Goal: Task Accomplishment & Management: Complete application form

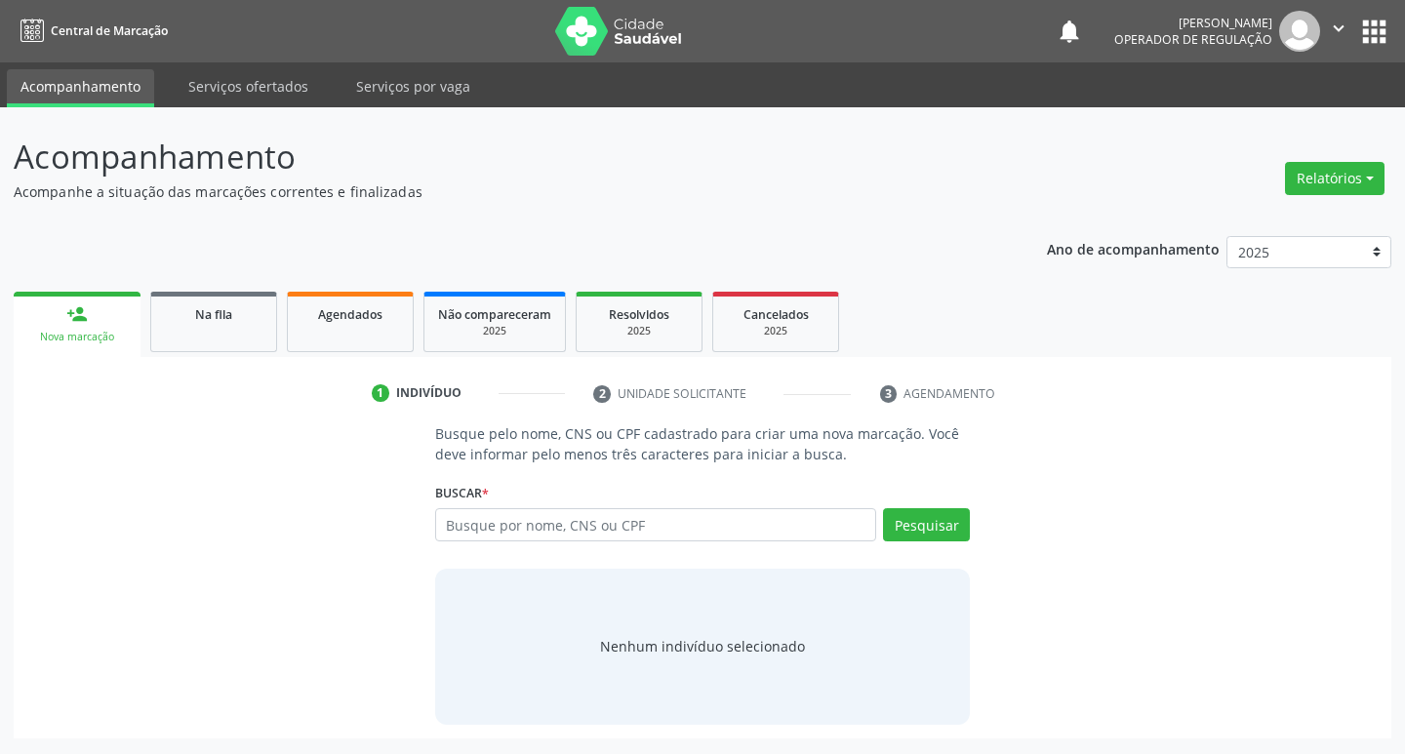
click at [504, 532] on input "text" at bounding box center [656, 524] width 442 height 33
click at [470, 527] on input "text" at bounding box center [656, 524] width 442 height 33
type input "703002833104374"
click at [926, 515] on button "Pesquisar" at bounding box center [926, 524] width 87 height 33
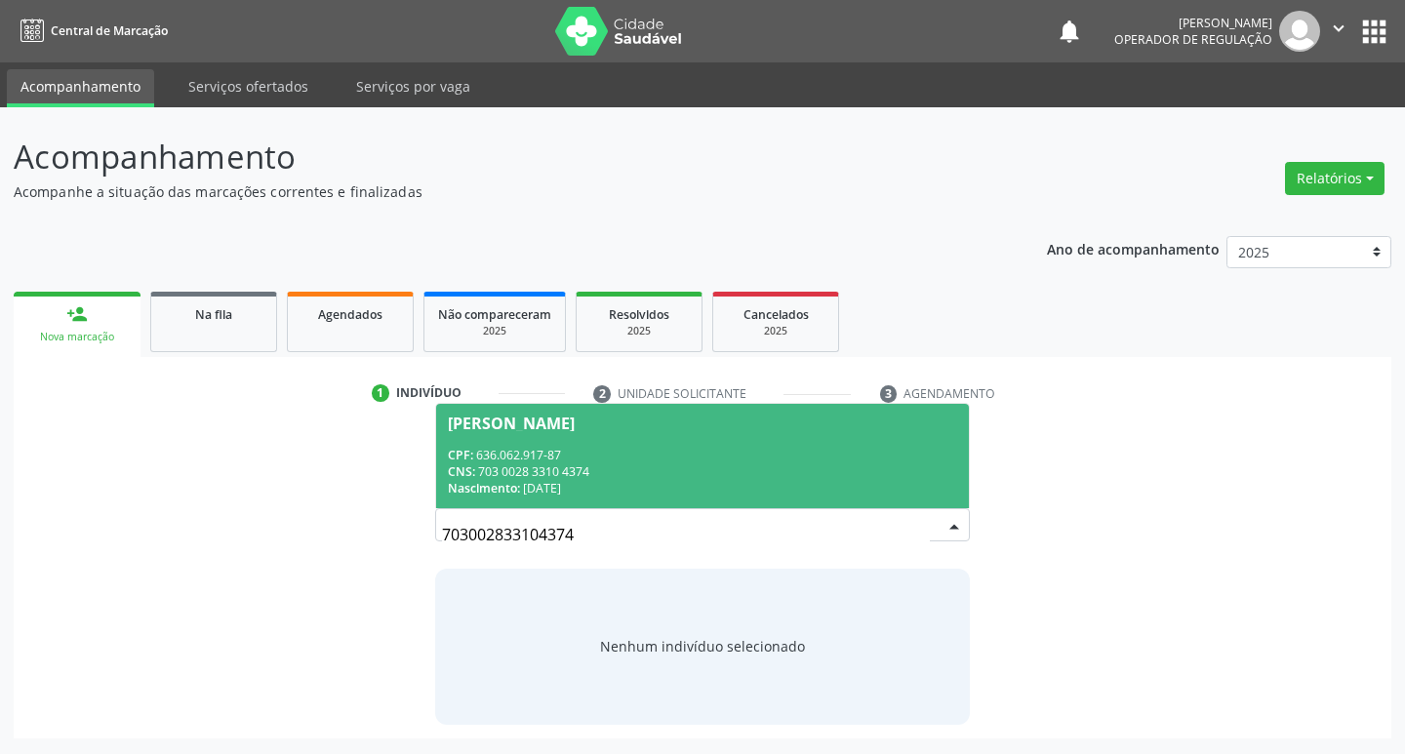
click at [540, 420] on div "[PERSON_NAME]" at bounding box center [511, 424] width 127 height 16
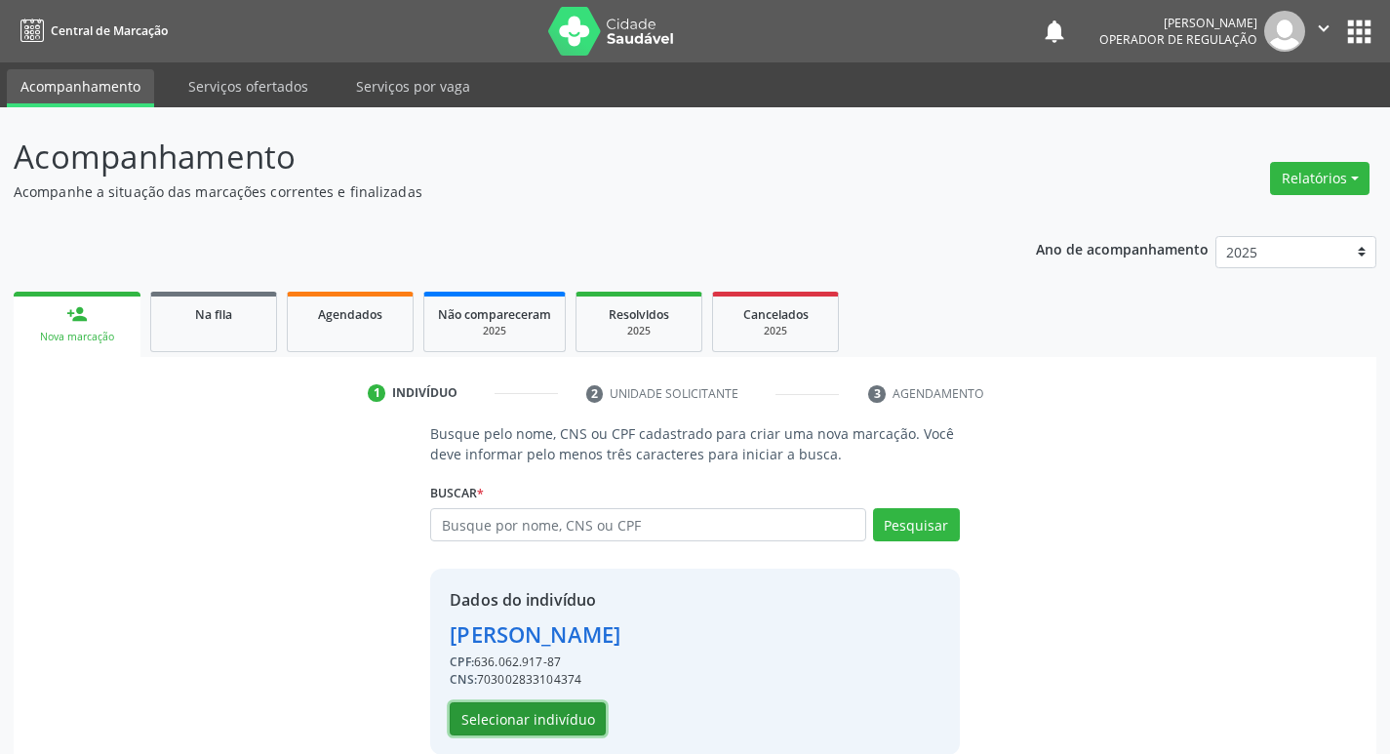
click at [531, 705] on button "Selecionar indivíduo" at bounding box center [528, 718] width 156 height 33
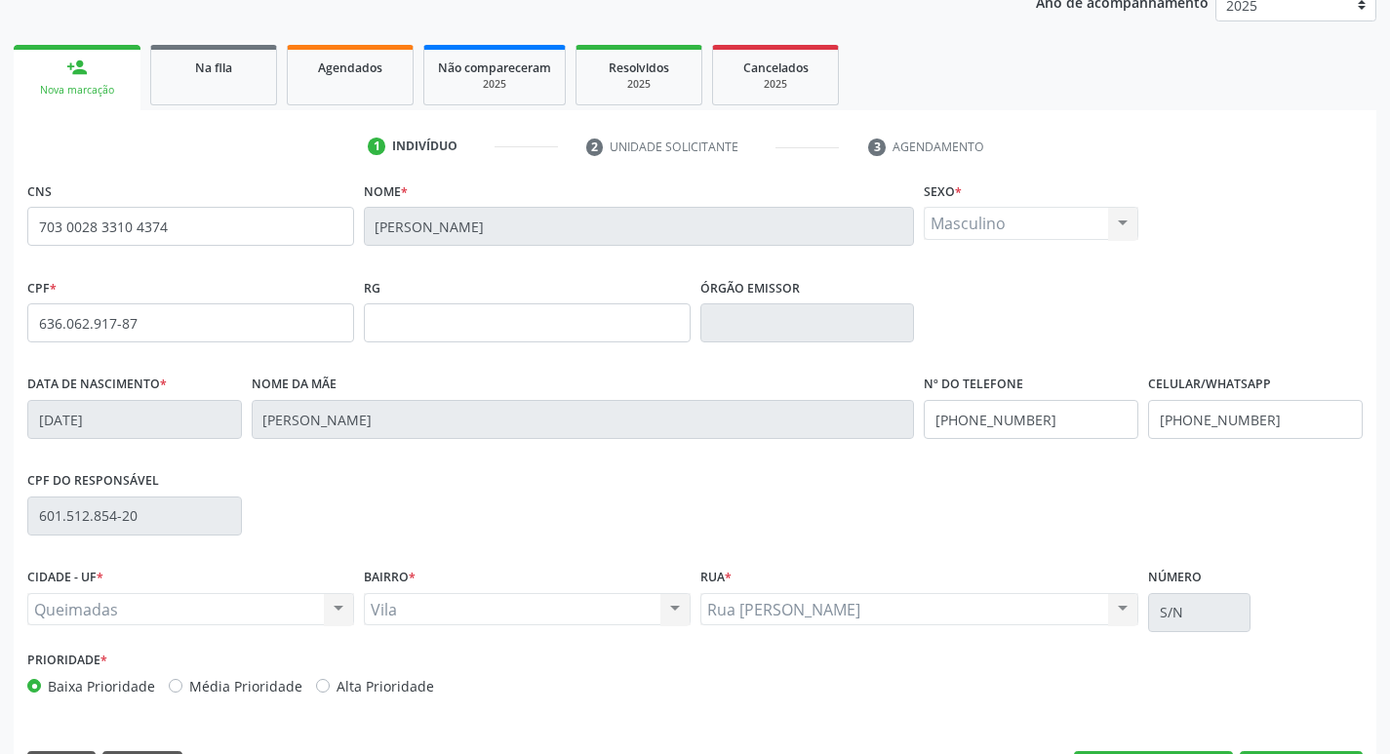
scroll to position [303, 0]
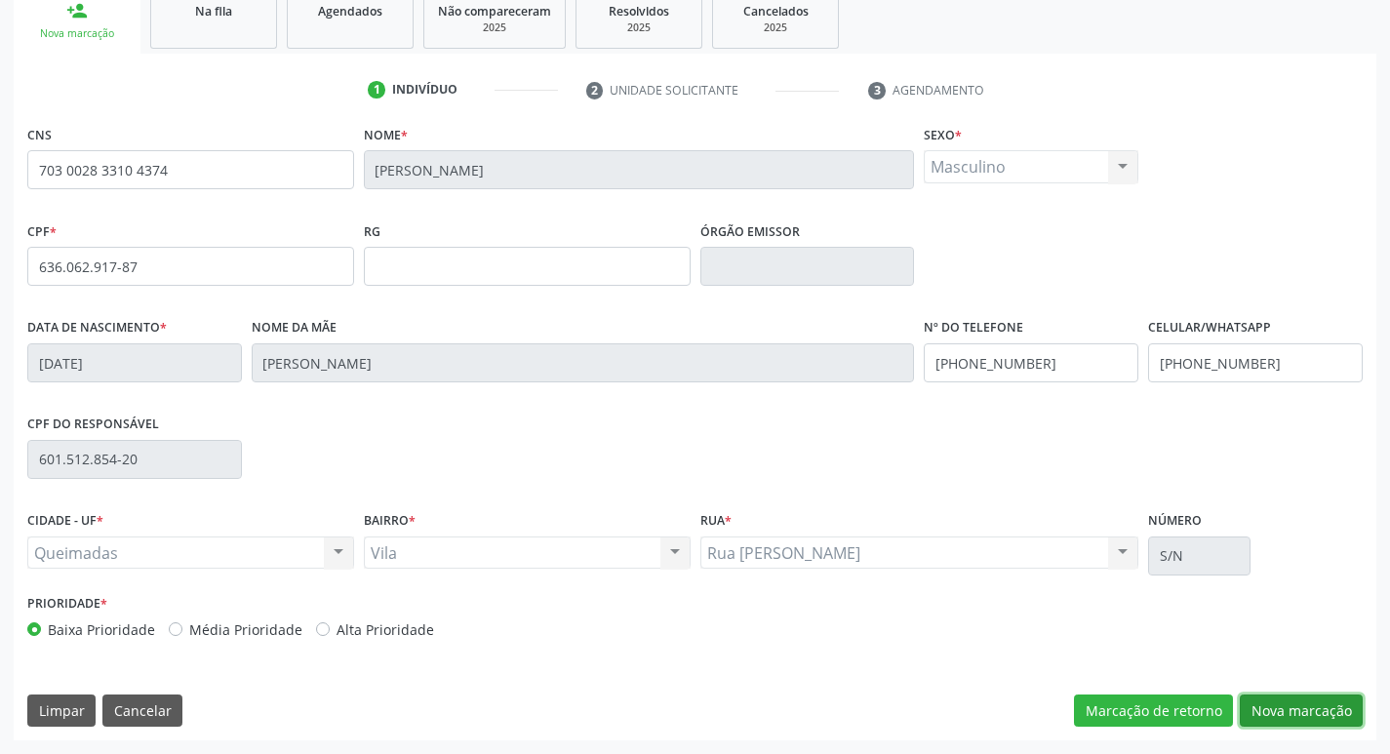
click at [1303, 712] on button "Nova marcação" at bounding box center [1301, 710] width 123 height 33
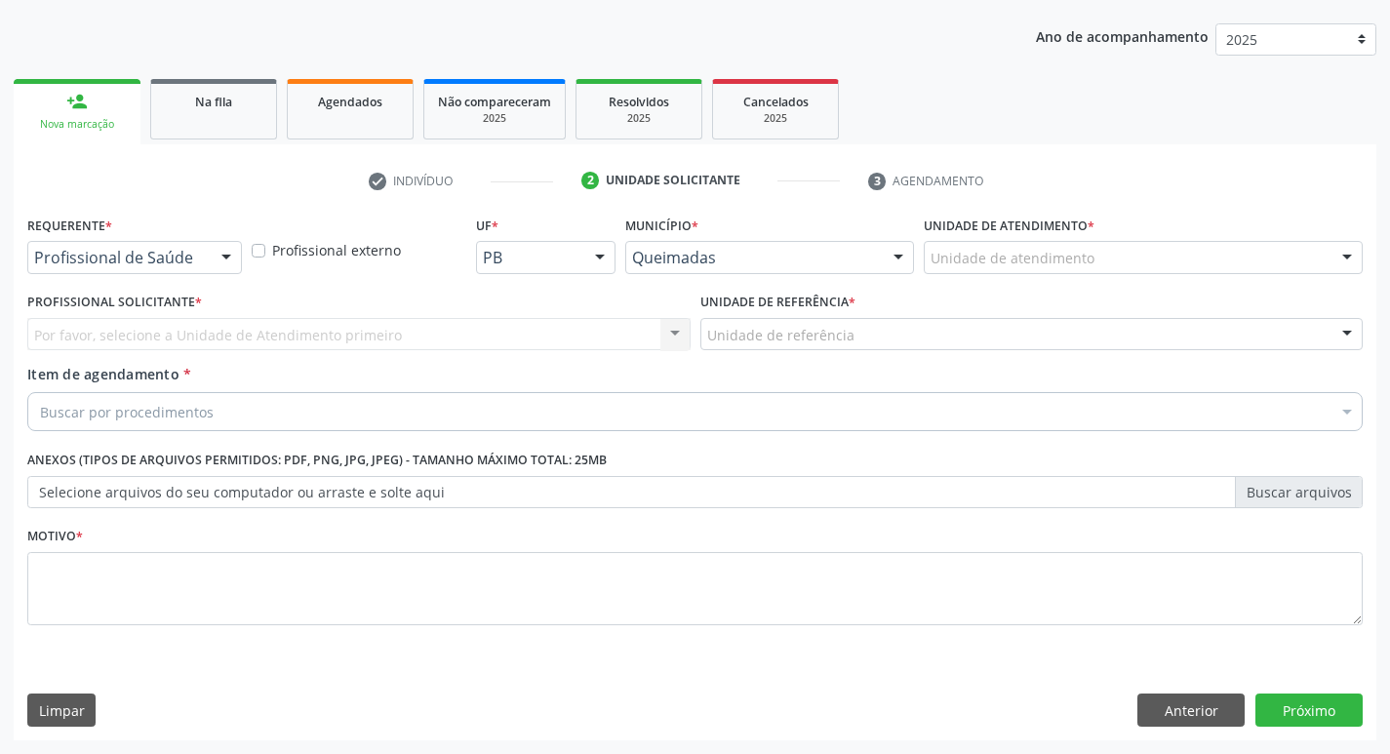
scroll to position [213, 0]
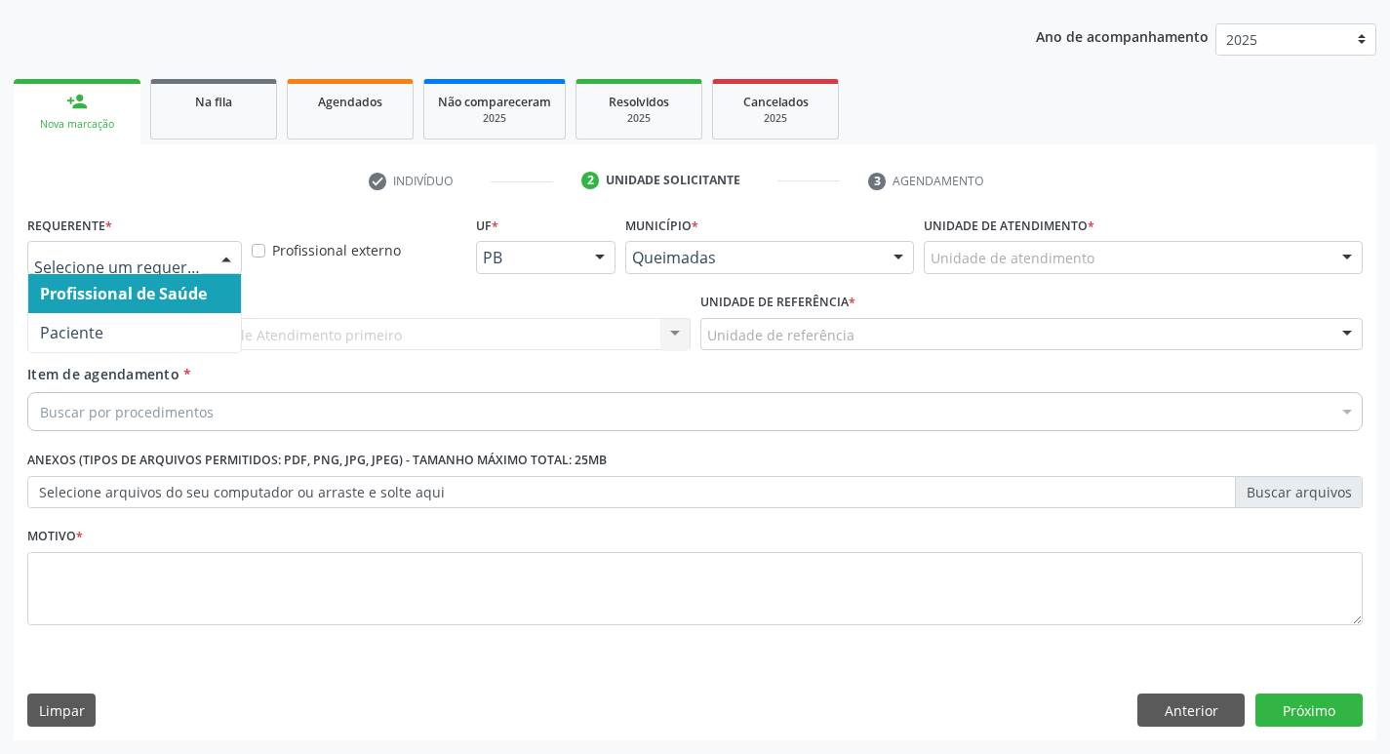
click at [223, 255] on div at bounding box center [226, 258] width 29 height 33
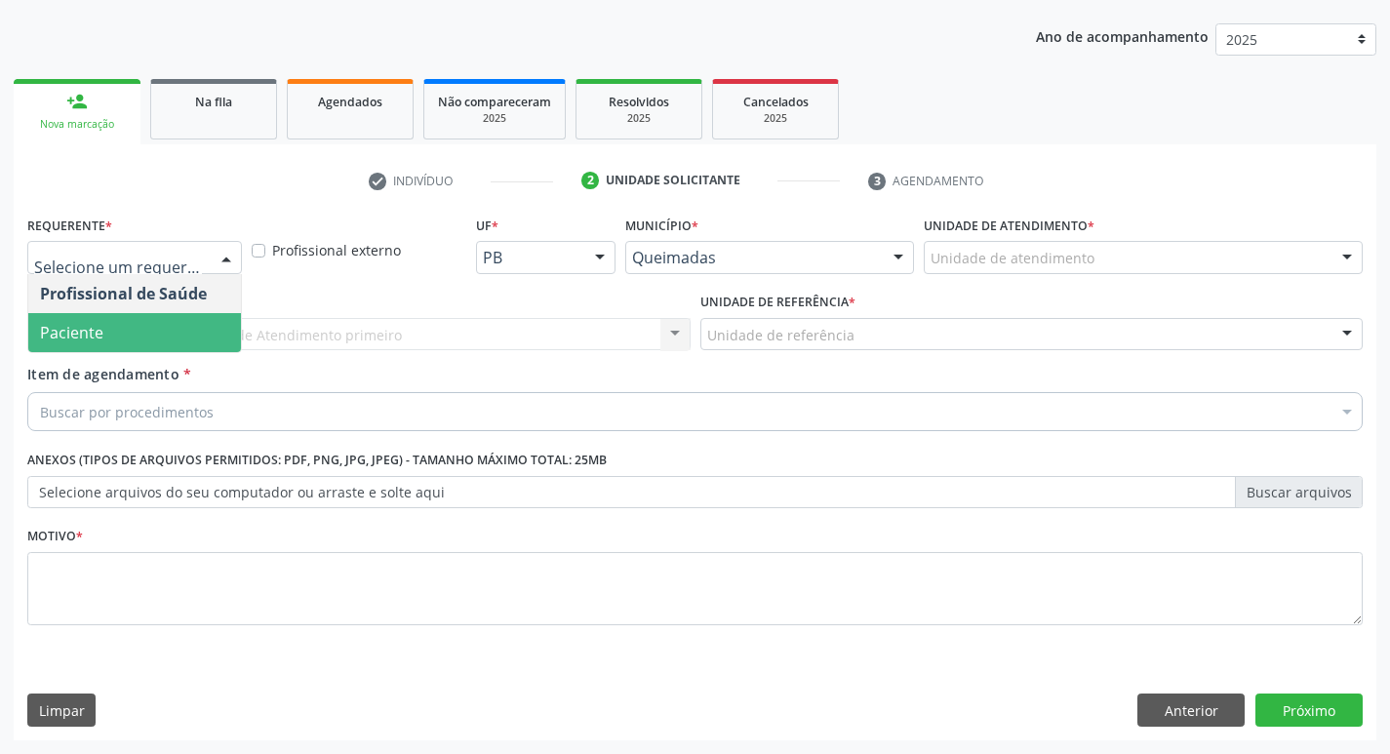
click at [165, 317] on span "Paciente" at bounding box center [134, 332] width 213 height 39
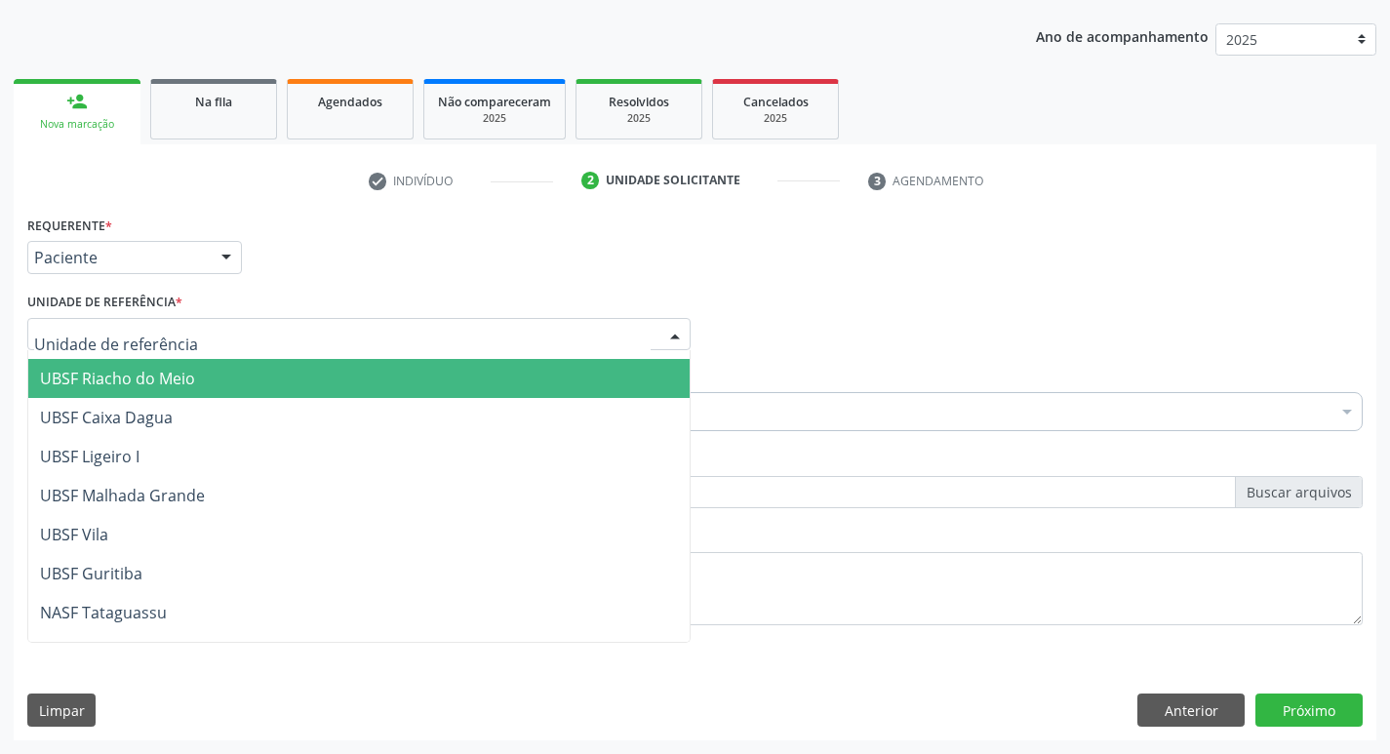
scroll to position [488, 0]
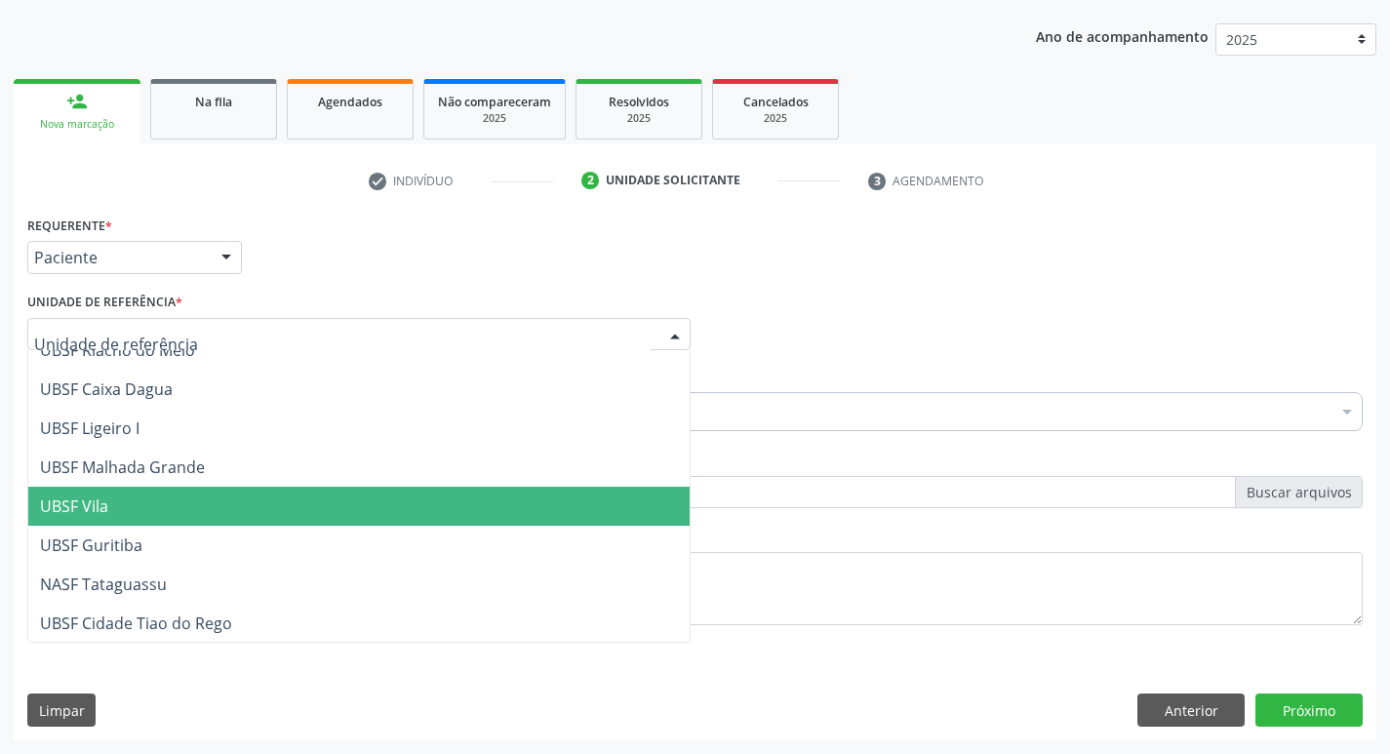
click at [219, 496] on span "UBSF Vila" at bounding box center [358, 506] width 661 height 39
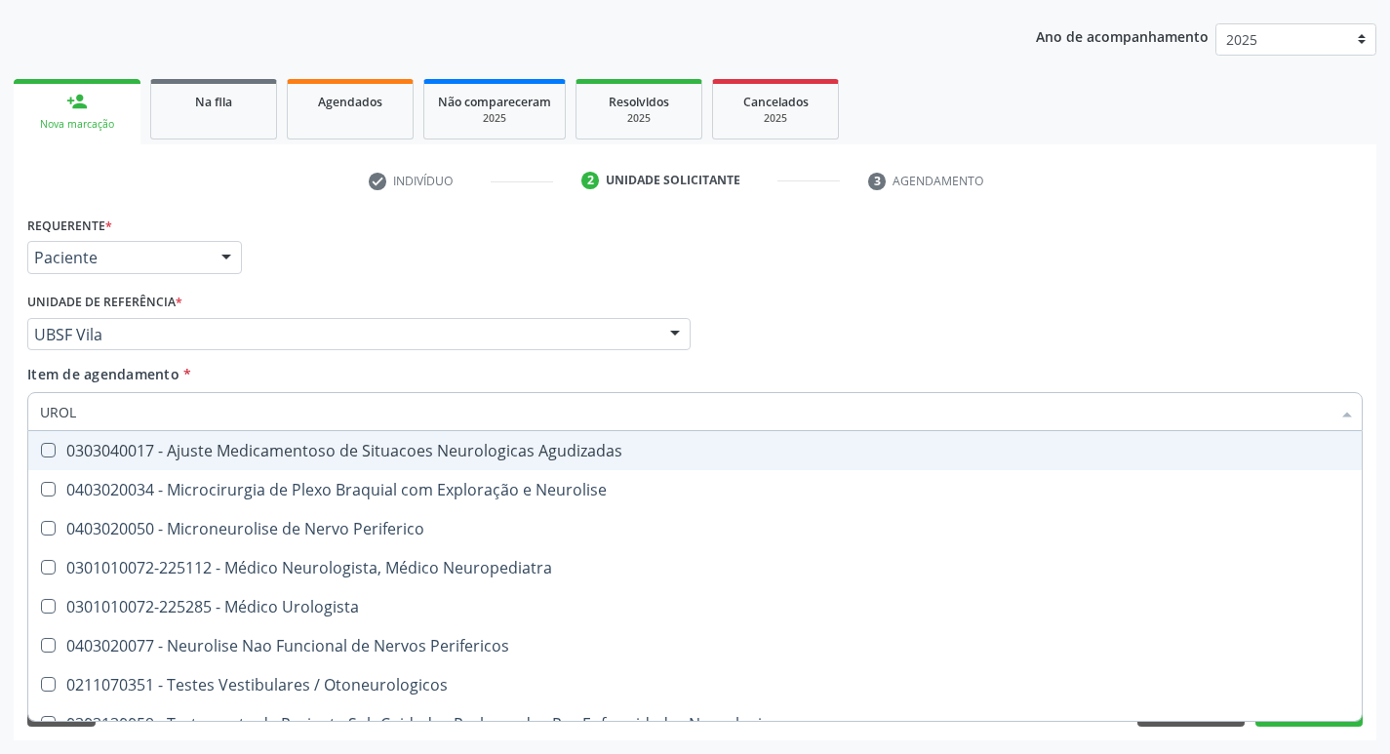
type input "UROLO"
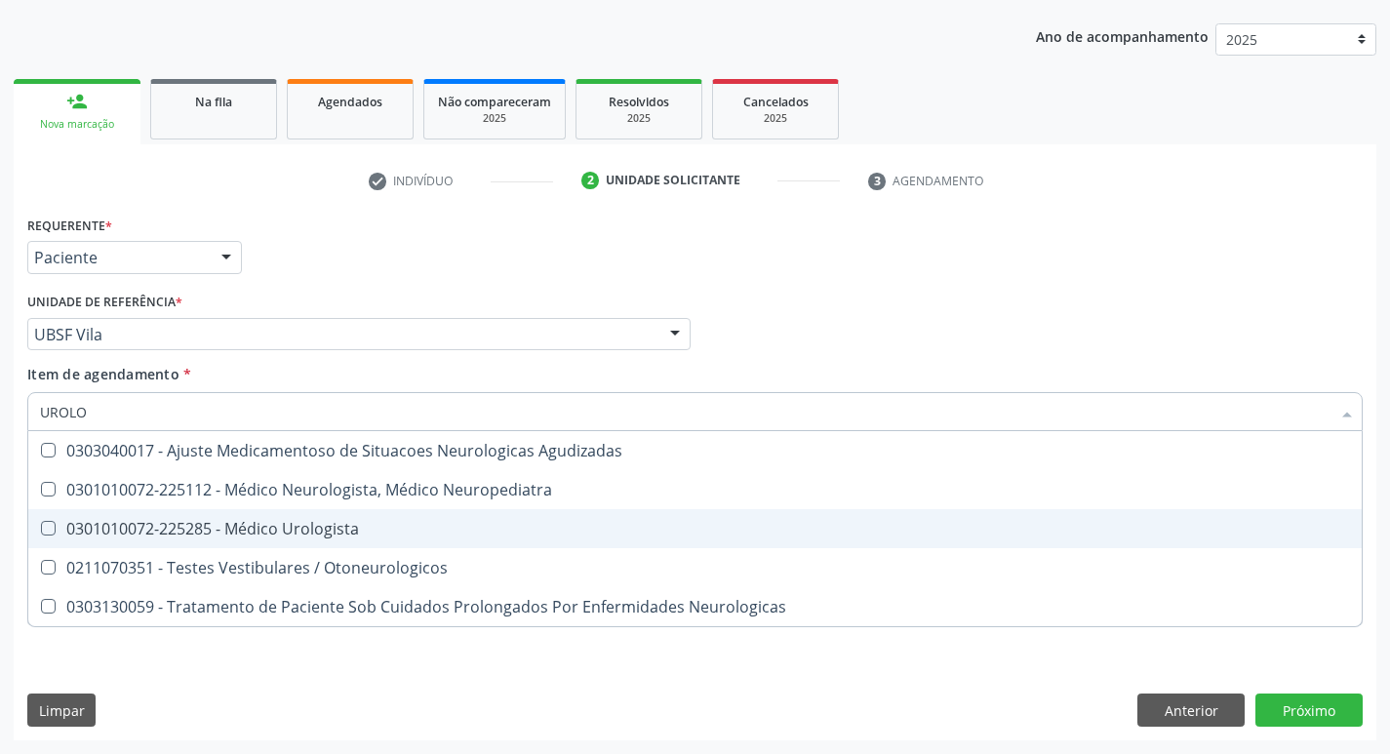
click at [49, 527] on Urologista at bounding box center [48, 528] width 15 height 15
click at [41, 527] on Urologista "checkbox" at bounding box center [34, 528] width 13 height 13
checkbox Urologista "true"
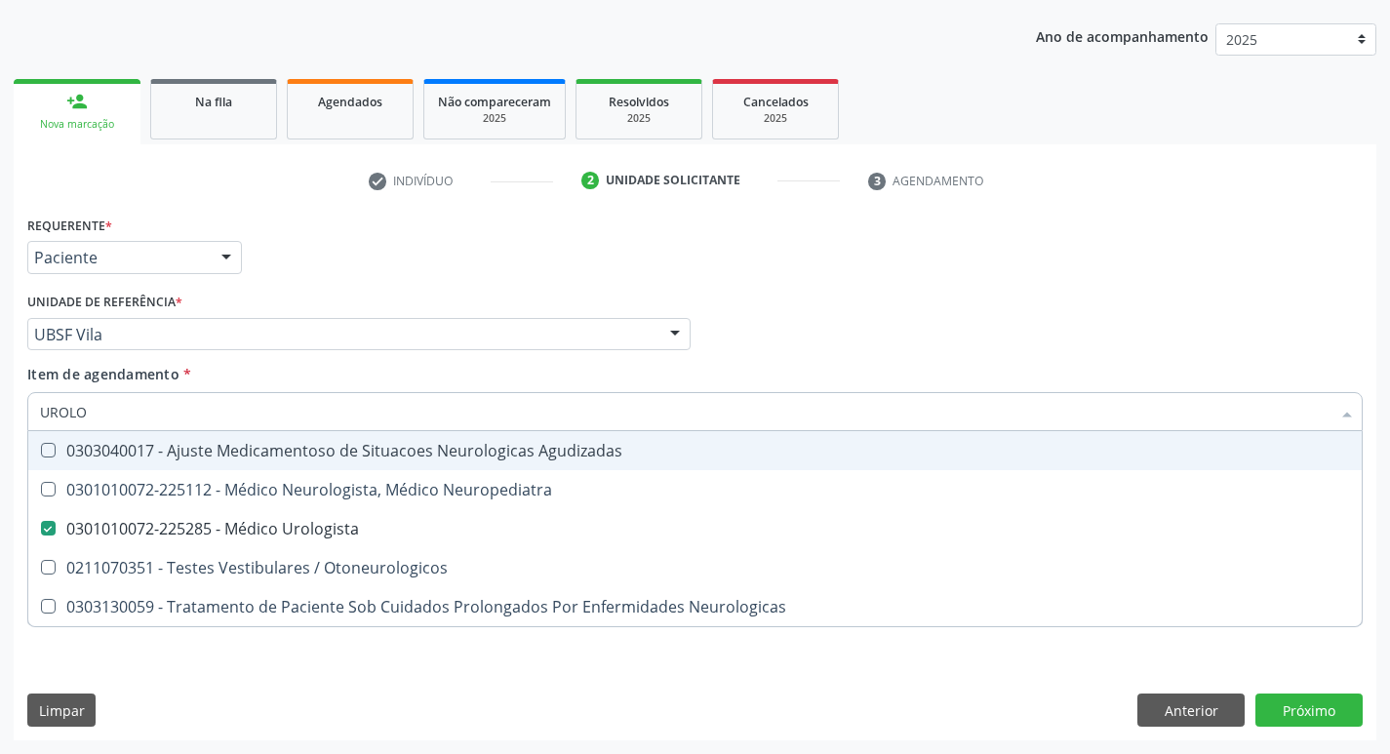
click at [993, 374] on div "Item de agendamento * [PERSON_NAME] seleção 0303040017 - Ajuste Medicamentoso d…" at bounding box center [694, 394] width 1335 height 61
checkbox Neuropediatra "true"
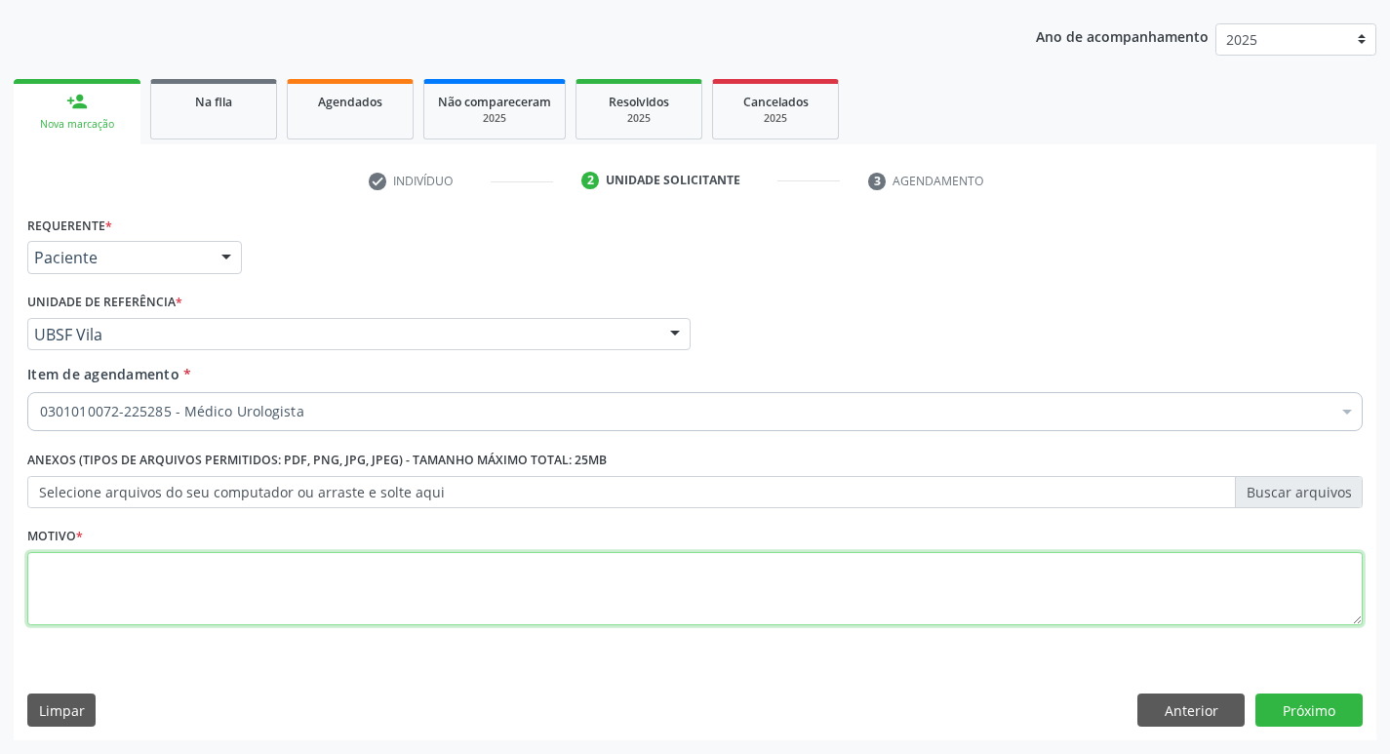
click at [114, 591] on textarea at bounding box center [694, 589] width 1335 height 74
click at [50, 572] on textarea at bounding box center [694, 589] width 1335 height 74
click at [89, 565] on textarea at bounding box center [694, 589] width 1335 height 74
click at [60, 564] on textarea at bounding box center [694, 589] width 1335 height 74
click at [56, 566] on textarea at bounding box center [694, 589] width 1335 height 74
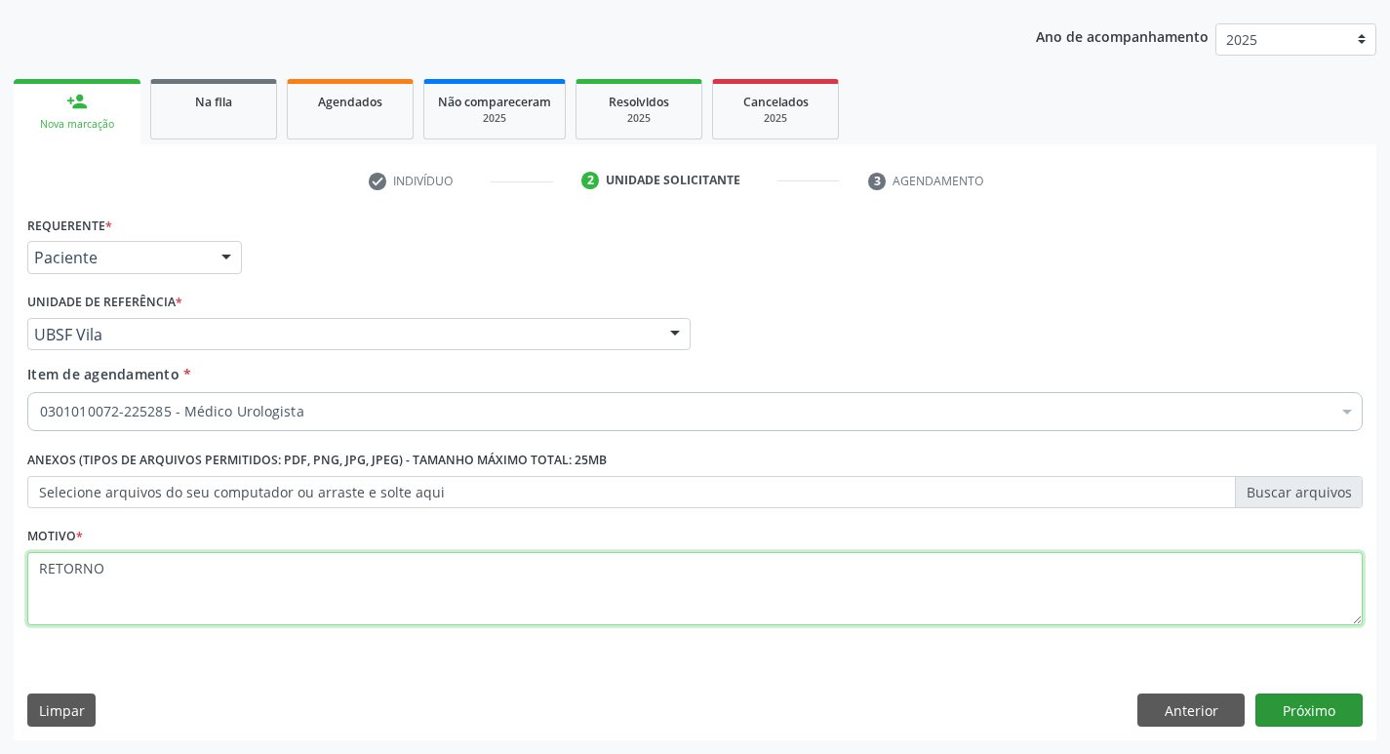
type textarea "RETORNO"
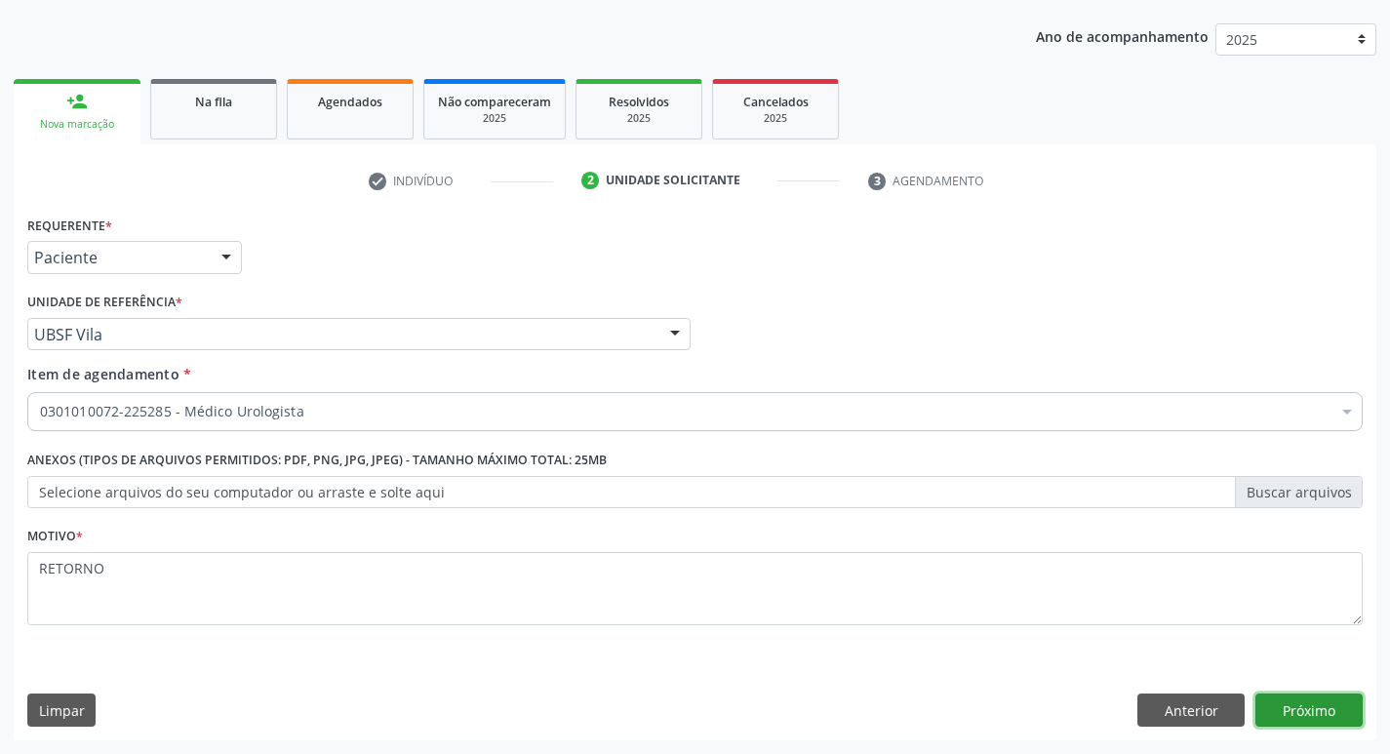
click at [1310, 709] on button "Próximo" at bounding box center [1308, 710] width 107 height 33
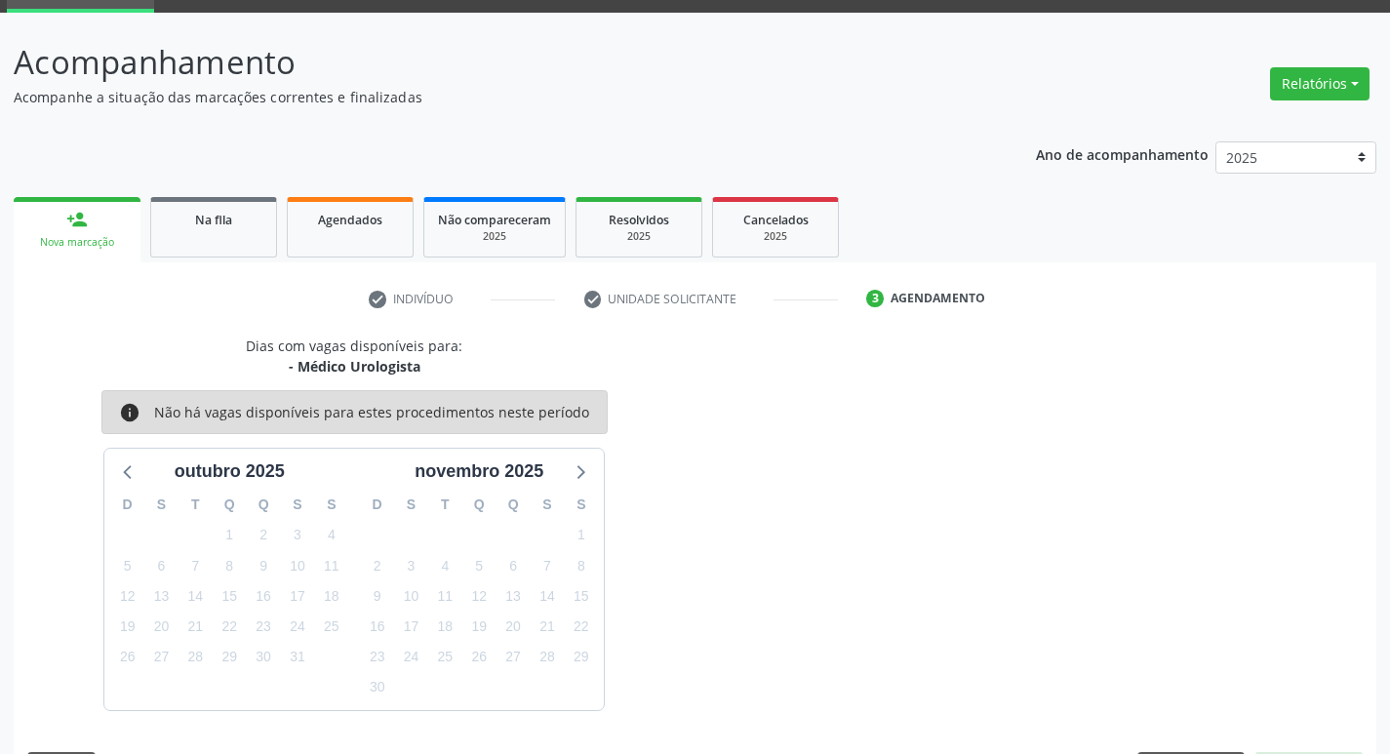
scroll to position [152, 0]
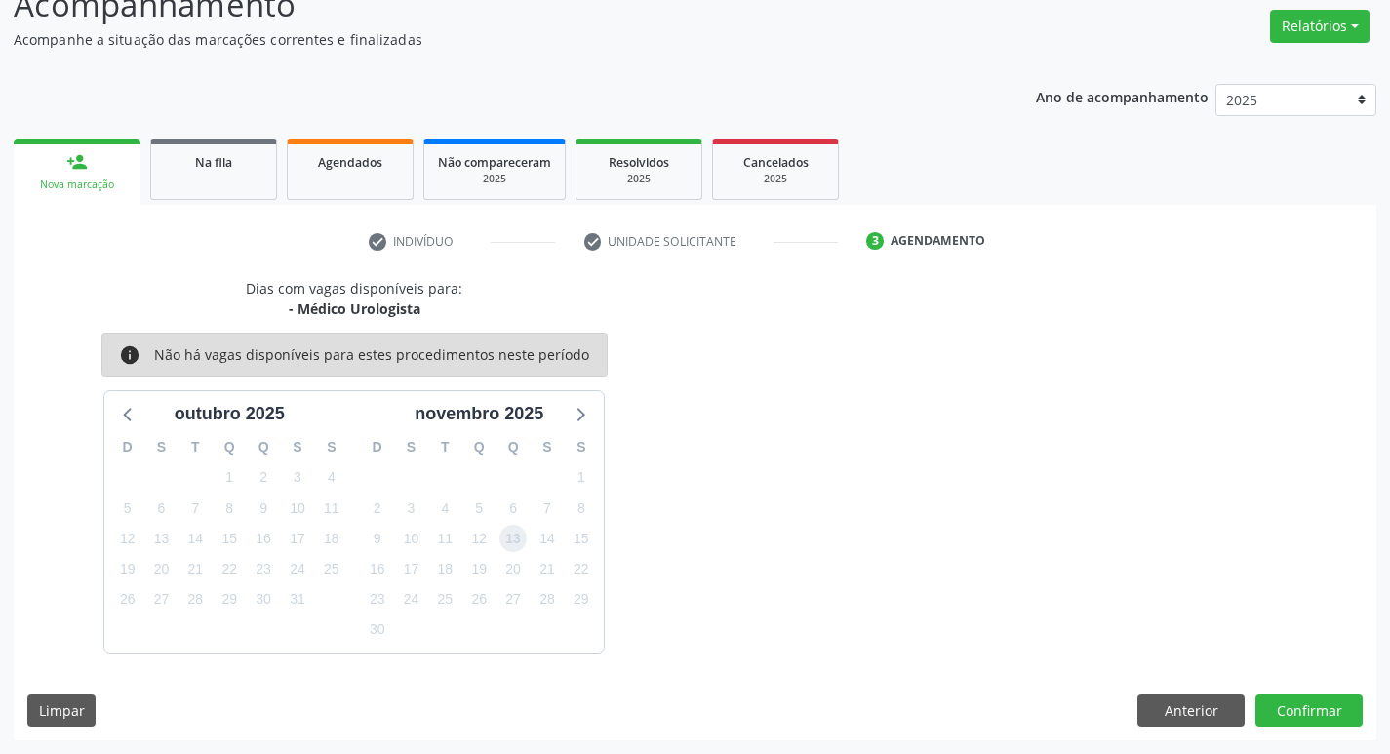
click at [518, 535] on span "13" at bounding box center [512, 538] width 27 height 27
click at [1307, 704] on button "Confirmar" at bounding box center [1308, 710] width 107 height 33
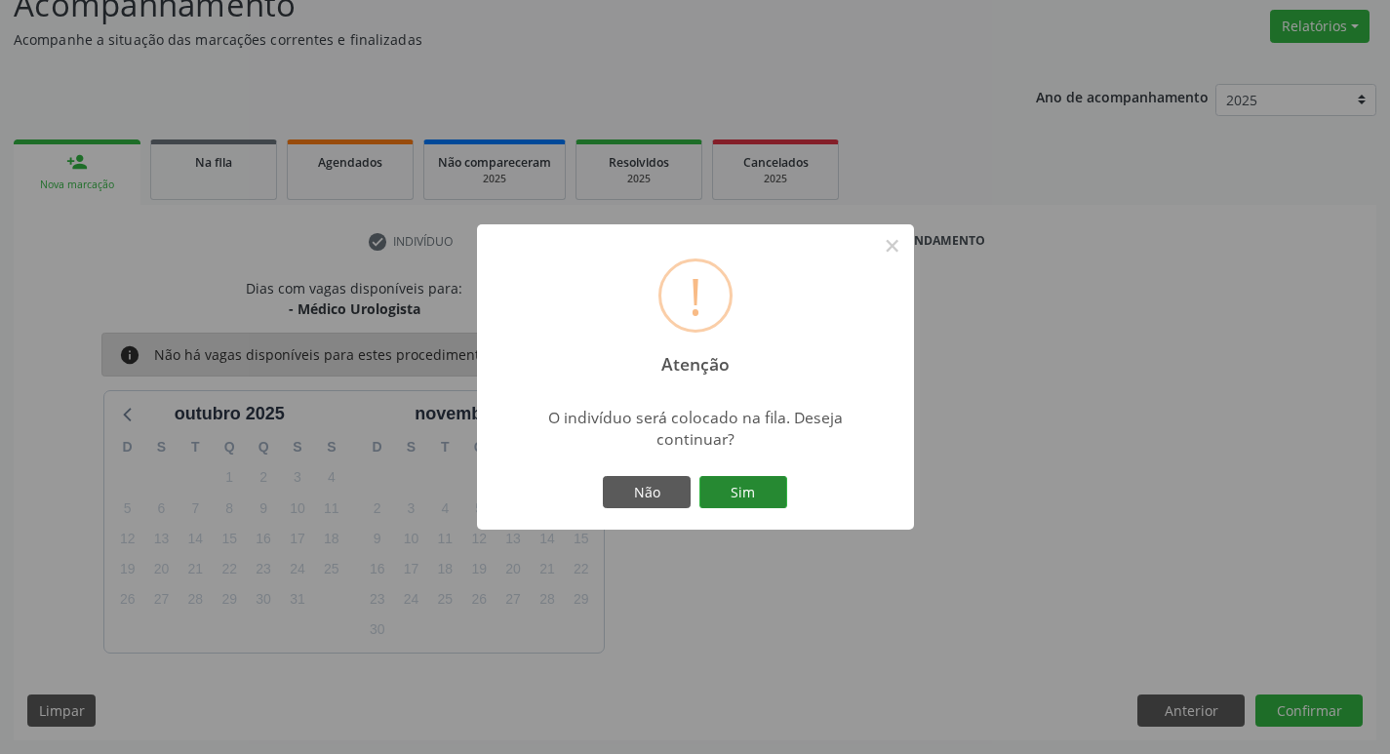
click at [772, 498] on button "Sim" at bounding box center [743, 492] width 88 height 33
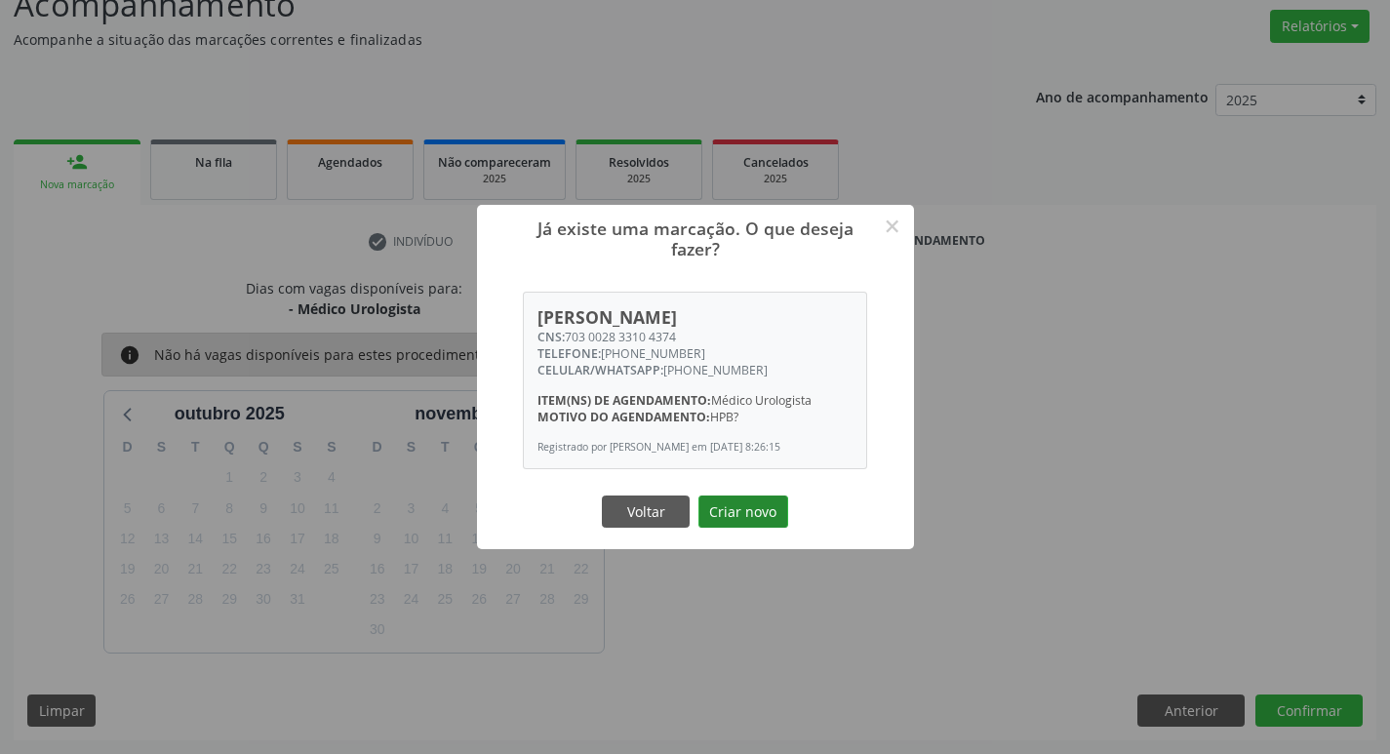
click at [753, 517] on button "Criar novo" at bounding box center [743, 512] width 90 height 33
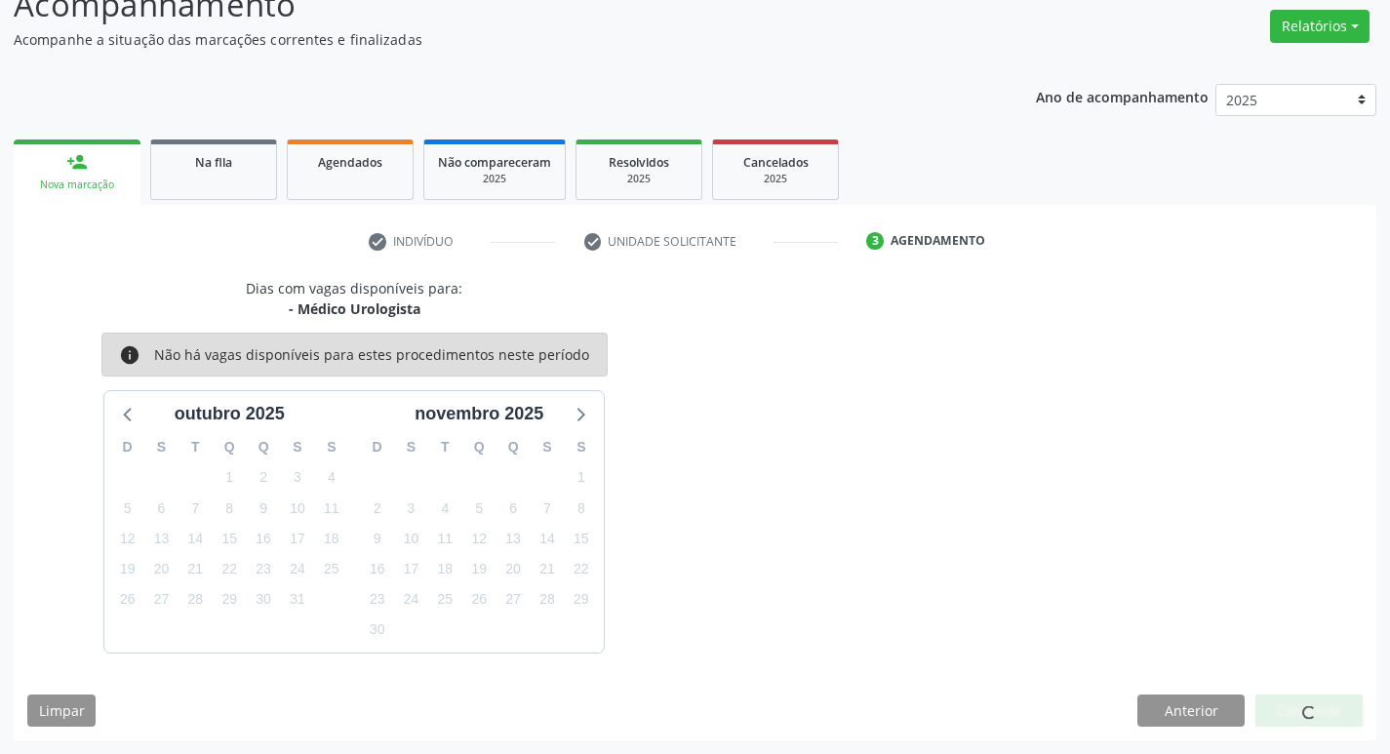
scroll to position [0, 0]
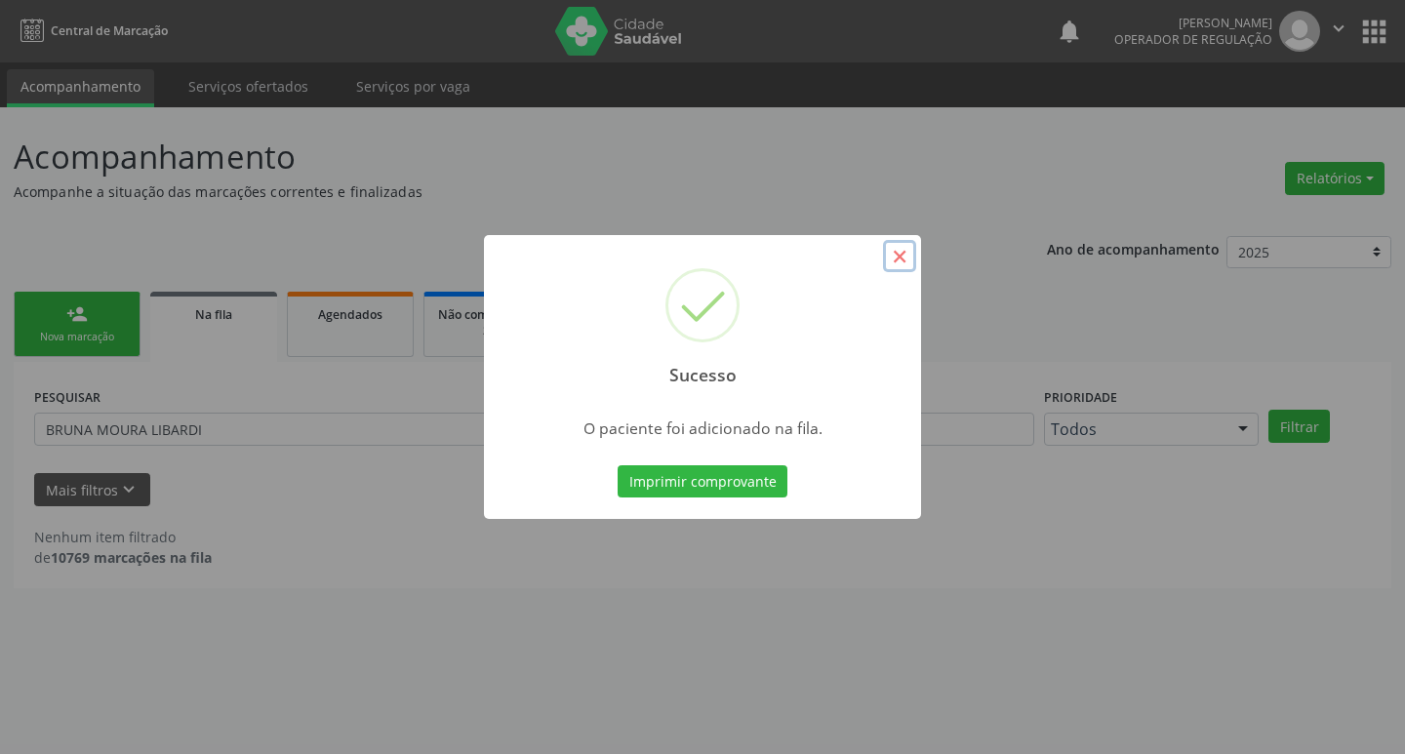
click at [909, 258] on button "×" at bounding box center [899, 256] width 33 height 33
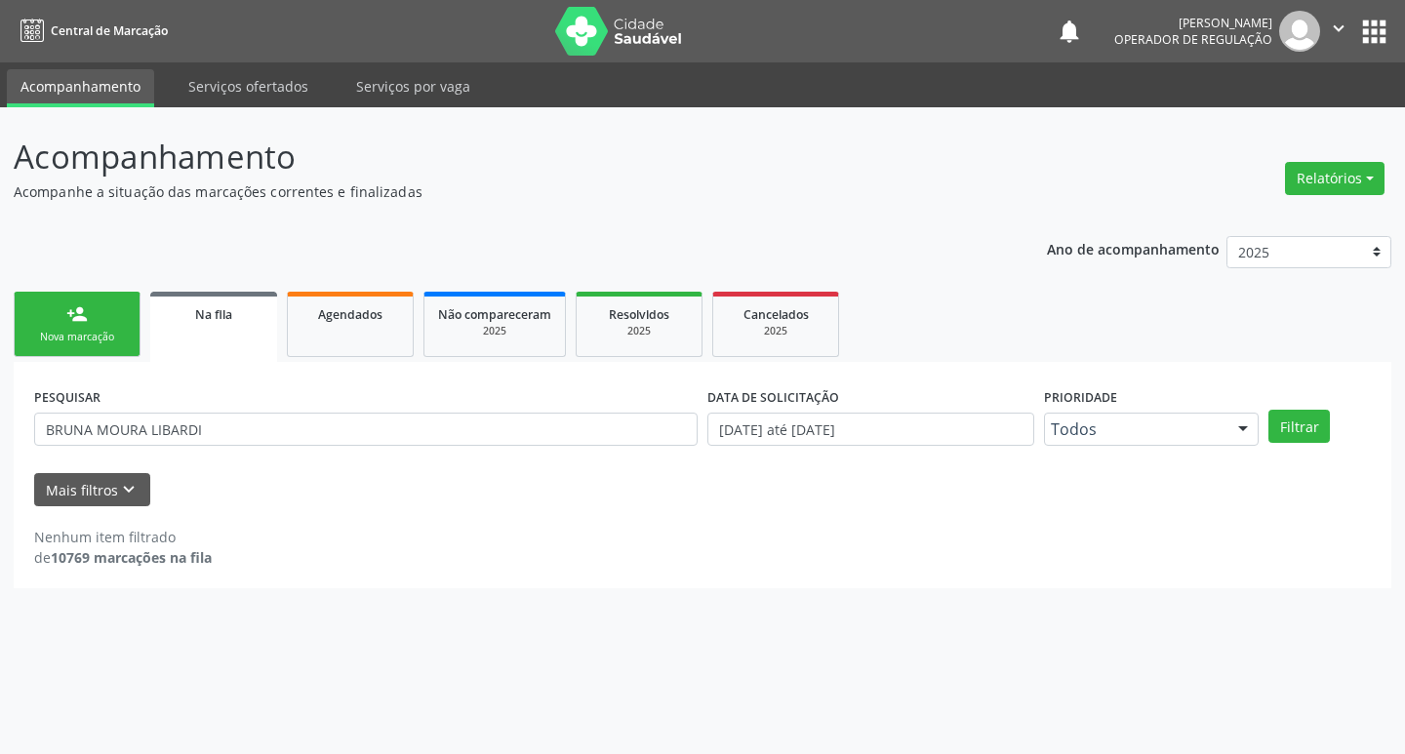
click at [101, 324] on link "person_add Nova marcação" at bounding box center [77, 324] width 127 height 65
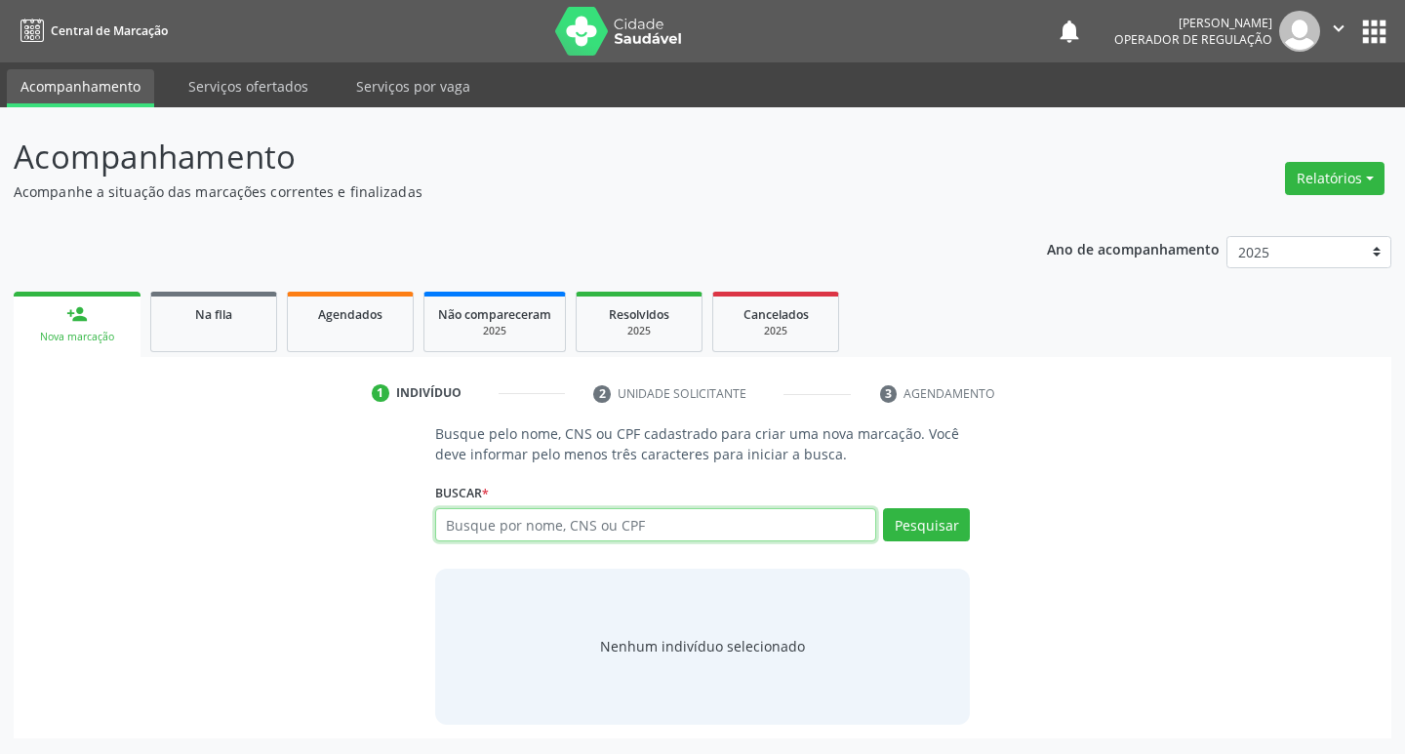
click at [510, 525] on input "text" at bounding box center [656, 524] width 442 height 33
type input "702305159630110"
click at [938, 526] on button "Pesquisar" at bounding box center [926, 524] width 87 height 33
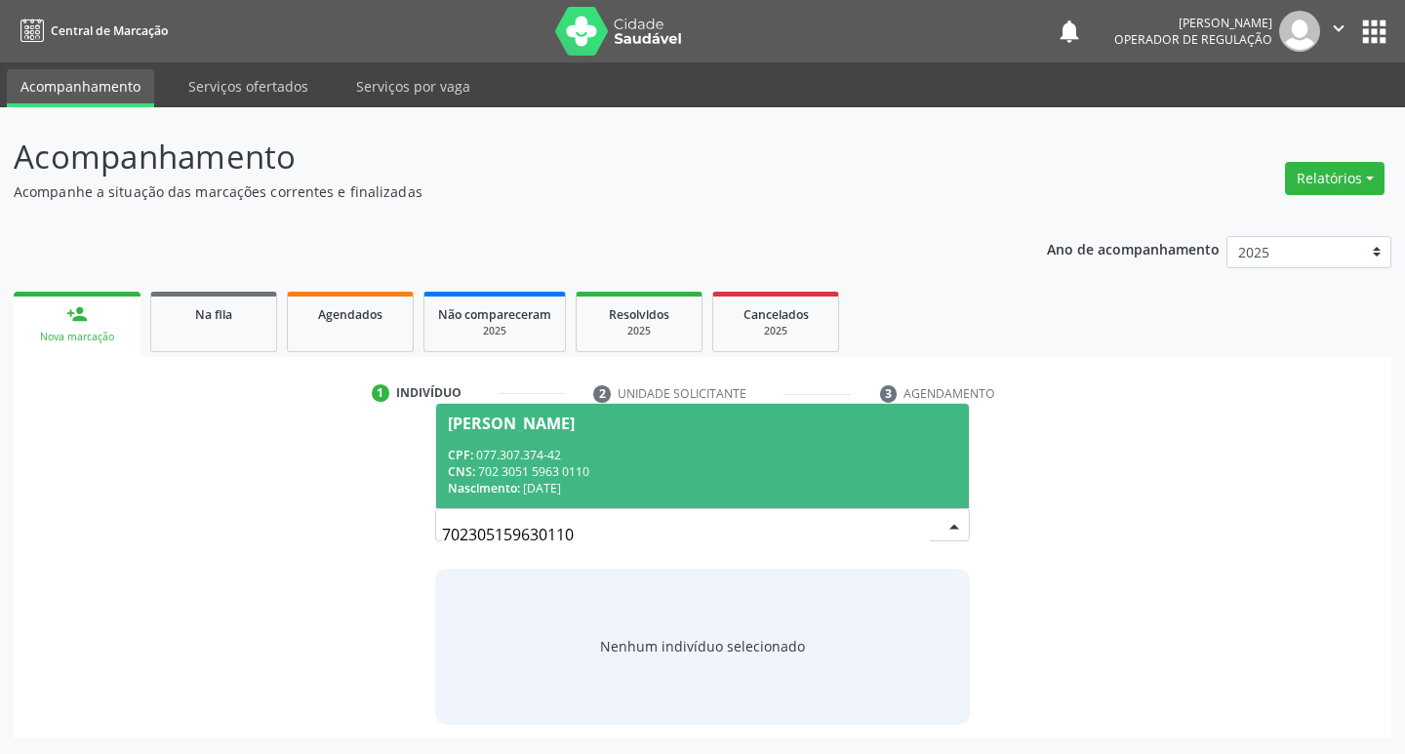
click at [575, 427] on div "[PERSON_NAME]" at bounding box center [511, 424] width 127 height 16
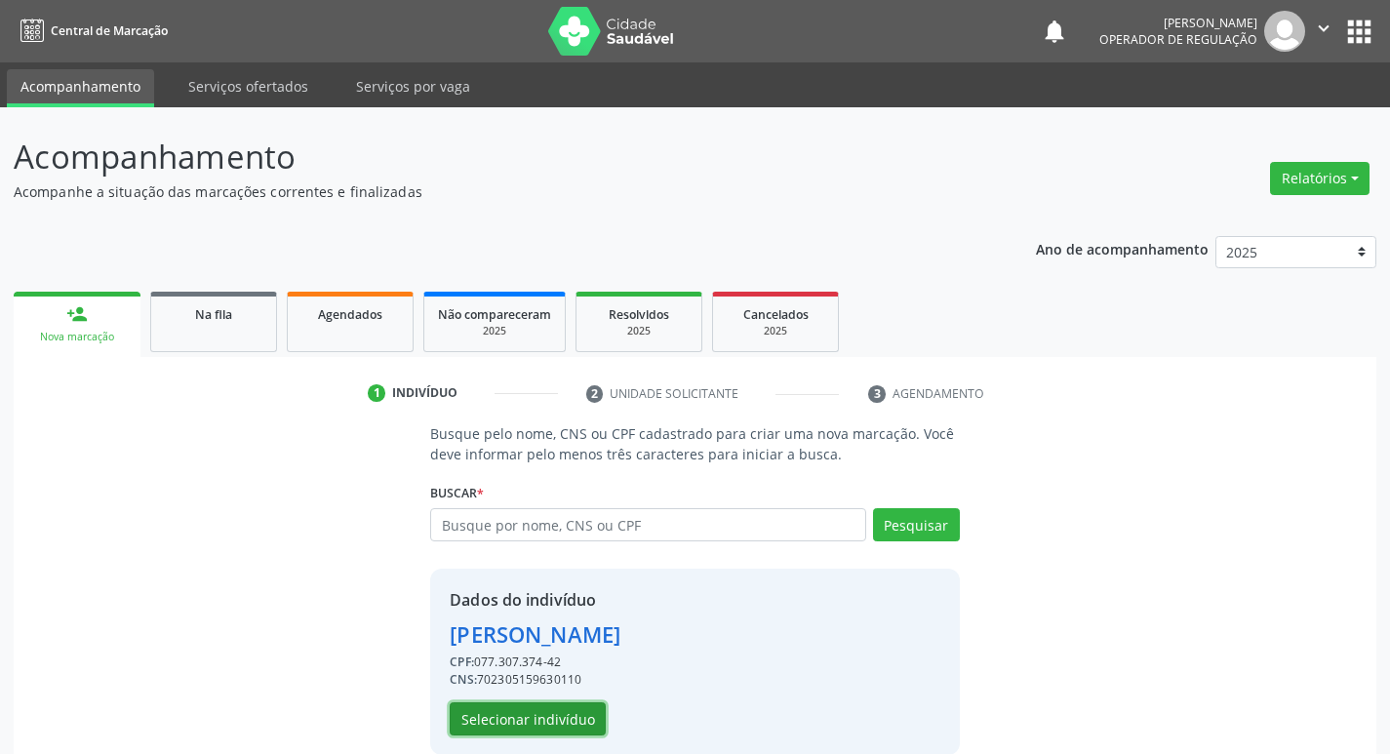
click at [540, 711] on button "Selecionar indivíduo" at bounding box center [528, 718] width 156 height 33
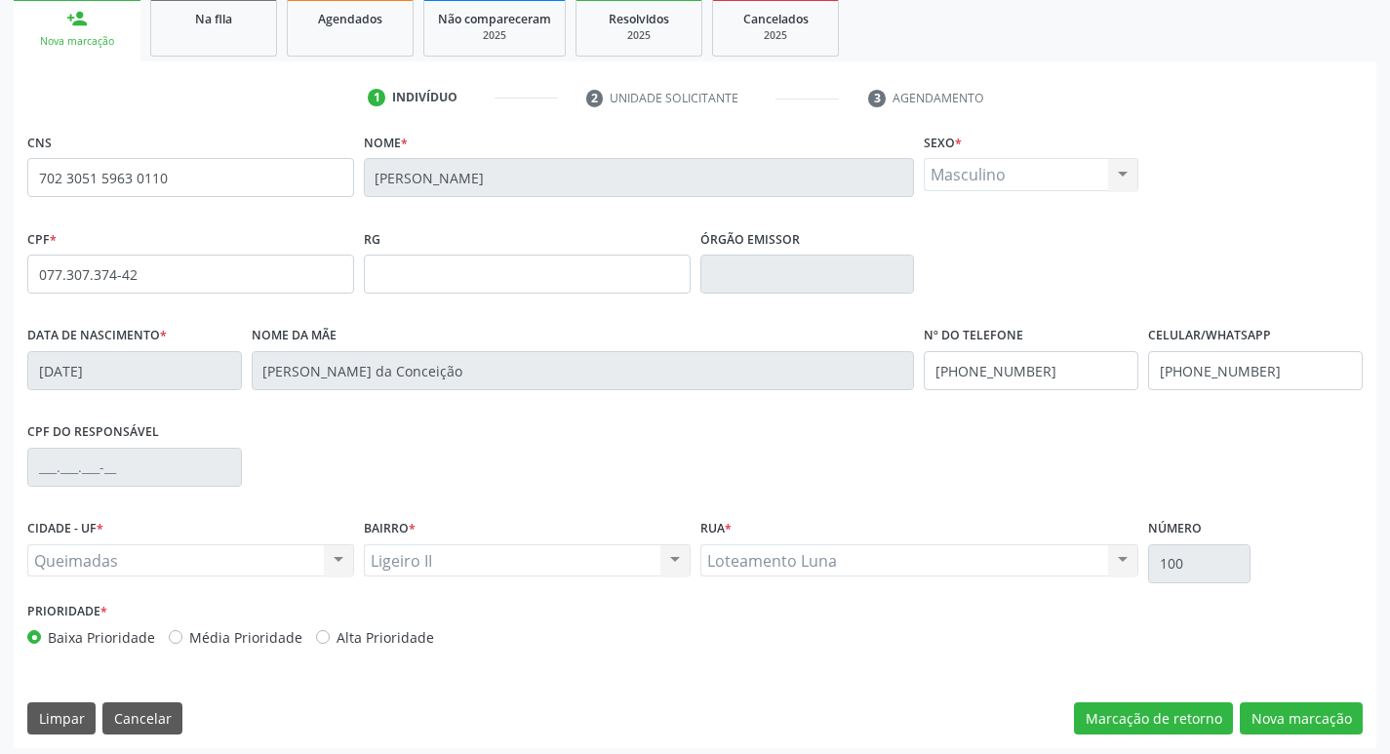
scroll to position [303, 0]
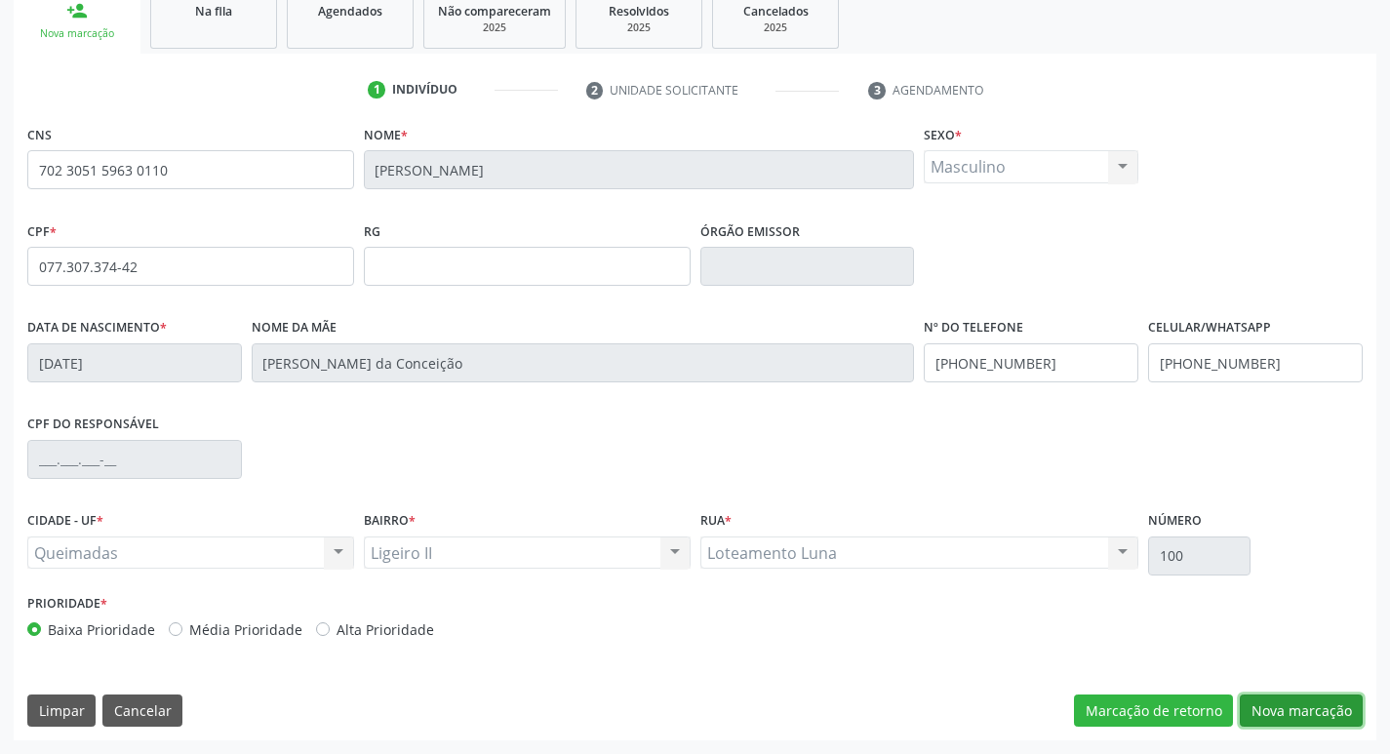
click at [1268, 701] on button "Nova marcação" at bounding box center [1301, 710] width 123 height 33
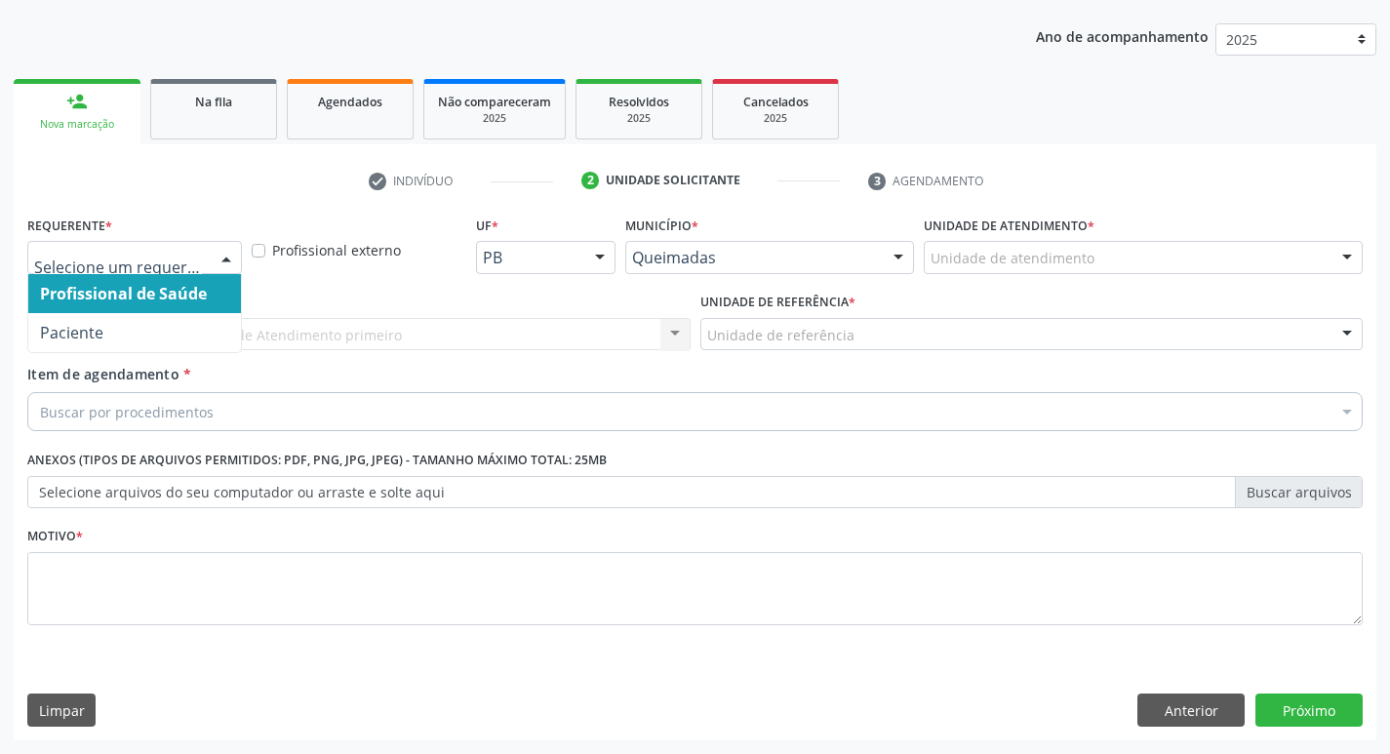
click at [226, 257] on div at bounding box center [226, 258] width 29 height 33
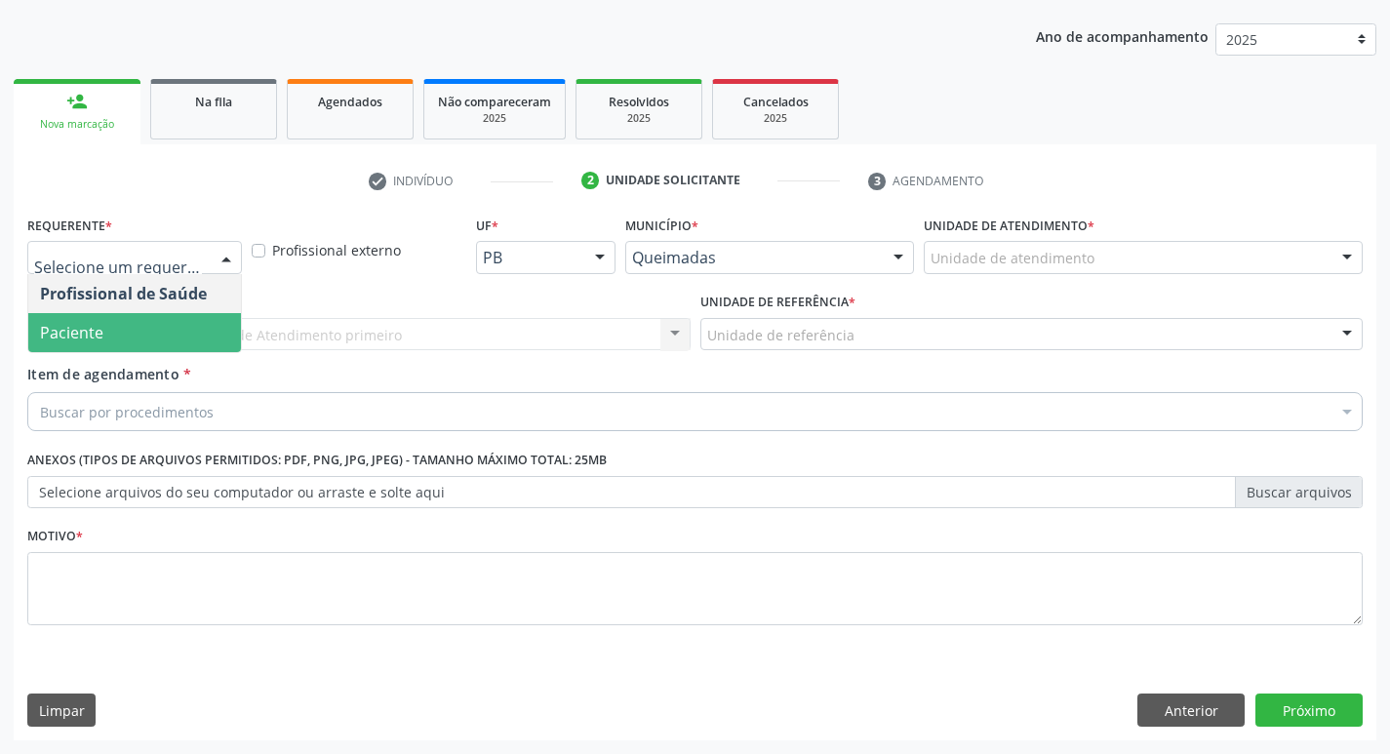
click at [168, 340] on span "Paciente" at bounding box center [134, 332] width 213 height 39
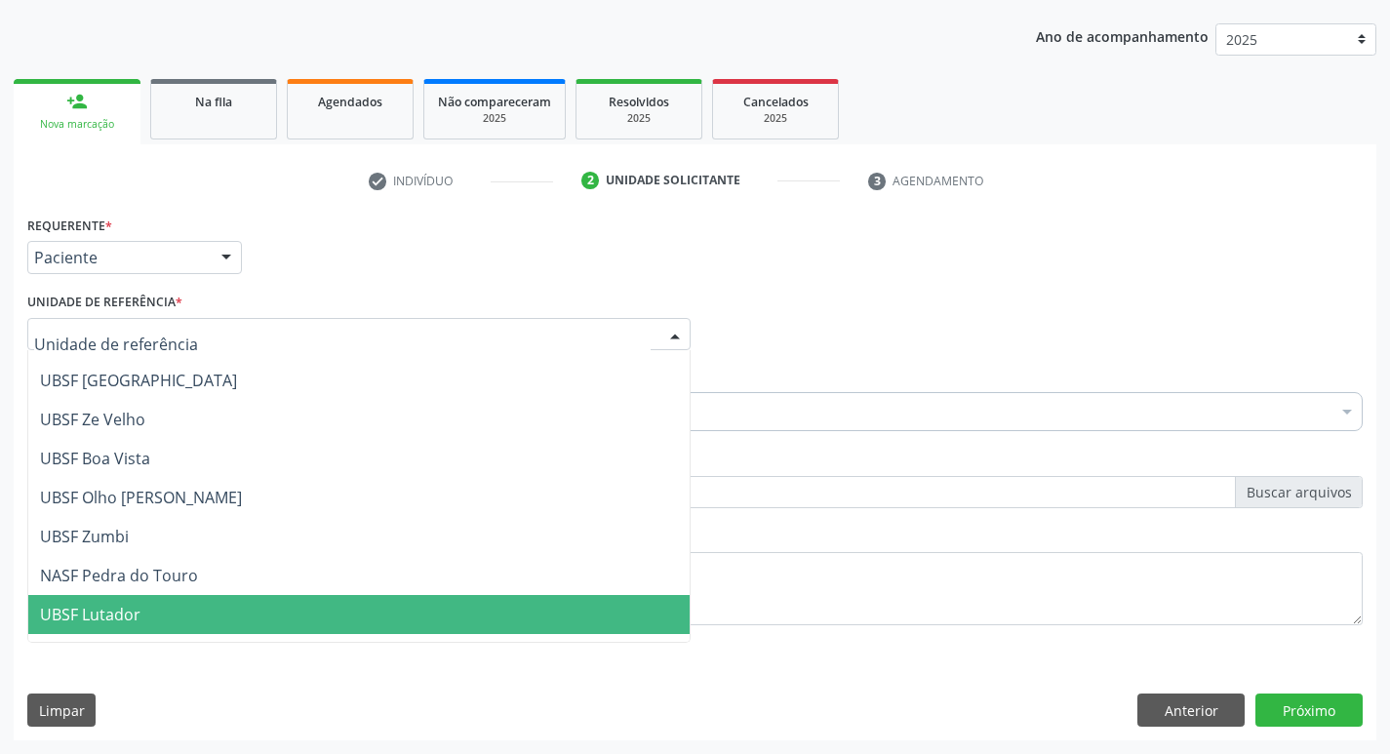
scroll to position [0, 0]
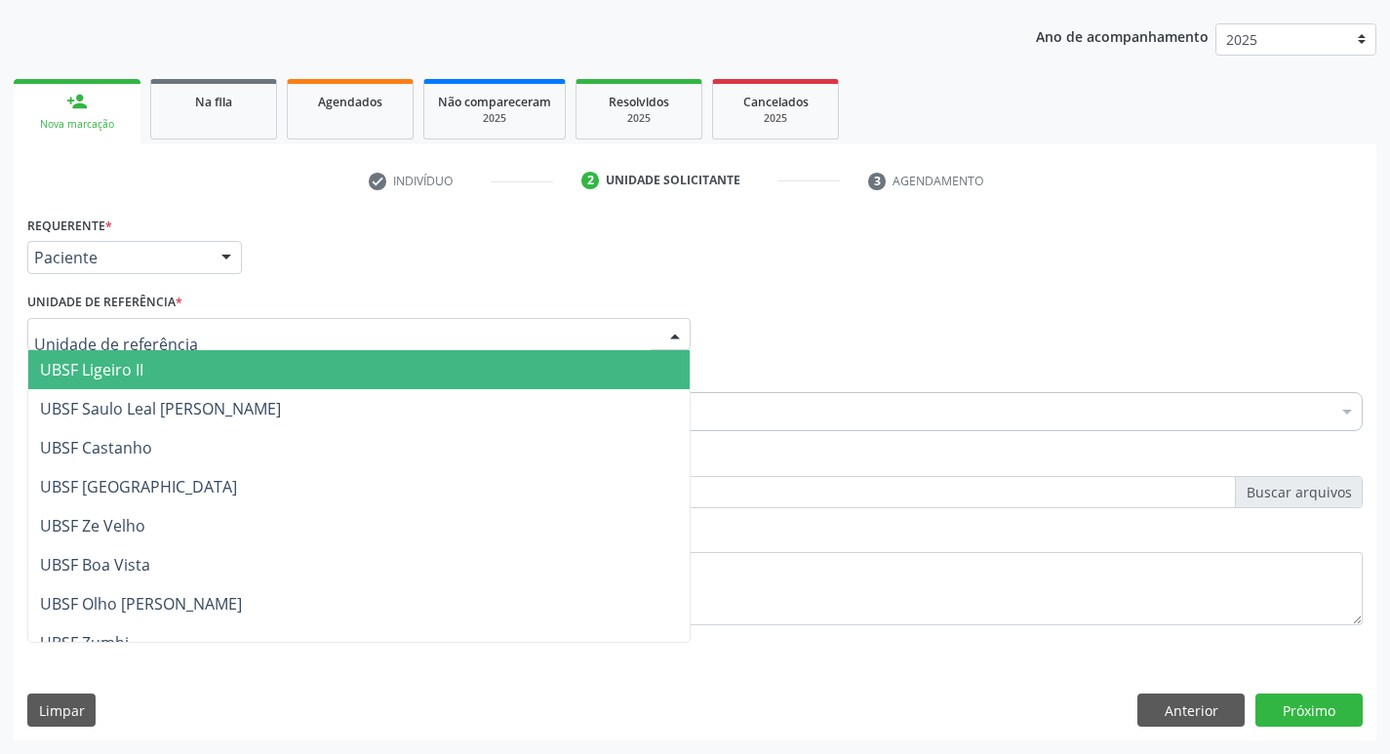
click at [151, 374] on span "UBSF Ligeiro II" at bounding box center [358, 369] width 661 height 39
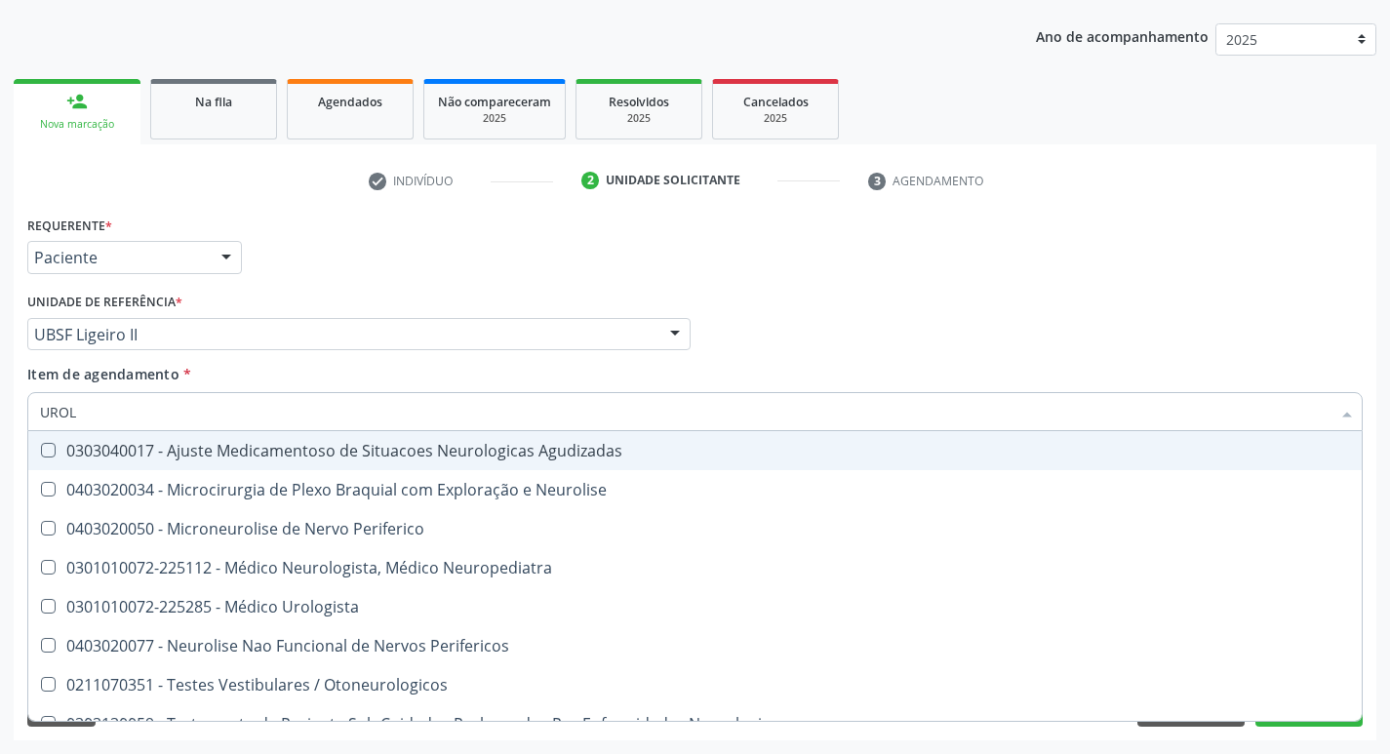
type input "UROLO"
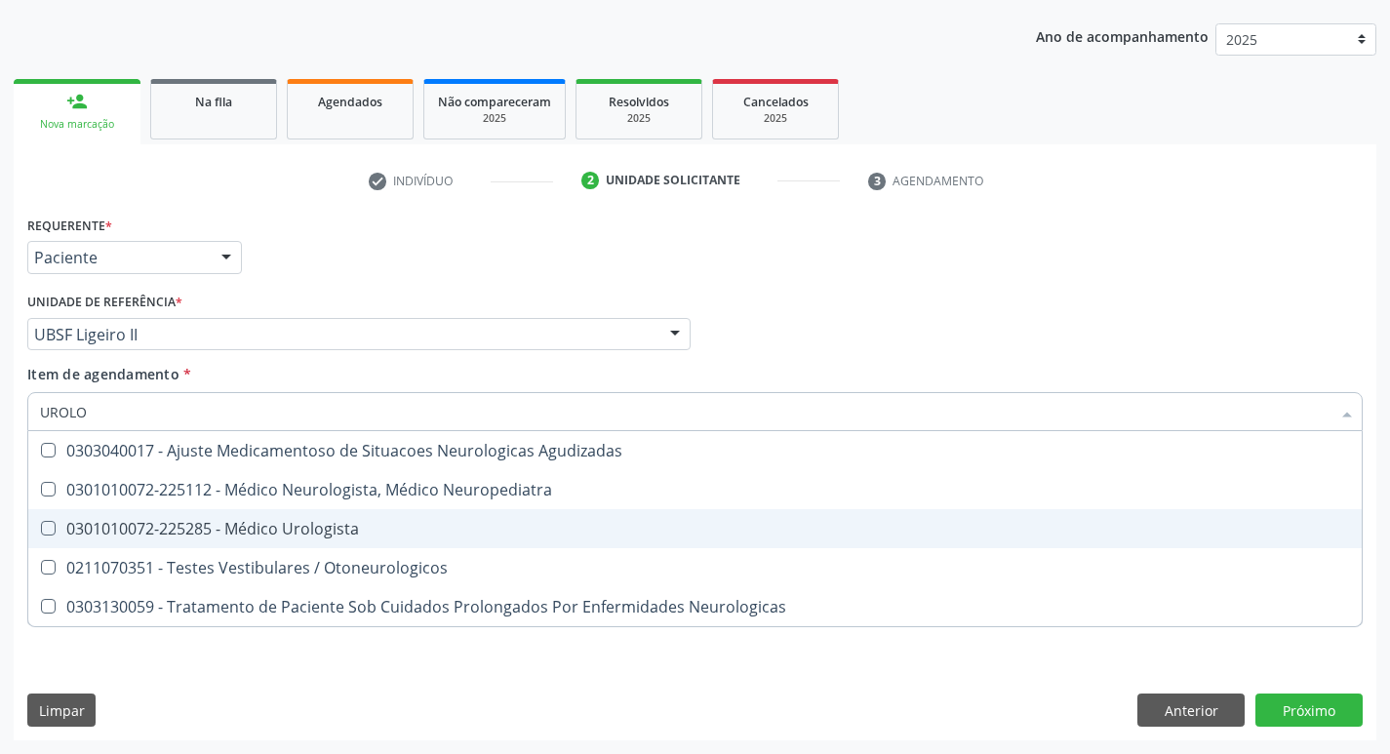
click at [42, 523] on Urologista at bounding box center [48, 528] width 15 height 15
click at [41, 523] on Urologista "checkbox" at bounding box center [34, 528] width 13 height 13
checkbox Urologista "true"
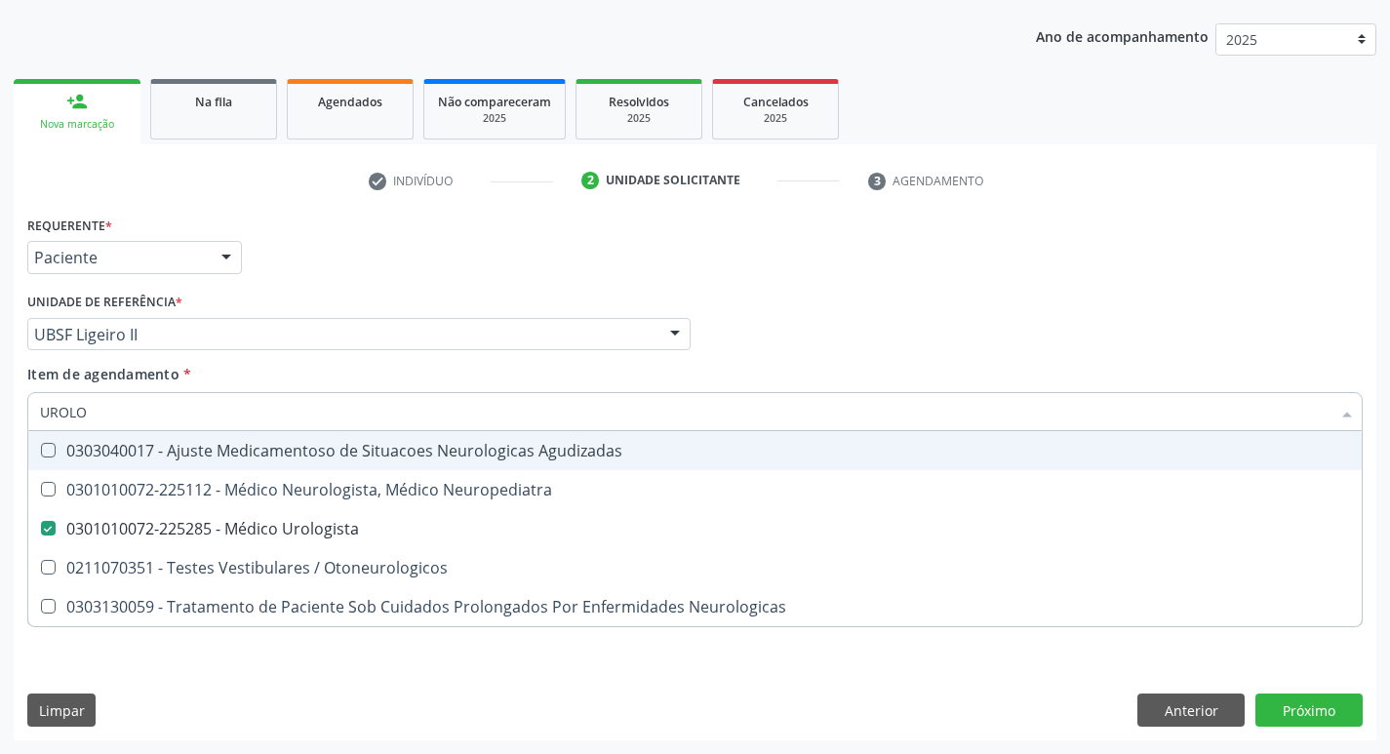
click at [852, 341] on div "Profissional Solicitante Por favor, selecione a Unidade de Atendimento primeiro…" at bounding box center [694, 326] width 1345 height 76
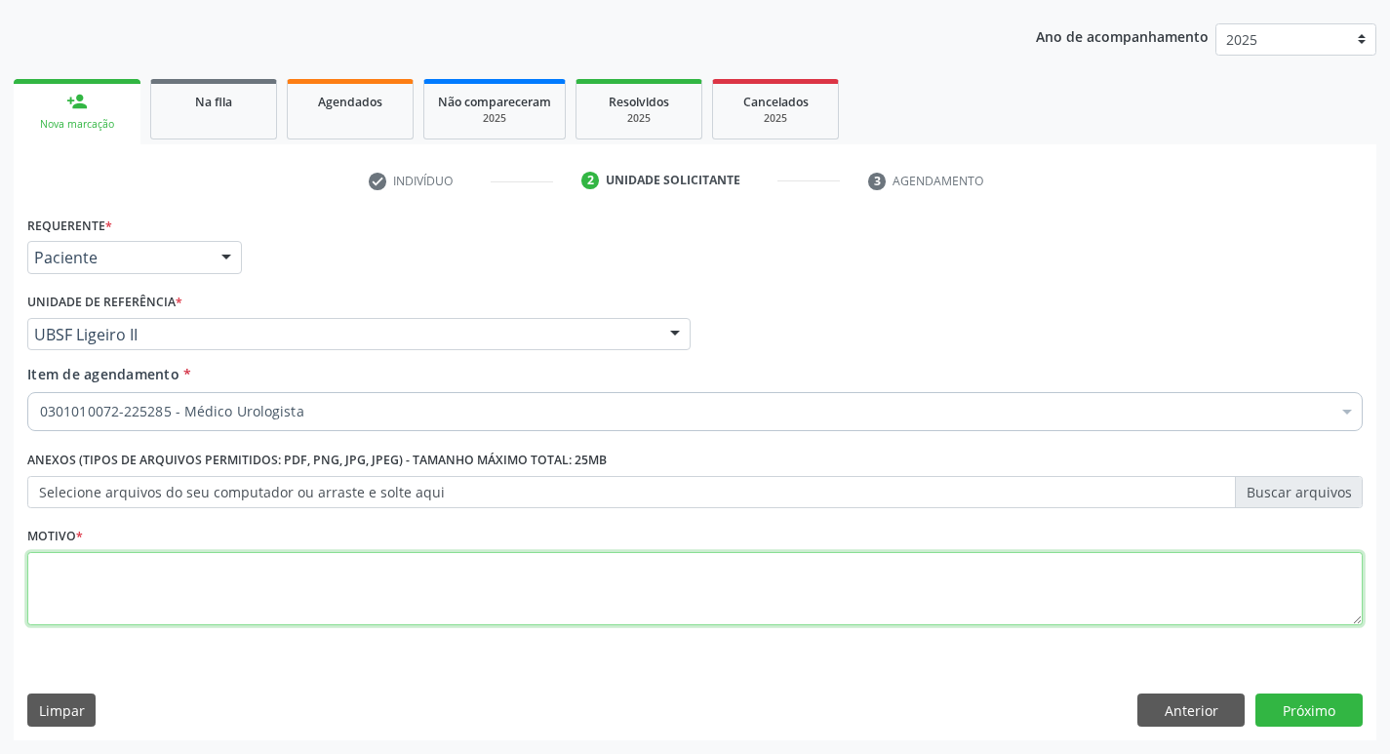
click at [102, 581] on textarea at bounding box center [694, 589] width 1335 height 74
type textarea "RETORNO"
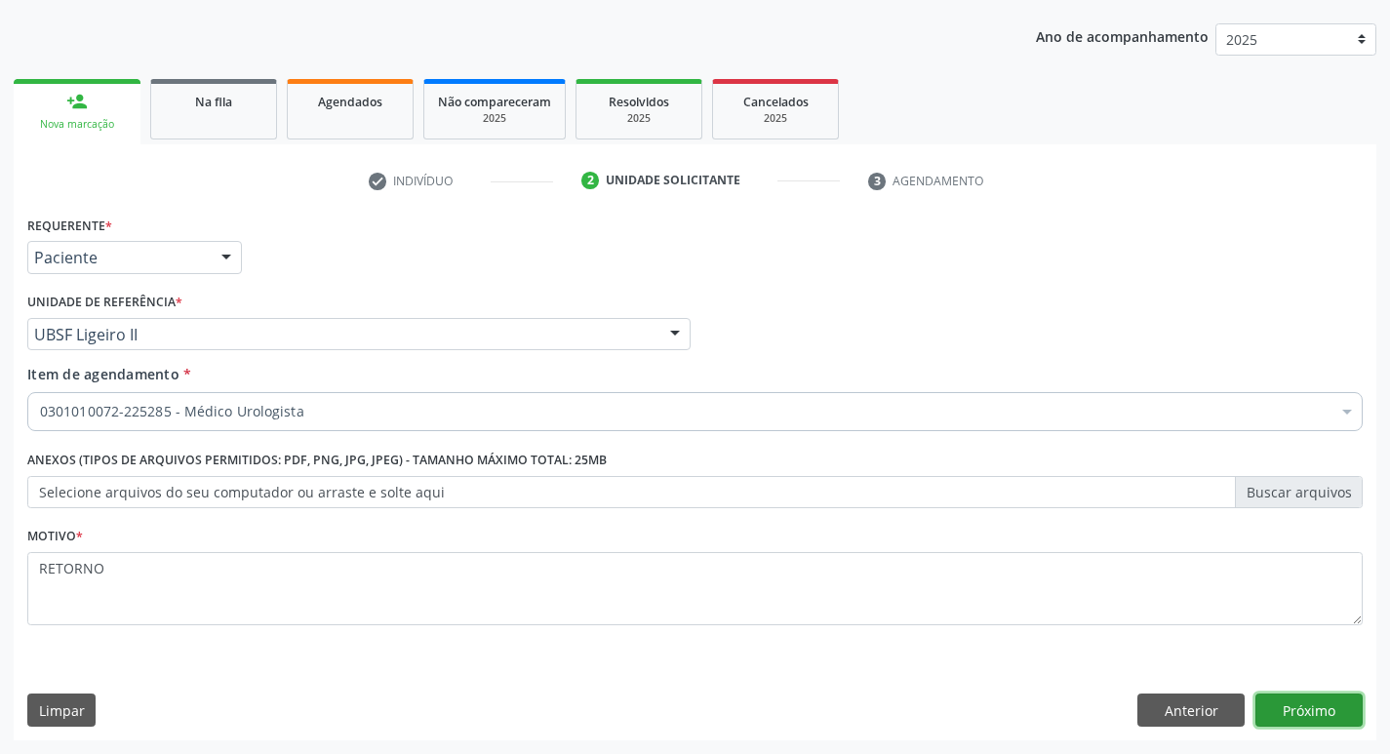
click at [1311, 699] on button "Próximo" at bounding box center [1308, 710] width 107 height 33
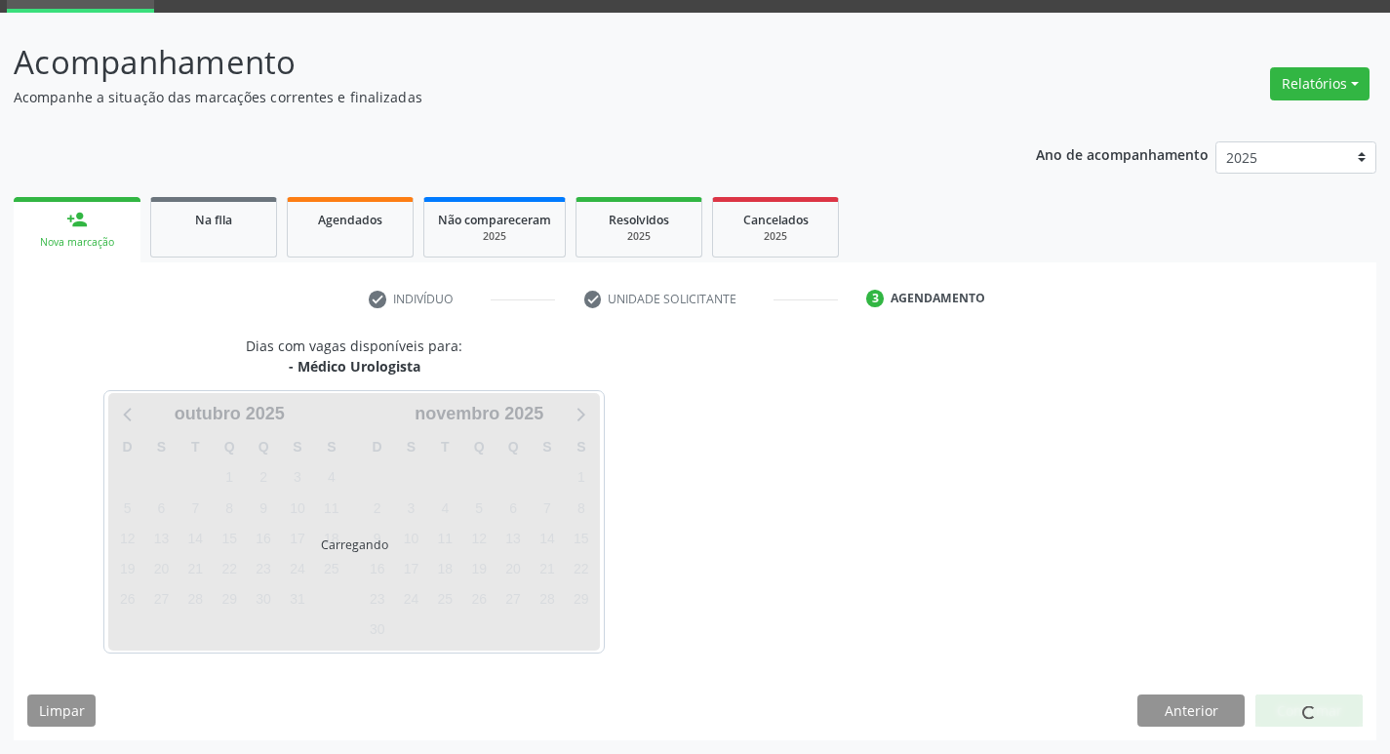
scroll to position [152, 0]
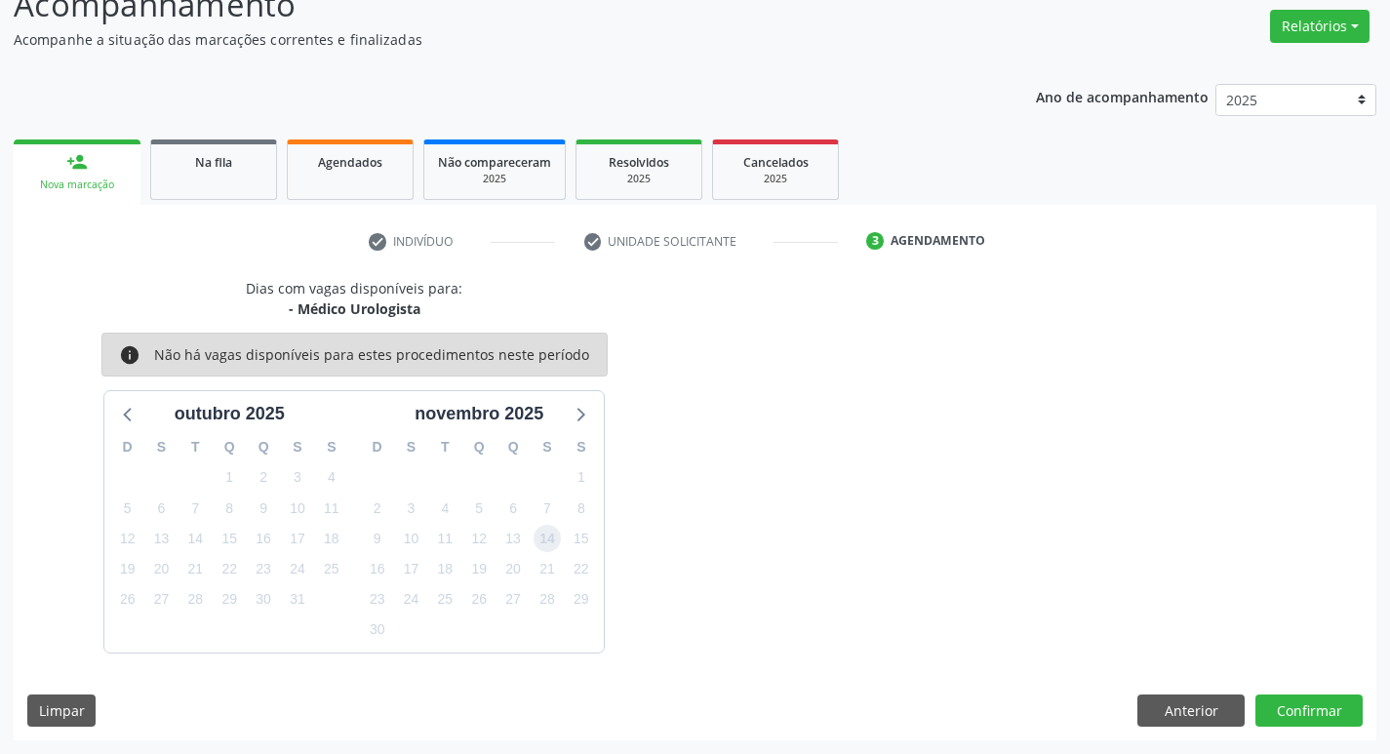
click at [547, 533] on span "14" at bounding box center [547, 538] width 27 height 27
click at [1308, 703] on button "Confirmar" at bounding box center [1308, 710] width 107 height 33
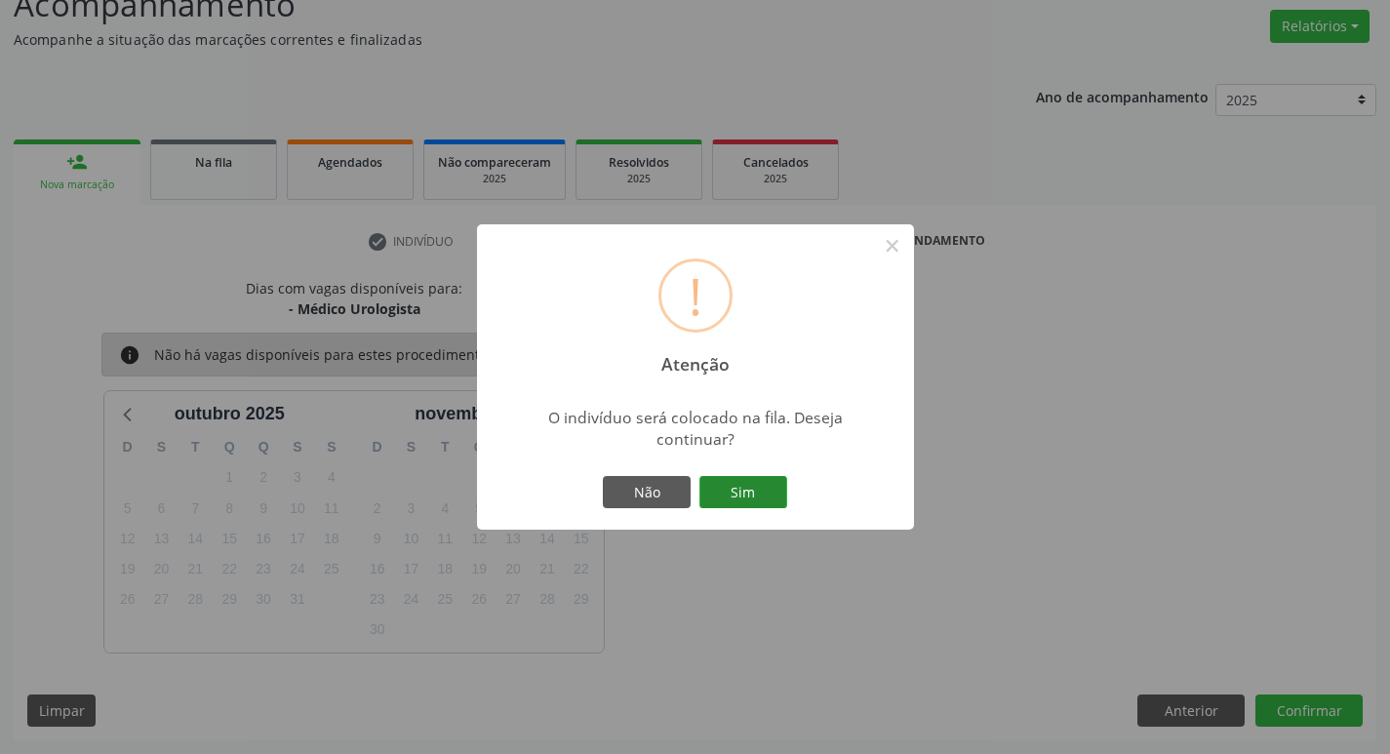
click at [766, 489] on button "Sim" at bounding box center [743, 492] width 88 height 33
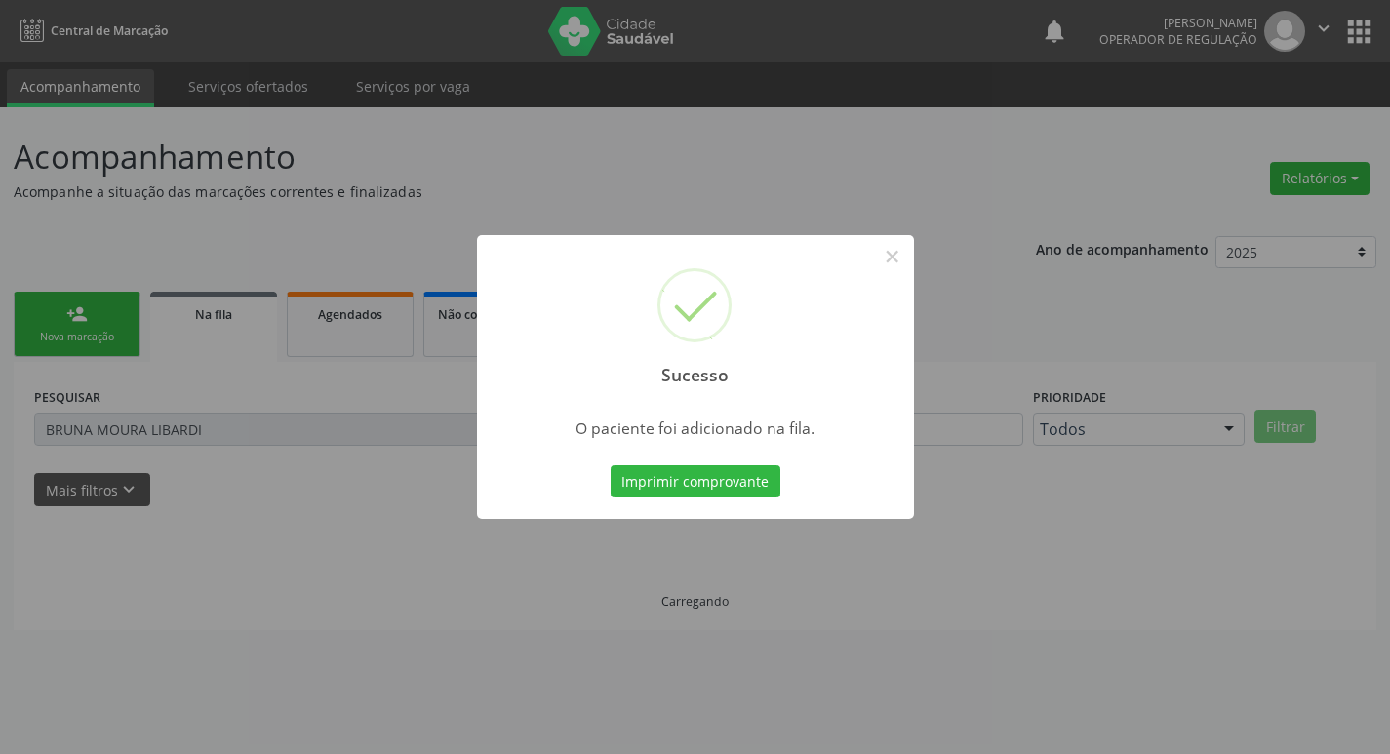
scroll to position [0, 0]
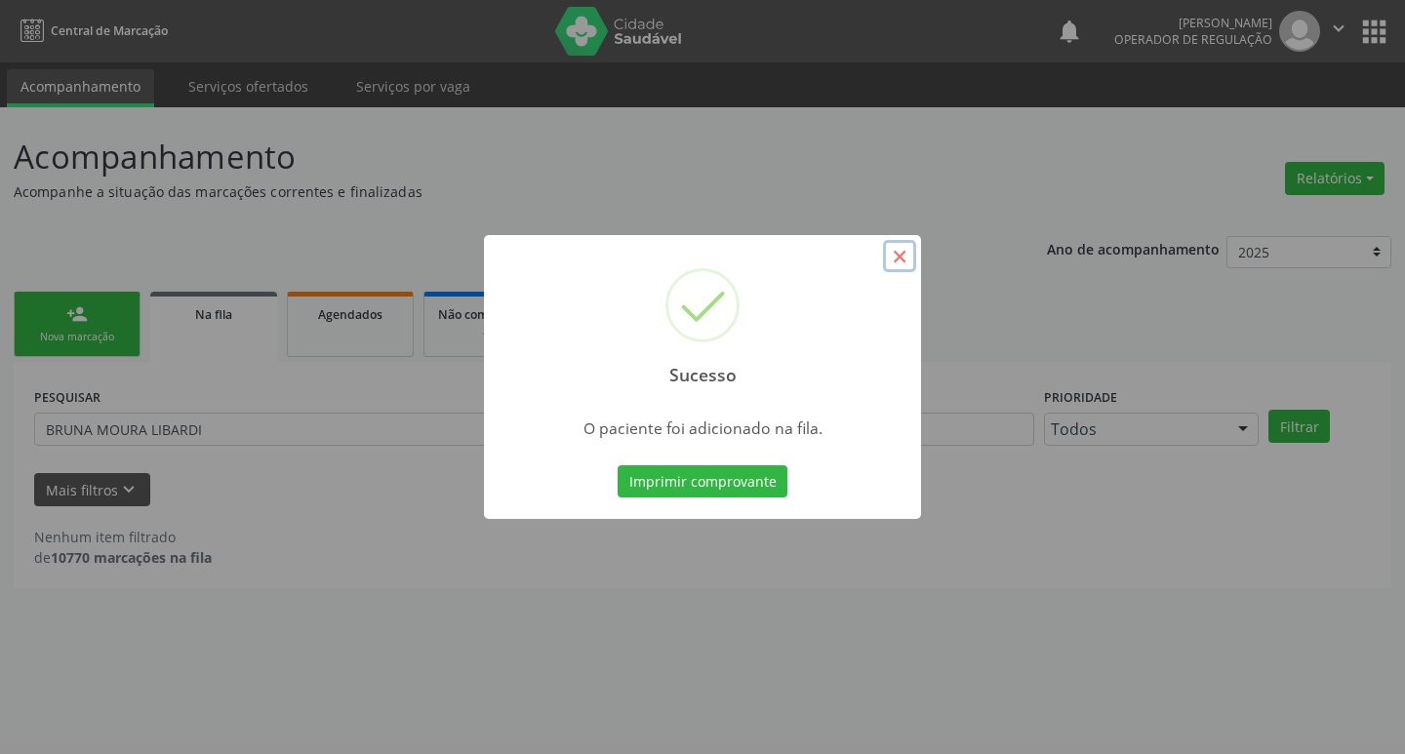
click at [905, 258] on button "×" at bounding box center [899, 256] width 33 height 33
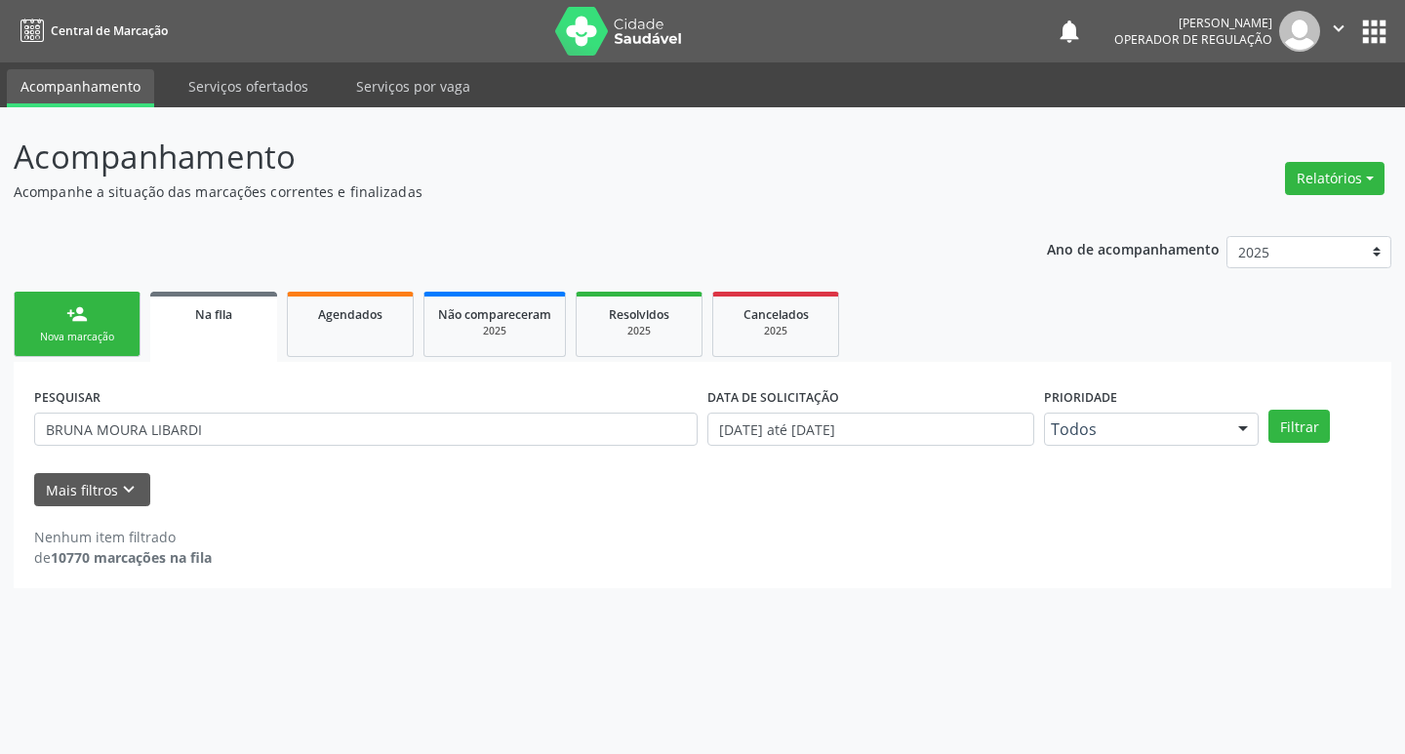
click at [96, 323] on link "person_add Nova marcação" at bounding box center [77, 324] width 127 height 65
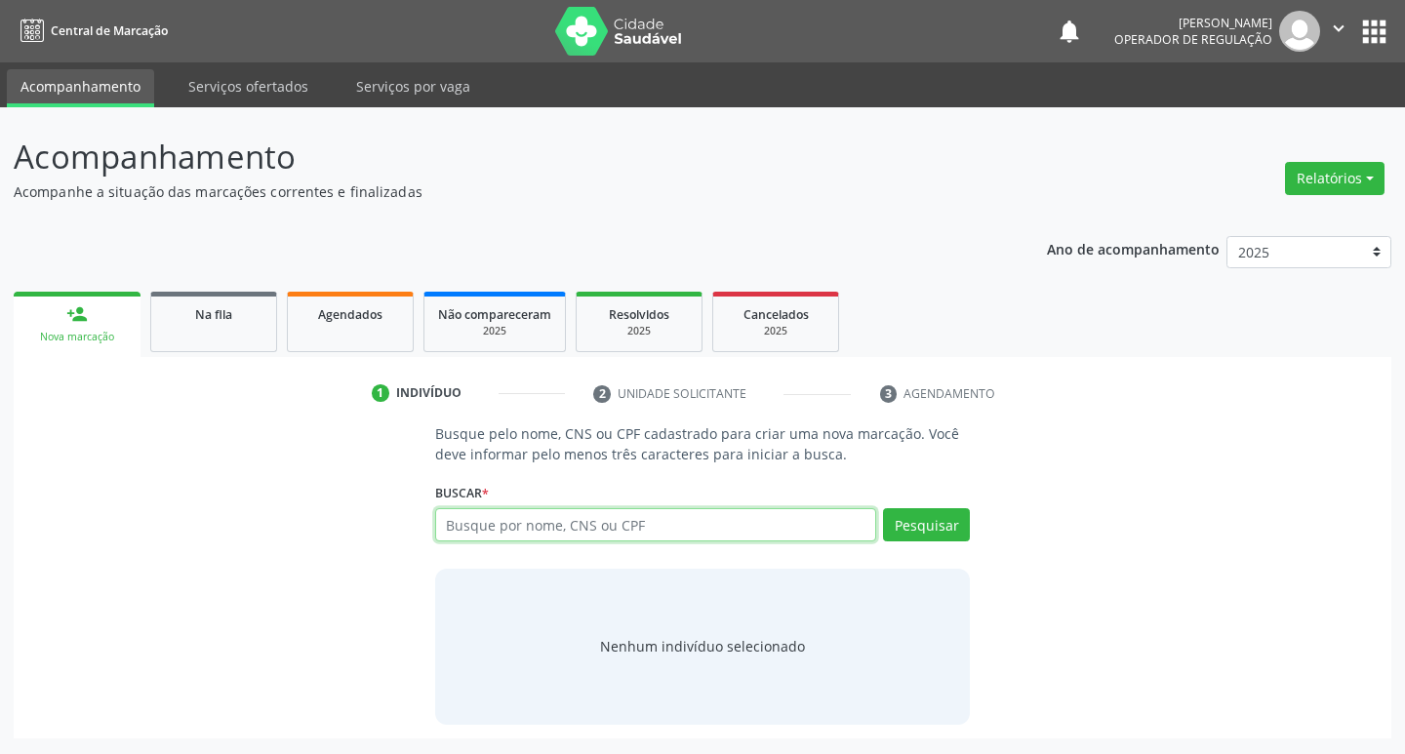
click at [495, 521] on input "text" at bounding box center [656, 524] width 442 height 33
click at [572, 517] on input "text" at bounding box center [656, 524] width 442 height 33
type input "70304785746379"
click at [943, 522] on button "Pesquisar" at bounding box center [926, 524] width 87 height 33
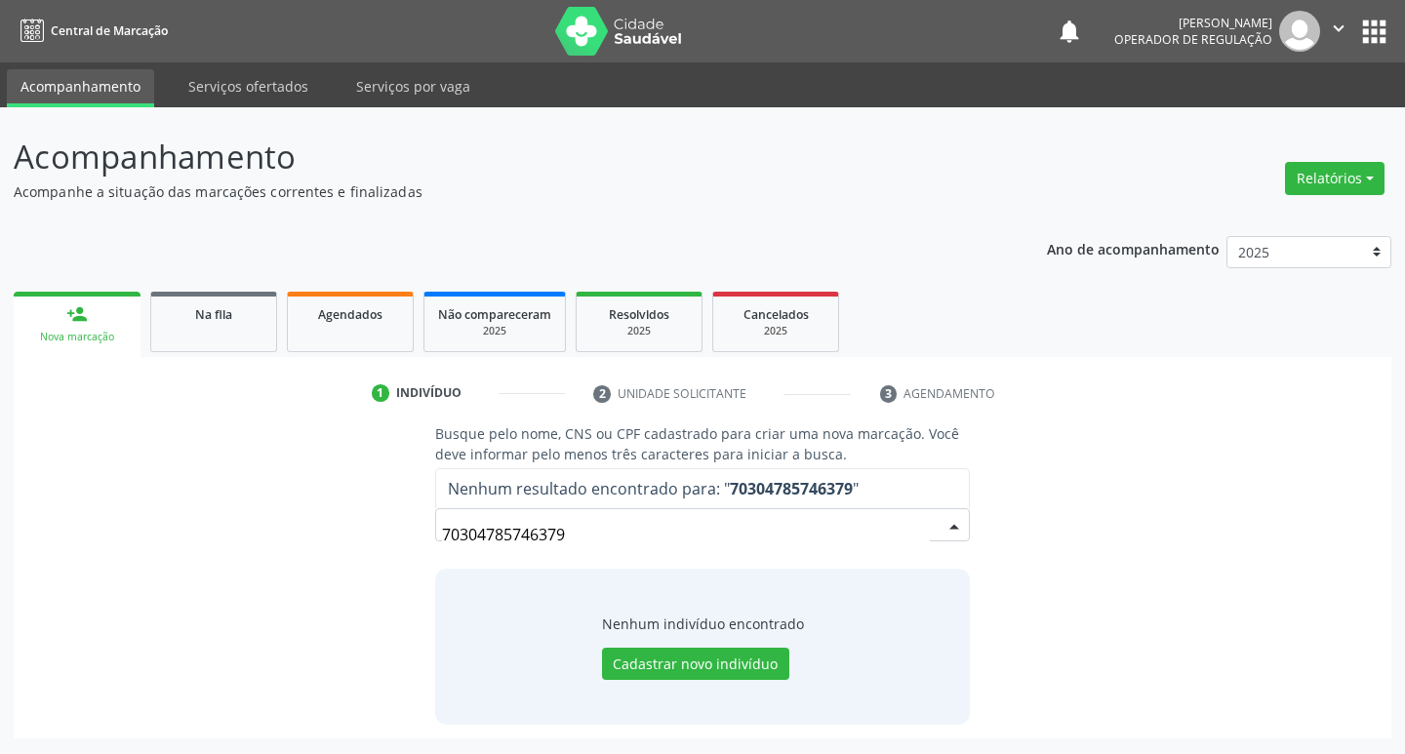
click at [574, 529] on input "70304785746379" at bounding box center [686, 534] width 489 height 39
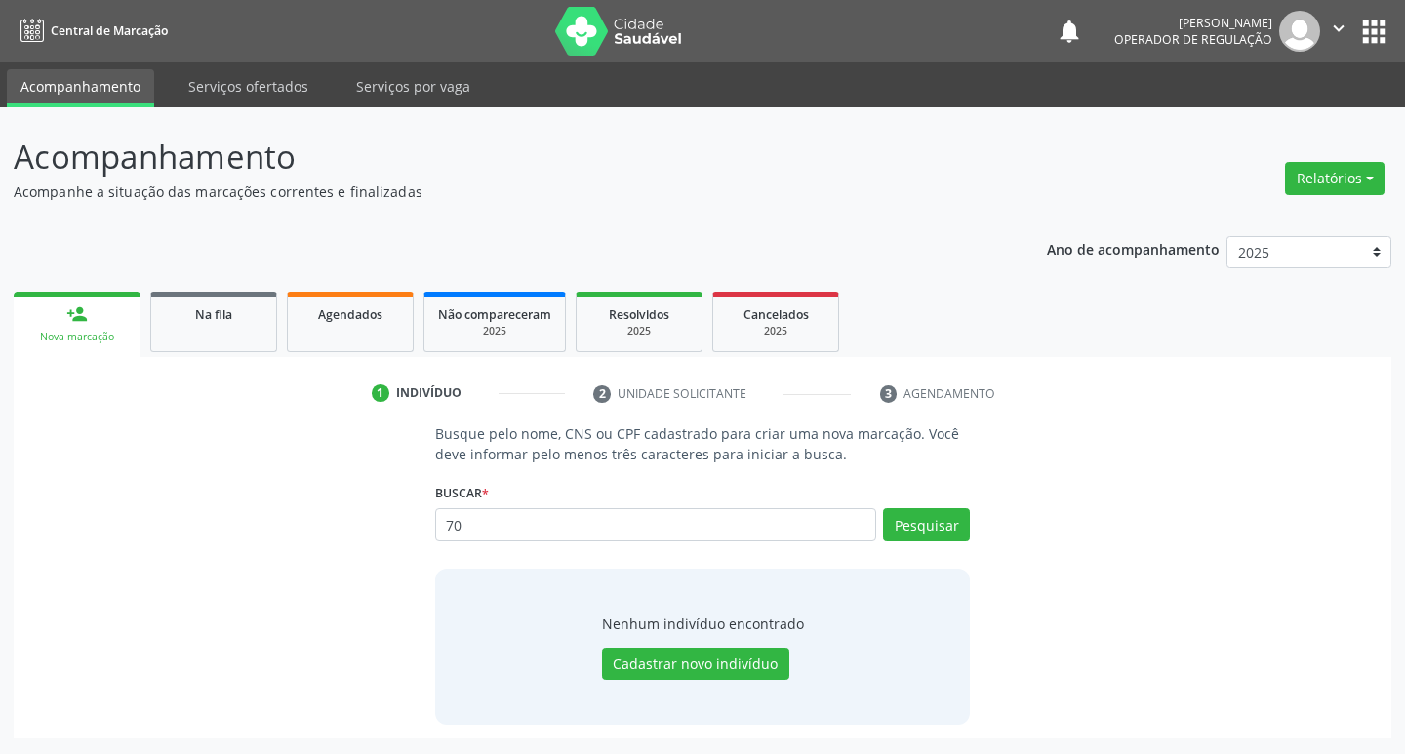
type input "7"
type input "706304785746379"
click at [934, 521] on button "Pesquisar" at bounding box center [926, 524] width 87 height 33
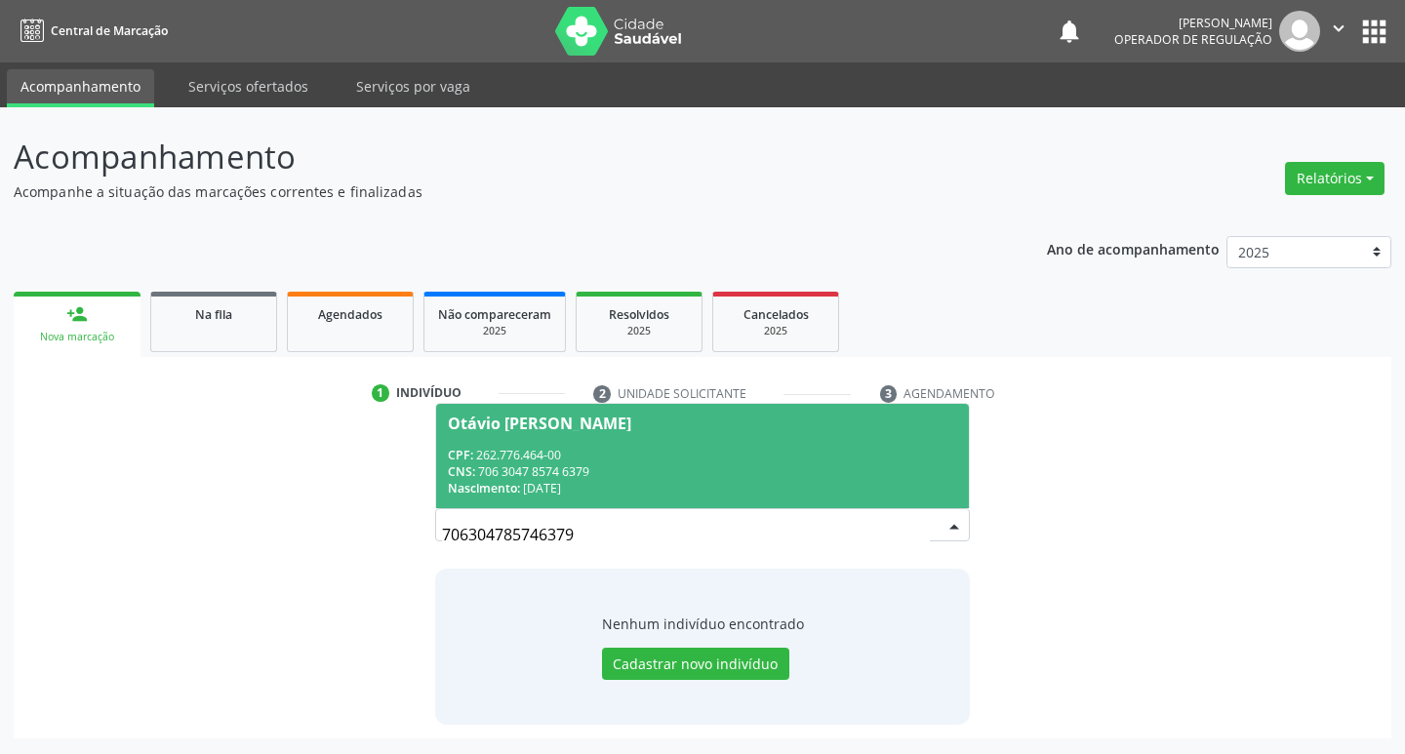
click at [629, 418] on div "Otávio [PERSON_NAME]" at bounding box center [539, 424] width 183 height 16
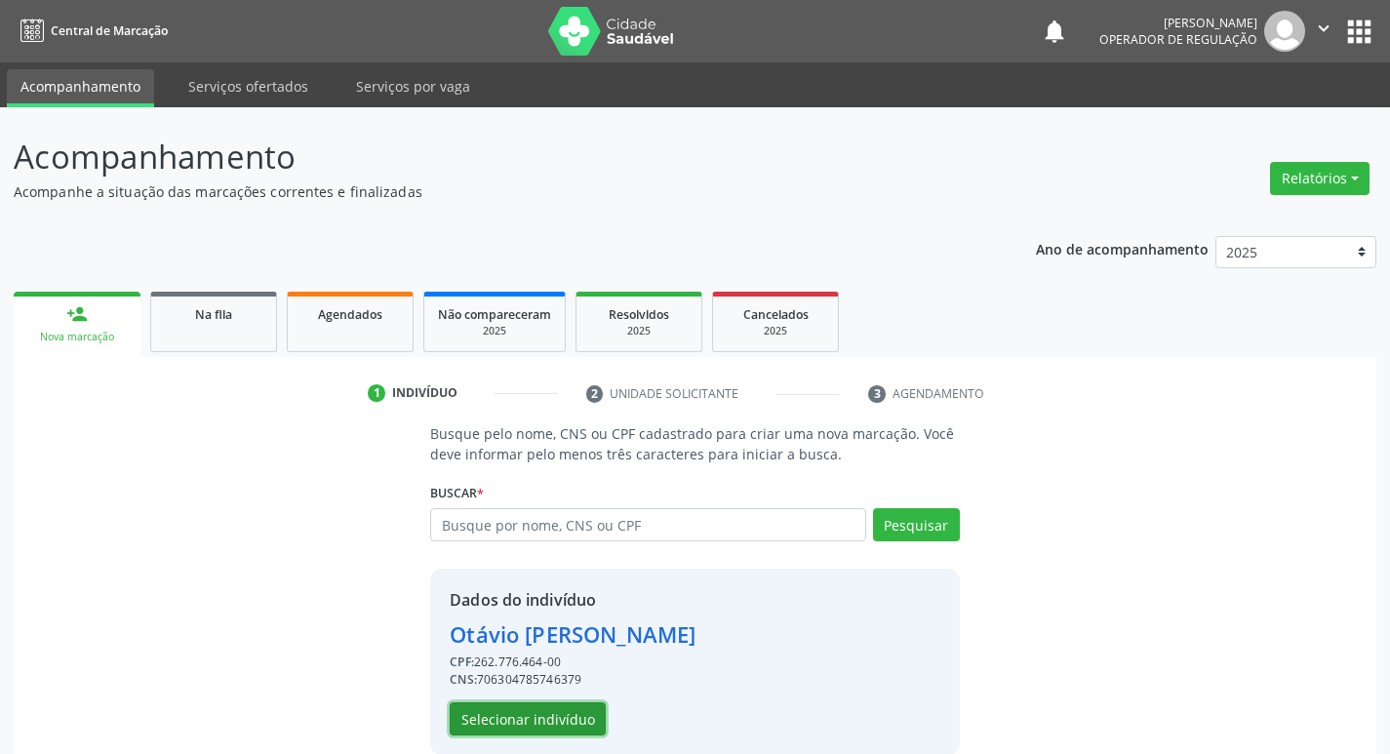
click at [576, 707] on button "Selecionar indivíduo" at bounding box center [528, 718] width 156 height 33
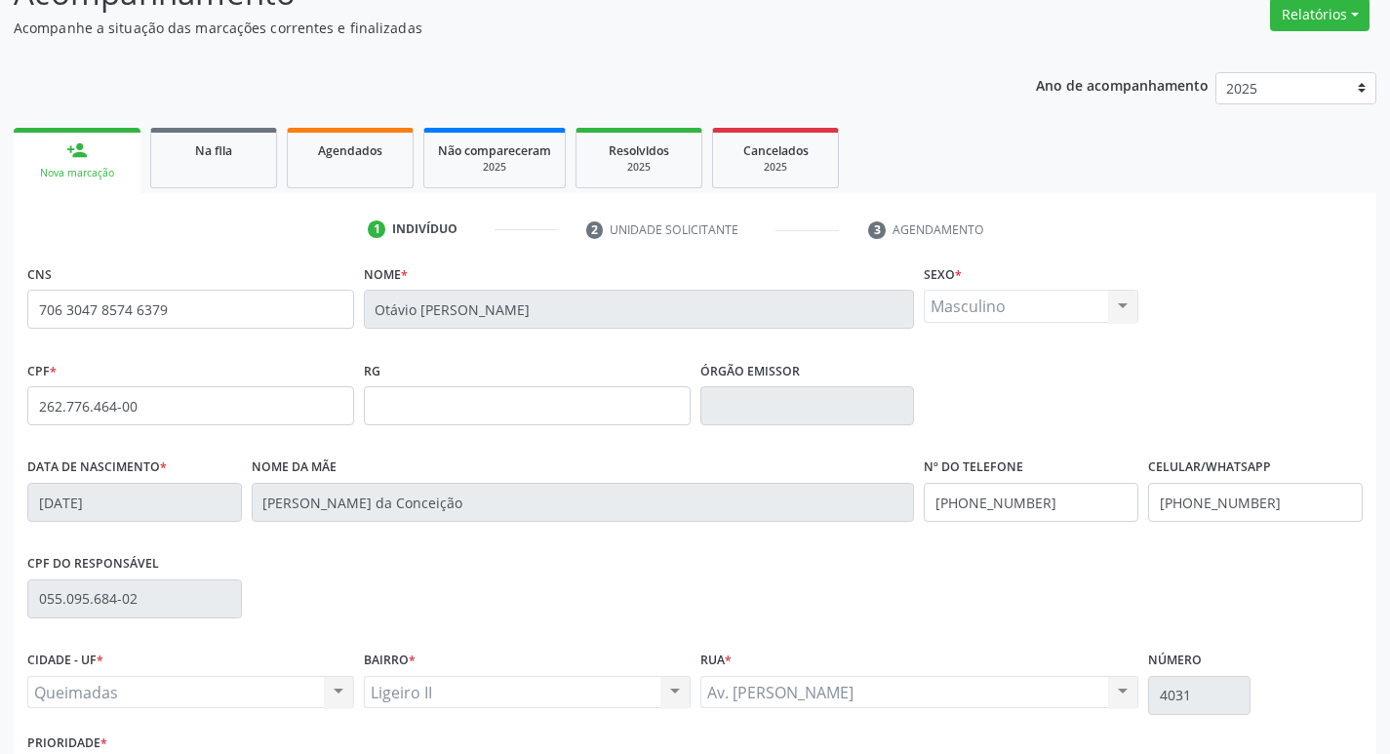
scroll to position [303, 0]
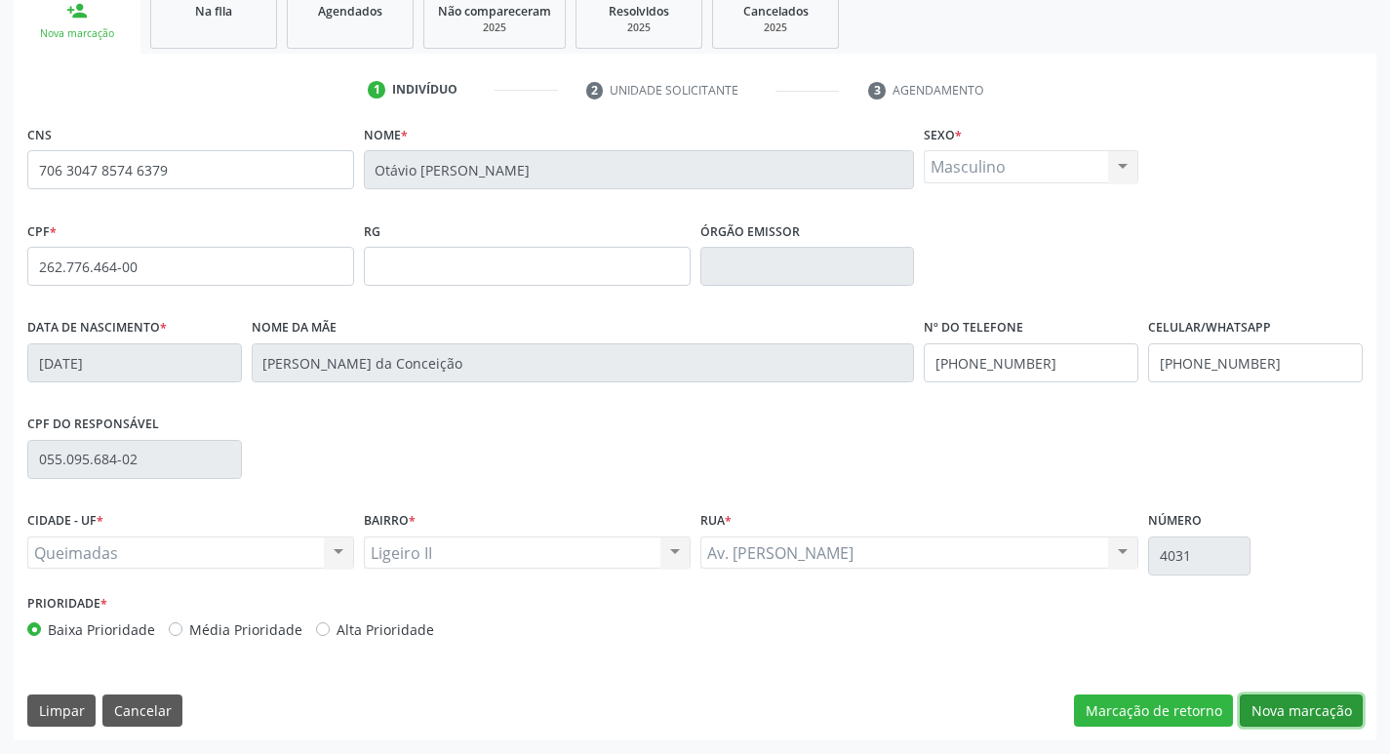
click at [1294, 708] on button "Nova marcação" at bounding box center [1301, 710] width 123 height 33
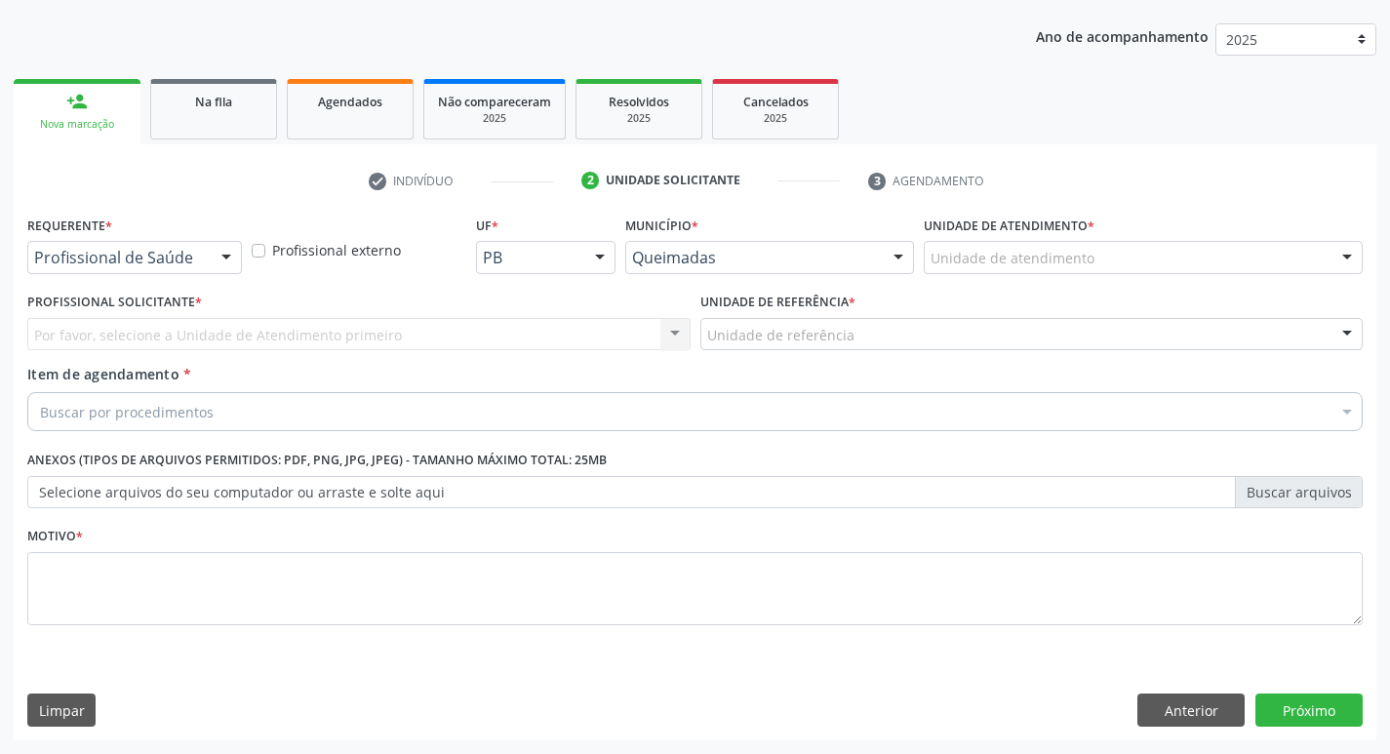
scroll to position [213, 0]
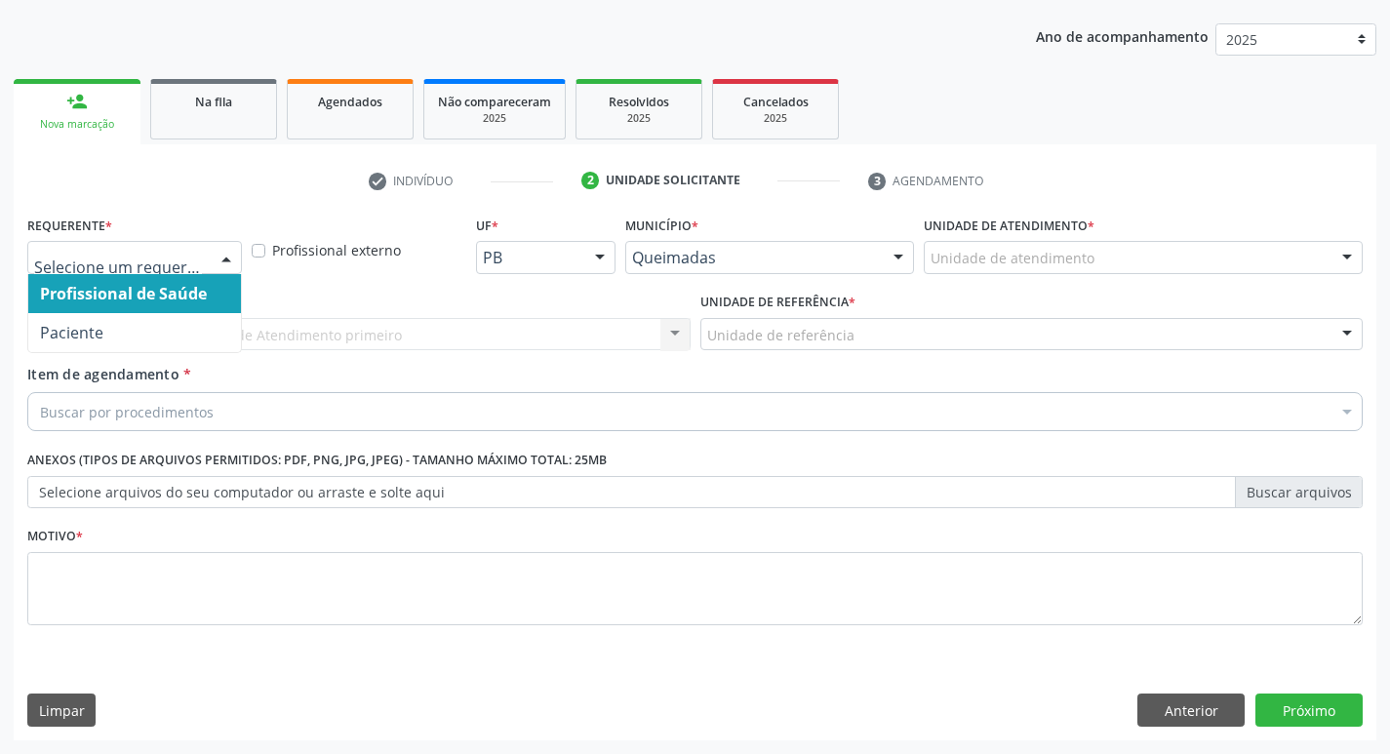
click at [218, 258] on div at bounding box center [226, 258] width 29 height 33
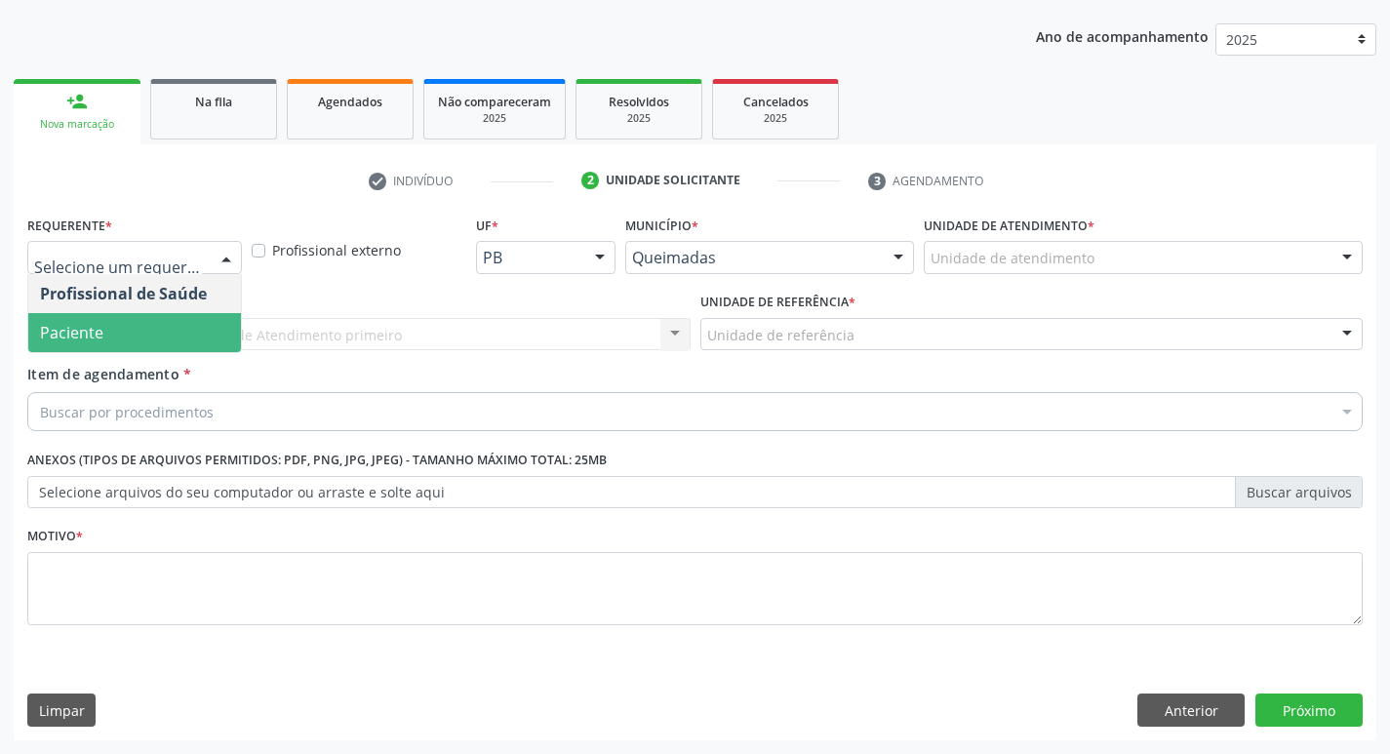
click at [186, 322] on span "Paciente" at bounding box center [134, 332] width 213 height 39
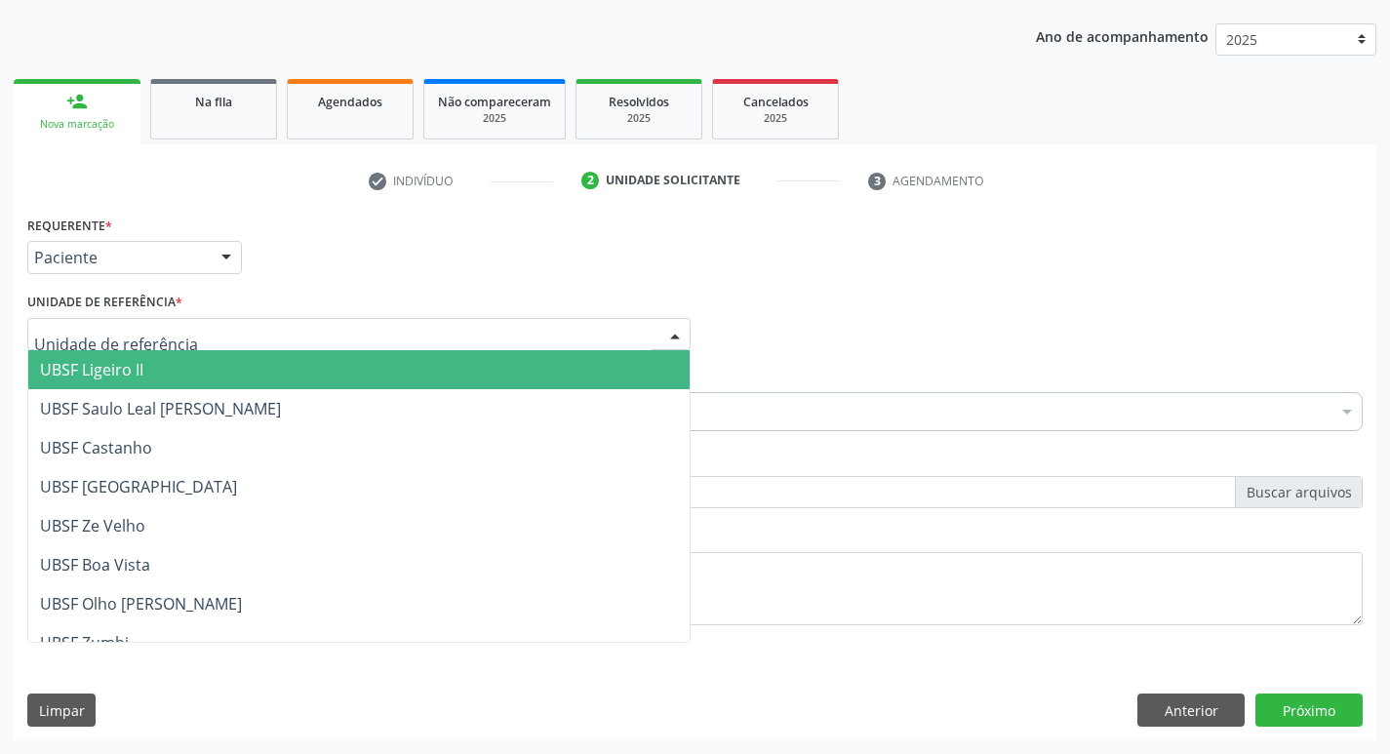
click at [182, 337] on div at bounding box center [358, 334] width 663 height 33
click at [181, 360] on span "UBSF Ligeiro II" at bounding box center [358, 369] width 661 height 39
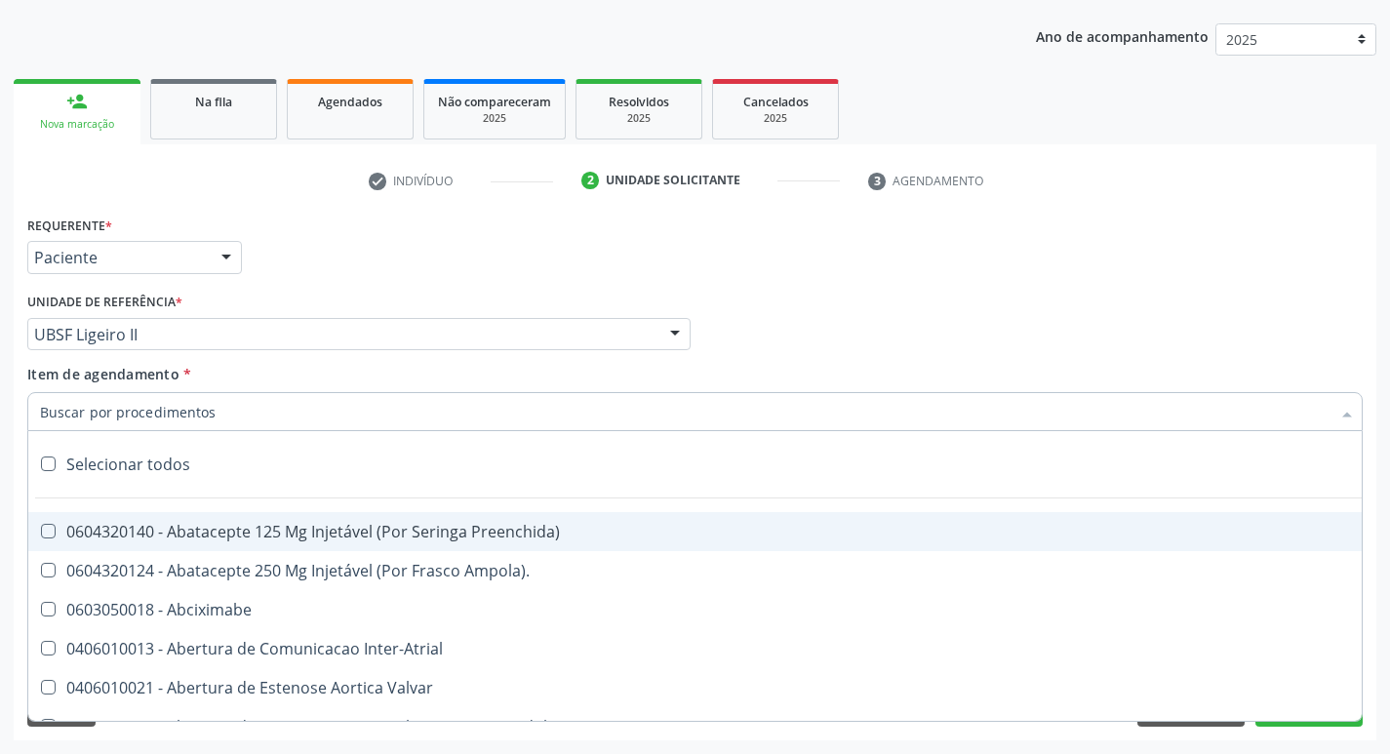
click at [105, 408] on input "Item de agendamento *" at bounding box center [685, 411] width 1290 height 39
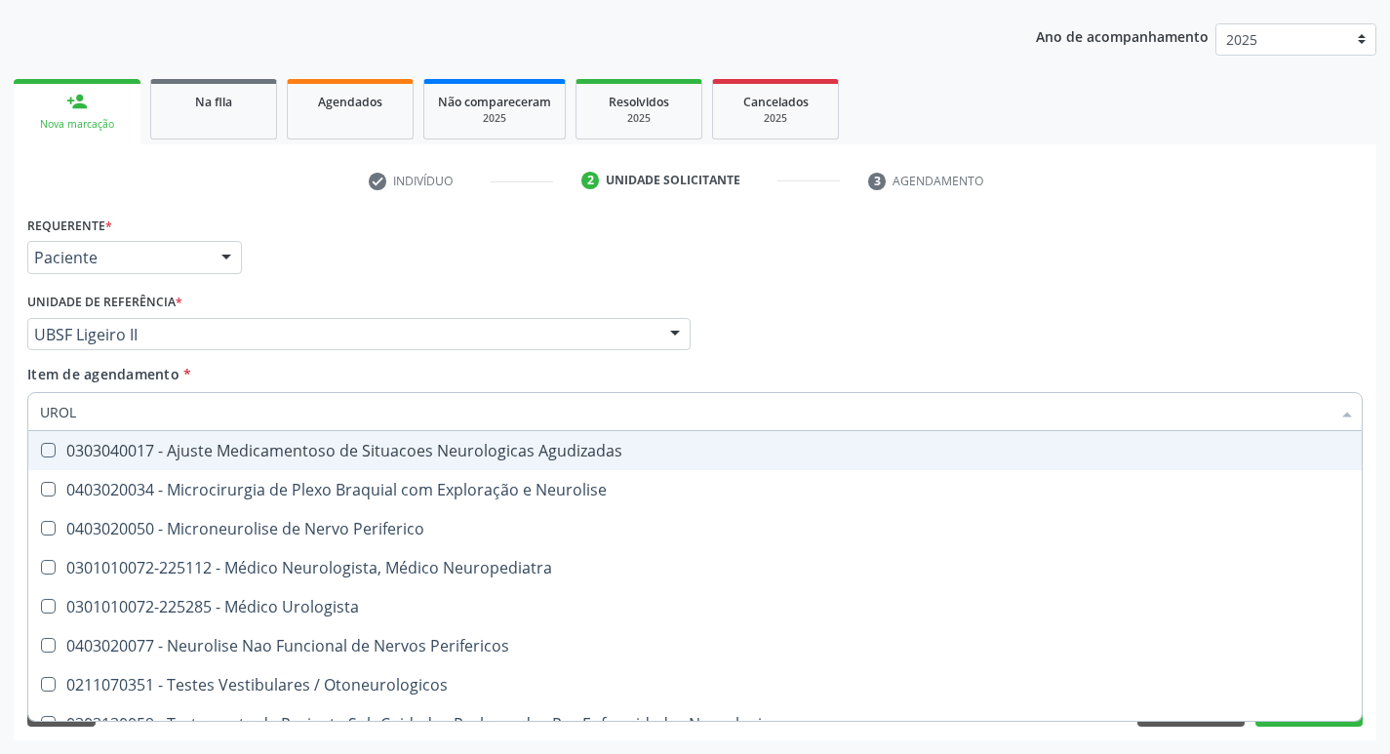
type input "UROLO"
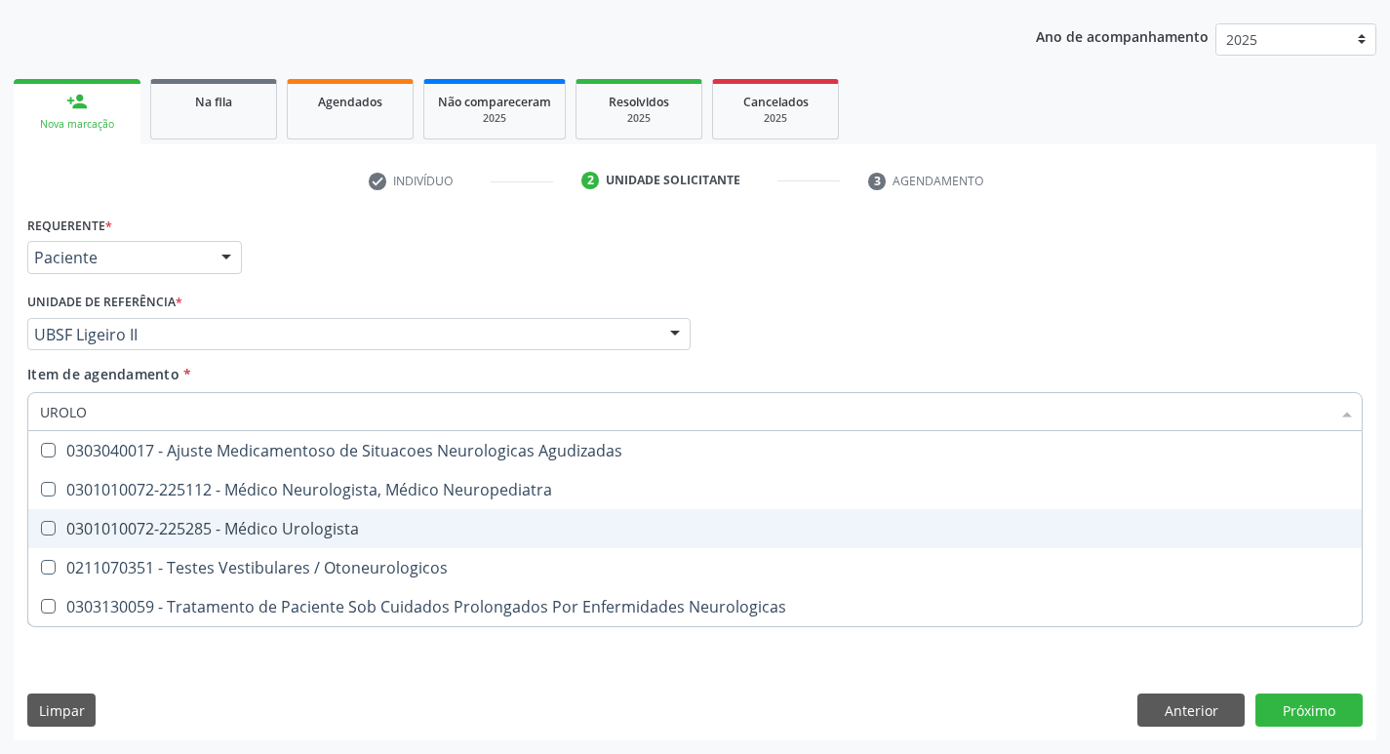
click at [45, 529] on Urologista at bounding box center [48, 528] width 15 height 15
click at [41, 529] on Urologista "checkbox" at bounding box center [34, 528] width 13 height 13
checkbox Urologista "true"
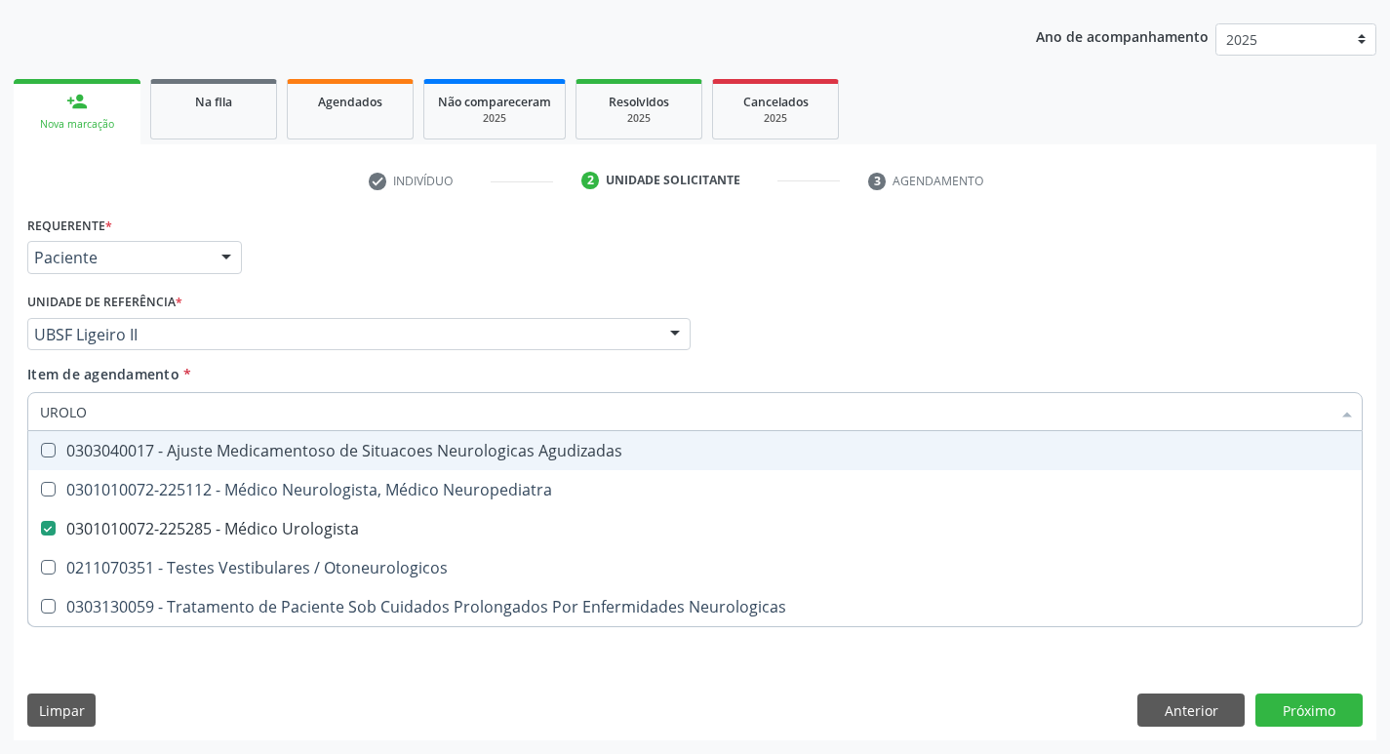
click at [740, 307] on div "Profissional Solicitante Por favor, selecione a Unidade de Atendimento primeiro…" at bounding box center [694, 326] width 1345 height 76
checkbox Neuropediatra "true"
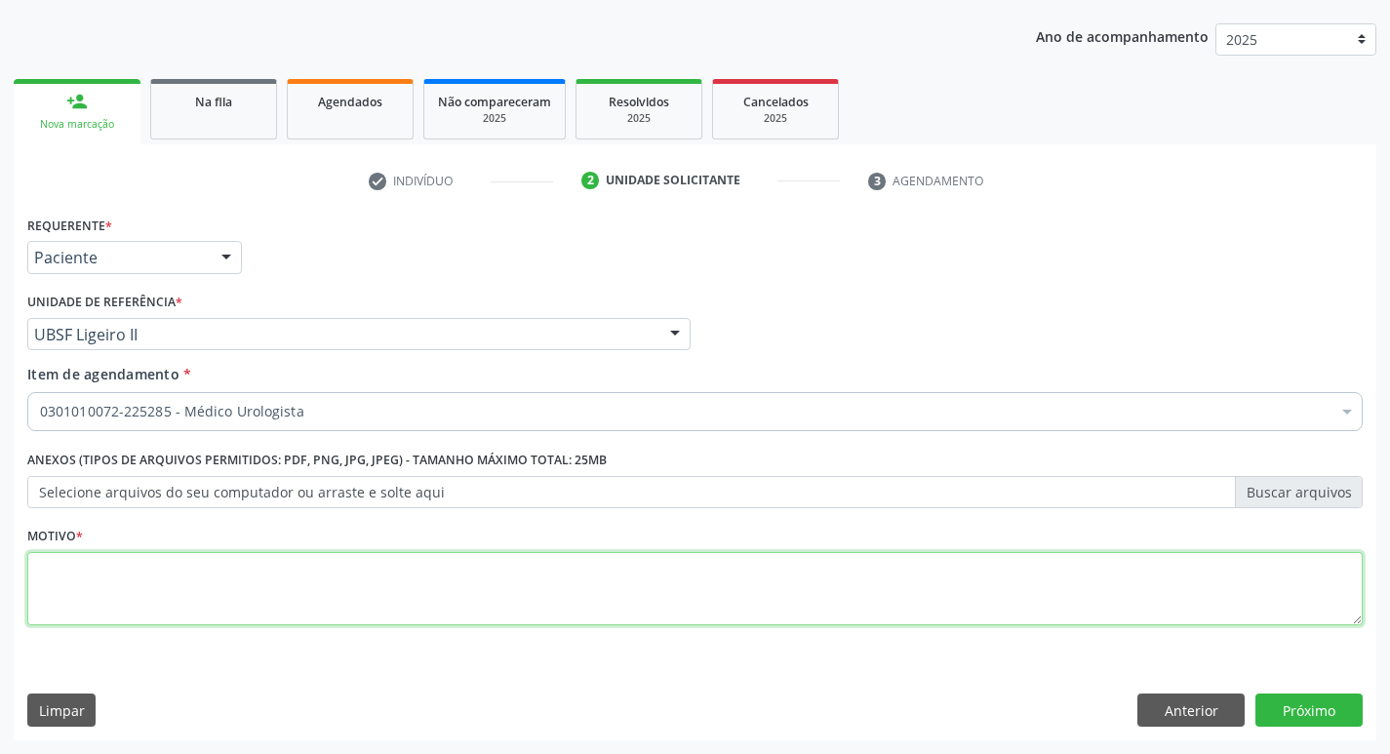
click at [139, 573] on textarea at bounding box center [694, 589] width 1335 height 74
type textarea "ROTINA"
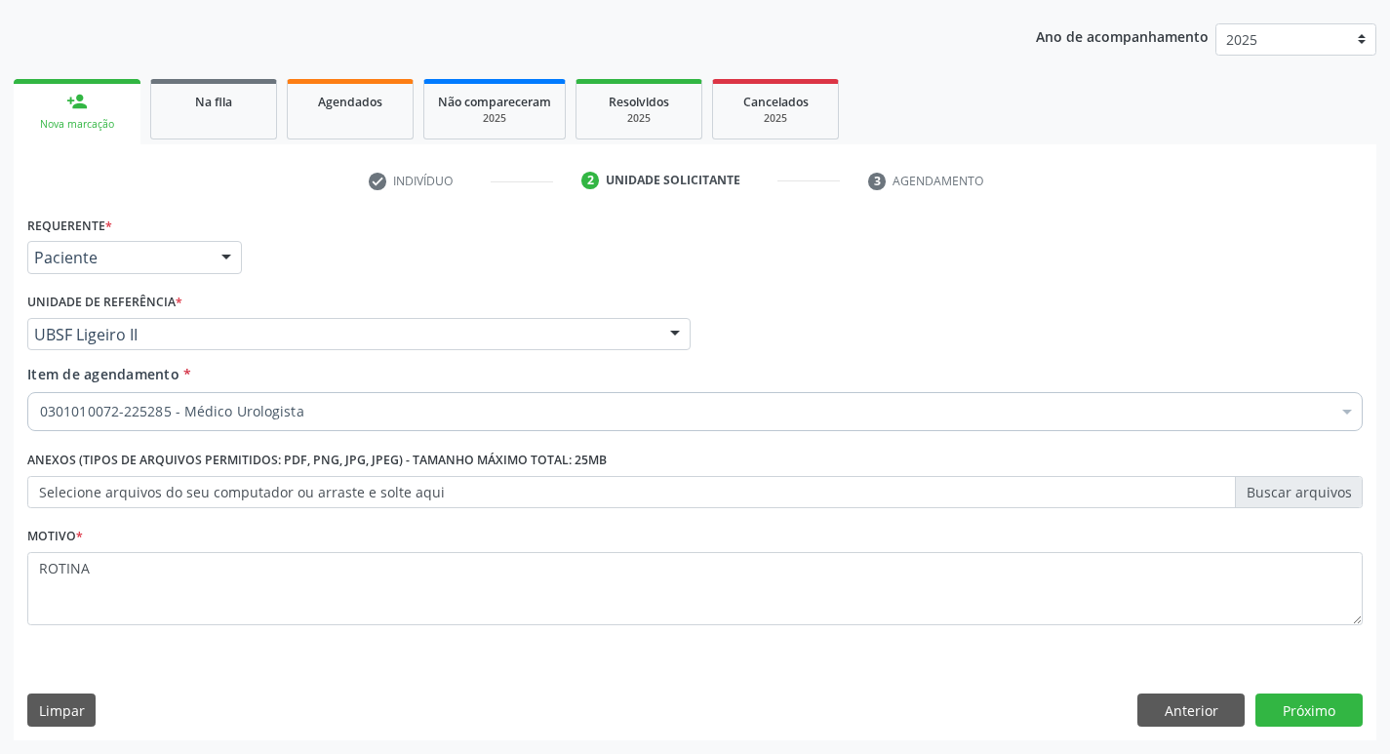
click at [1309, 671] on div "Requerente * Paciente Profissional de Saúde Paciente Nenhum resultado encontrad…" at bounding box center [695, 476] width 1363 height 530
click at [1313, 703] on button "Próximo" at bounding box center [1308, 710] width 107 height 33
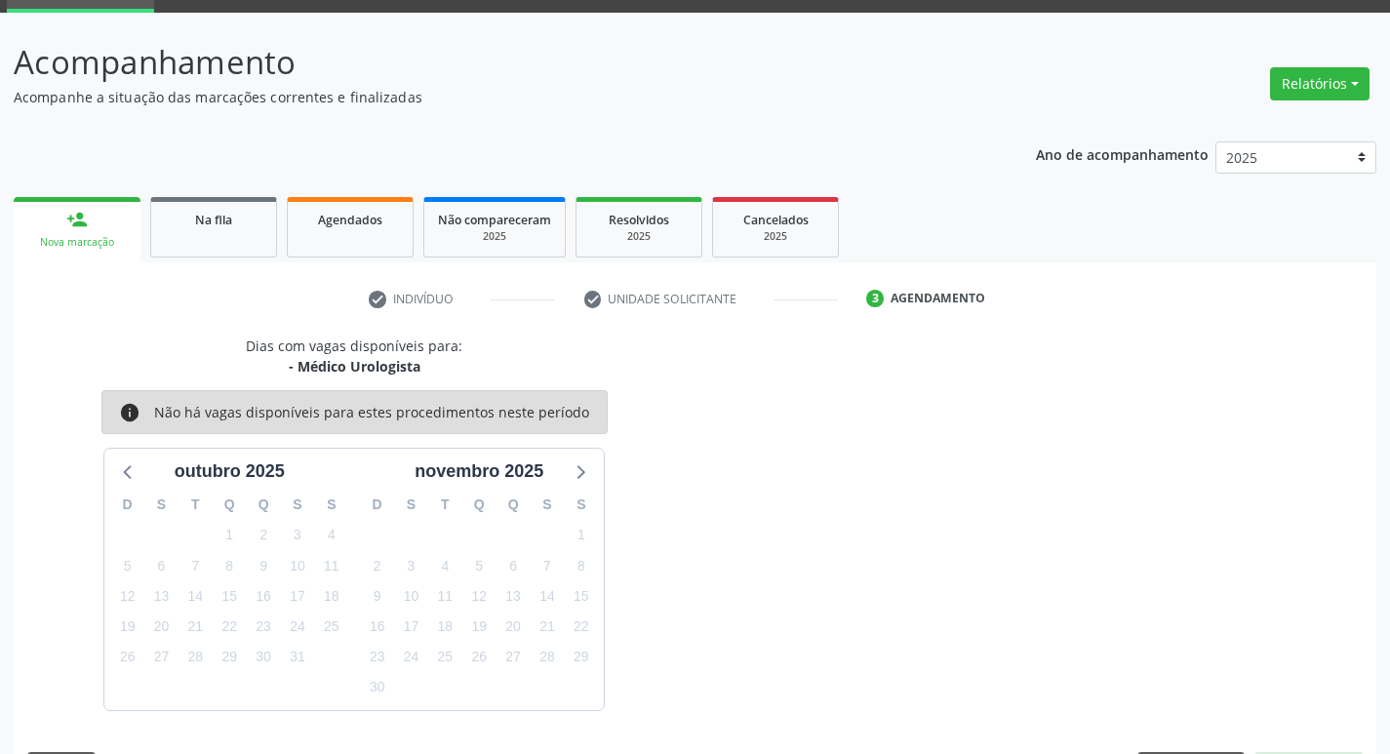
scroll to position [152, 0]
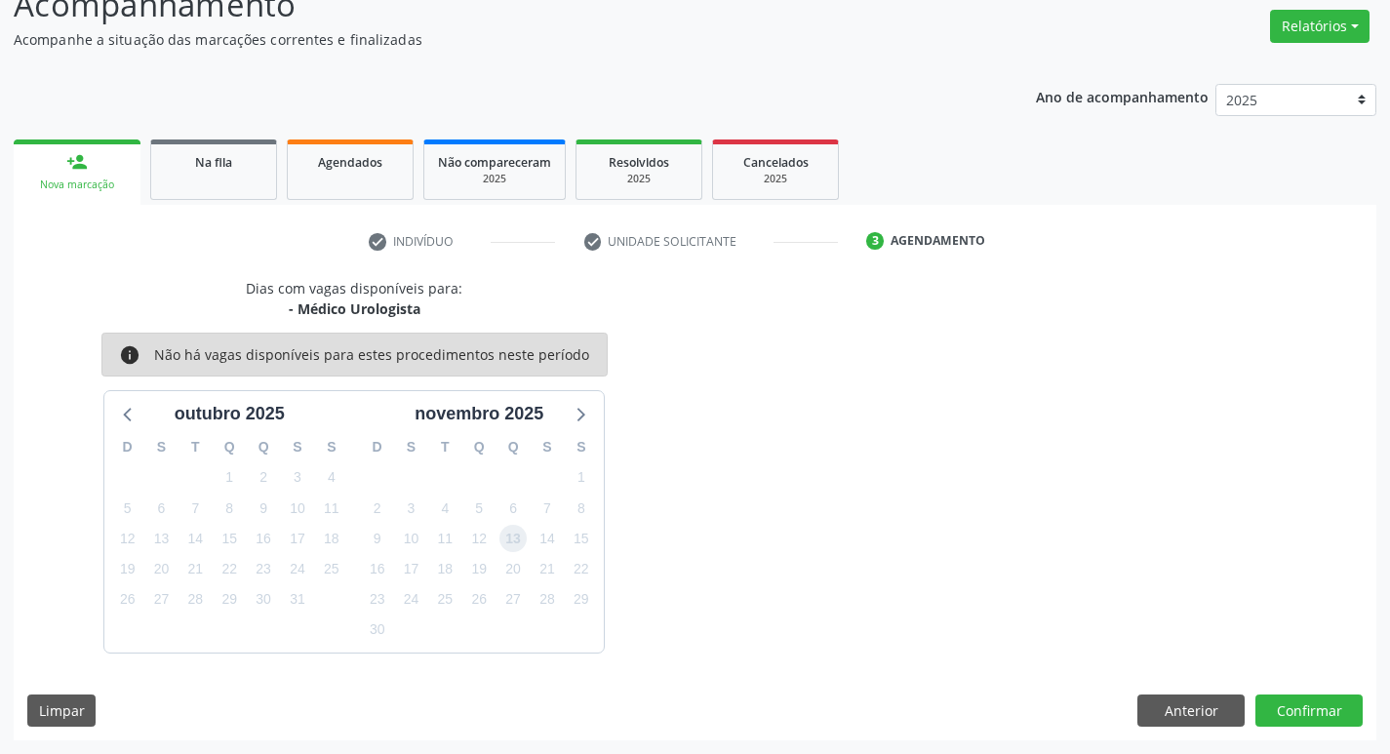
click at [512, 540] on span "13" at bounding box center [512, 538] width 27 height 27
click at [1316, 724] on button "Confirmar" at bounding box center [1308, 710] width 107 height 33
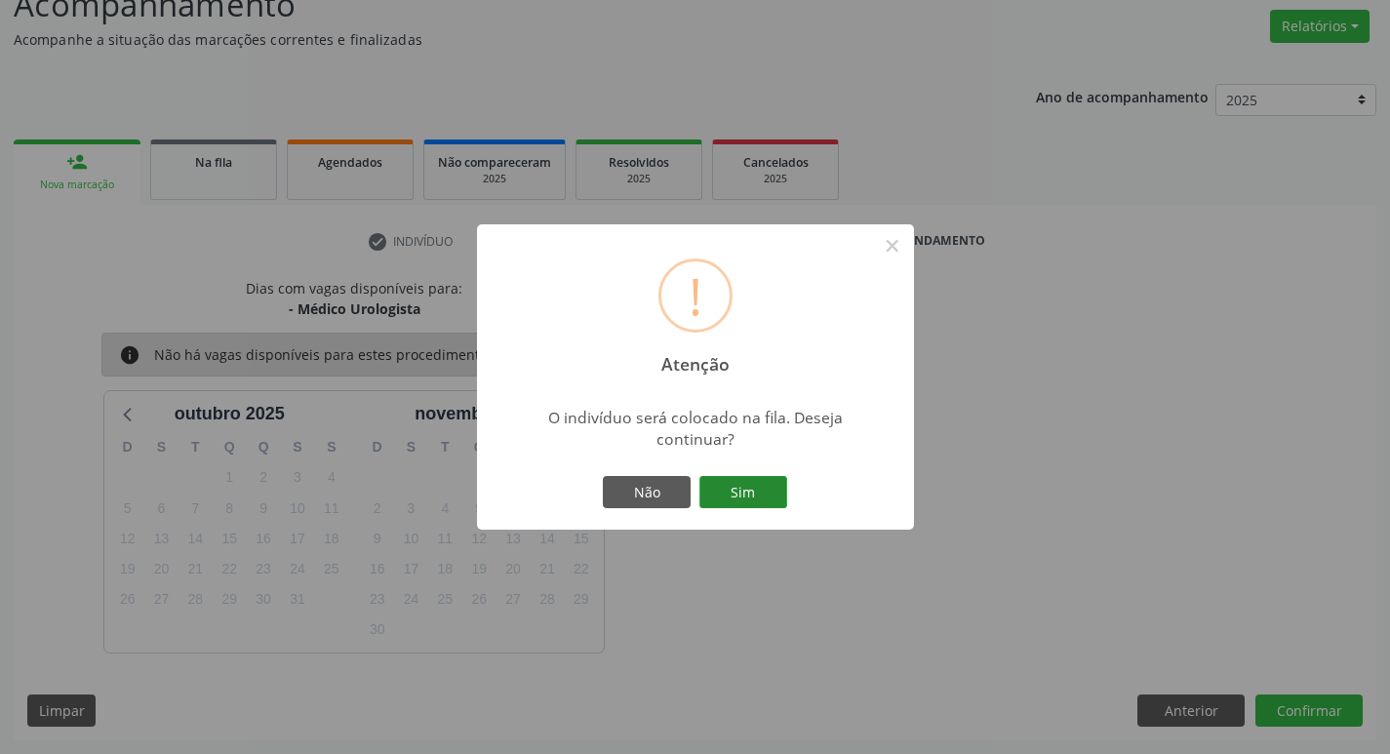
click at [758, 504] on button "Sim" at bounding box center [743, 492] width 88 height 33
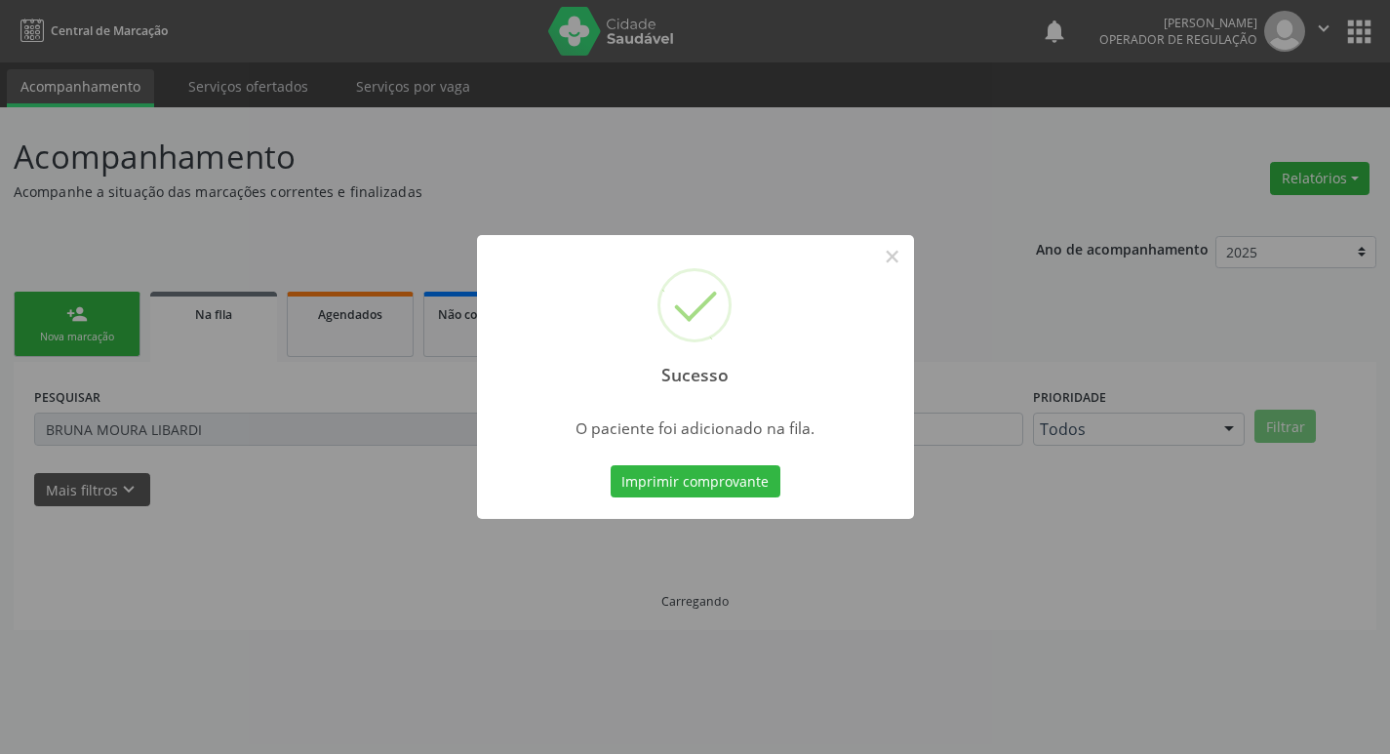
scroll to position [0, 0]
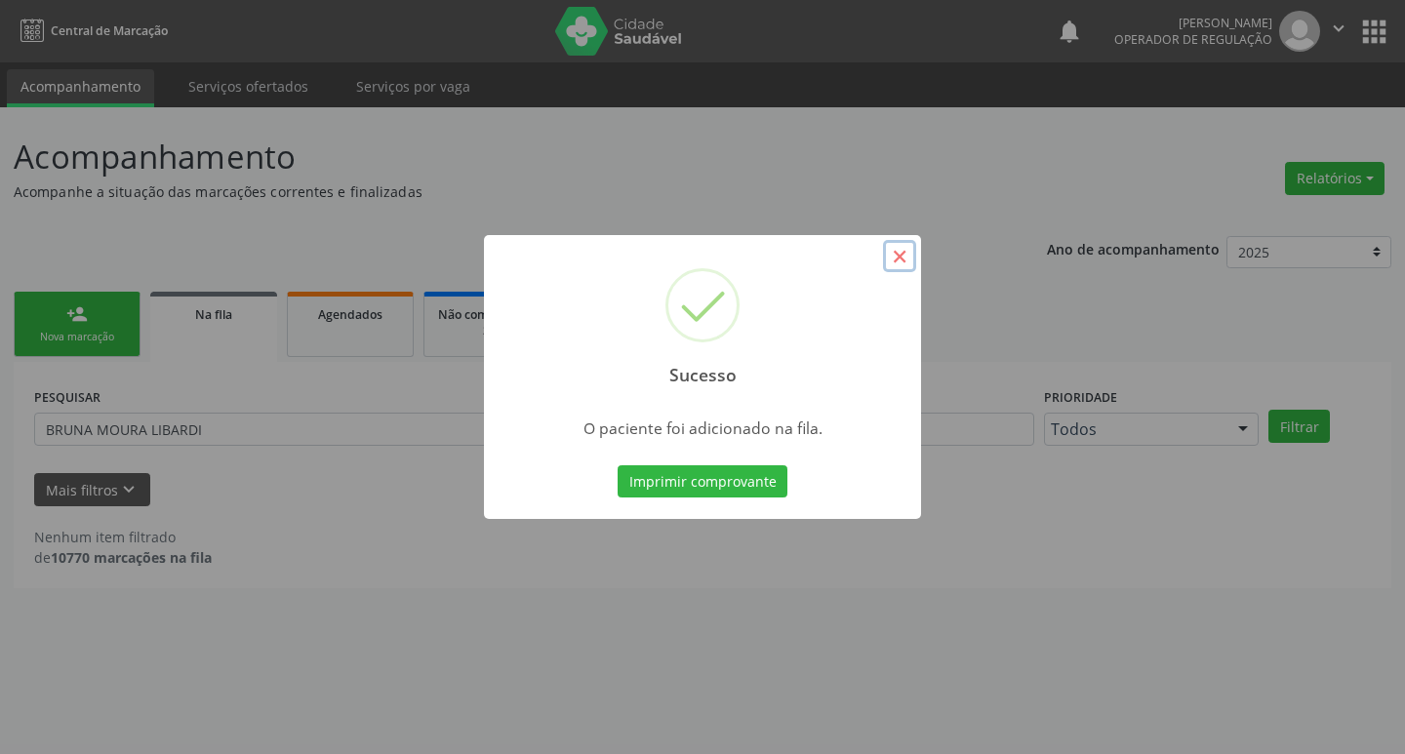
click at [888, 255] on button "×" at bounding box center [899, 256] width 33 height 33
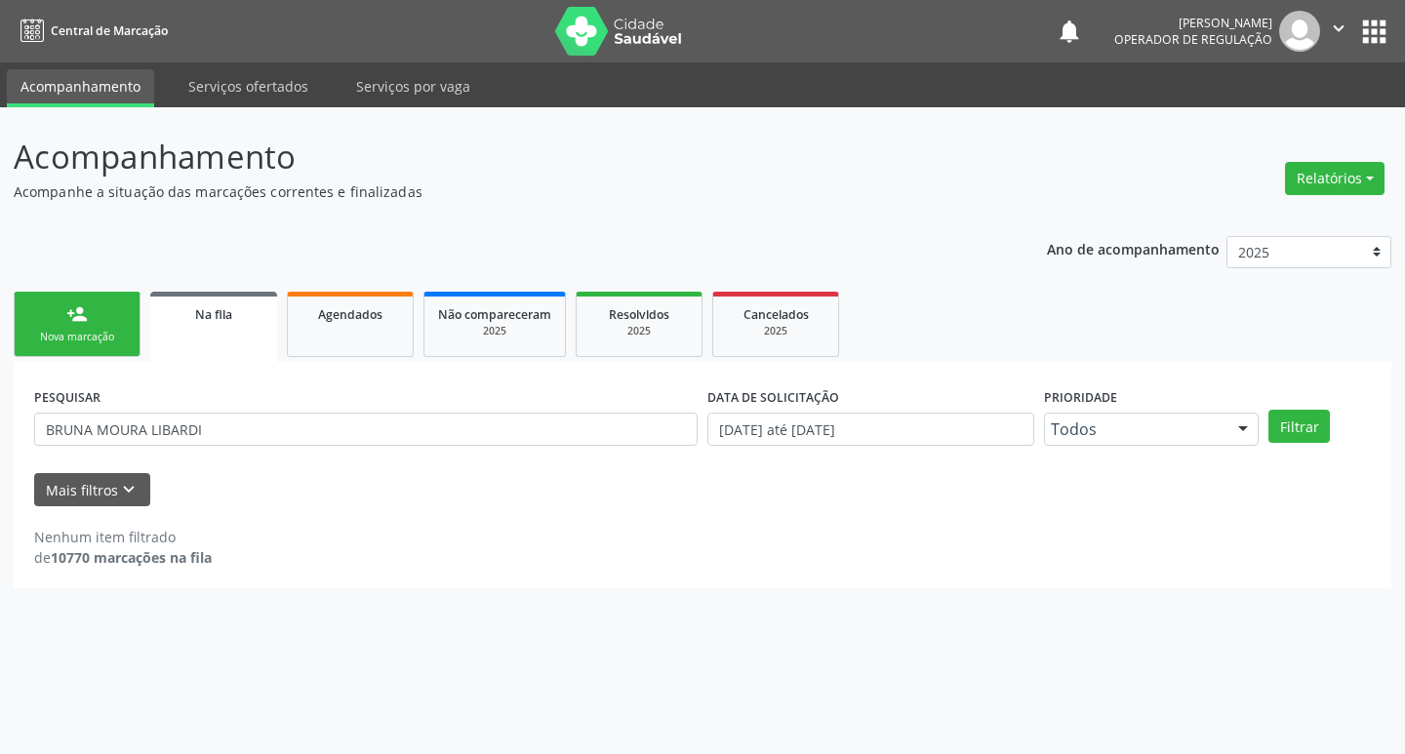
click at [59, 324] on link "person_add Nova marcação" at bounding box center [77, 324] width 127 height 65
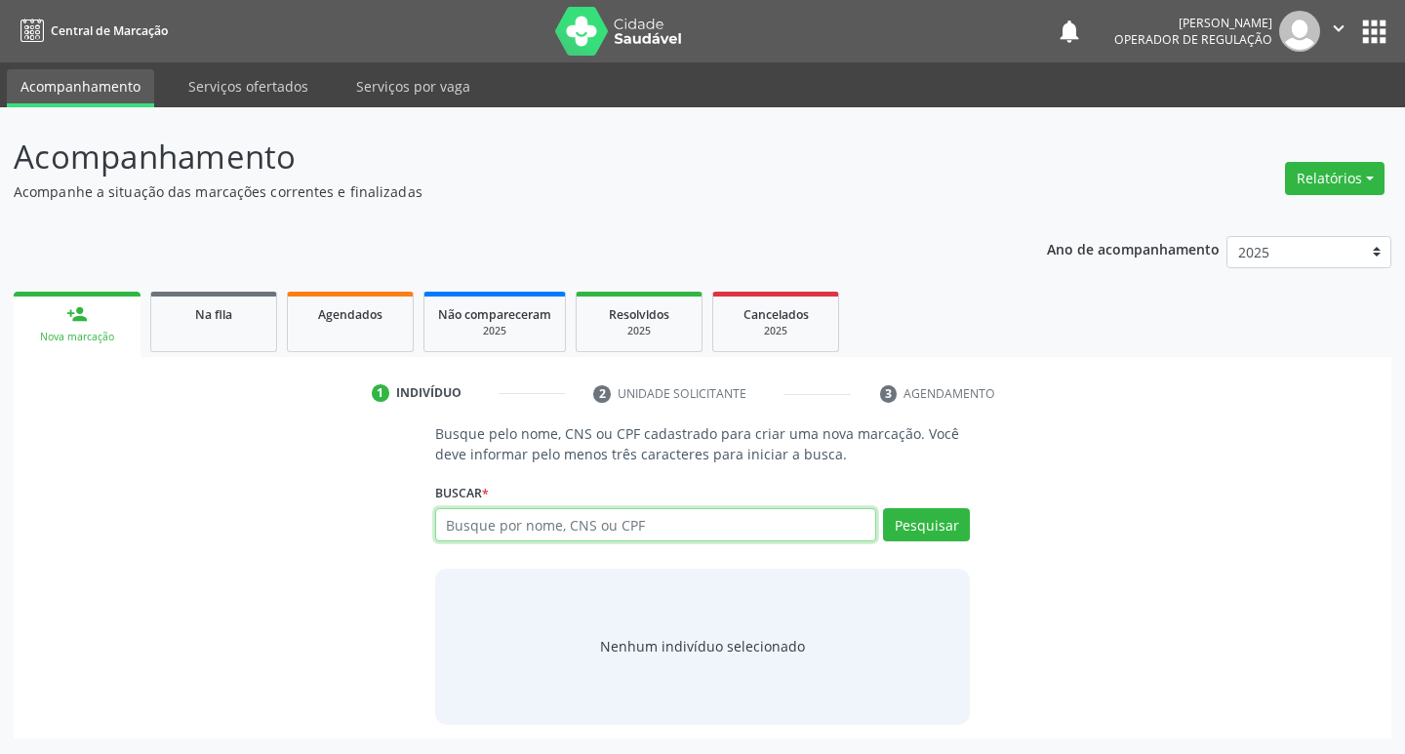
click at [486, 524] on input "text" at bounding box center [656, 524] width 442 height 33
click at [511, 523] on input "text" at bounding box center [656, 524] width 442 height 33
type input "70320966865599"
click at [923, 531] on button "Pesquisar" at bounding box center [926, 524] width 87 height 33
type input "70320966865599"
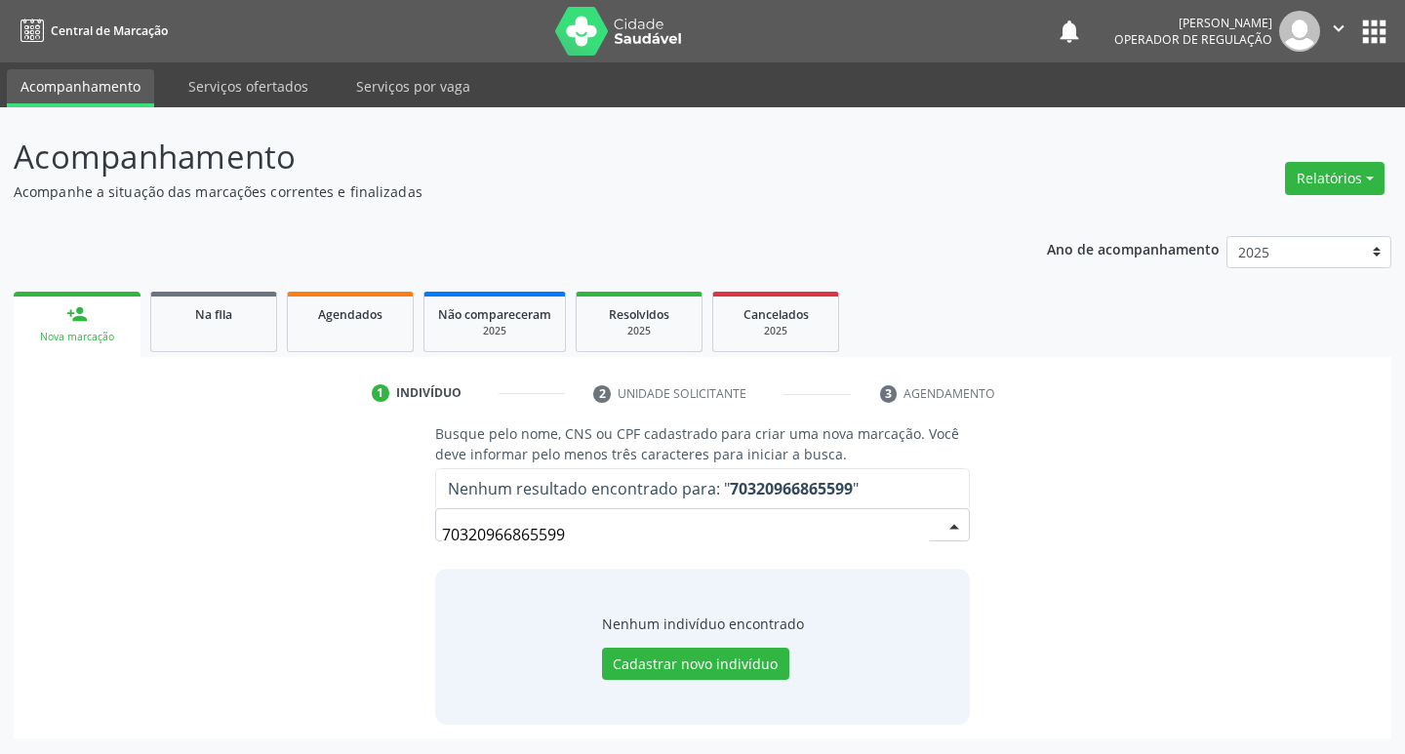
click at [584, 530] on input "70320966865599" at bounding box center [686, 534] width 489 height 39
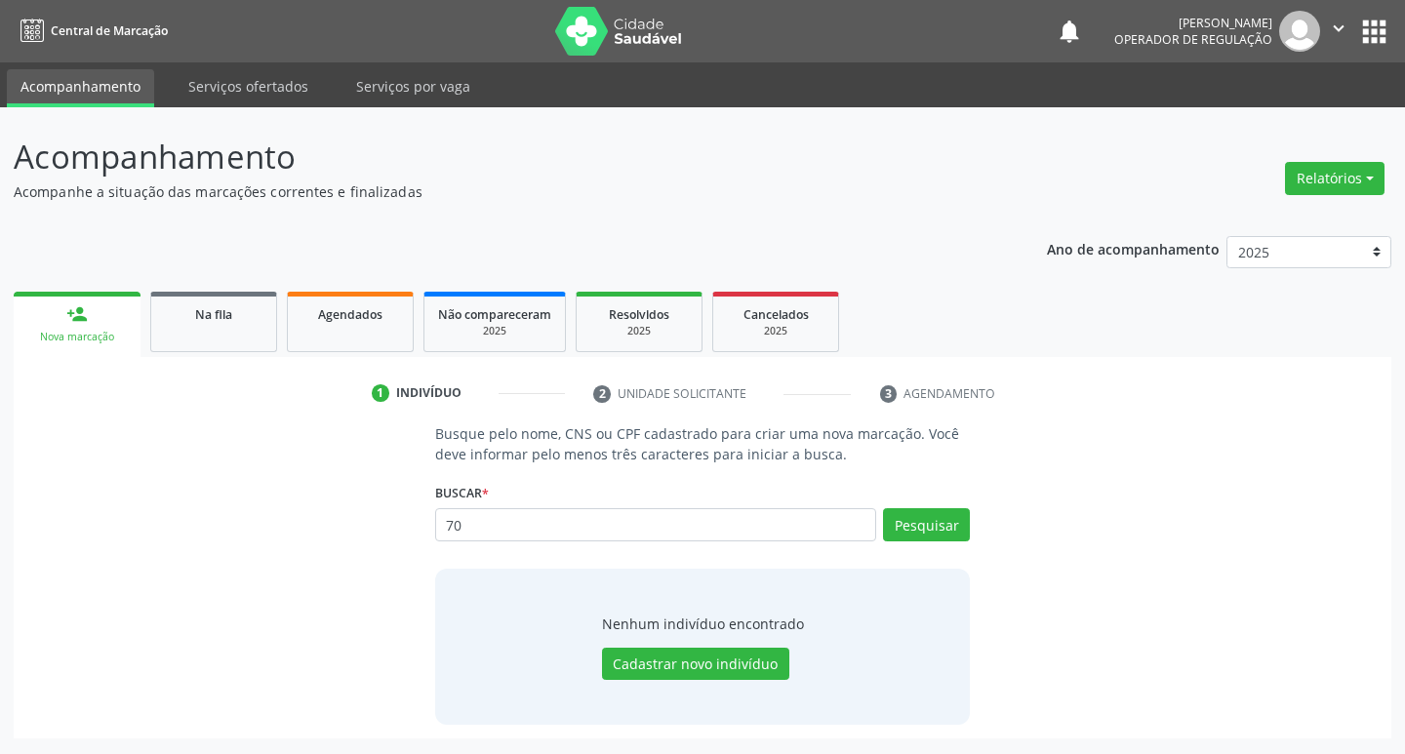
type input "7"
type input "703209664865599"
click at [920, 520] on button "Pesquisar" at bounding box center [926, 524] width 87 height 33
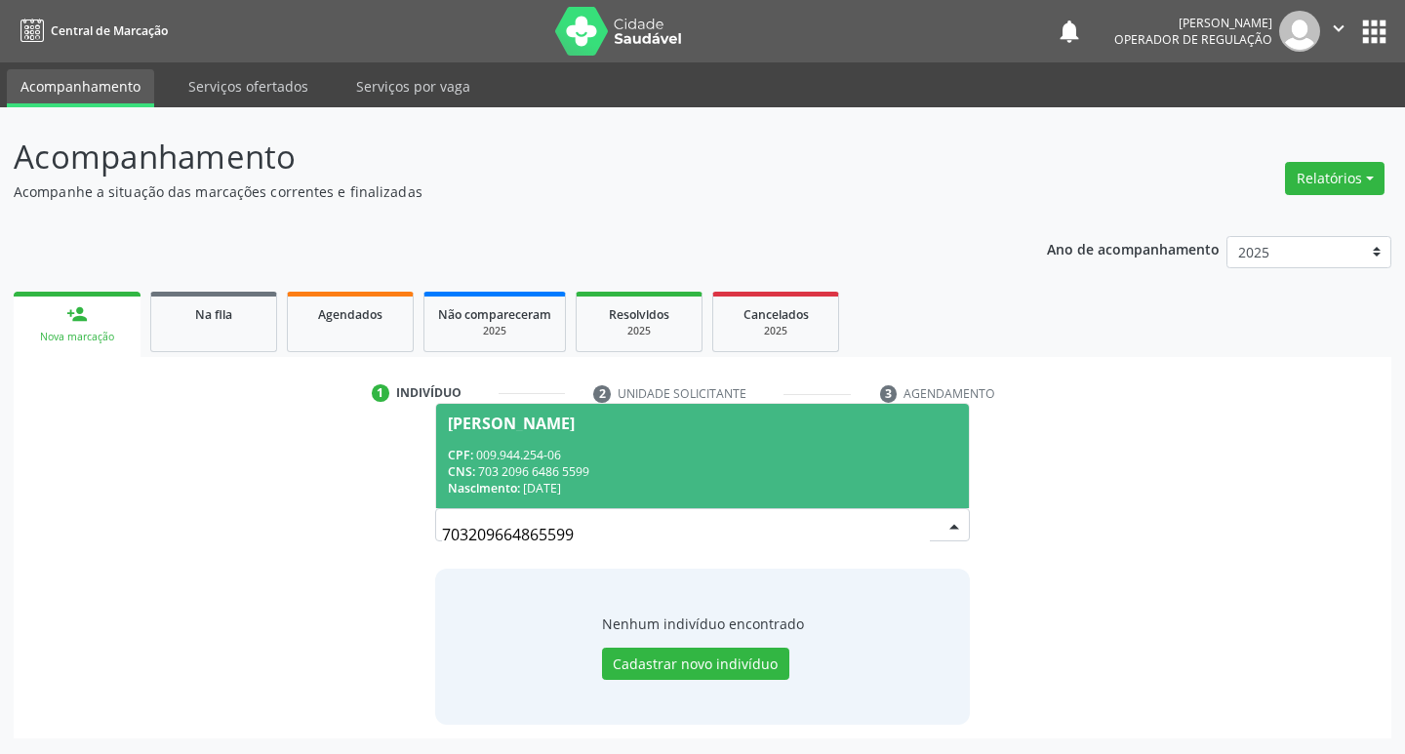
click at [505, 421] on div "[PERSON_NAME]" at bounding box center [511, 424] width 127 height 16
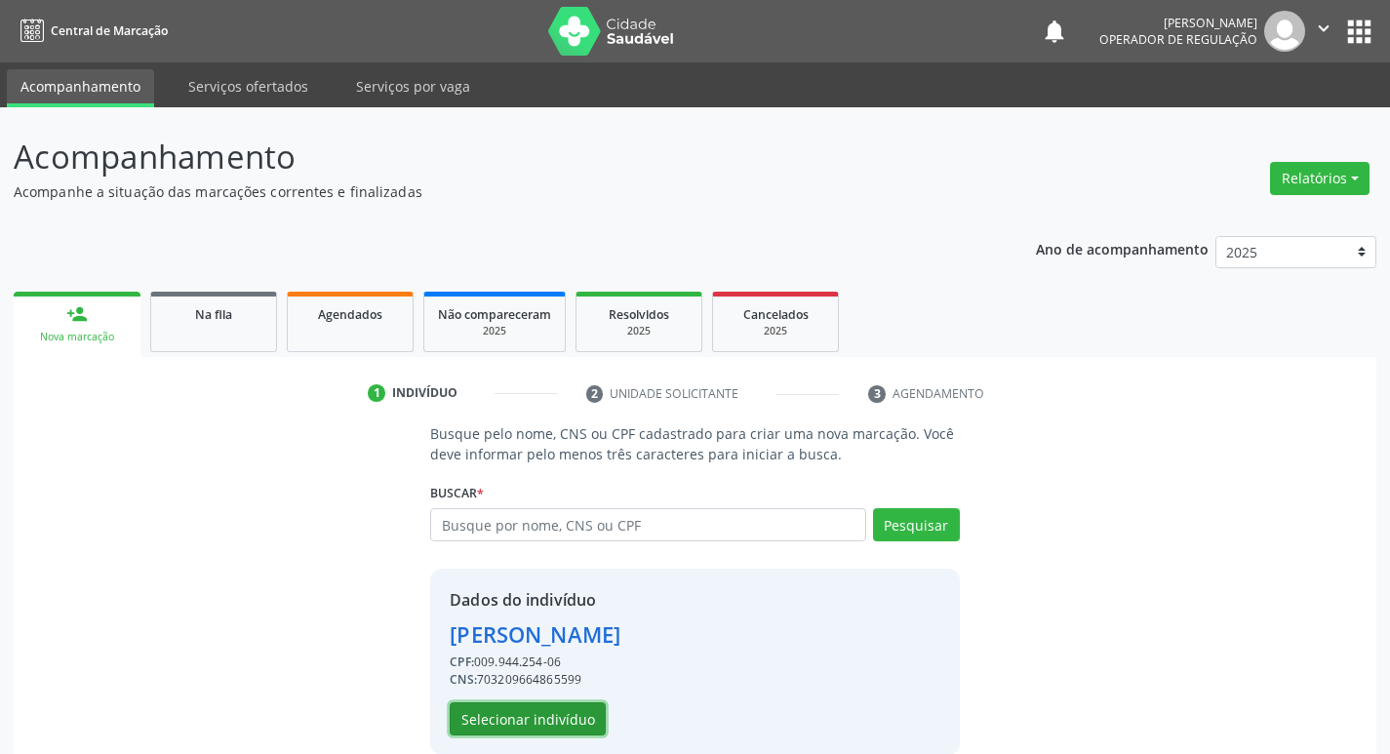
click at [549, 720] on button "Selecionar indivíduo" at bounding box center [528, 718] width 156 height 33
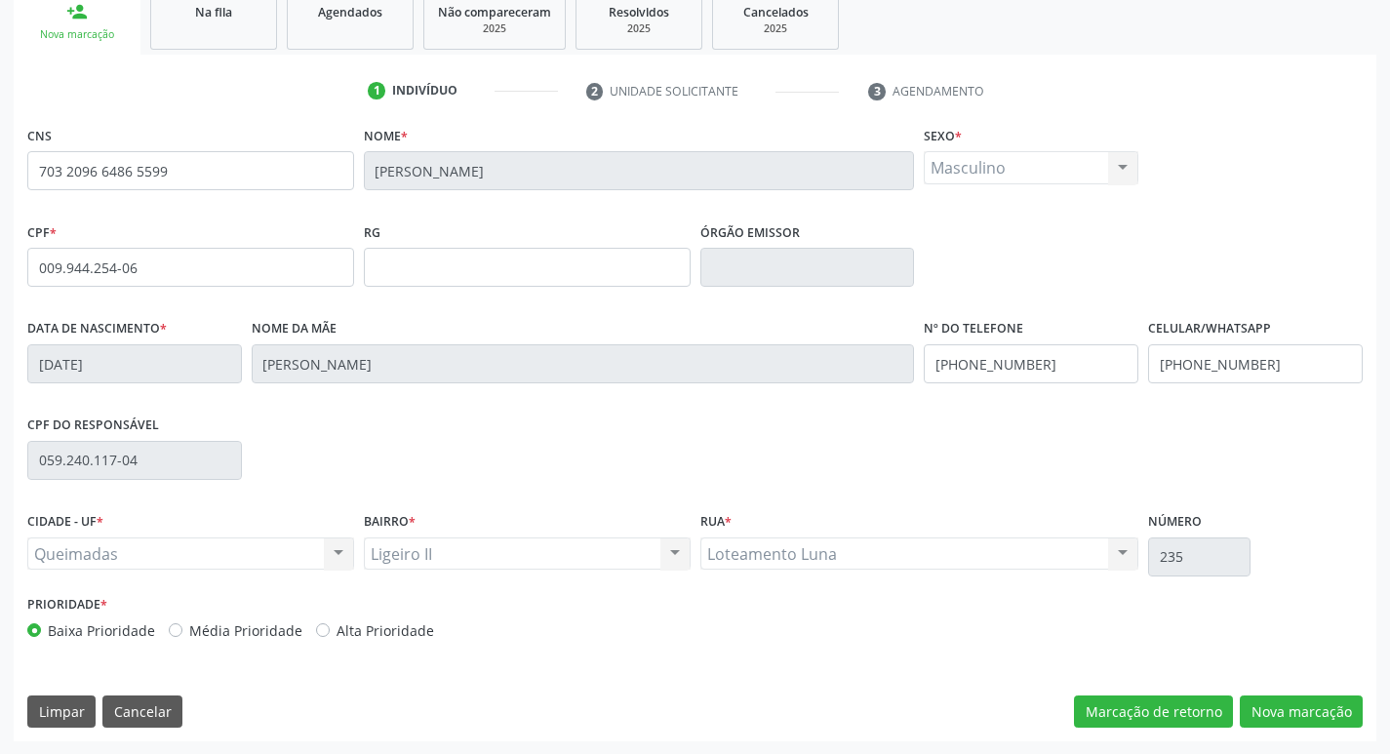
scroll to position [303, 0]
click at [1308, 707] on button "Nova marcação" at bounding box center [1301, 710] width 123 height 33
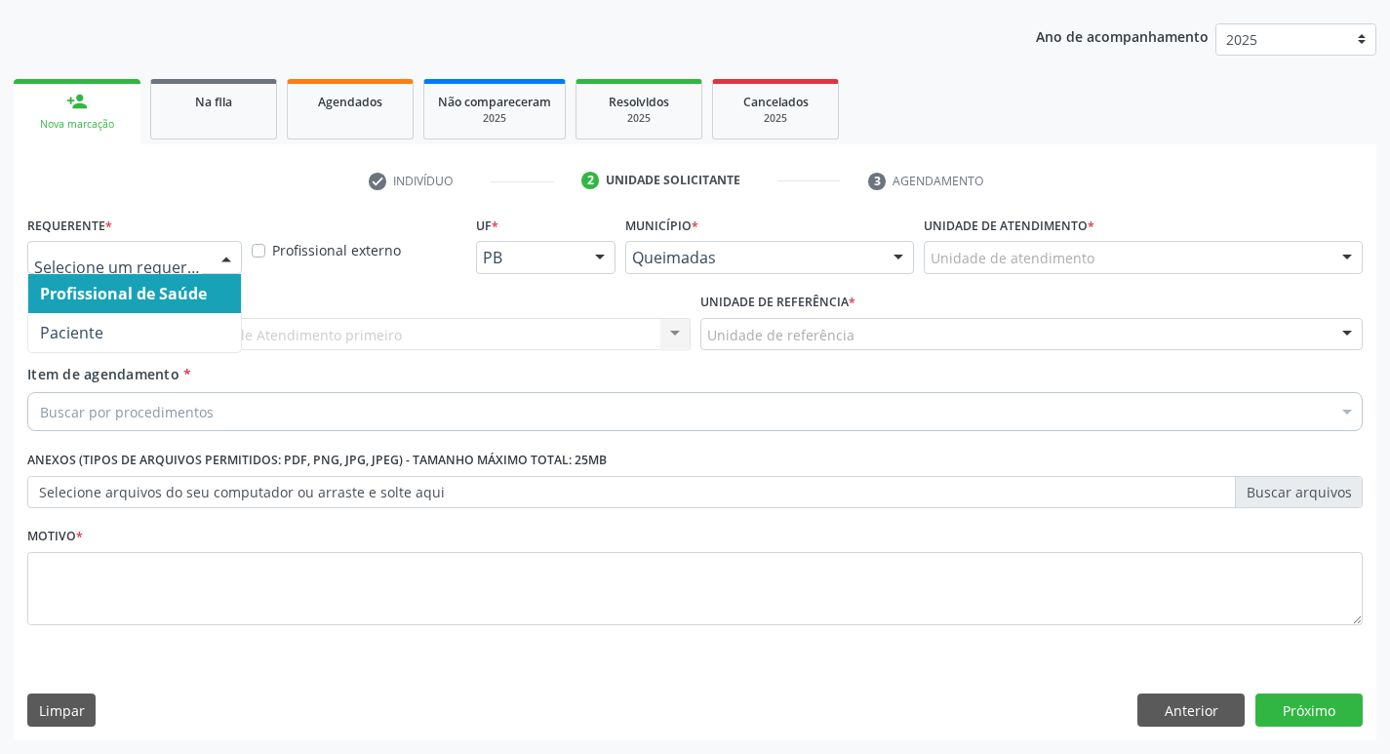
click at [221, 255] on div at bounding box center [226, 258] width 29 height 33
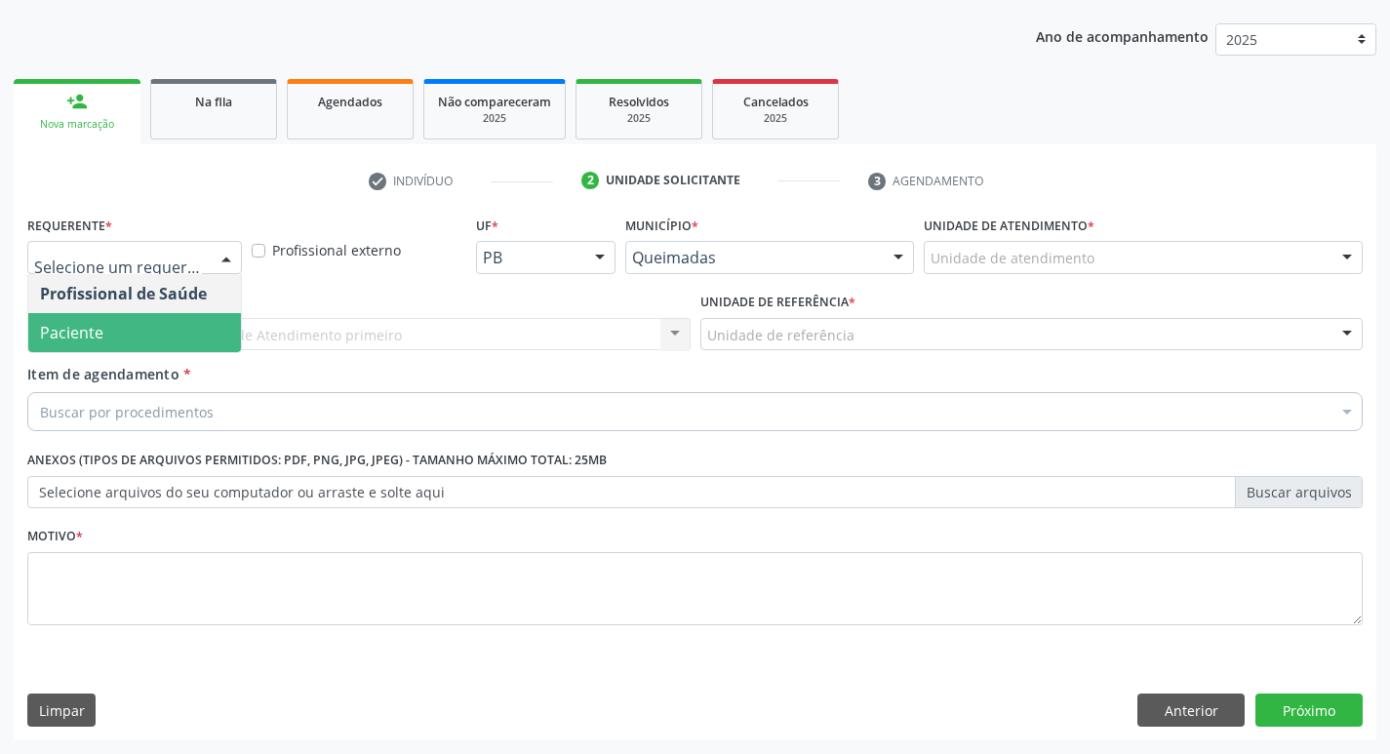
click at [198, 332] on span "Paciente" at bounding box center [134, 332] width 213 height 39
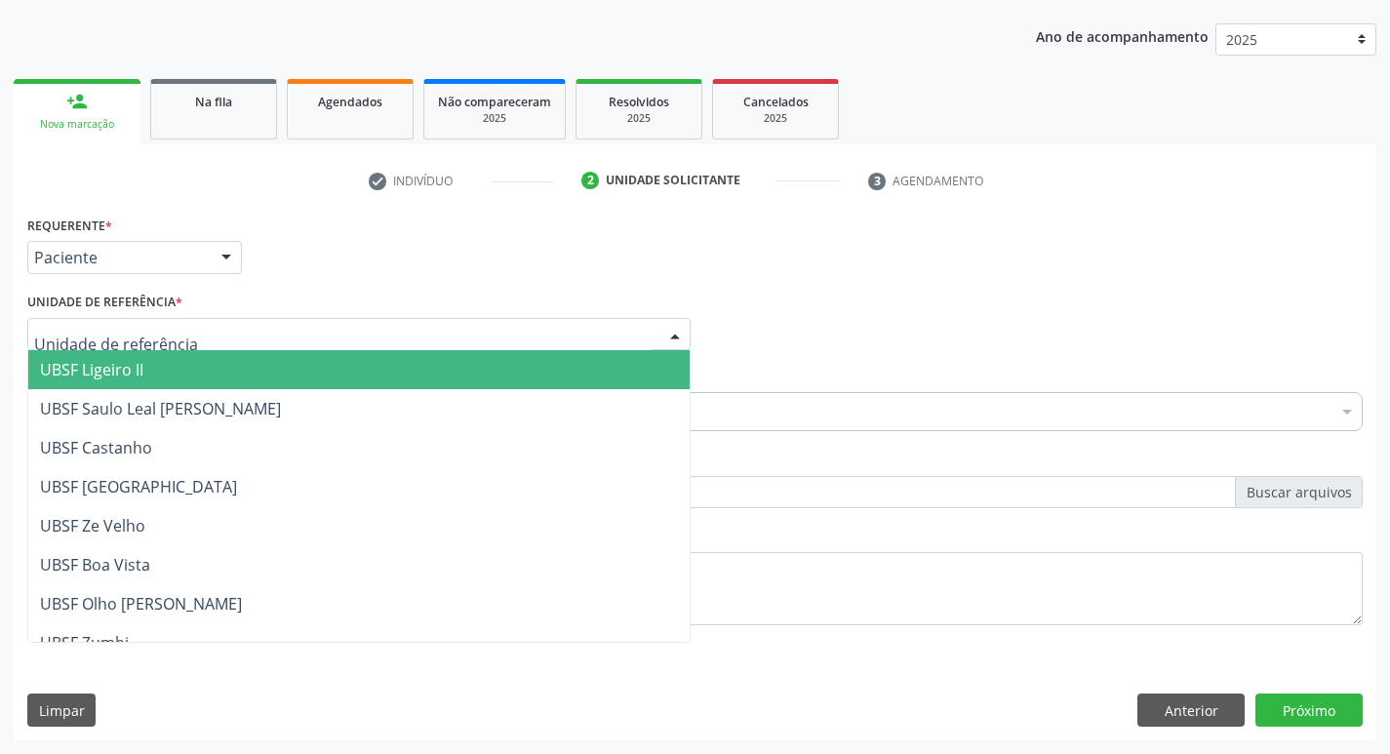
click at [198, 332] on div at bounding box center [358, 334] width 663 height 33
click at [217, 370] on span "UBSF Ligeiro II" at bounding box center [358, 369] width 661 height 39
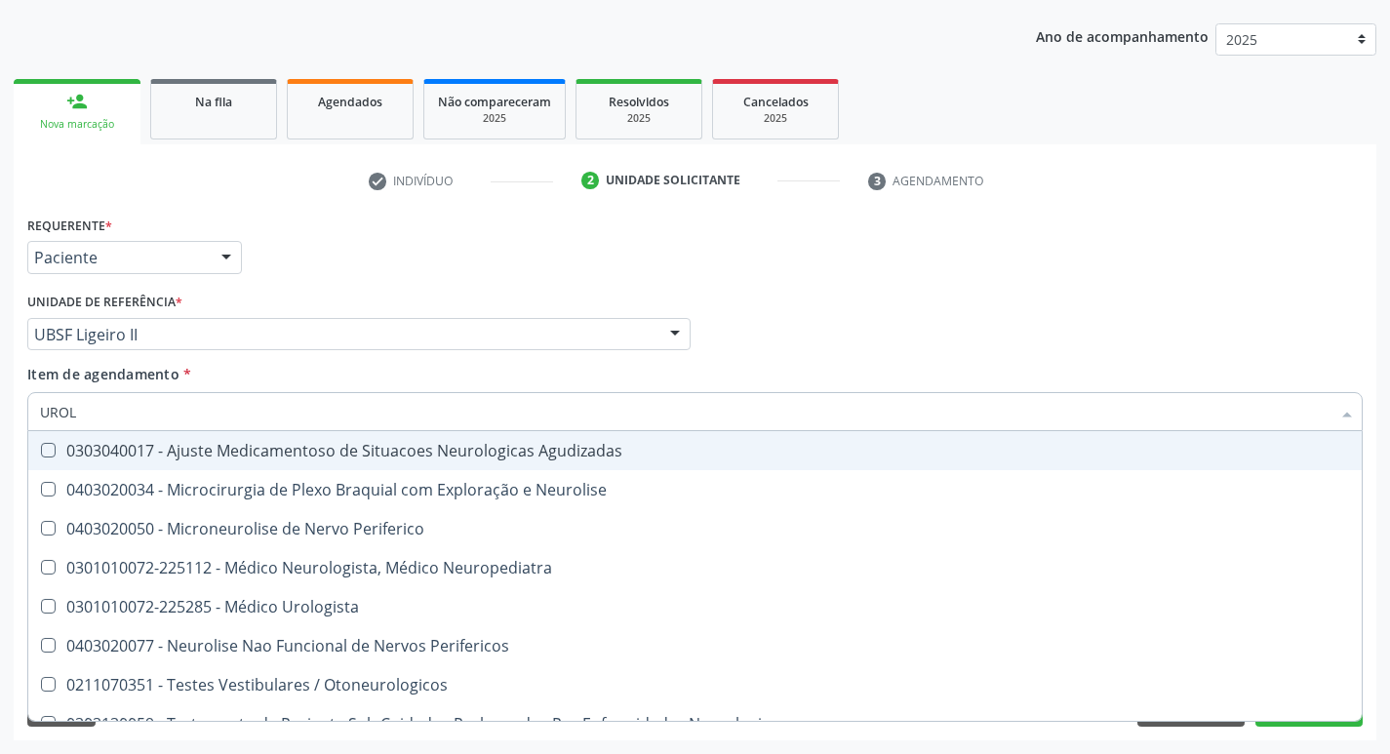
type input "UROLO"
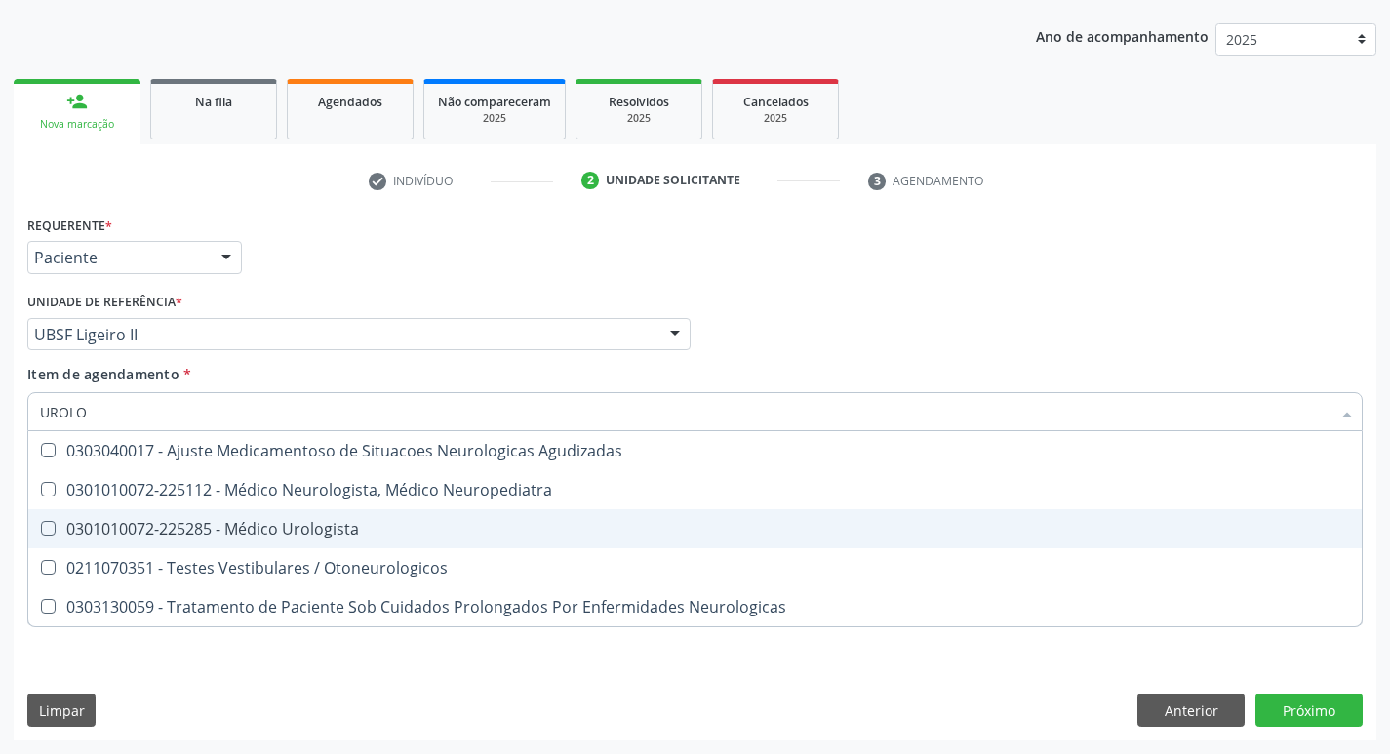
click at [49, 525] on Urologista at bounding box center [48, 528] width 15 height 15
click at [41, 525] on Urologista "checkbox" at bounding box center [34, 528] width 13 height 13
checkbox Urologista "true"
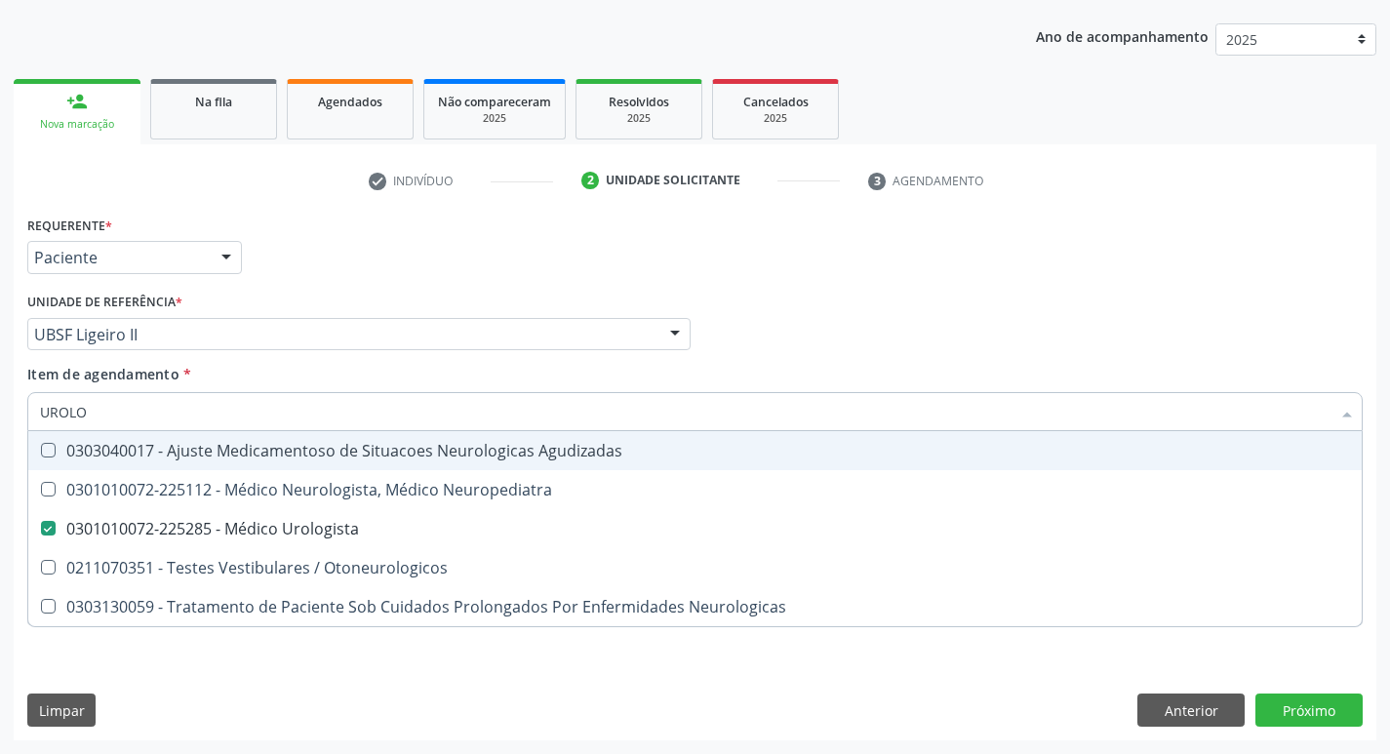
click at [981, 348] on div "Profissional Solicitante Por favor, selecione a Unidade de Atendimento primeiro…" at bounding box center [694, 326] width 1345 height 76
checkbox Neuropediatra "true"
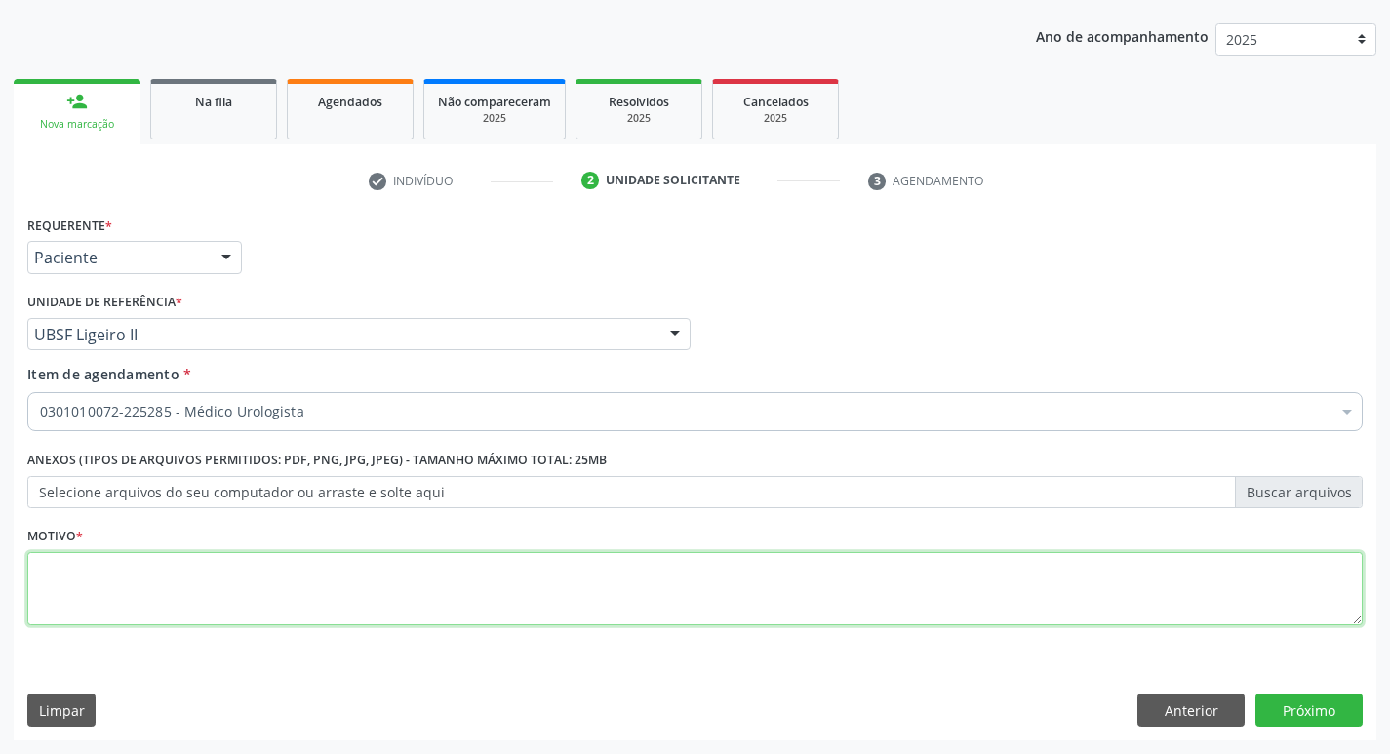
click at [102, 582] on textarea at bounding box center [694, 589] width 1335 height 74
type textarea "RETORNO"
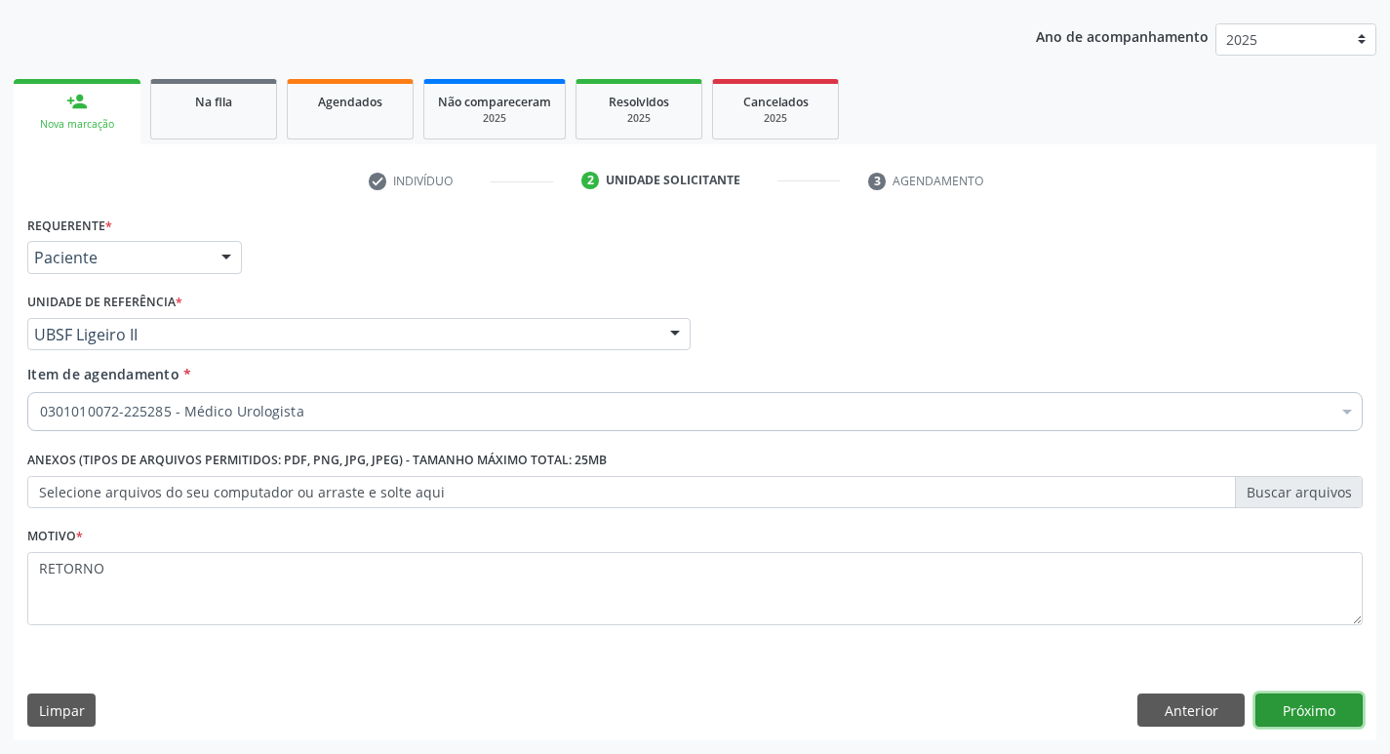
click at [1282, 710] on button "Próximo" at bounding box center [1308, 710] width 107 height 33
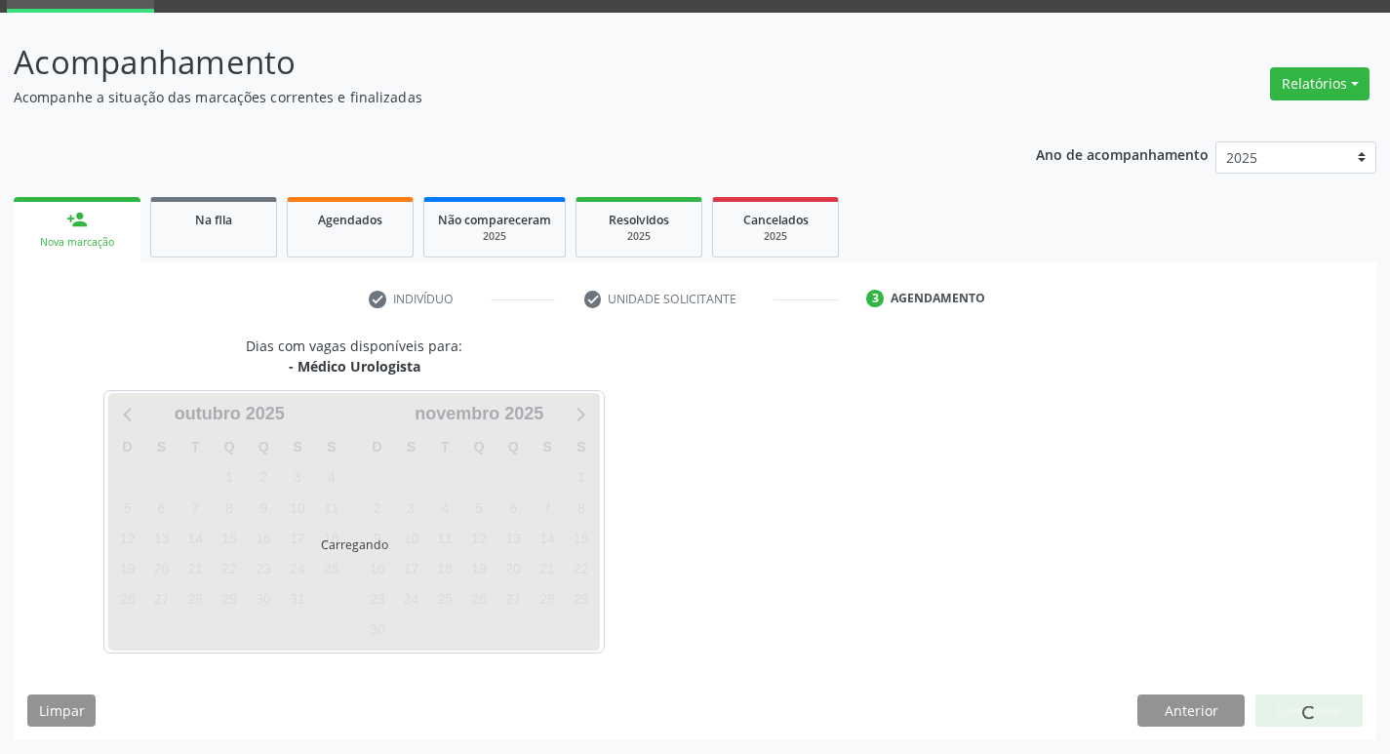
scroll to position [152, 0]
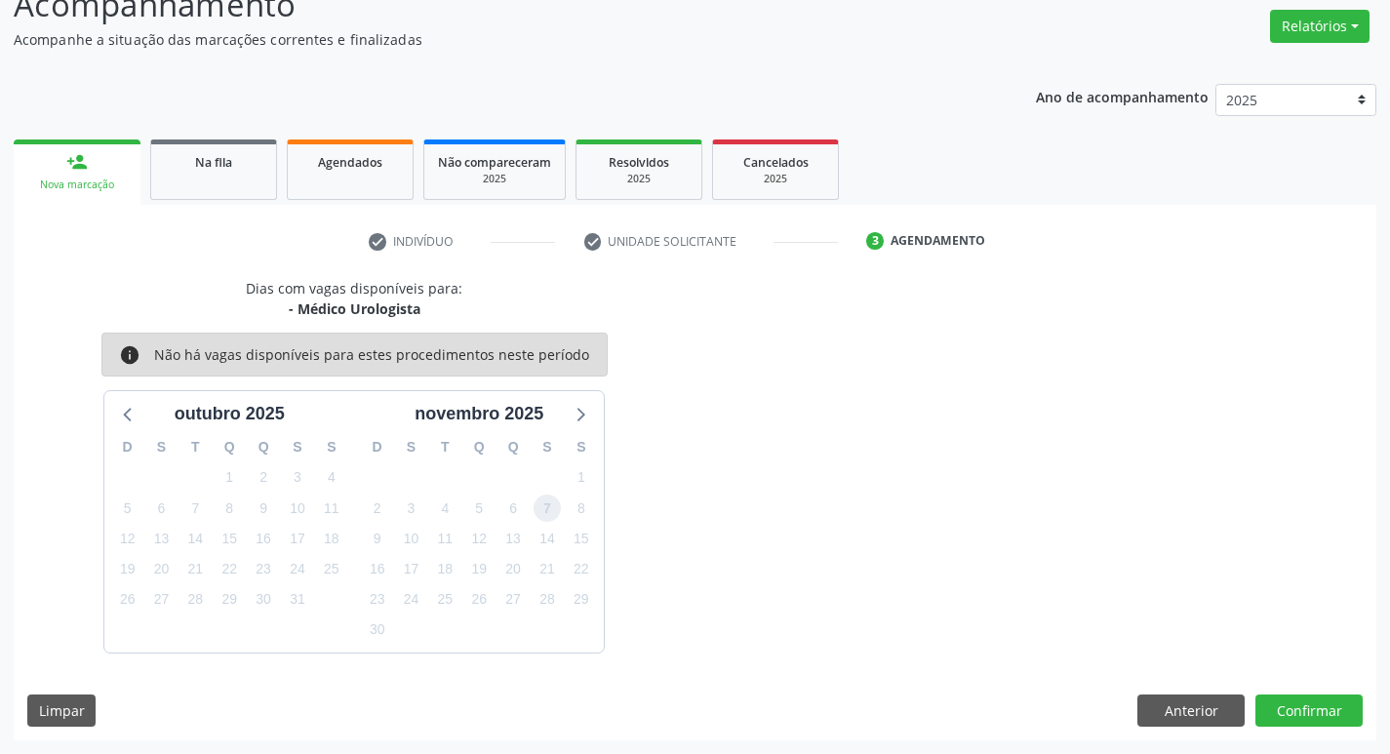
click at [556, 507] on span "7" at bounding box center [547, 508] width 27 height 27
click at [1286, 705] on button "Confirmar" at bounding box center [1308, 710] width 107 height 33
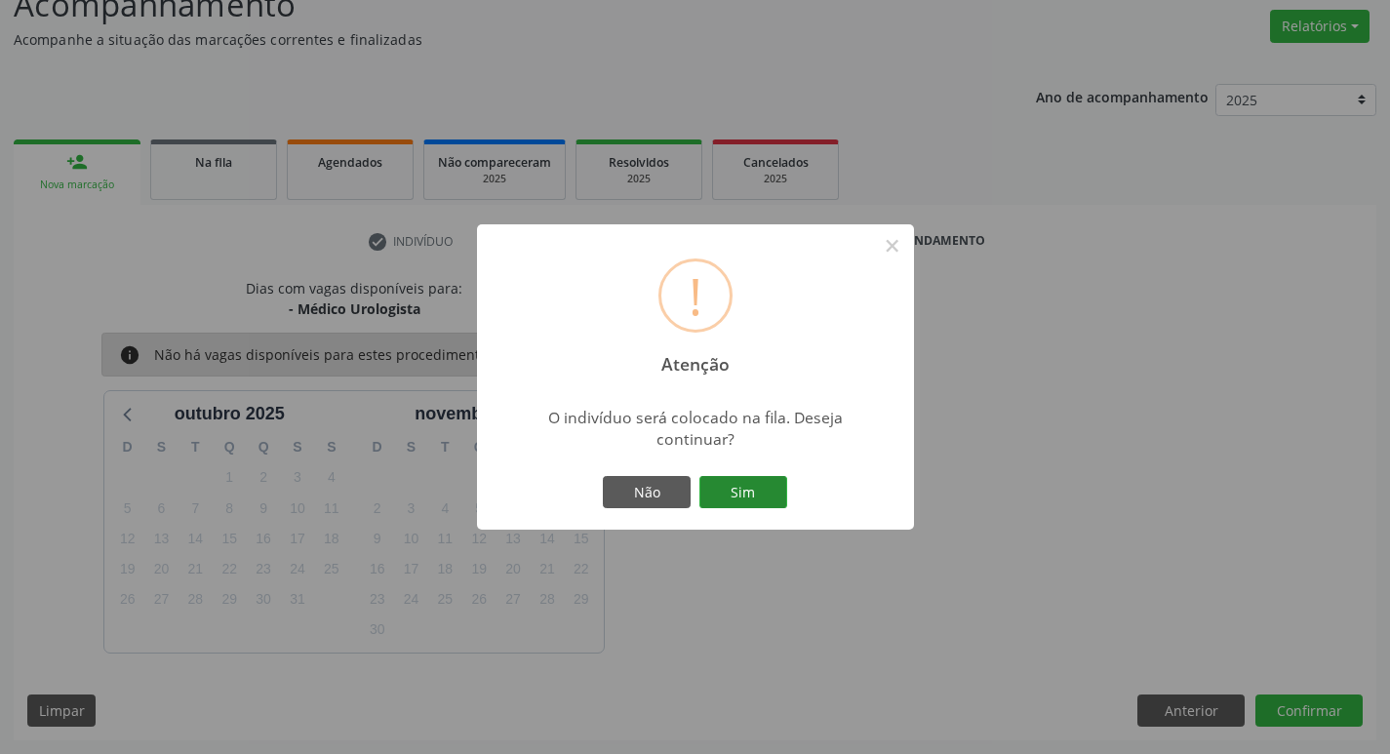
click at [752, 501] on button "Sim" at bounding box center [743, 492] width 88 height 33
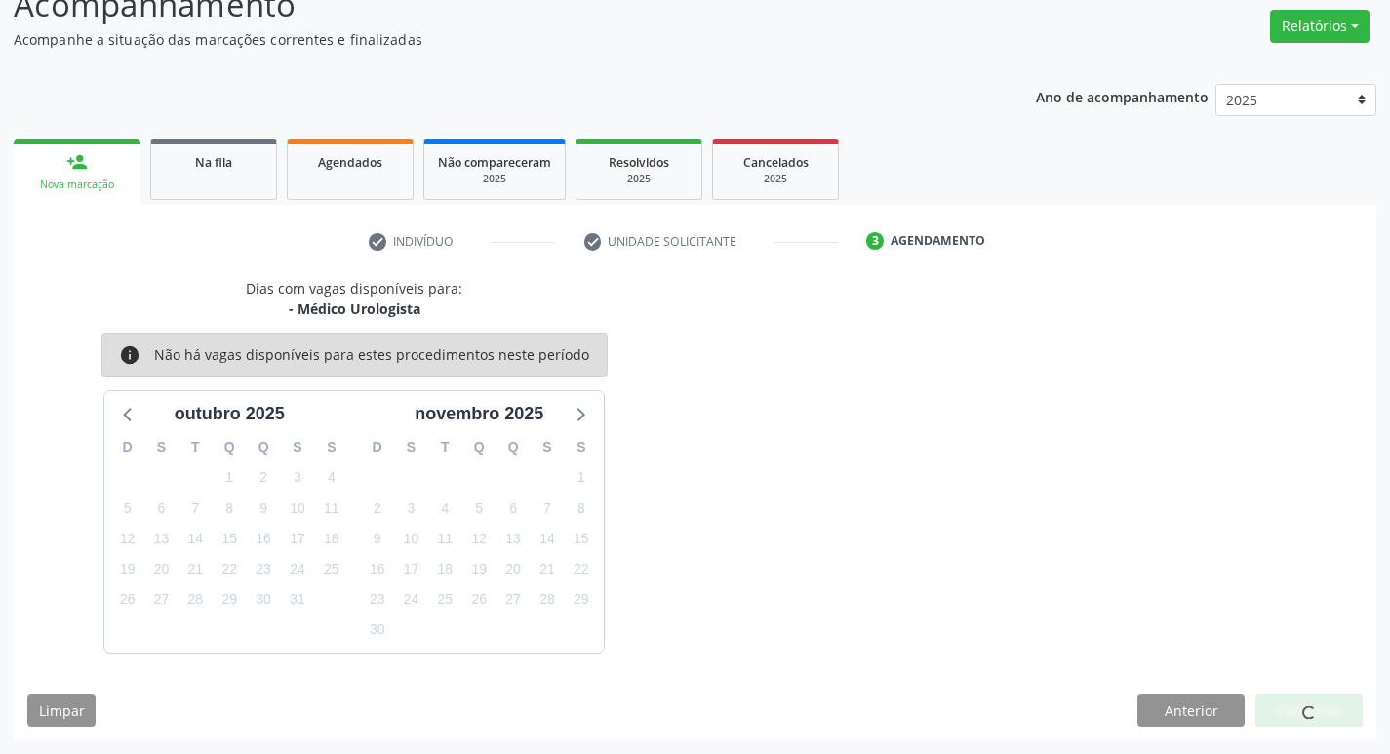
scroll to position [0, 0]
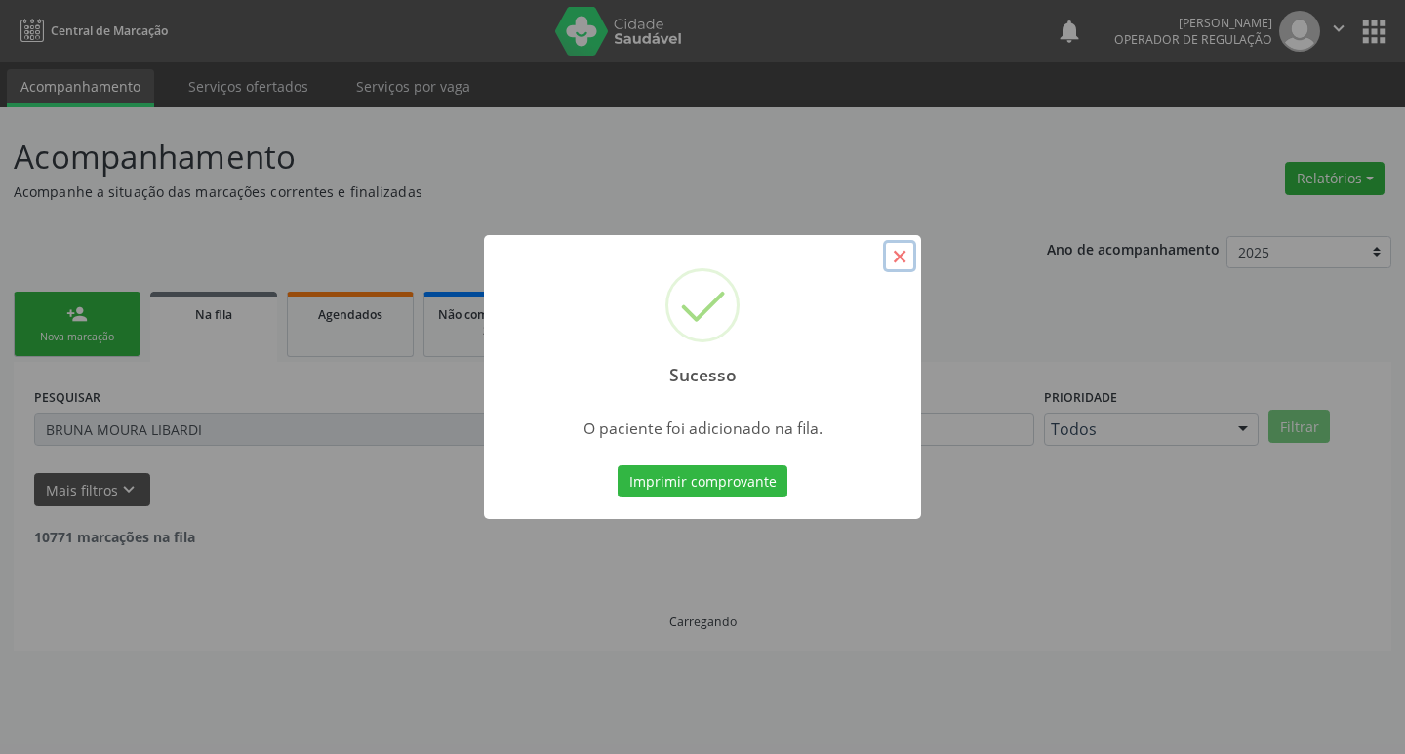
click at [896, 261] on button "×" at bounding box center [899, 256] width 33 height 33
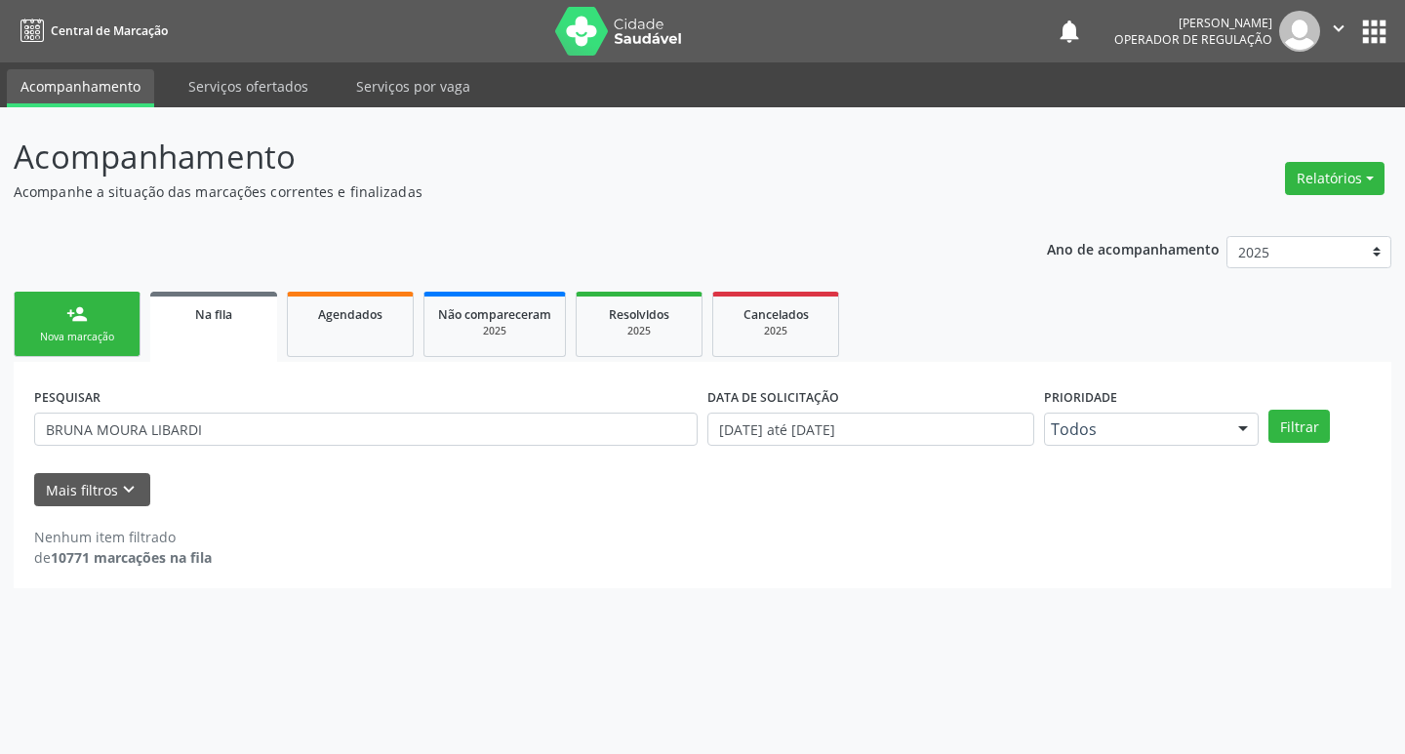
click at [104, 324] on link "person_add Nova marcação" at bounding box center [77, 324] width 127 height 65
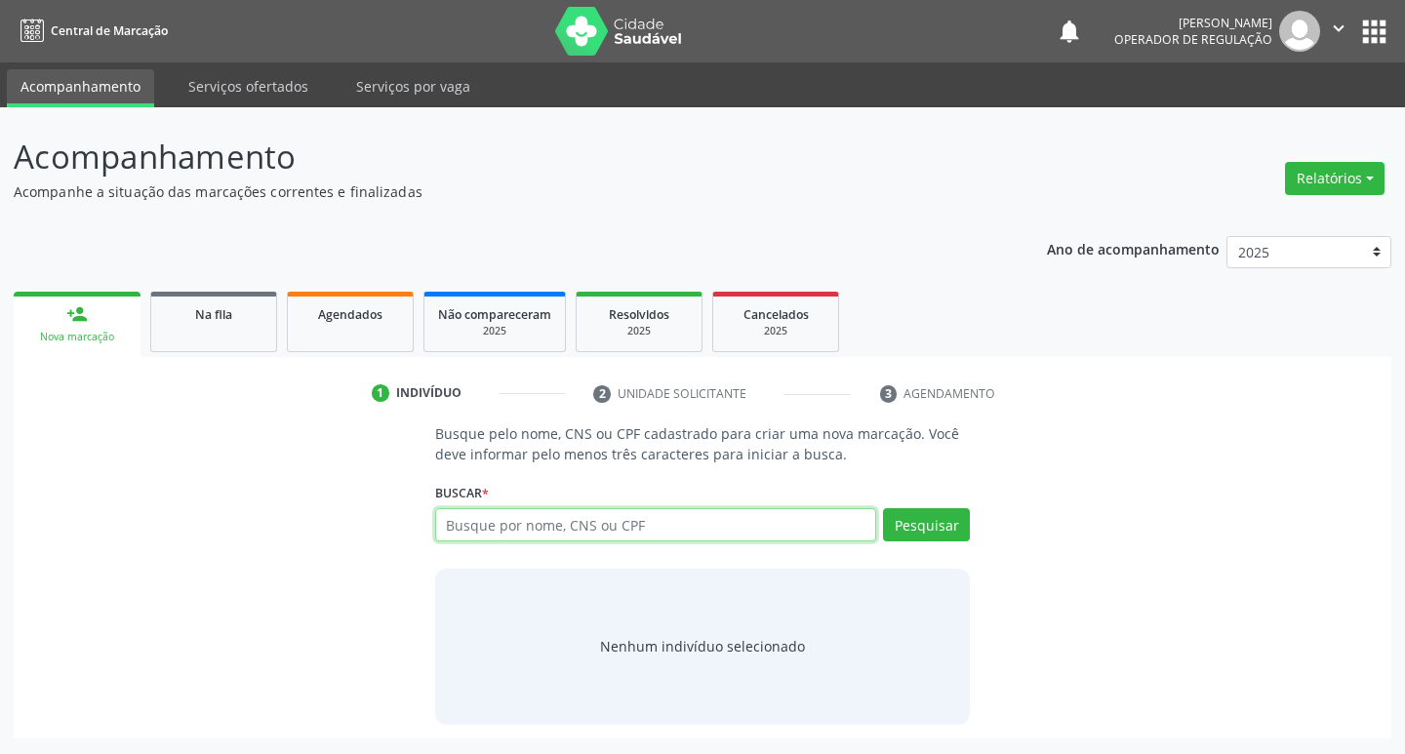
click at [497, 514] on input "text" at bounding box center [656, 524] width 442 height 33
type input "702403066998921"
click at [913, 523] on button "Pesquisar" at bounding box center [926, 524] width 87 height 33
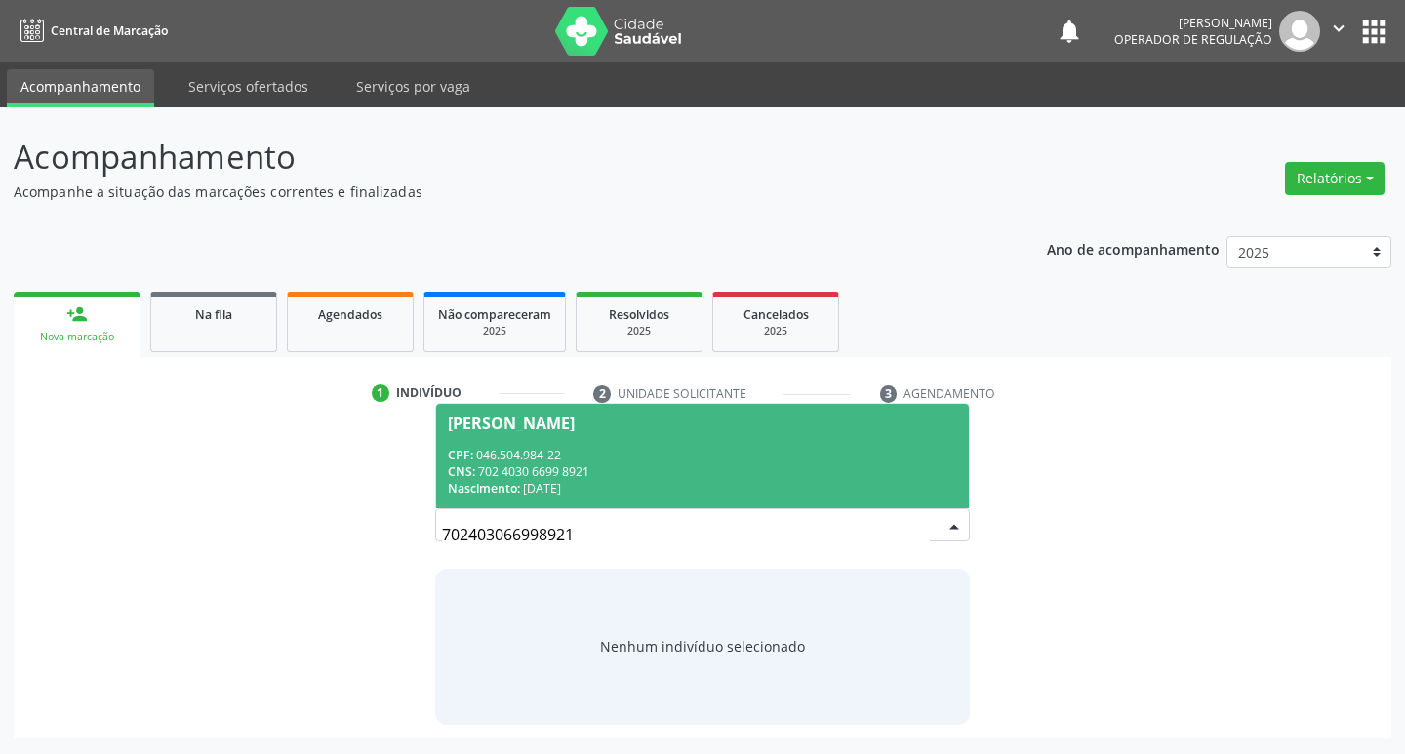
click at [575, 416] on div "[PERSON_NAME]" at bounding box center [511, 424] width 127 height 16
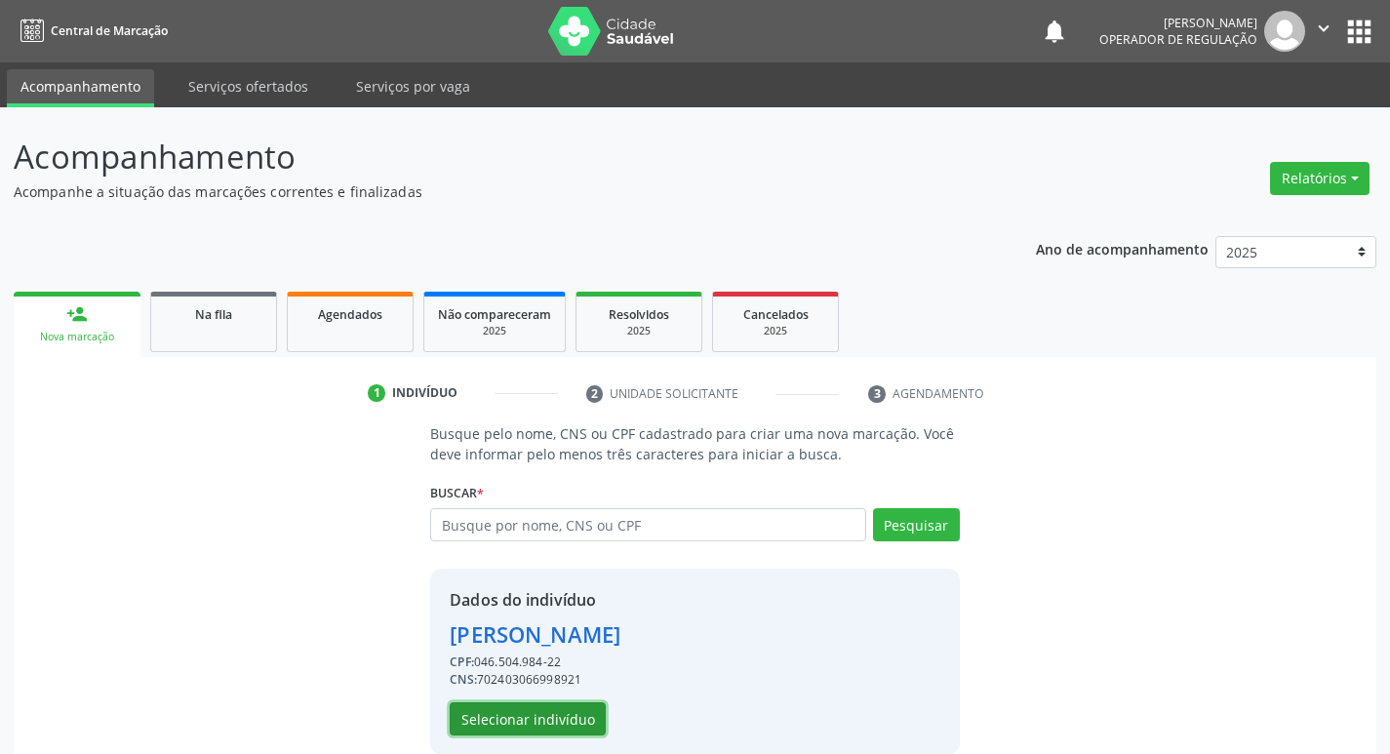
click at [546, 717] on button "Selecionar indivíduo" at bounding box center [528, 718] width 156 height 33
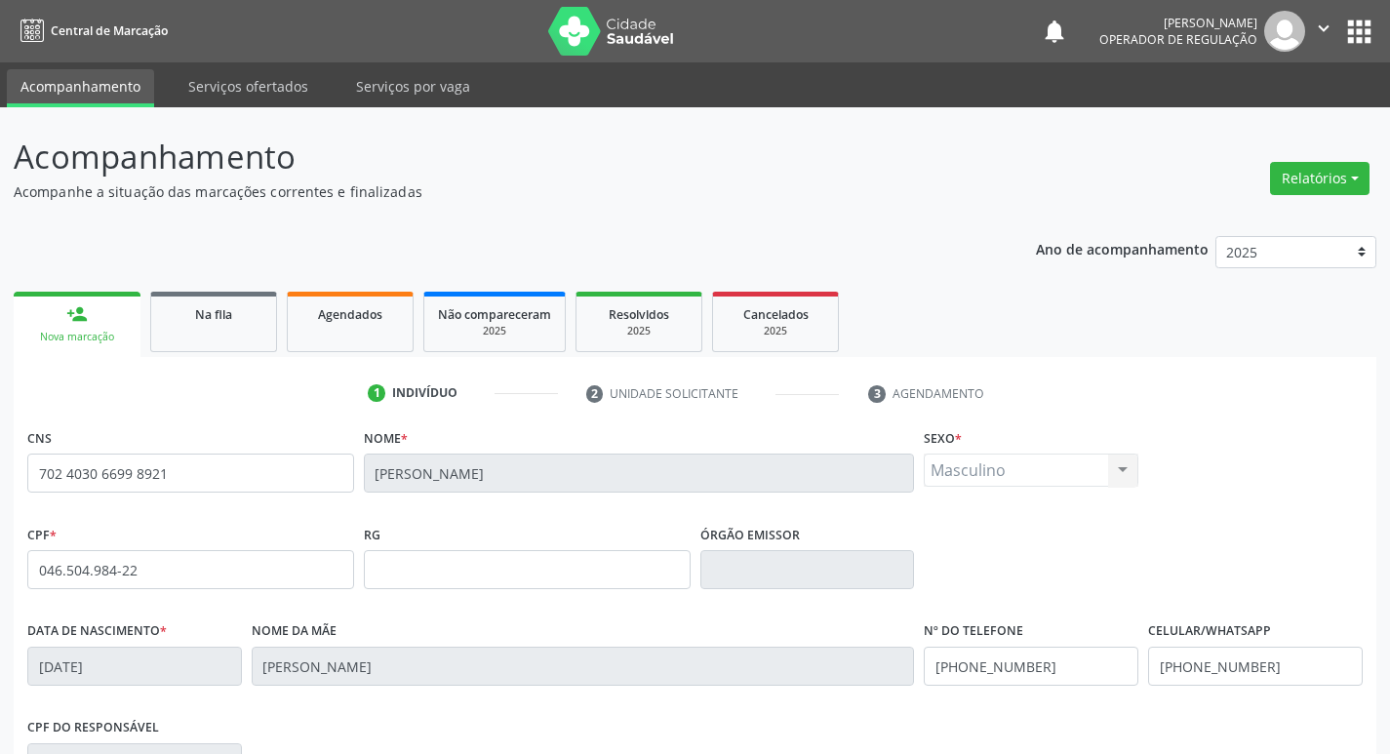
scroll to position [303, 0]
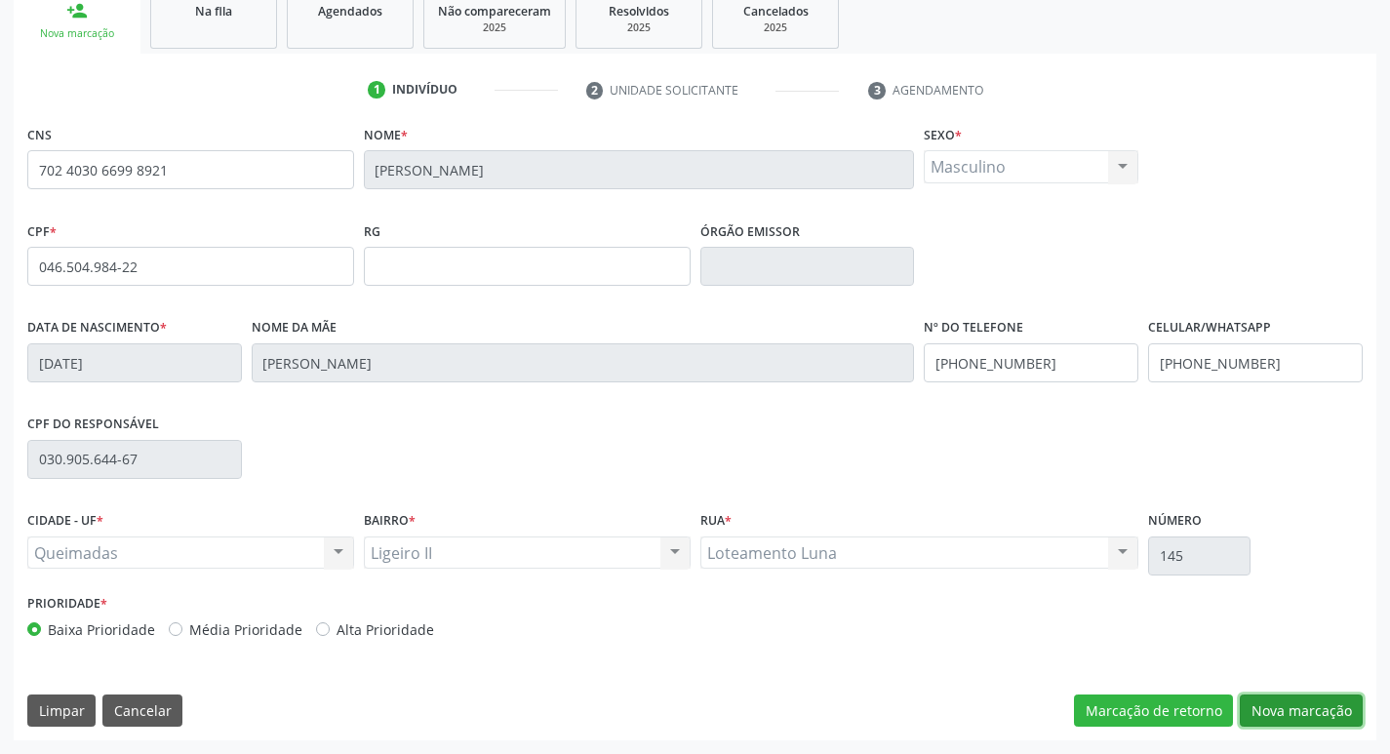
click at [1278, 707] on button "Nova marcação" at bounding box center [1301, 710] width 123 height 33
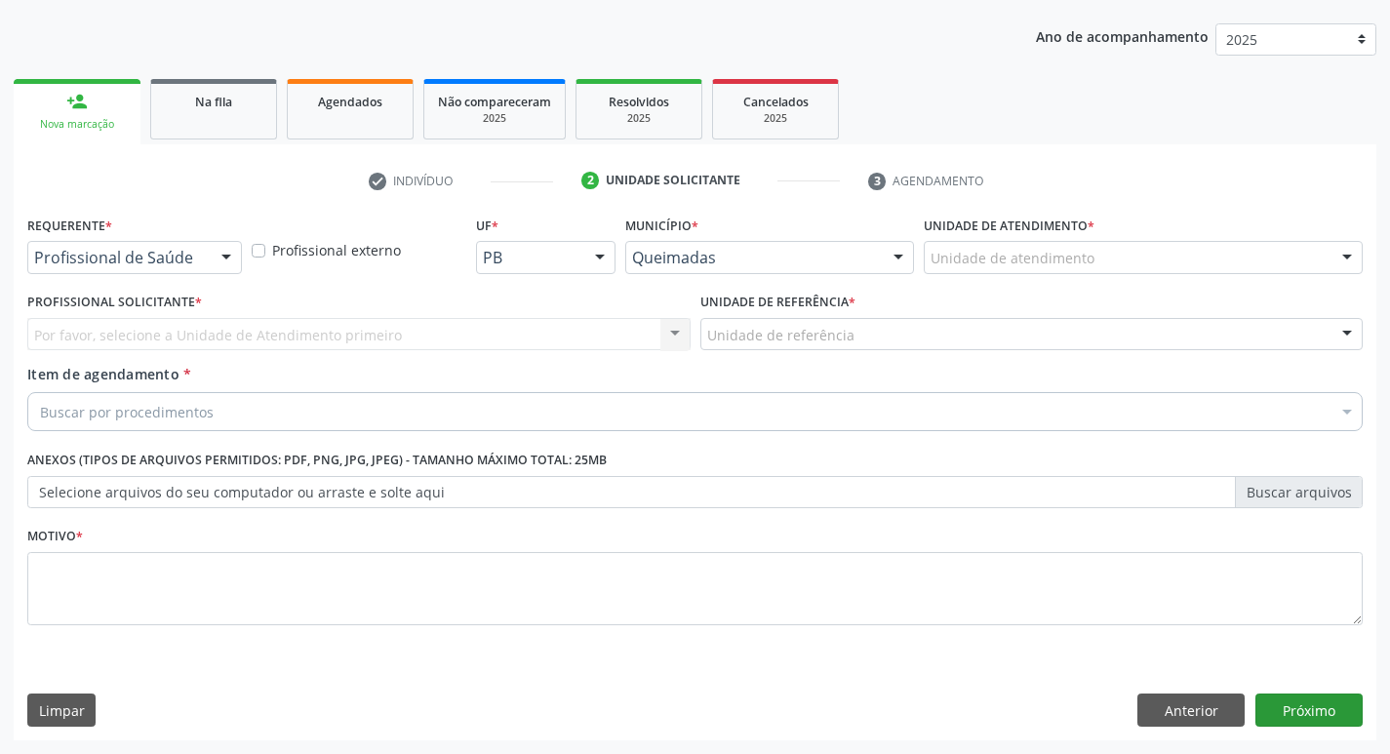
scroll to position [213, 0]
click at [220, 257] on div at bounding box center [226, 258] width 29 height 33
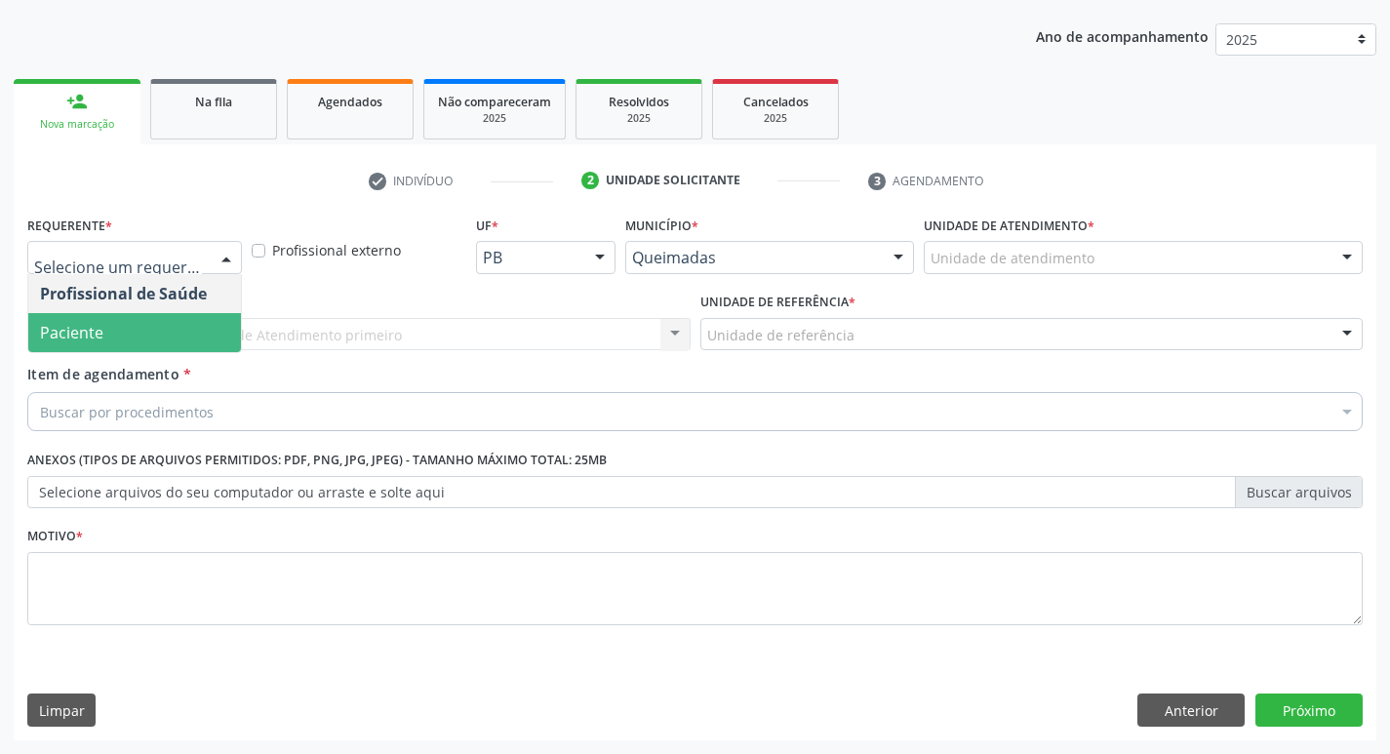
click at [163, 323] on span "Paciente" at bounding box center [134, 332] width 213 height 39
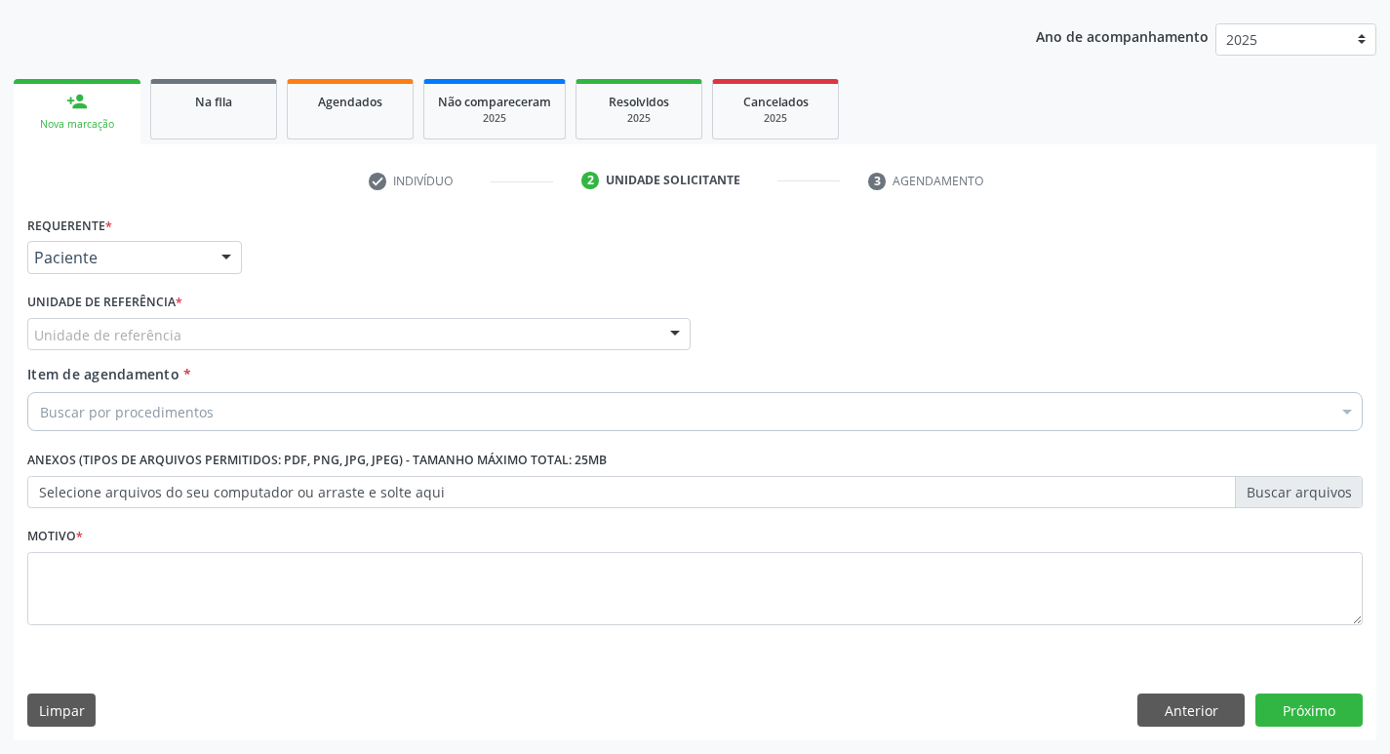
click at [163, 323] on div "Unidade de referência" at bounding box center [358, 334] width 663 height 33
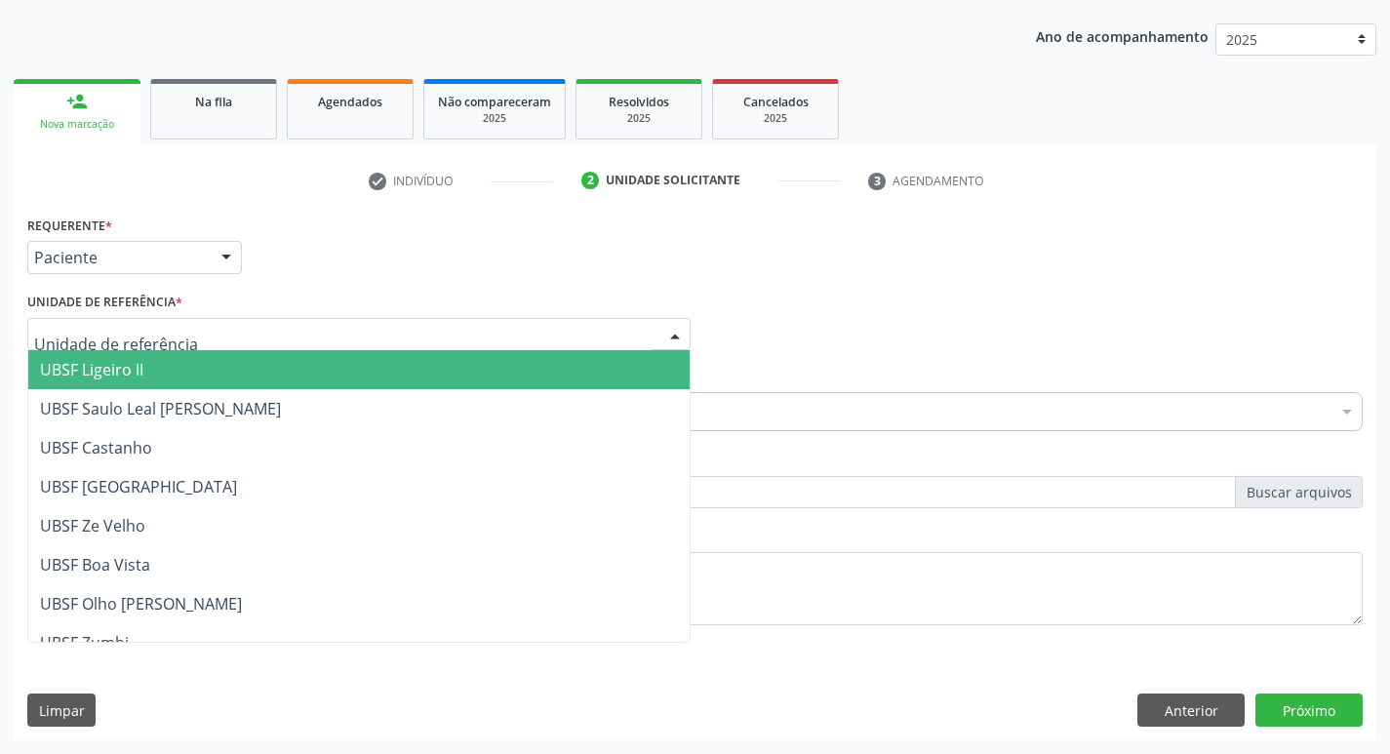
click at [163, 363] on span "UBSF Ligeiro II" at bounding box center [358, 369] width 661 height 39
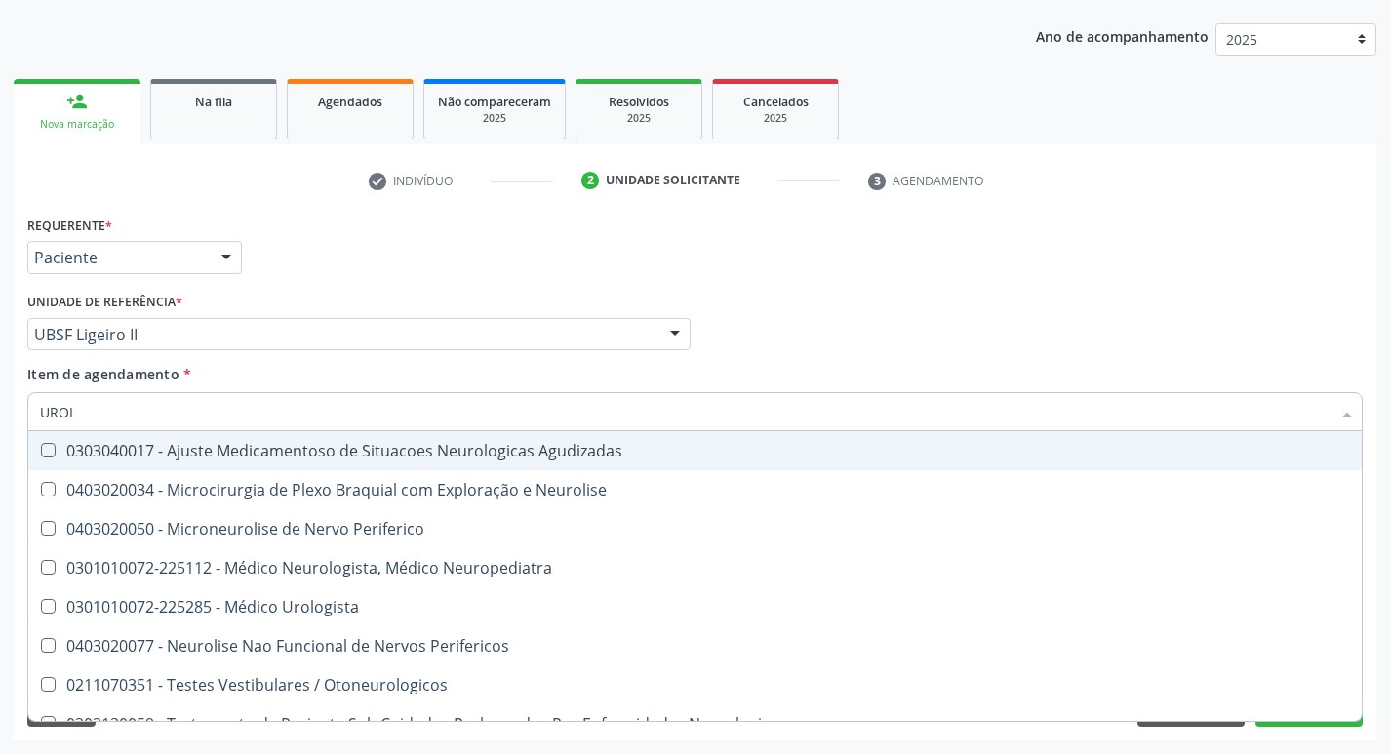
type input "UROLO"
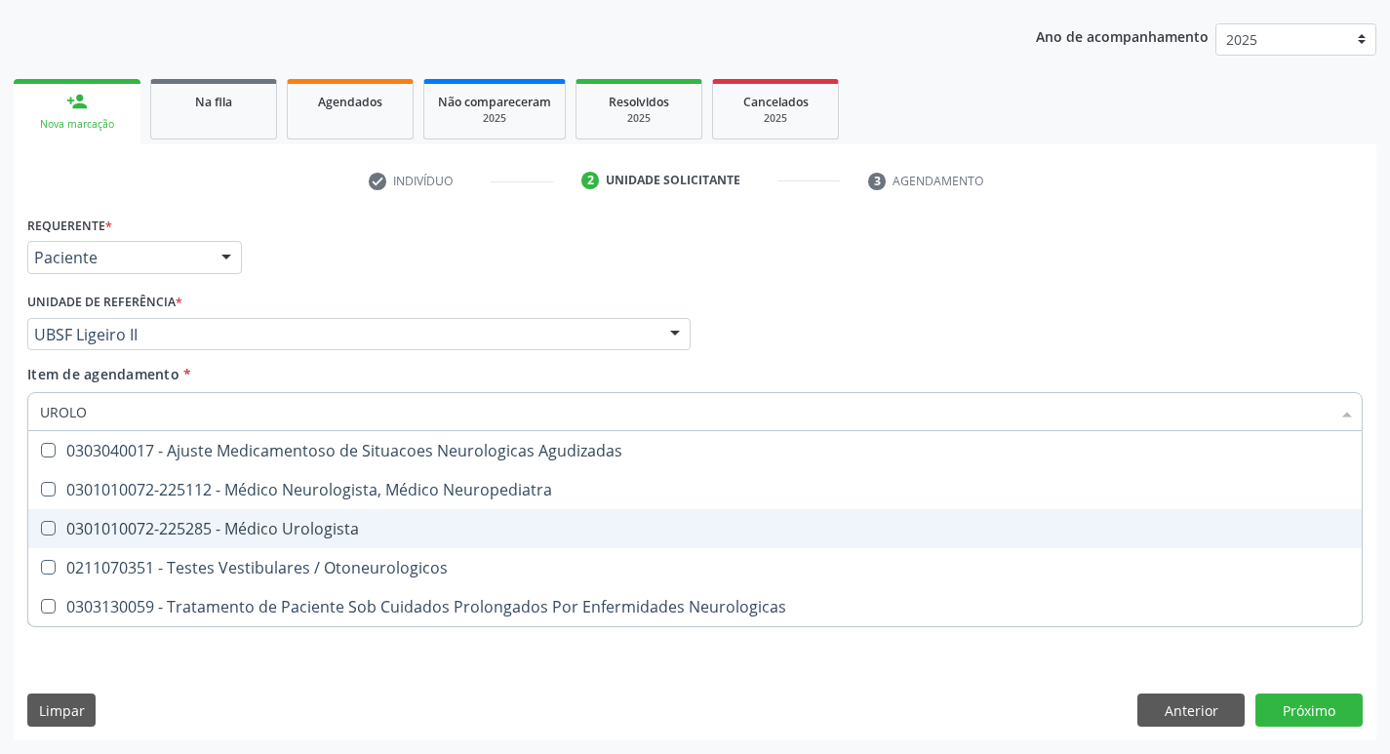
click at [56, 528] on div "0301010072-225285 - Médico Urologista" at bounding box center [695, 529] width 1310 height 16
checkbox Urologista "true"
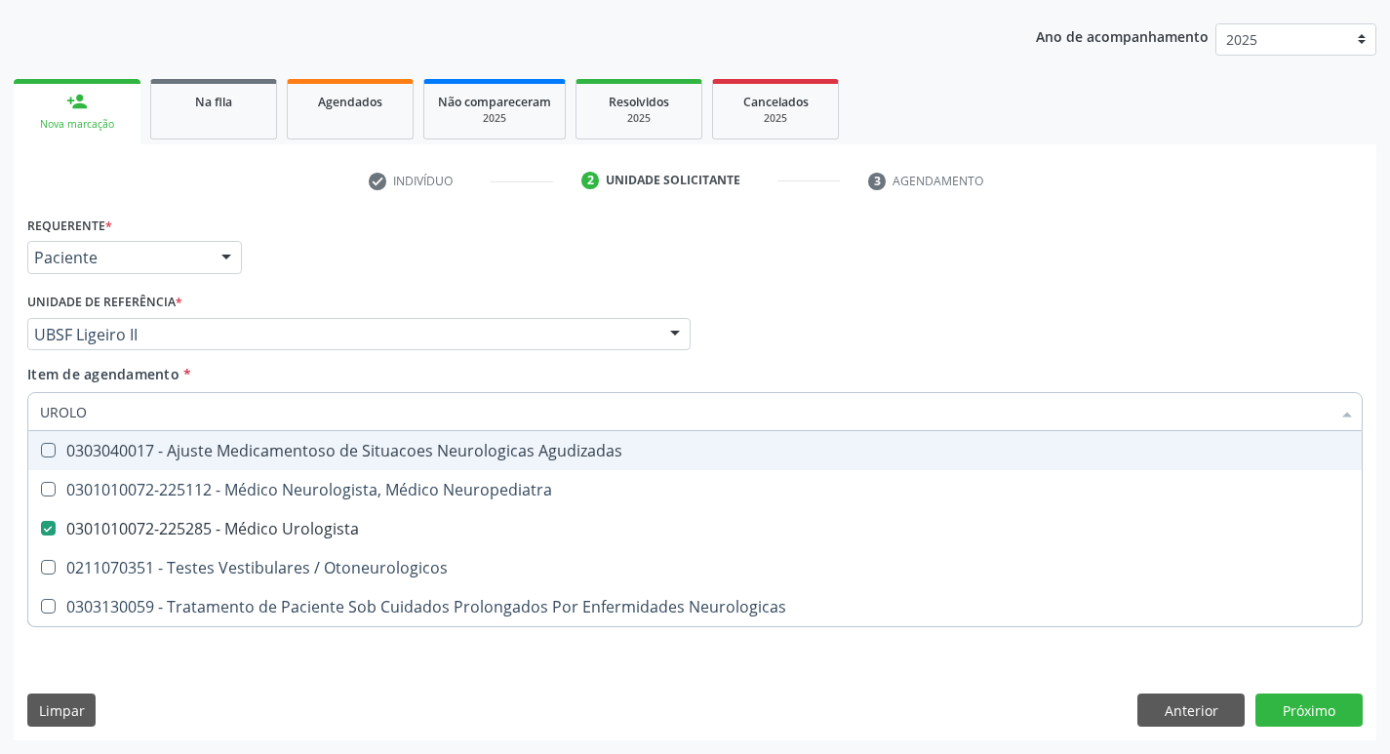
click at [783, 319] on div "Profissional Solicitante Por favor, selecione a Unidade de Atendimento primeiro…" at bounding box center [694, 326] width 1345 height 76
checkbox Neuropediatra "true"
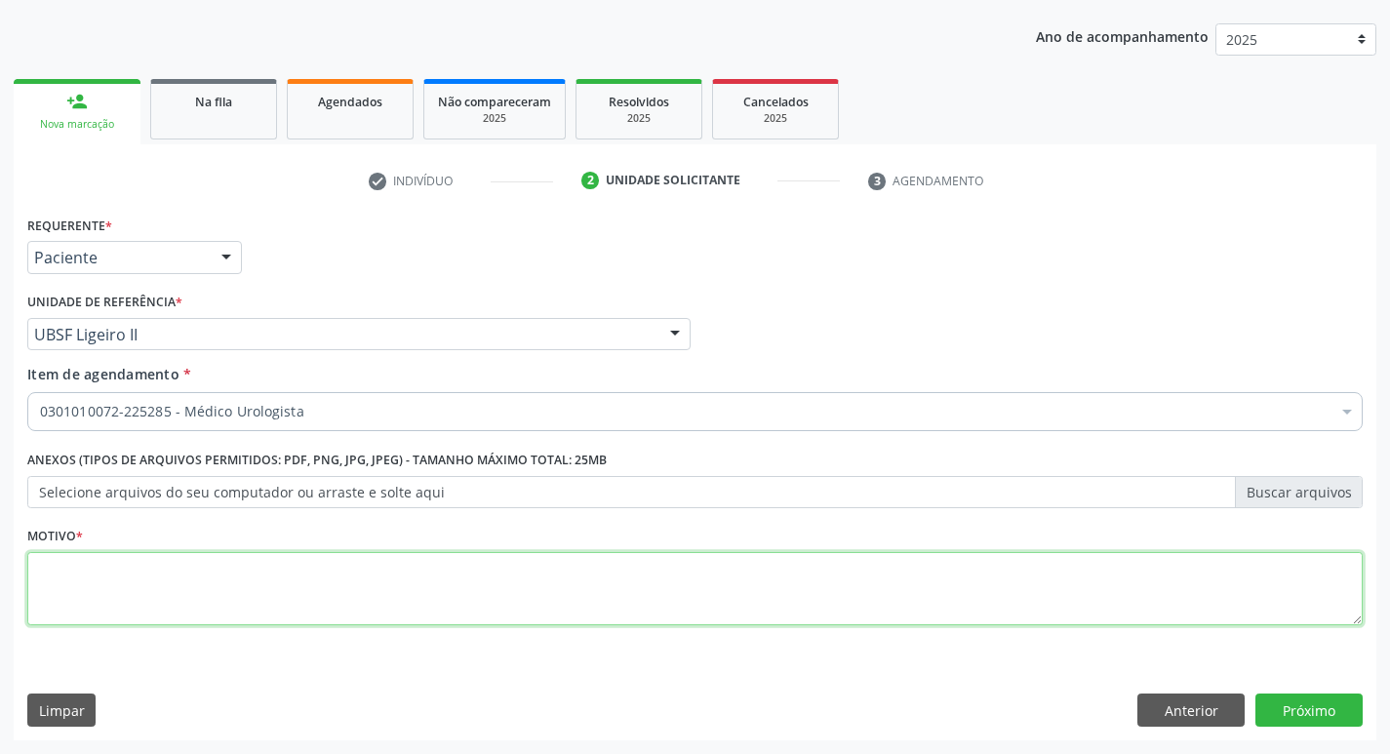
click at [38, 577] on textarea at bounding box center [694, 589] width 1335 height 74
click at [57, 582] on textarea at bounding box center [694, 589] width 1335 height 74
type textarea "RETORNO"
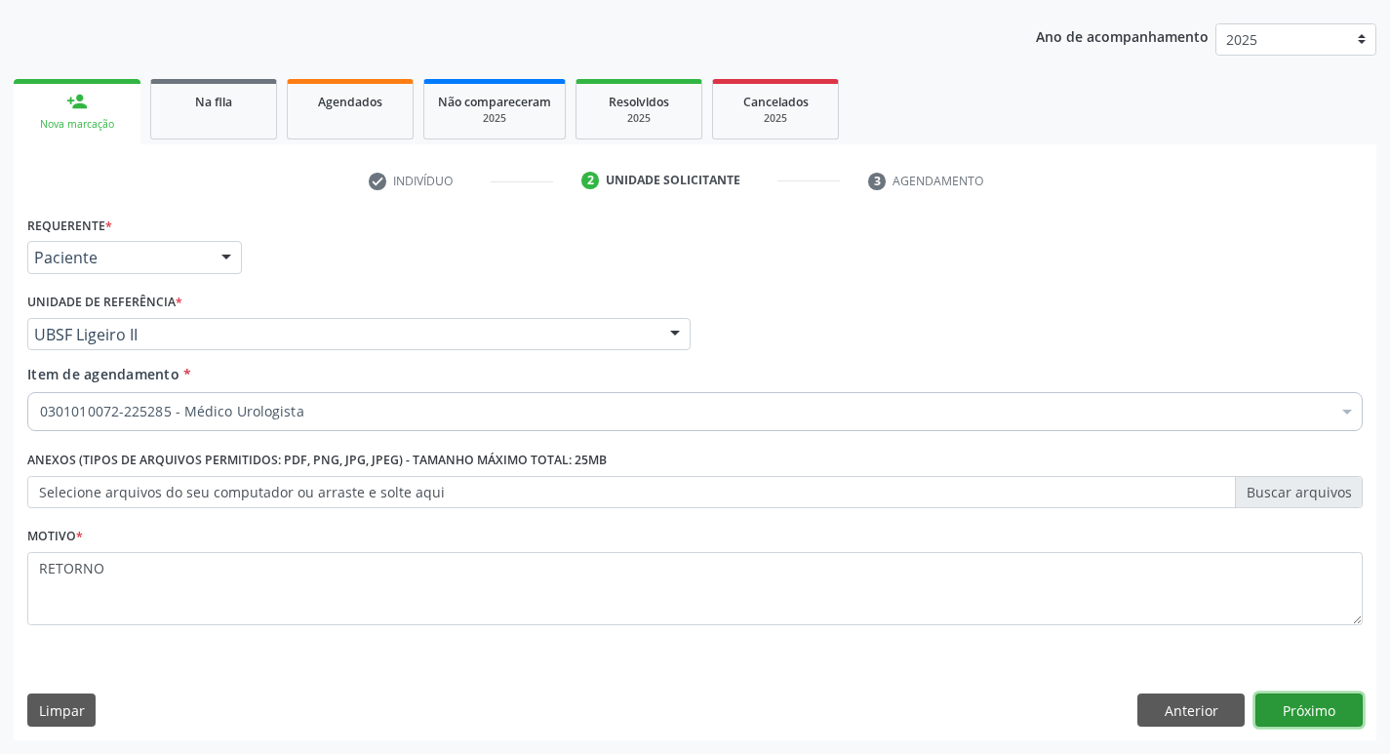
click at [1294, 701] on button "Próximo" at bounding box center [1308, 710] width 107 height 33
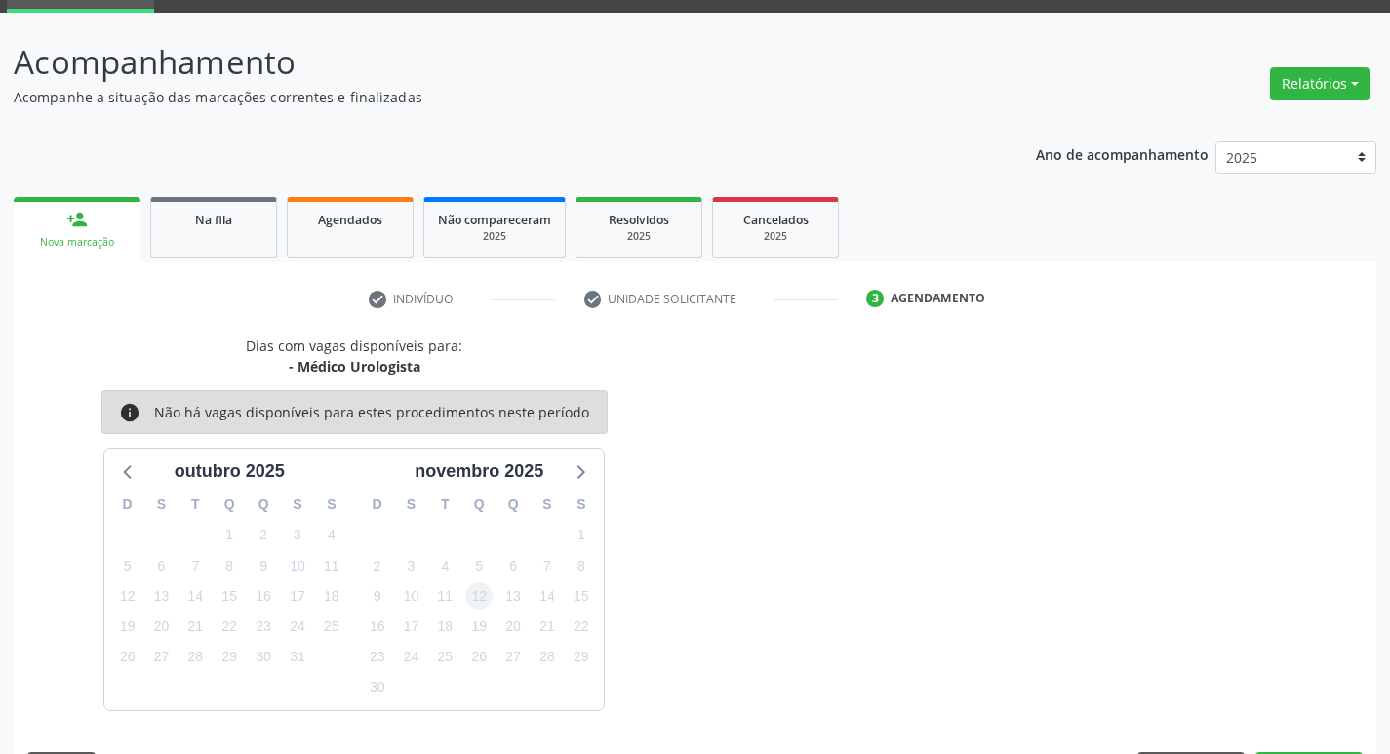
scroll to position [152, 0]
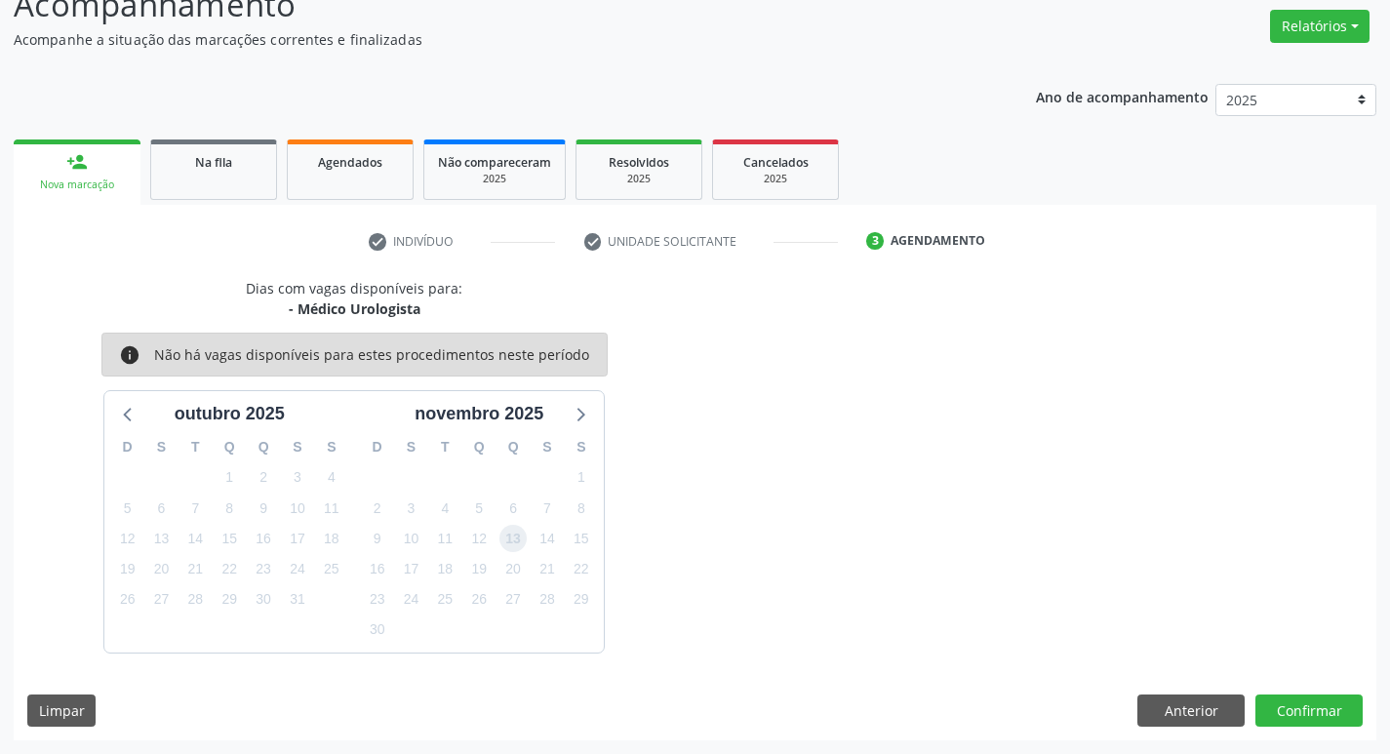
click at [518, 532] on span "13" at bounding box center [512, 538] width 27 height 27
click at [1316, 711] on button "Confirmar" at bounding box center [1308, 710] width 107 height 33
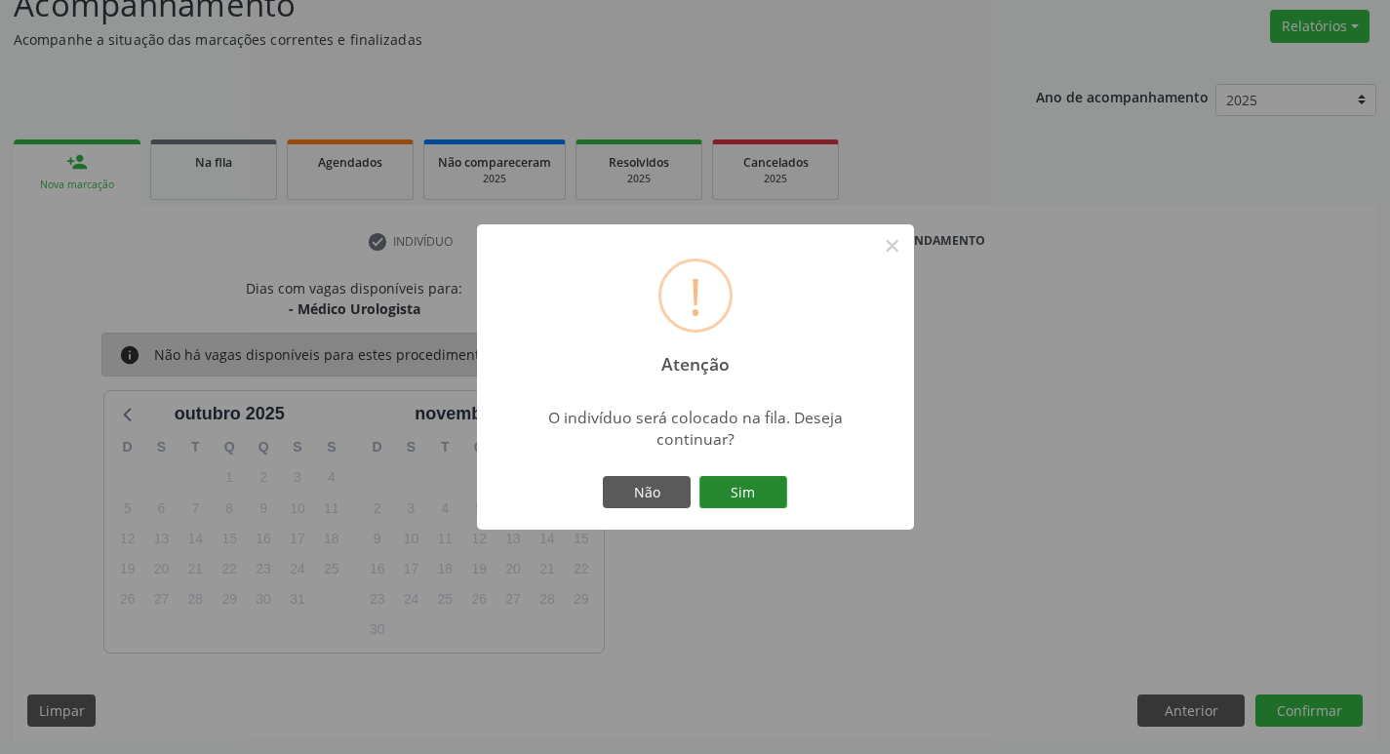
click at [725, 490] on button "Sim" at bounding box center [743, 492] width 88 height 33
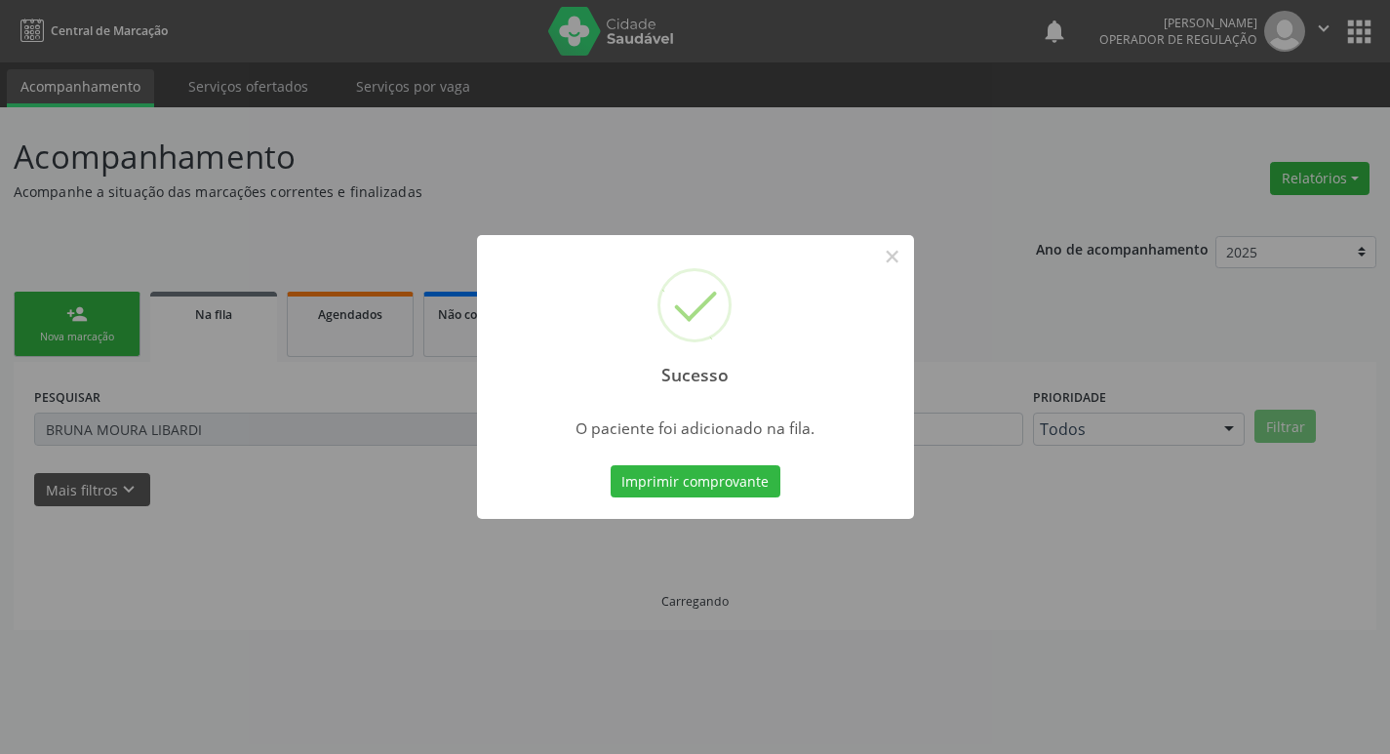
scroll to position [0, 0]
click at [514, 534] on div "Sucesso × O paciente foi adicionado na fila. Imprimir comprovante Cancel" at bounding box center [702, 377] width 1405 height 754
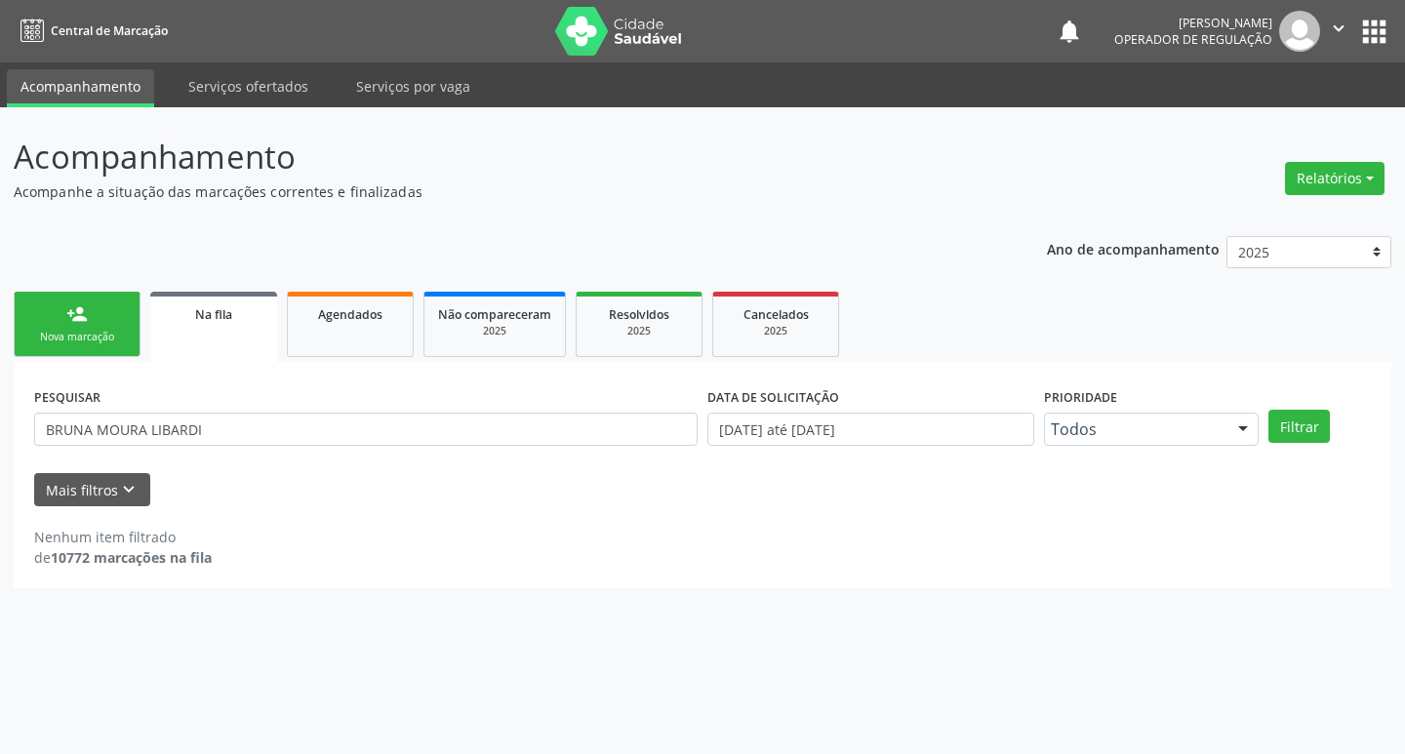
click at [80, 335] on div "Nova marcação" at bounding box center [77, 337] width 98 height 15
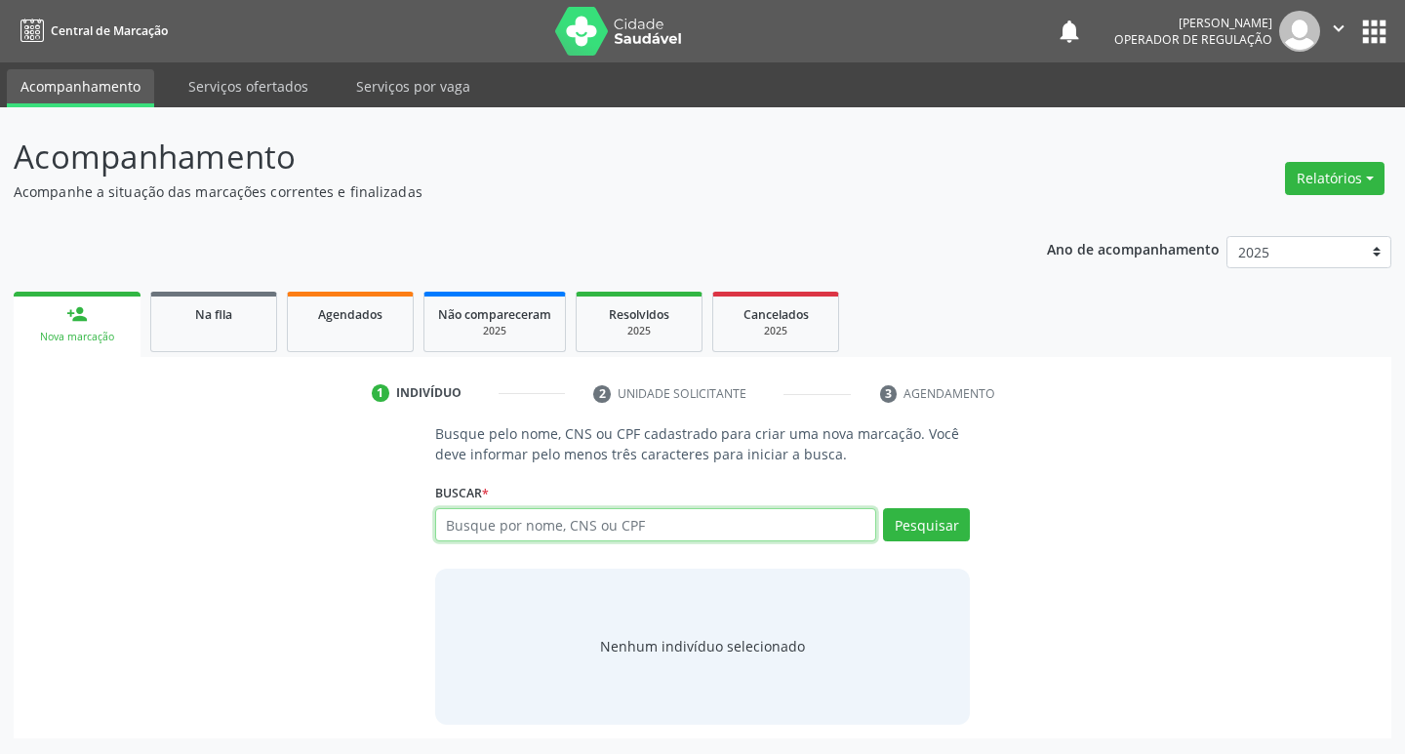
click at [501, 516] on input "text" at bounding box center [656, 524] width 442 height 33
click at [700, 529] on input "text" at bounding box center [656, 524] width 442 height 33
type input "702403066998921"
click at [934, 521] on button "Pesquisar" at bounding box center [926, 524] width 87 height 33
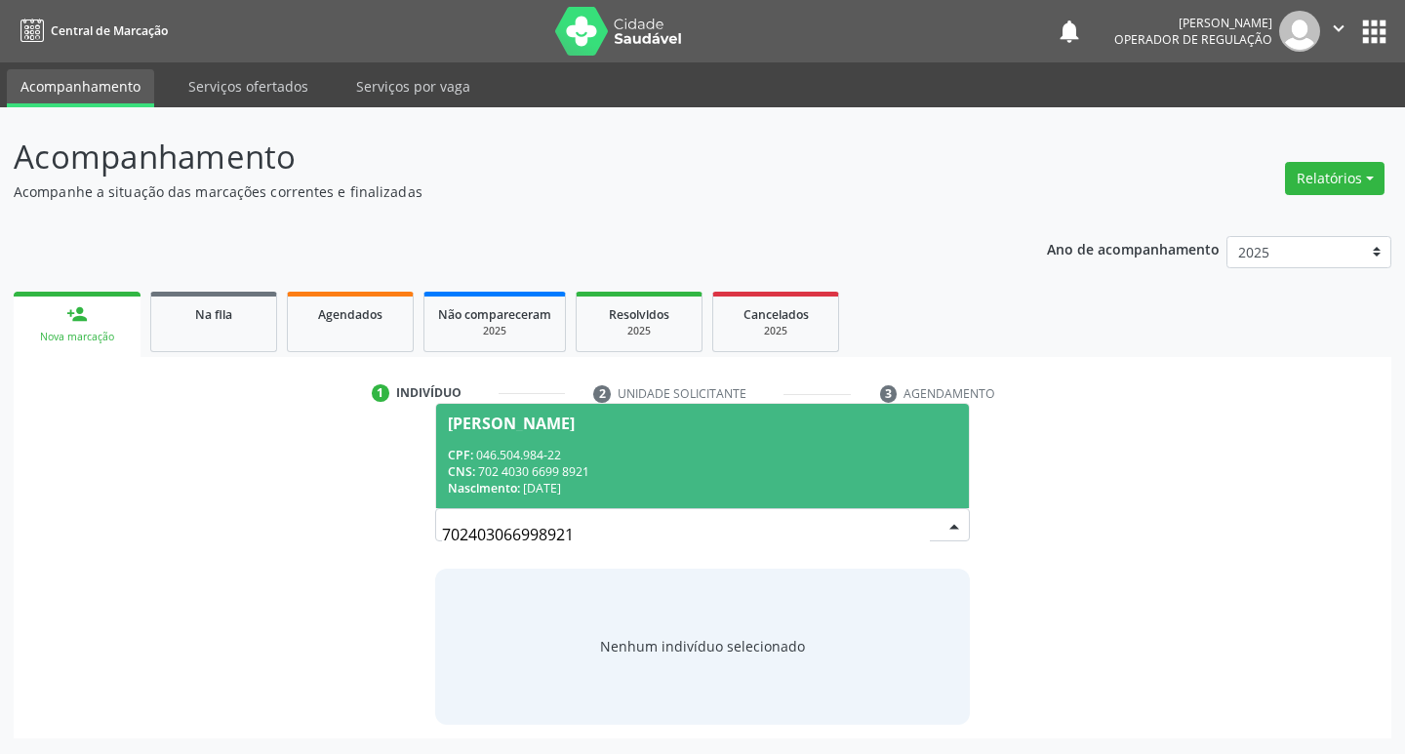
click at [575, 416] on div "[PERSON_NAME]" at bounding box center [511, 424] width 127 height 16
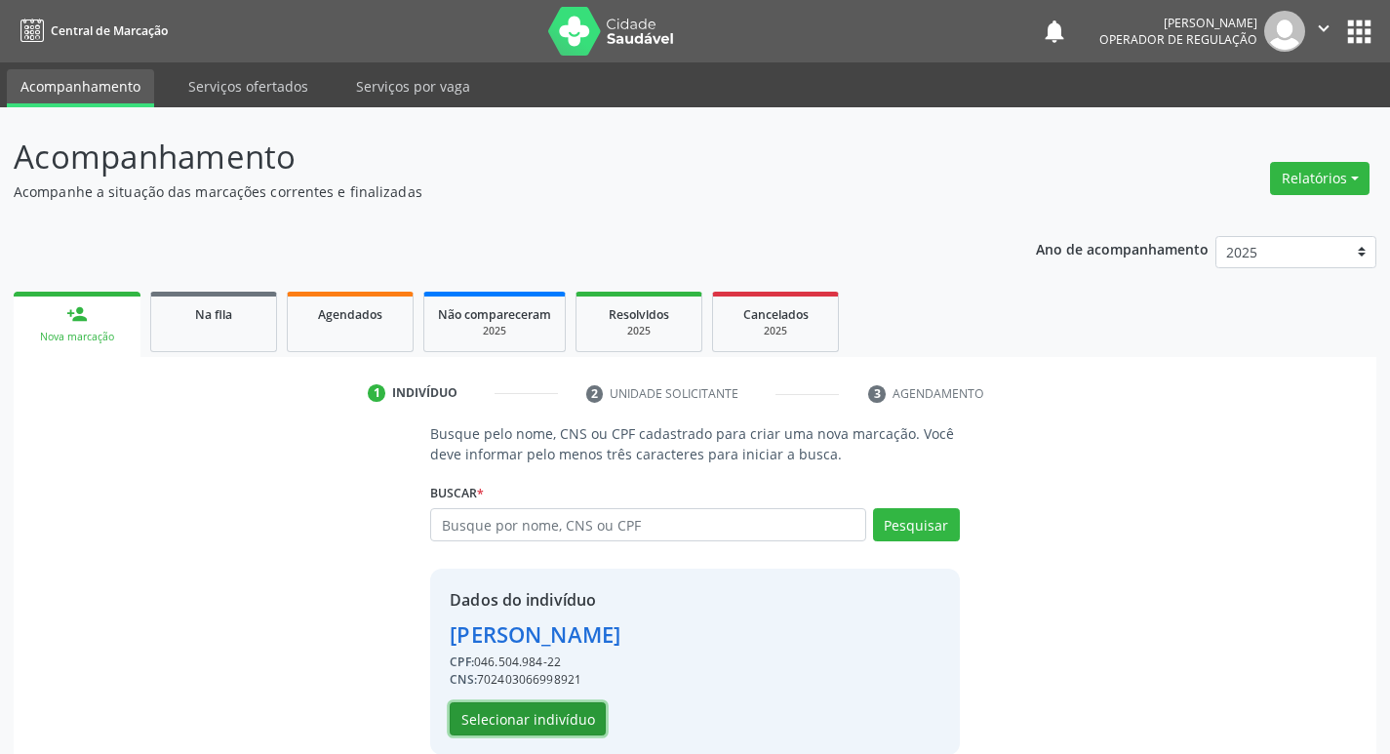
click at [511, 714] on button "Selecionar indivíduo" at bounding box center [528, 718] width 156 height 33
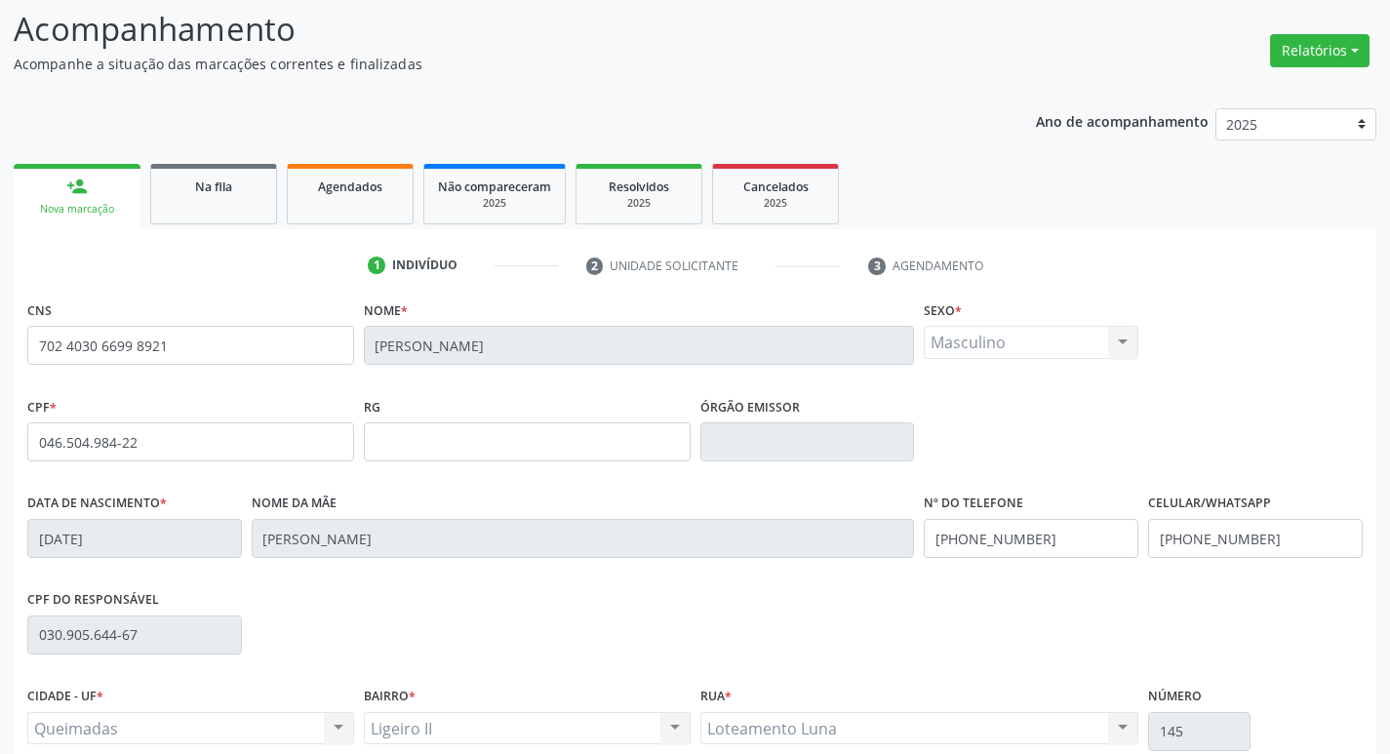
scroll to position [303, 0]
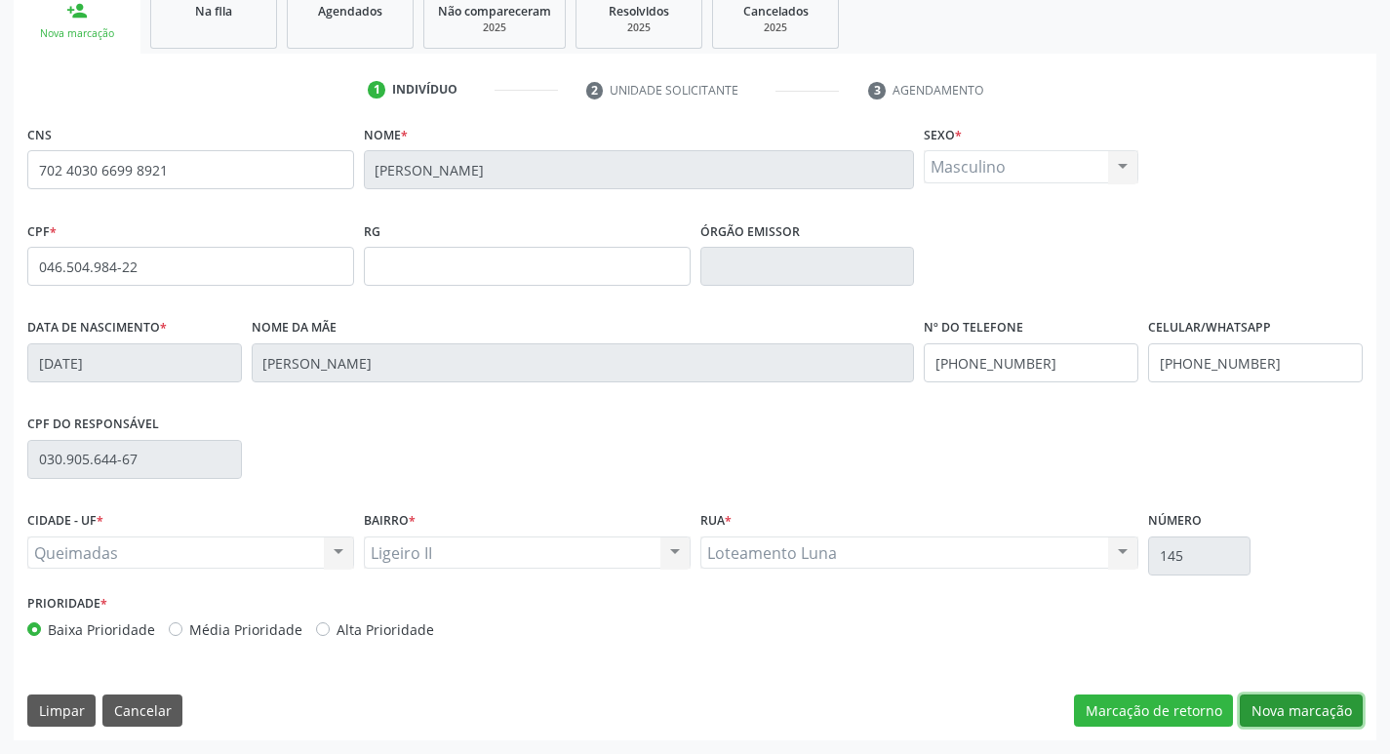
click at [1285, 717] on button "Nova marcação" at bounding box center [1301, 710] width 123 height 33
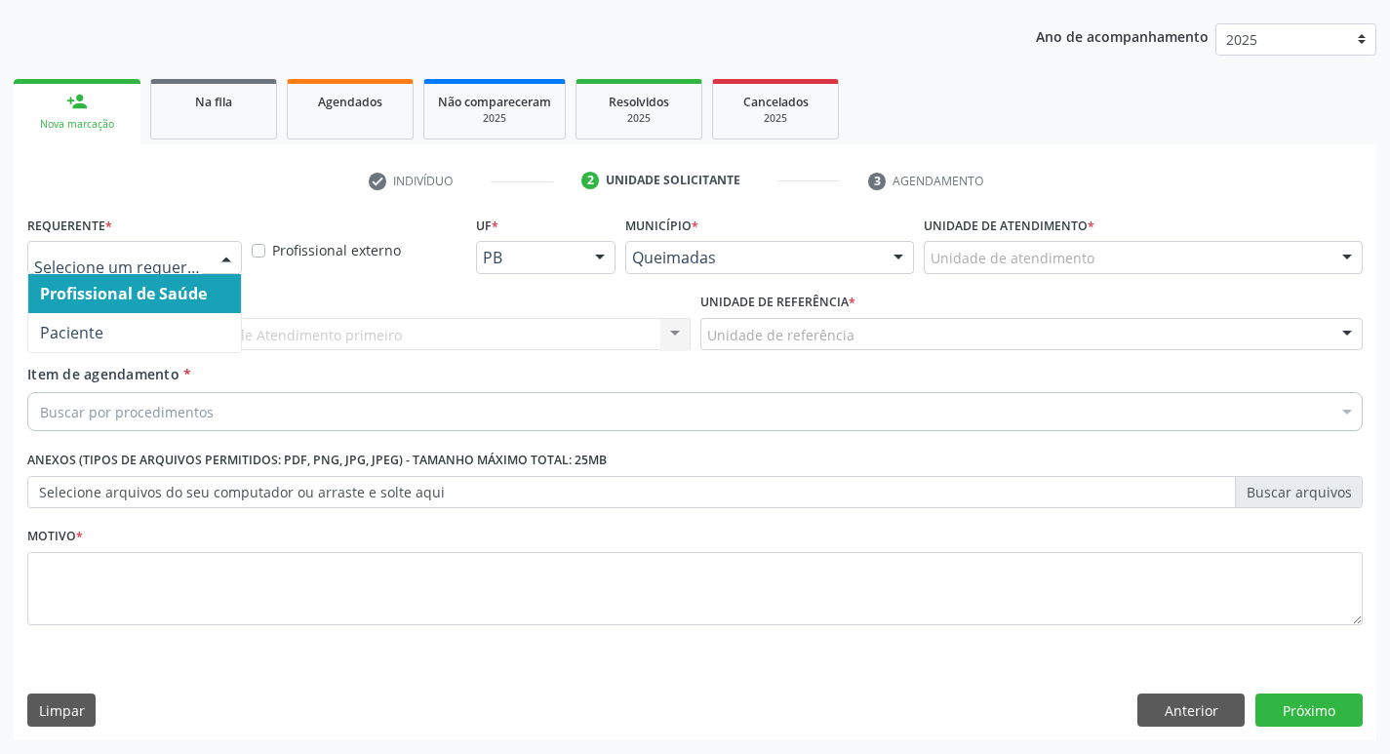
click at [228, 250] on div at bounding box center [226, 258] width 29 height 33
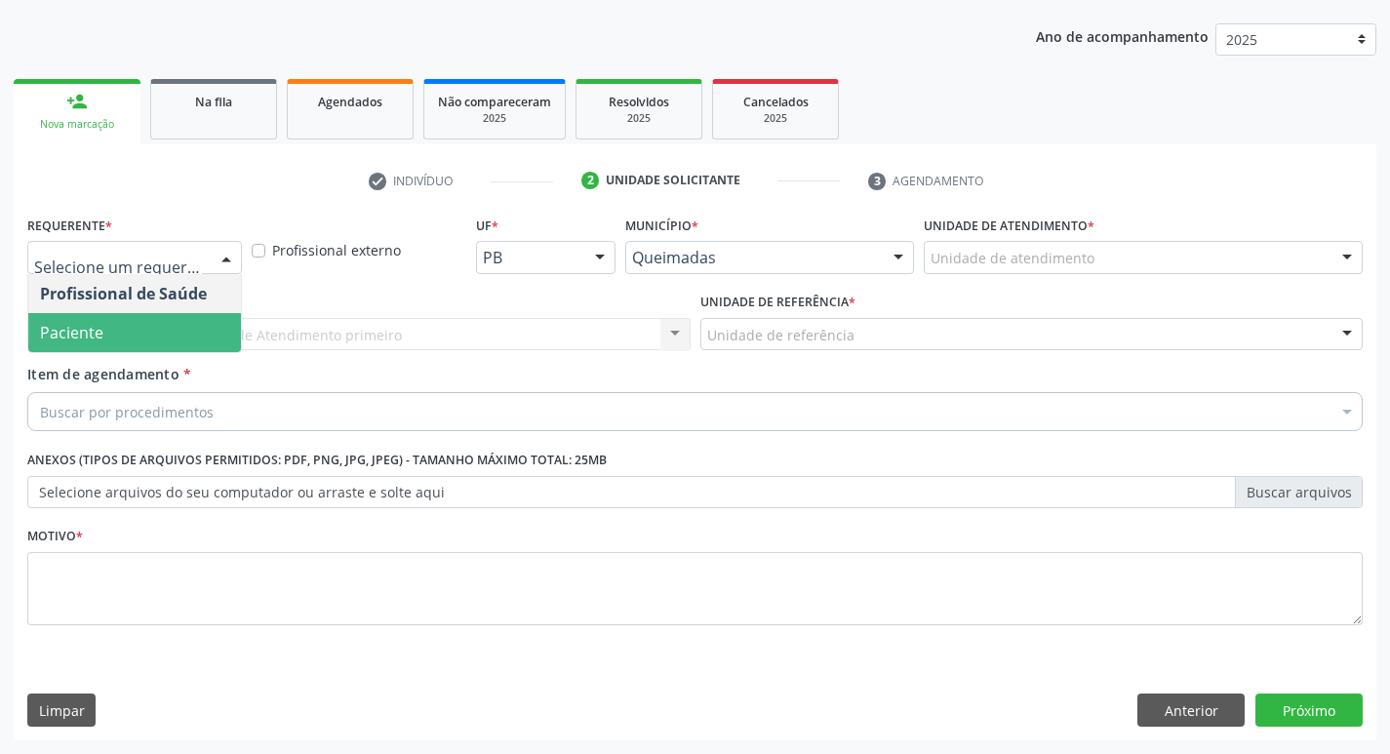
click at [115, 327] on span "Paciente" at bounding box center [134, 332] width 213 height 39
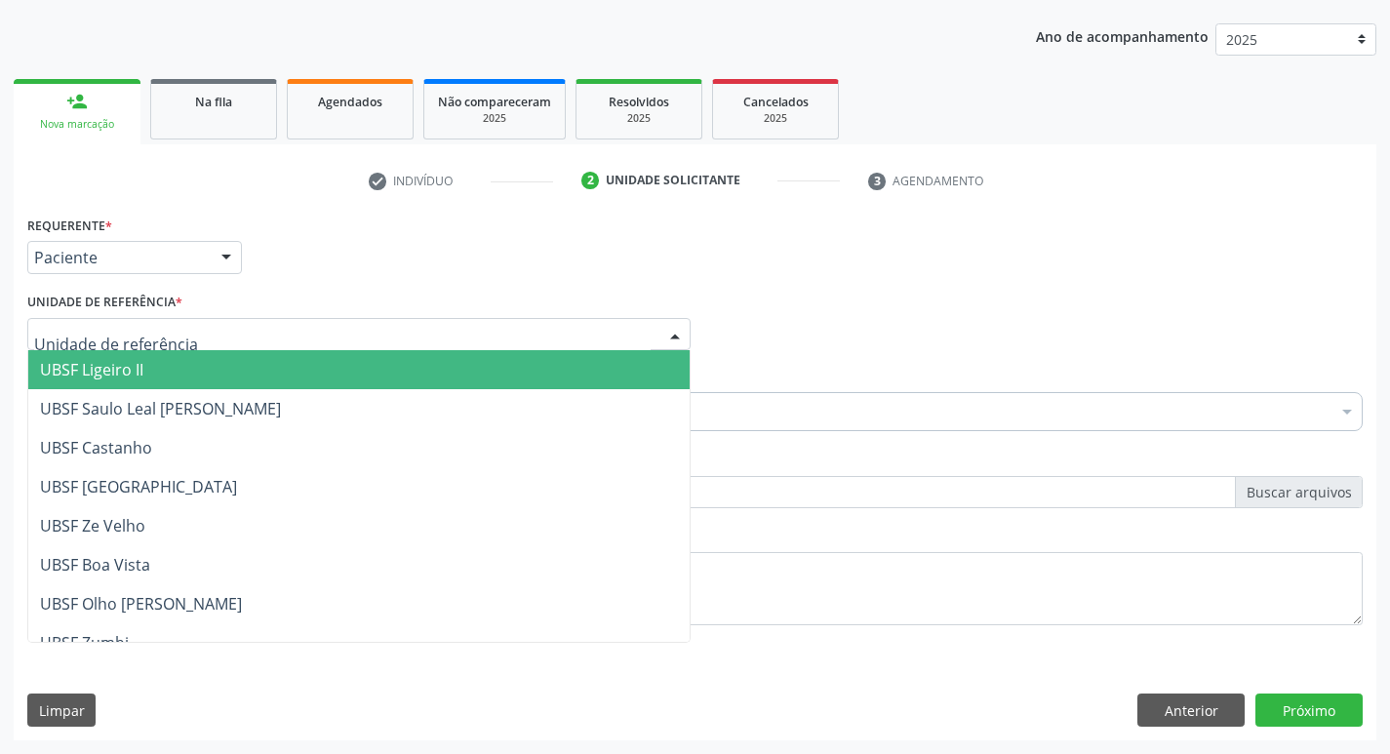
click at [118, 378] on span "UBSF Ligeiro II" at bounding box center [91, 369] width 103 height 21
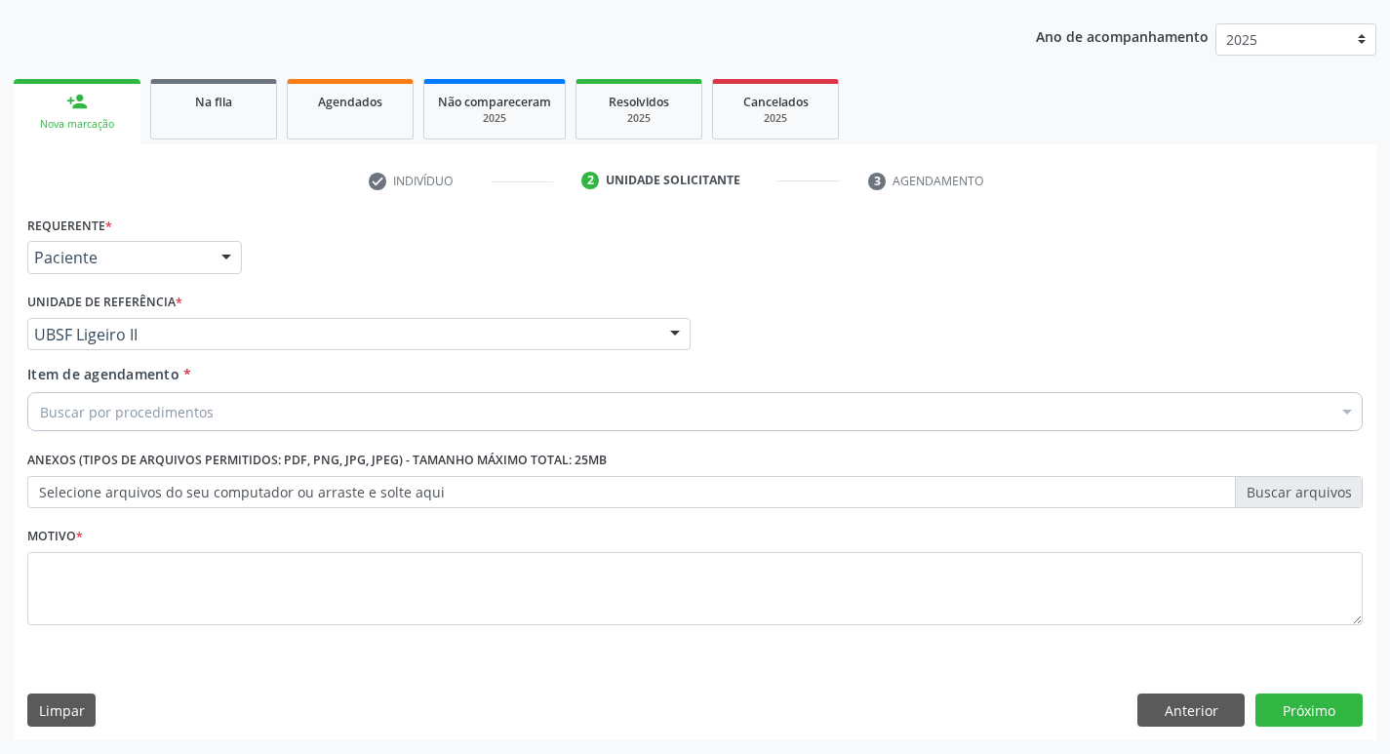
click at [118, 400] on div "Buscar por procedimentos" at bounding box center [694, 411] width 1335 height 39
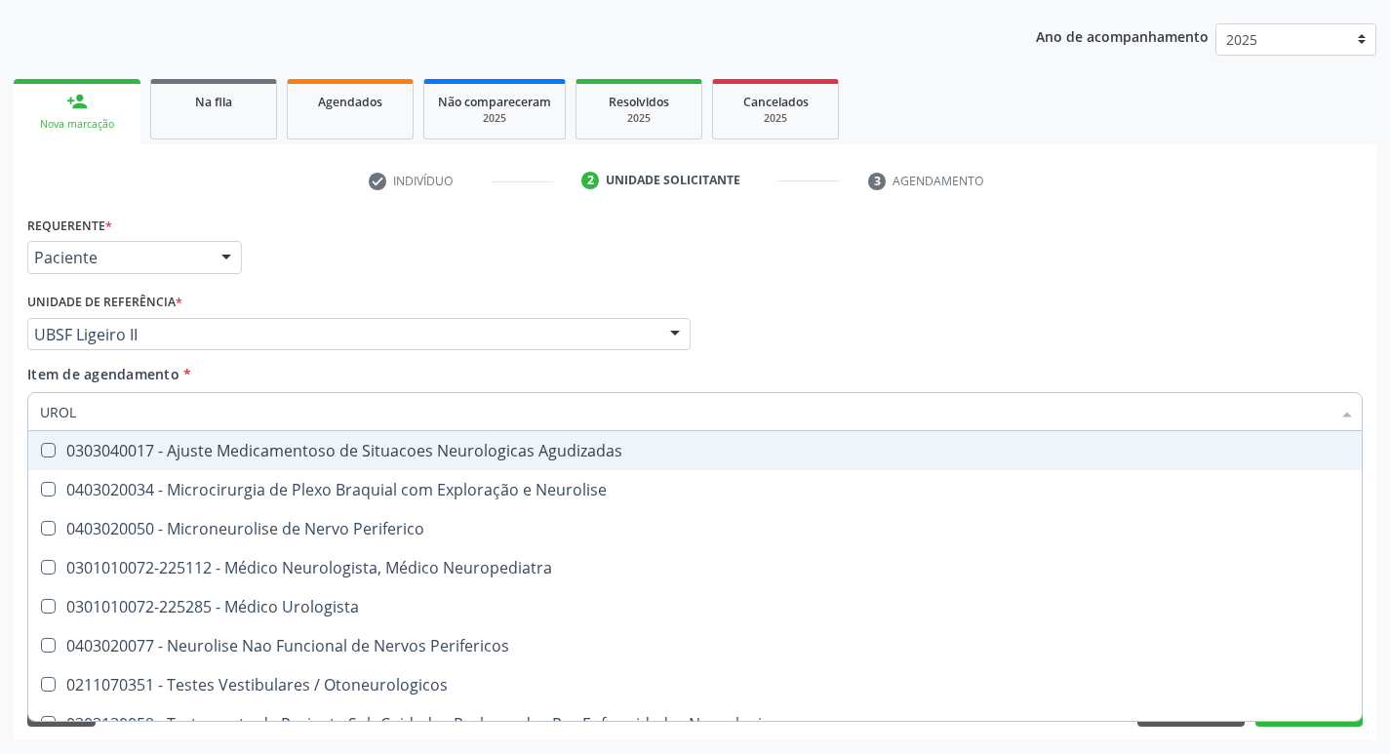
type input "UROLO"
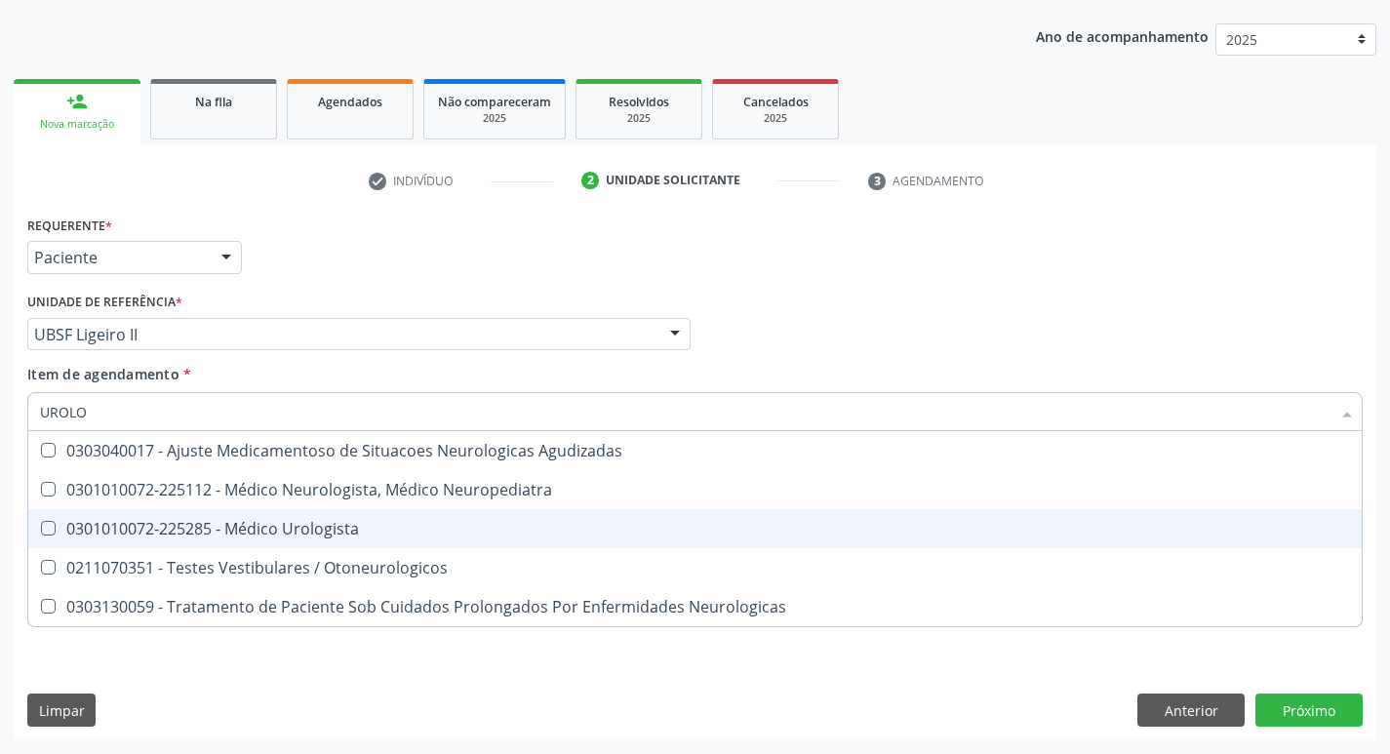
click at [53, 535] on div "0301010072-225285 - Médico Urologista" at bounding box center [695, 529] width 1310 height 16
checkbox Urologista "true"
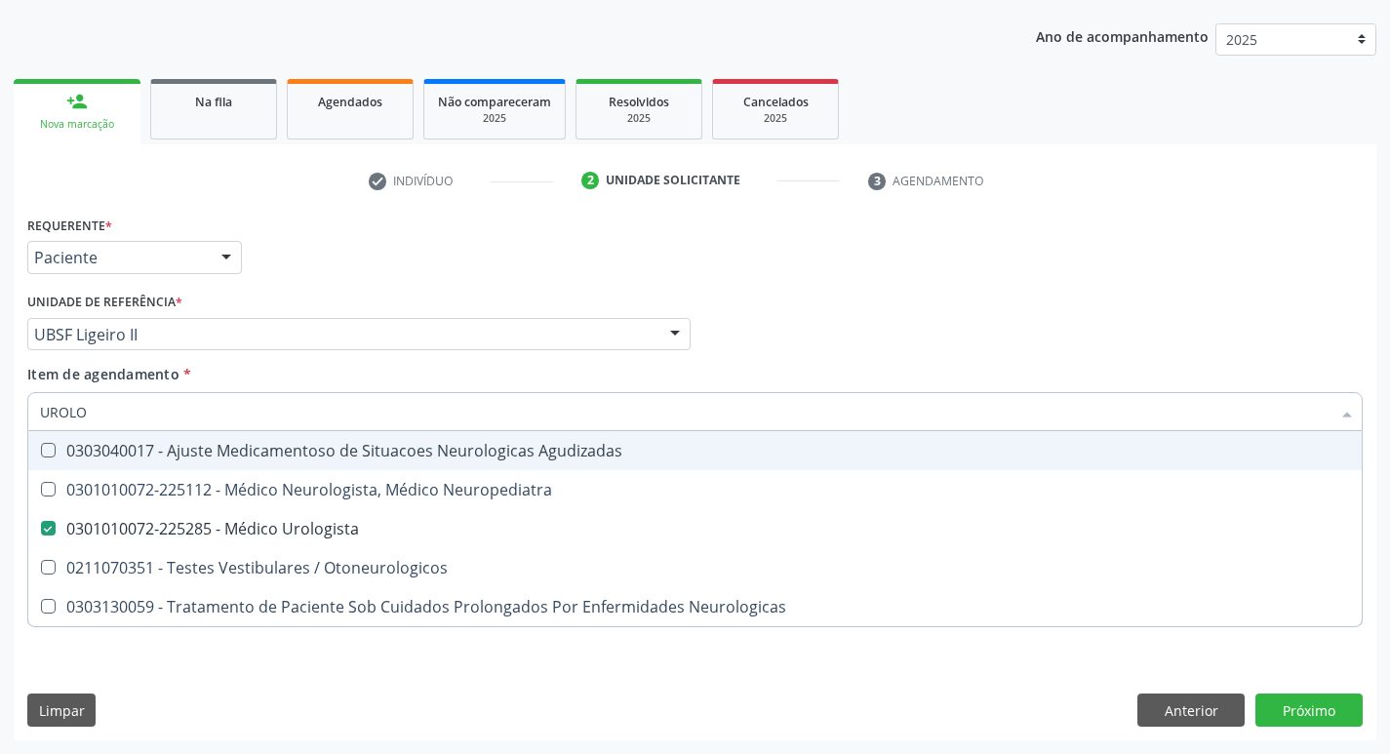
click at [914, 375] on div "Item de agendamento * [PERSON_NAME] seleção 0303040017 - Ajuste Medicamentoso d…" at bounding box center [694, 394] width 1335 height 61
checkbox Neuropediatra "true"
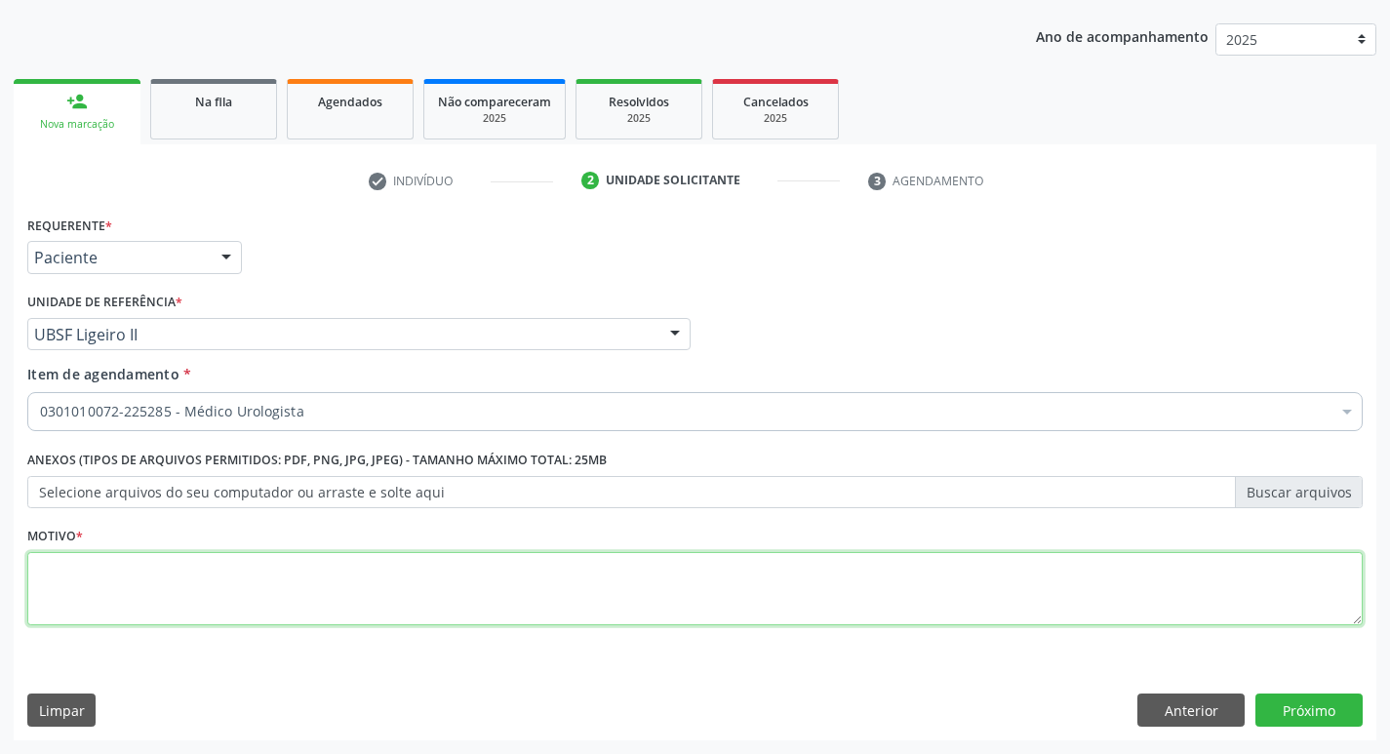
click at [78, 564] on textarea at bounding box center [694, 589] width 1335 height 74
type textarea "RETORNO"
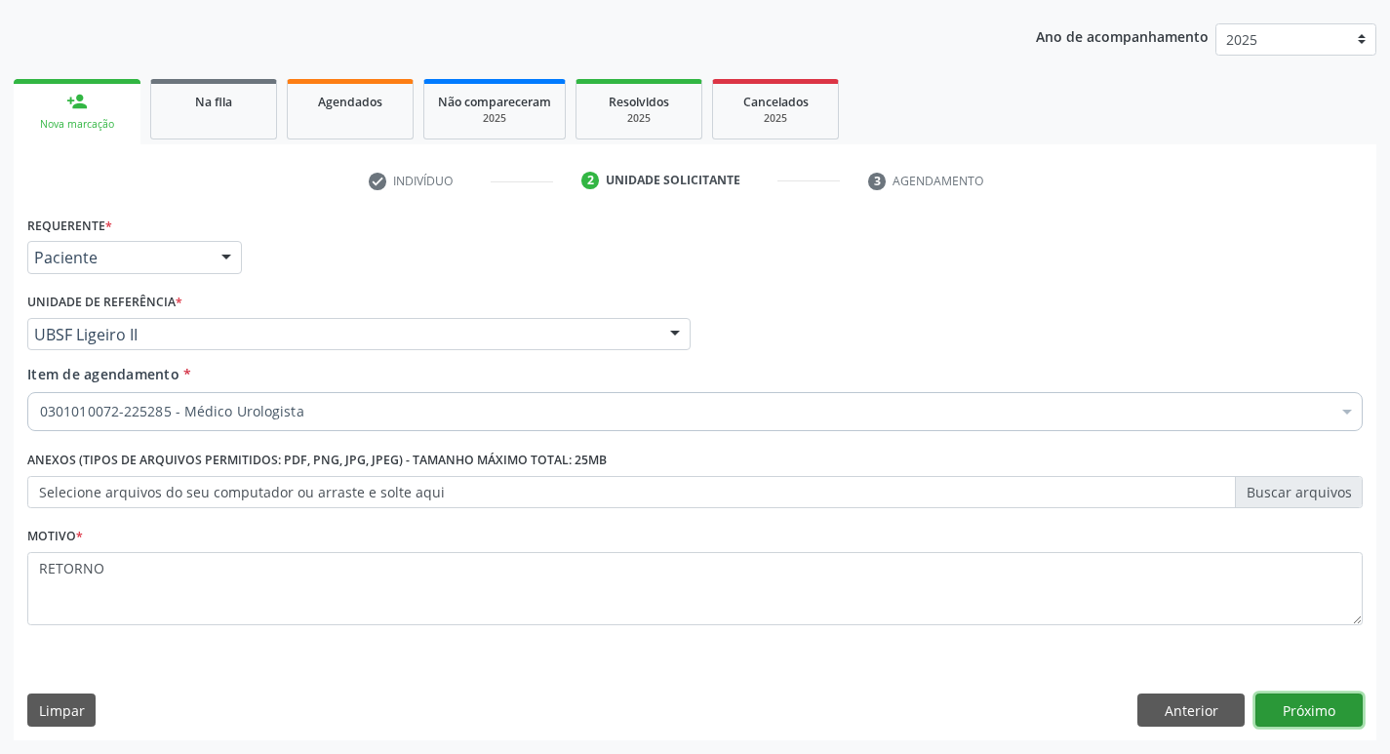
click at [1323, 705] on button "Próximo" at bounding box center [1308, 710] width 107 height 33
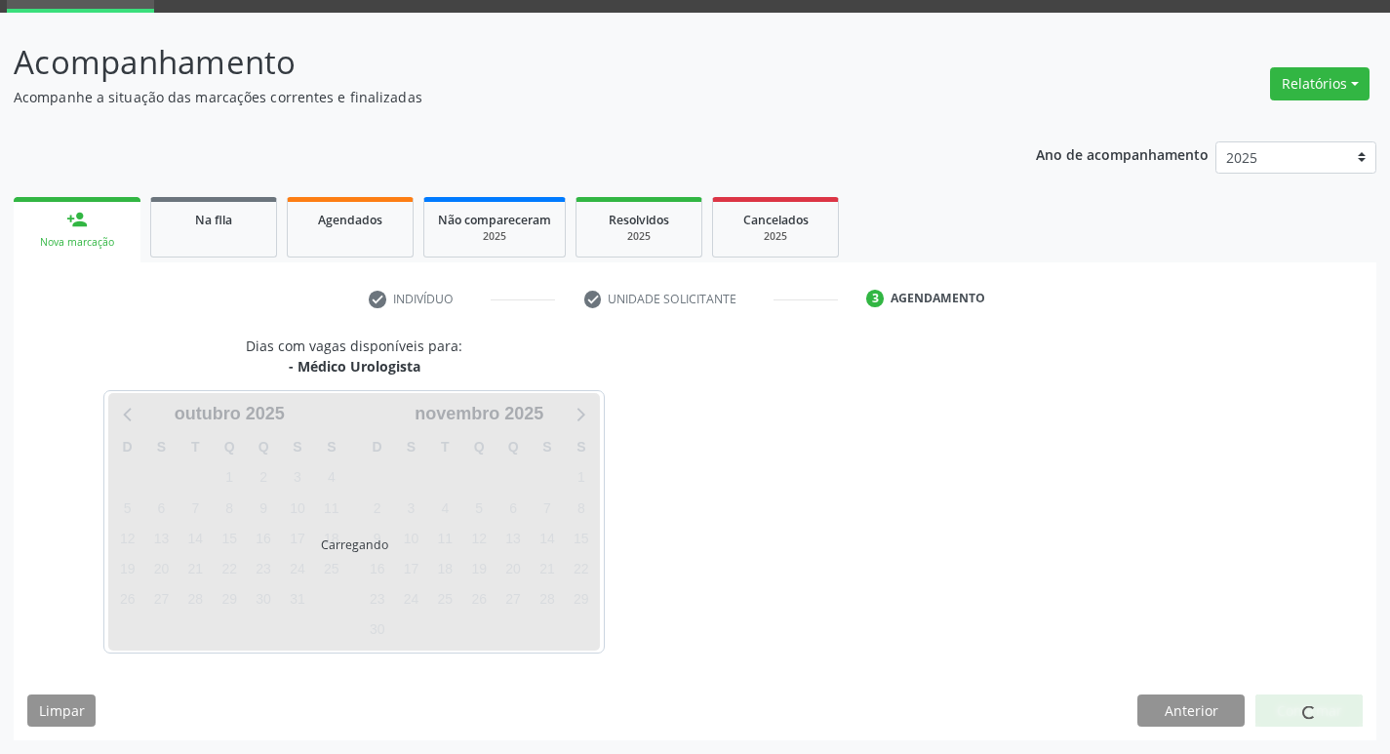
scroll to position [152, 0]
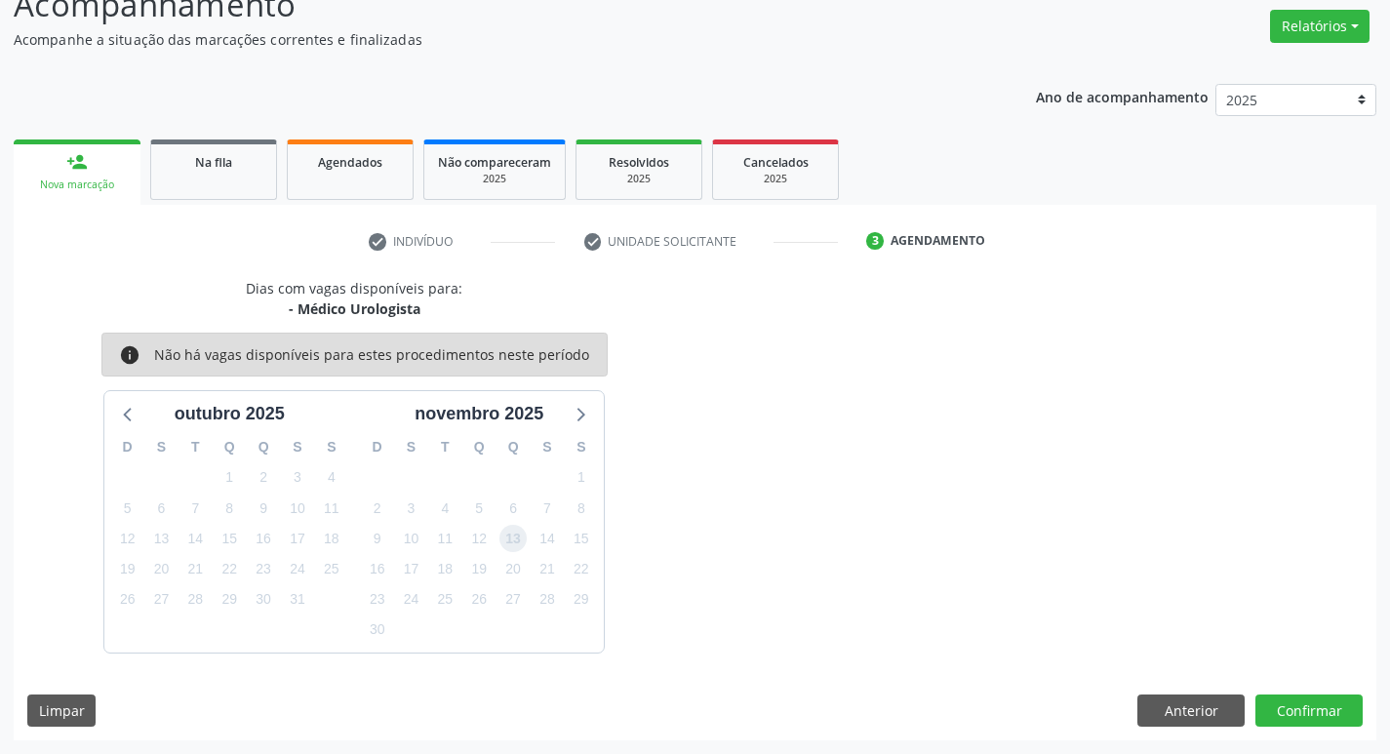
click at [516, 536] on span "13" at bounding box center [512, 538] width 27 height 27
click at [1303, 716] on button "Confirmar" at bounding box center [1308, 710] width 107 height 33
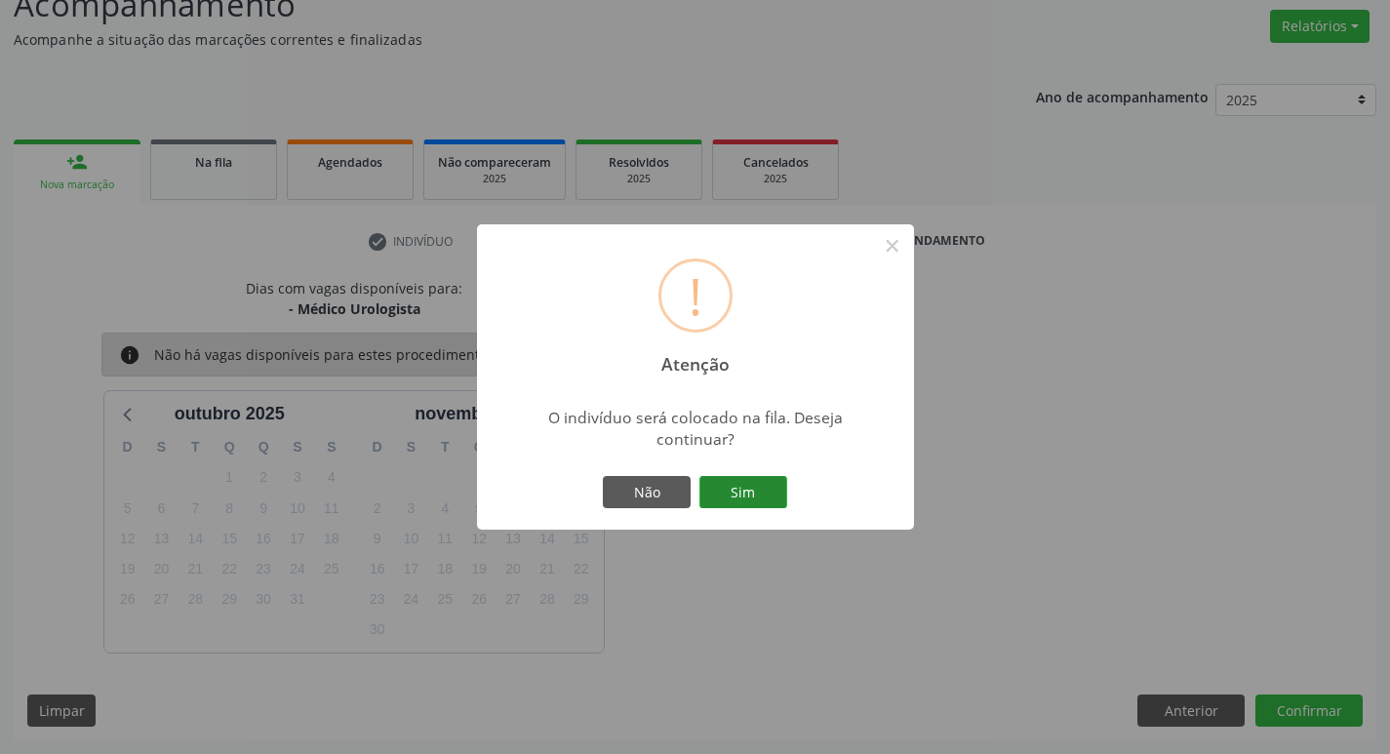
click at [737, 493] on button "Sim" at bounding box center [743, 492] width 88 height 33
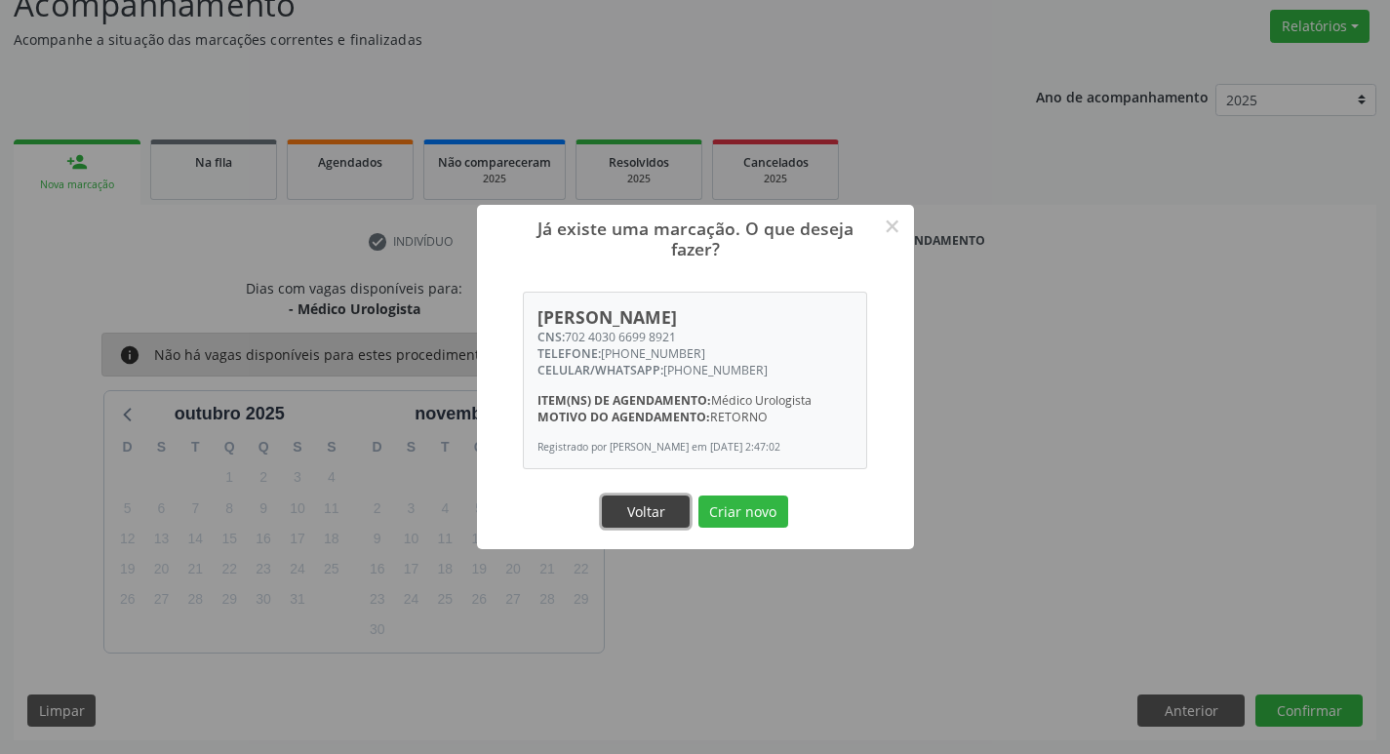
click at [656, 515] on button "Voltar" at bounding box center [646, 512] width 88 height 33
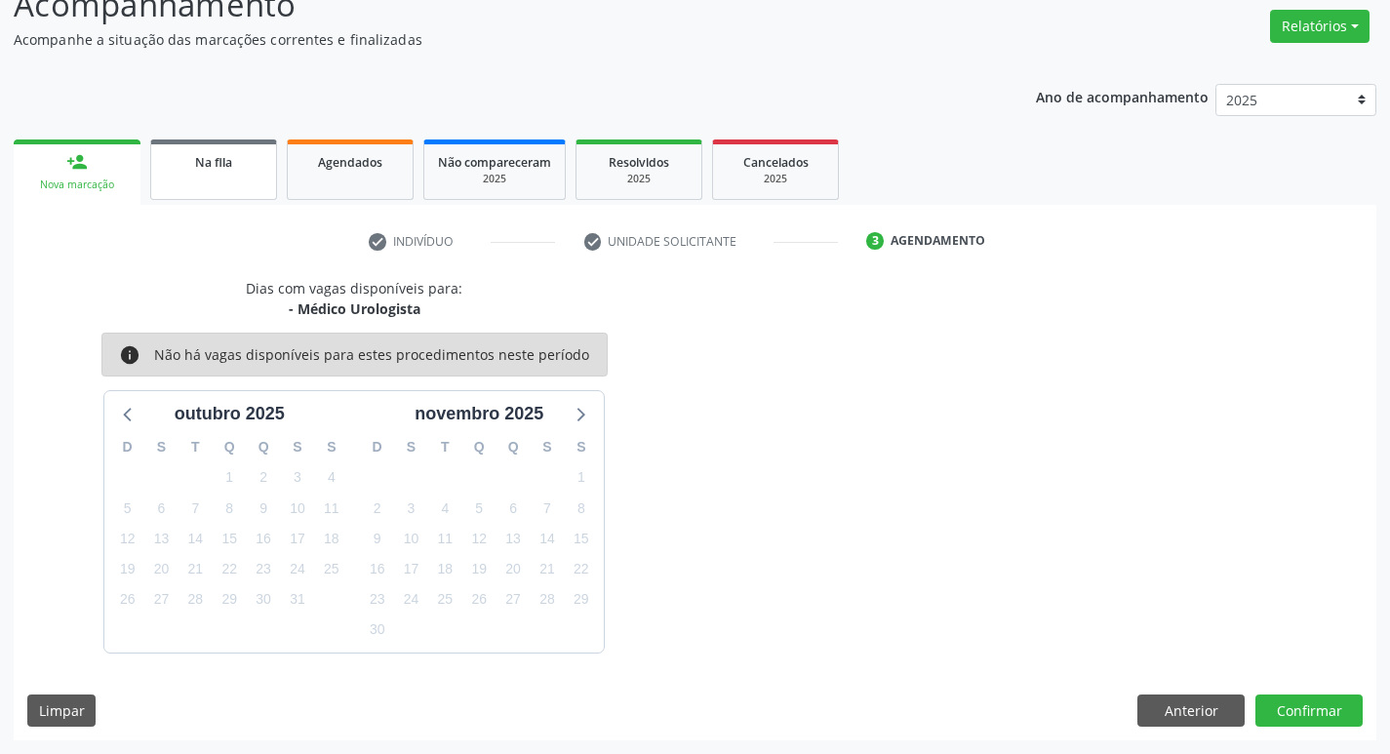
click at [216, 158] on span "Na fila" at bounding box center [213, 162] width 37 height 17
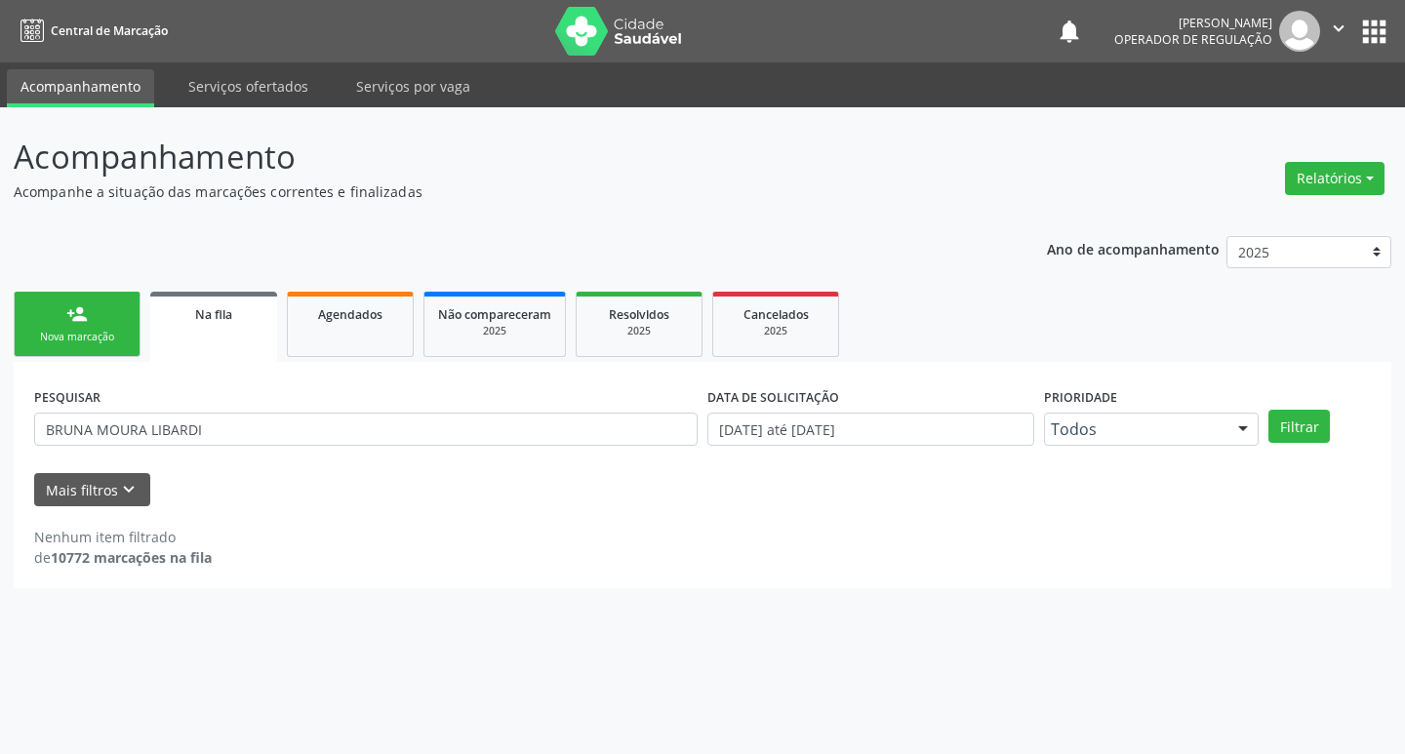
click at [121, 300] on link "person_add Nova marcação" at bounding box center [77, 324] width 127 height 65
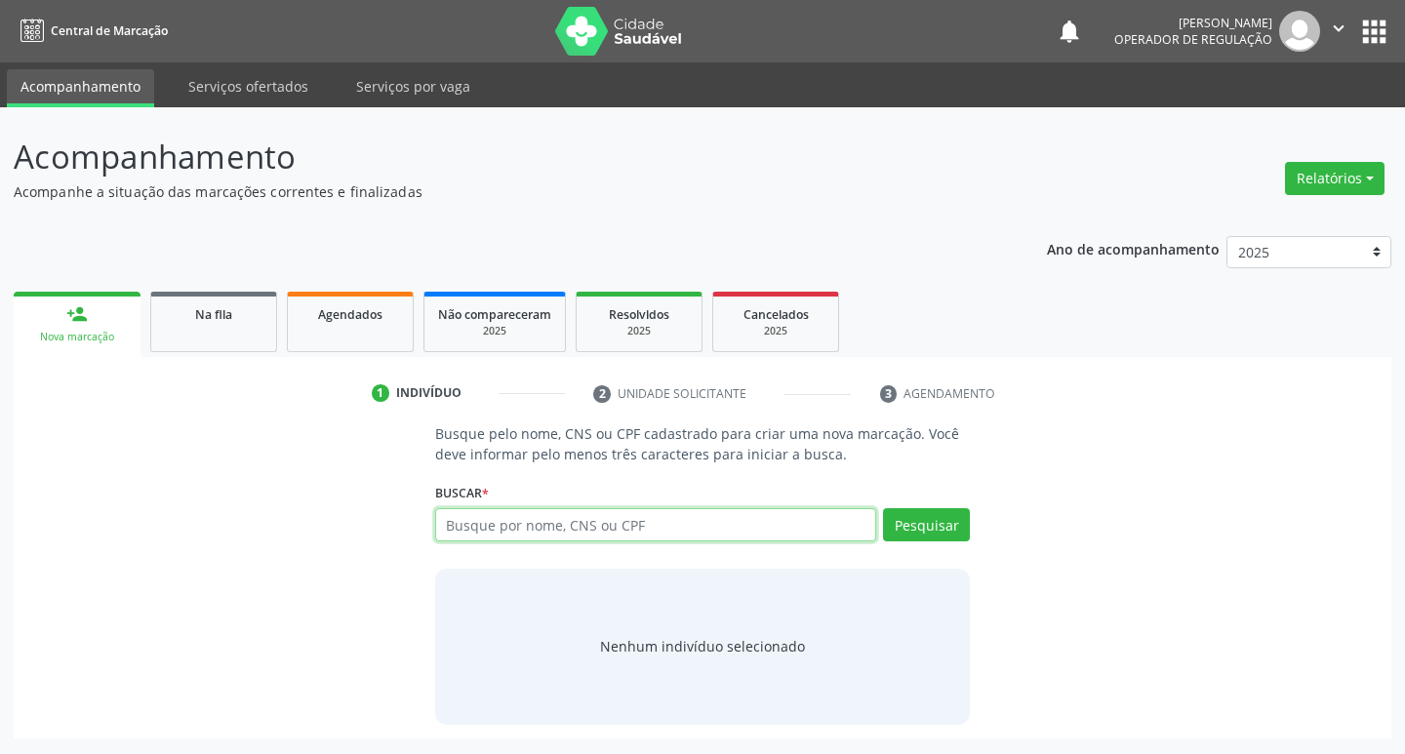
click at [594, 532] on input "text" at bounding box center [656, 524] width 442 height 33
type input "703408288067110"
click at [916, 524] on button "Pesquisar" at bounding box center [926, 524] width 87 height 33
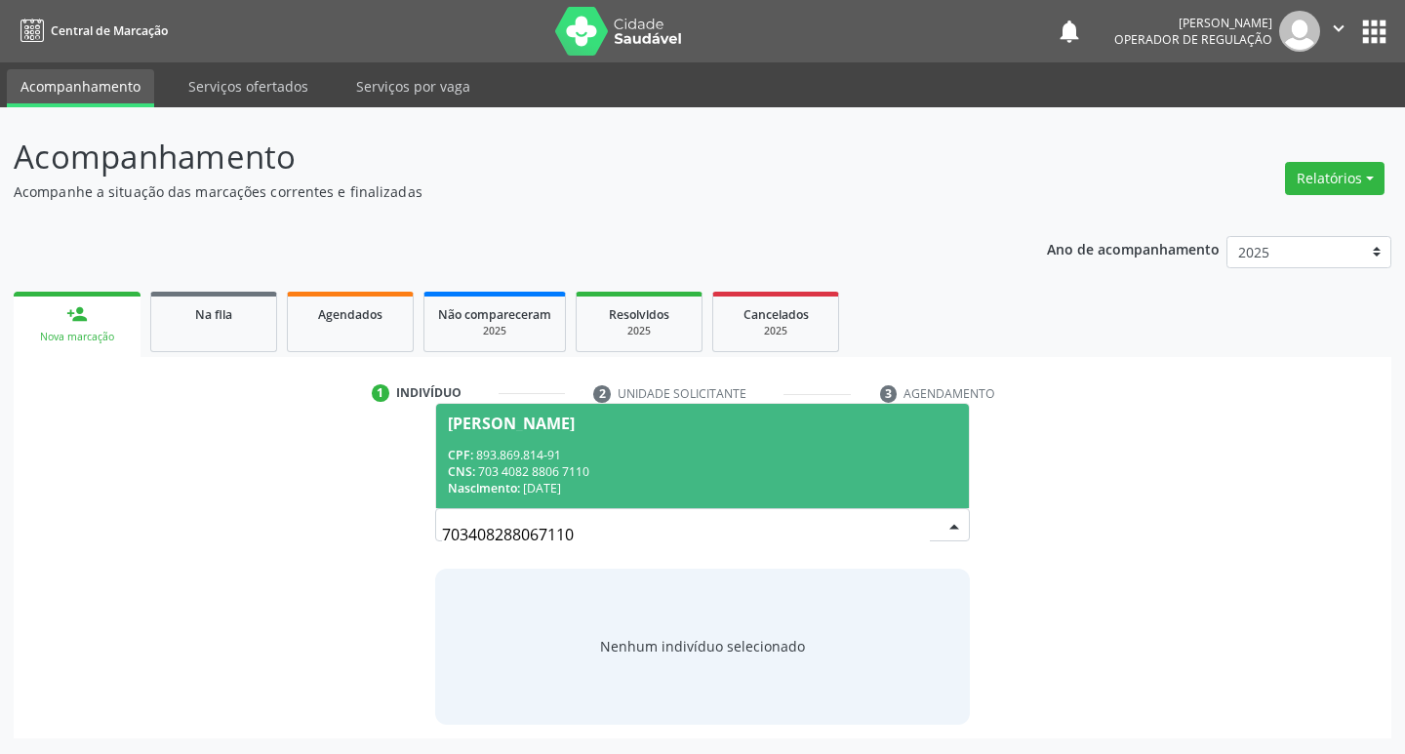
click at [618, 410] on span "[PERSON_NAME] CPF: 893.869.814-91 CNS: 703 4082 8806 7110 Nascimento: [DATE]" at bounding box center [703, 456] width 534 height 104
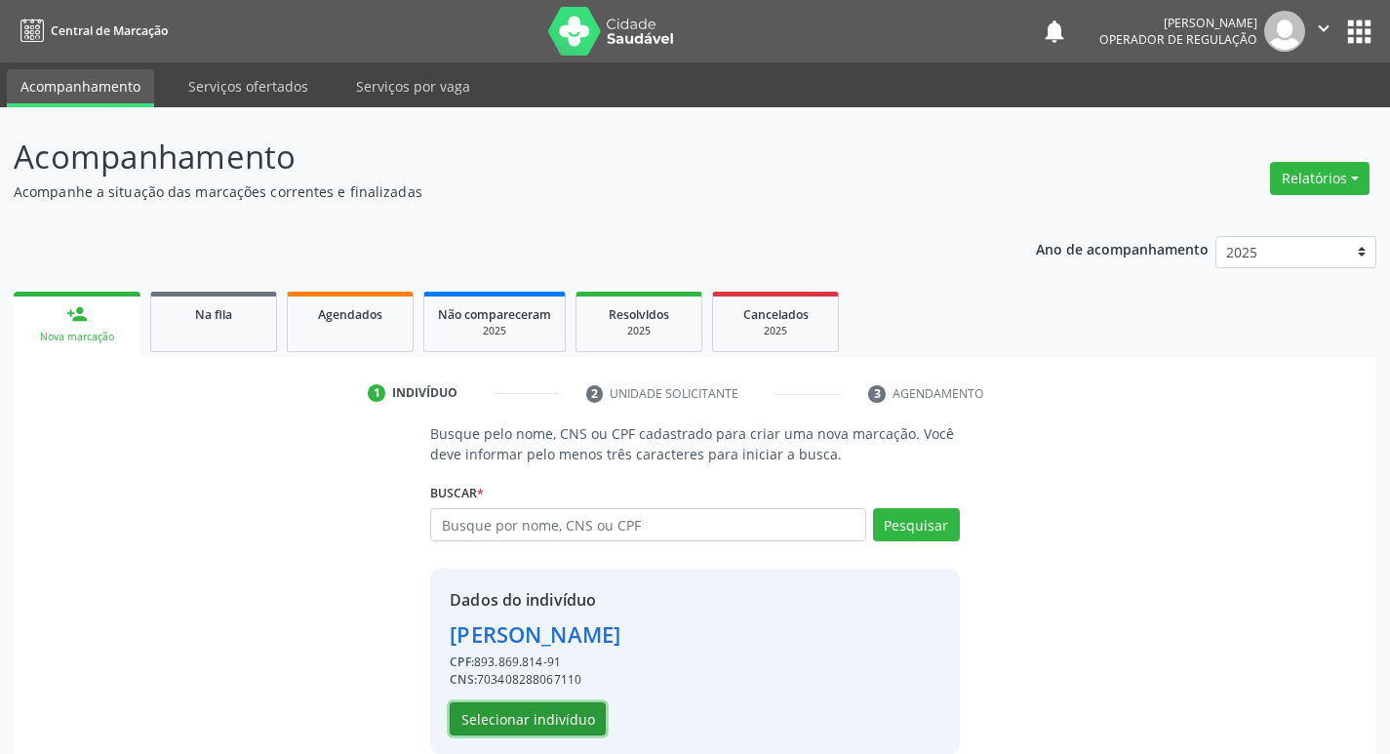
click at [520, 718] on button "Selecionar indivíduo" at bounding box center [528, 718] width 156 height 33
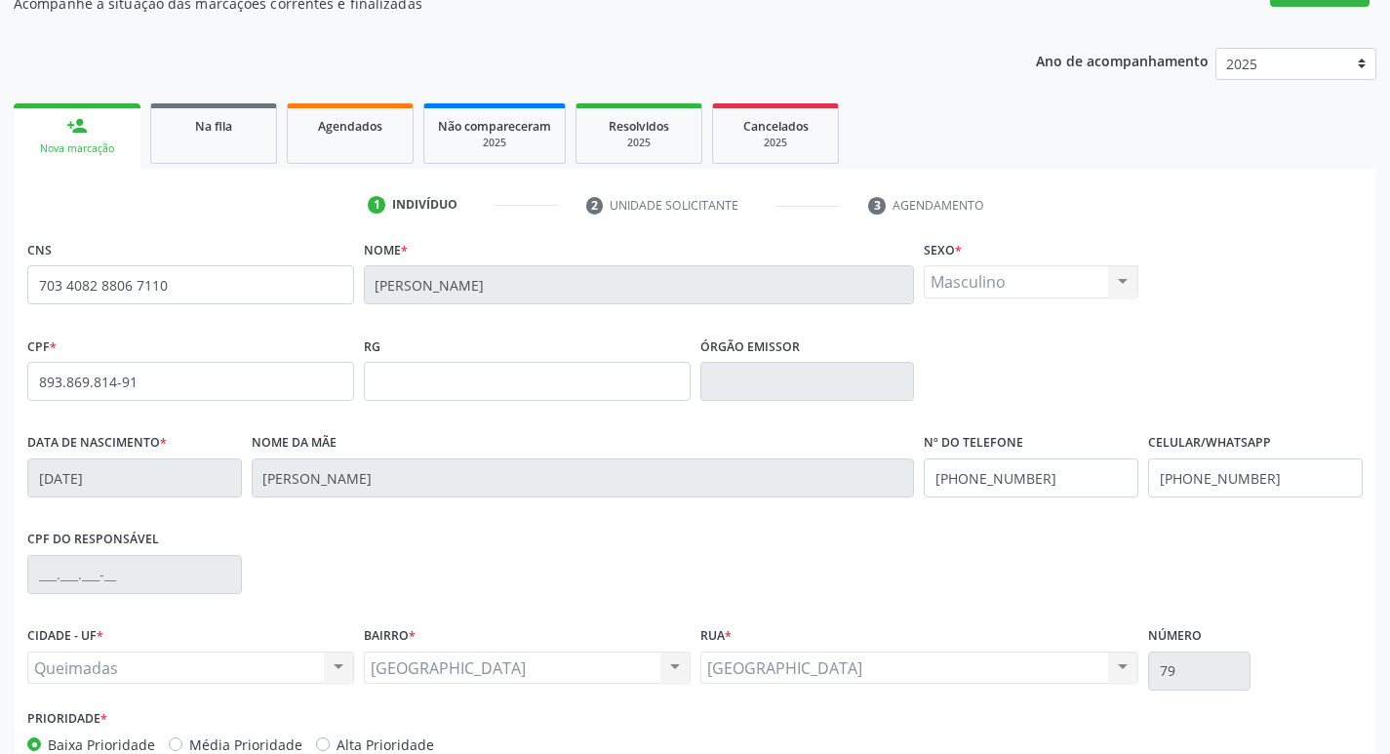
scroll to position [303, 0]
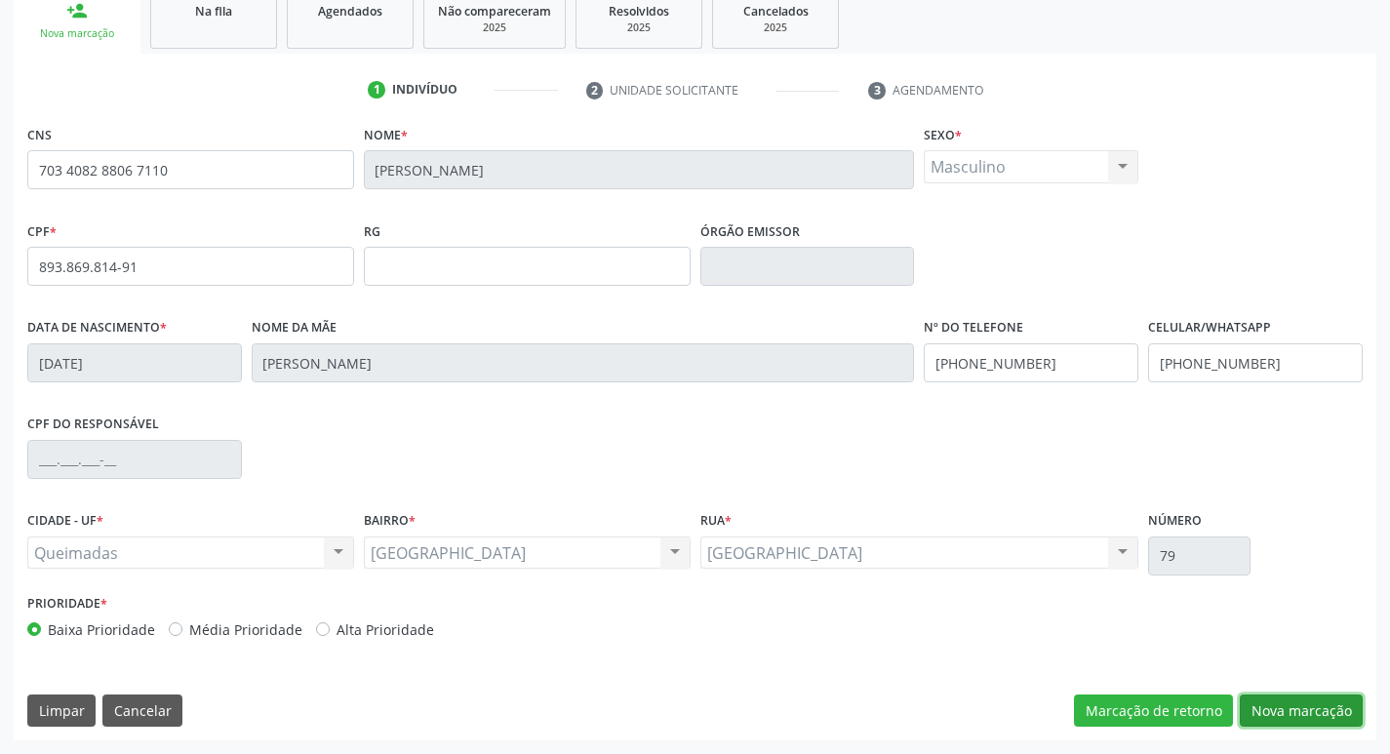
click at [1279, 713] on button "Nova marcação" at bounding box center [1301, 710] width 123 height 33
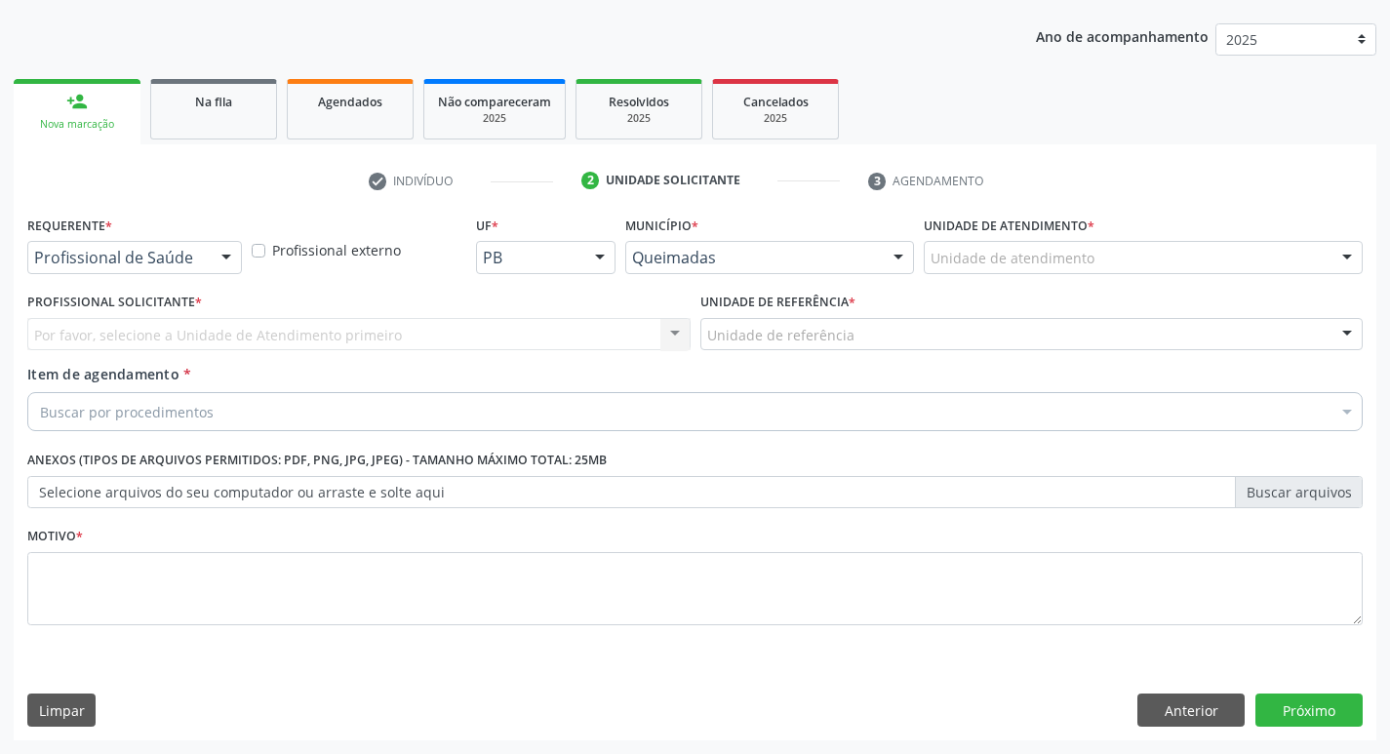
click at [220, 253] on div at bounding box center [226, 258] width 29 height 33
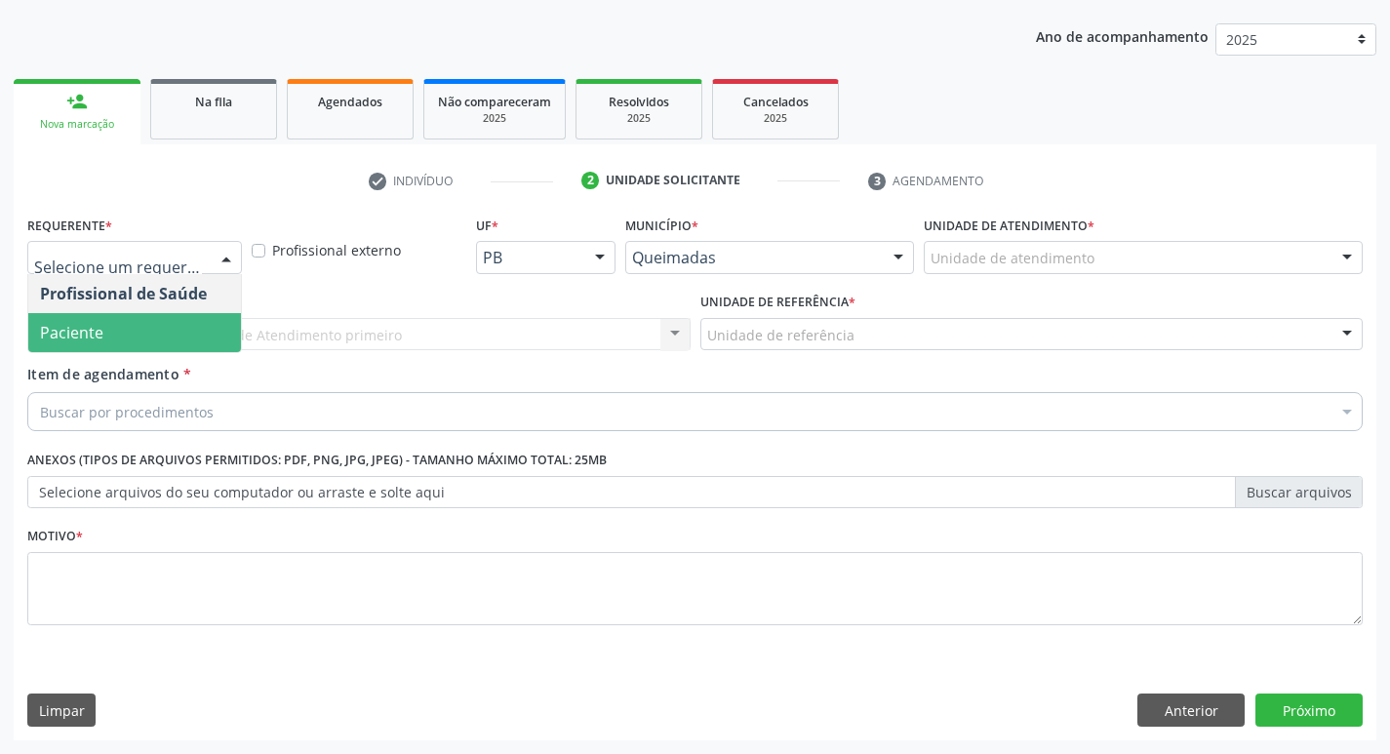
click at [204, 324] on span "Paciente" at bounding box center [134, 332] width 213 height 39
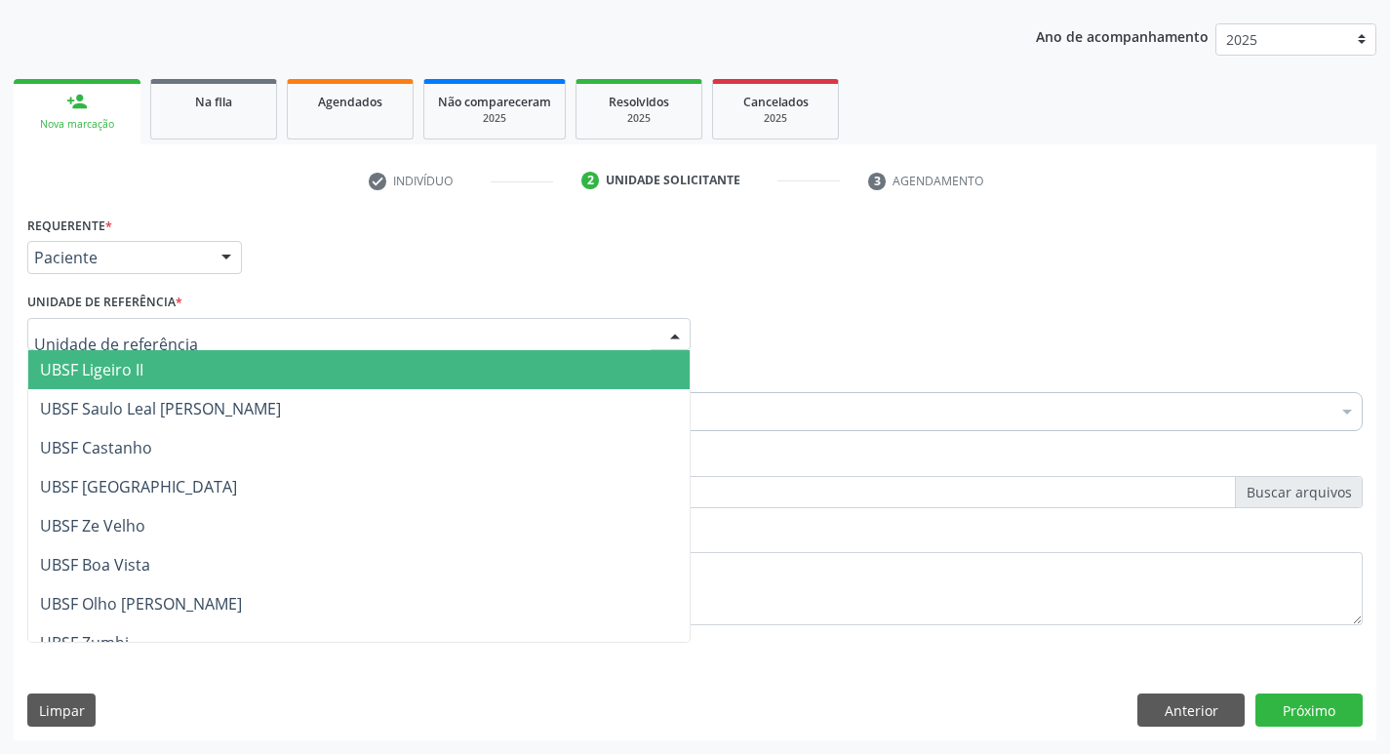
click at [204, 324] on div at bounding box center [358, 334] width 663 height 33
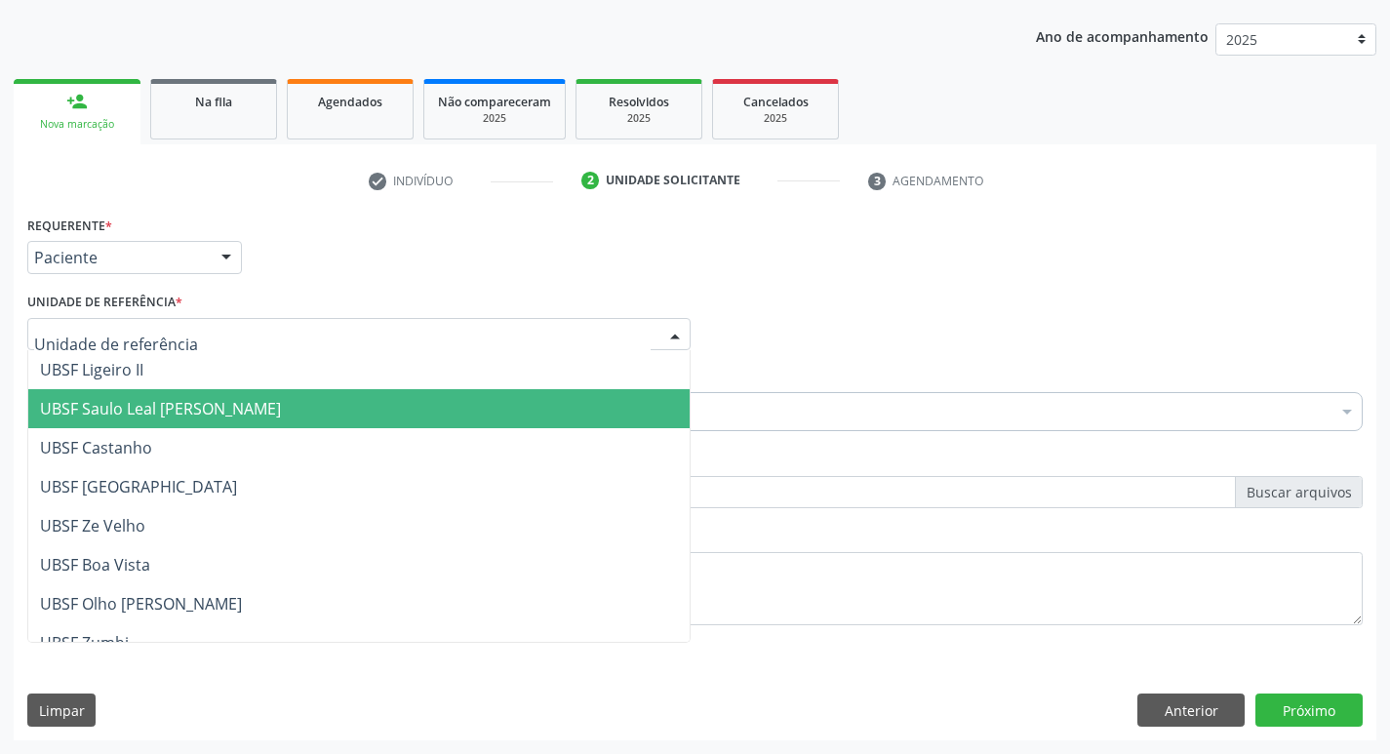
click at [223, 397] on span "UBSF Saulo Leal [PERSON_NAME]" at bounding box center [358, 408] width 661 height 39
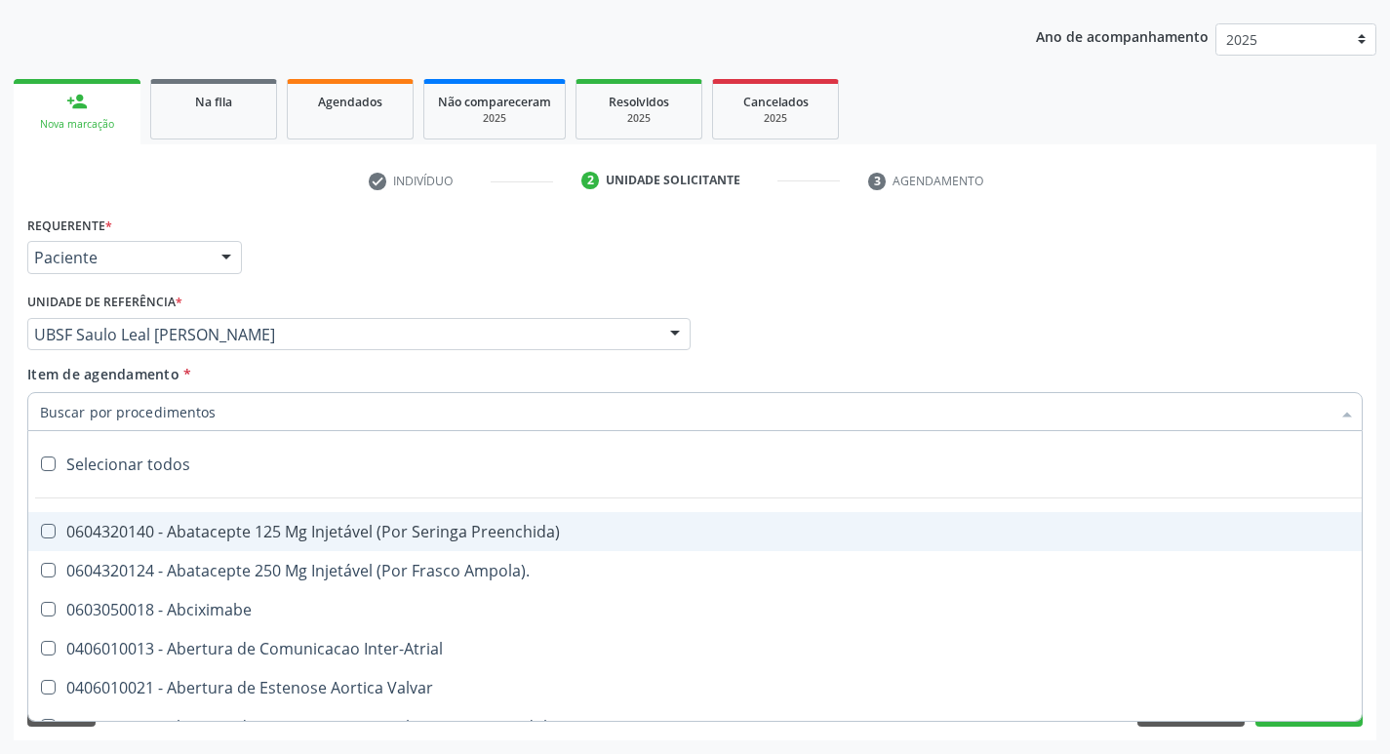
click at [211, 408] on div at bounding box center [694, 411] width 1335 height 39
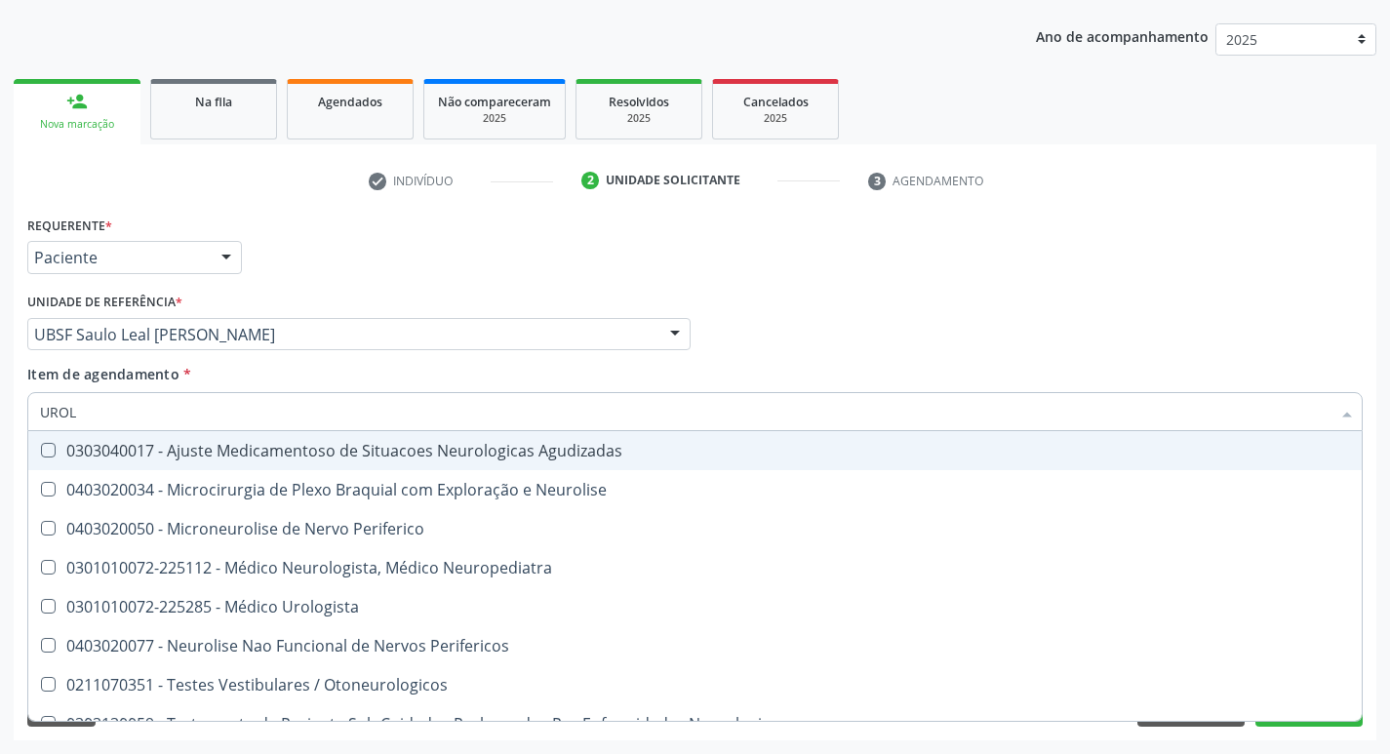
type input "UROLO"
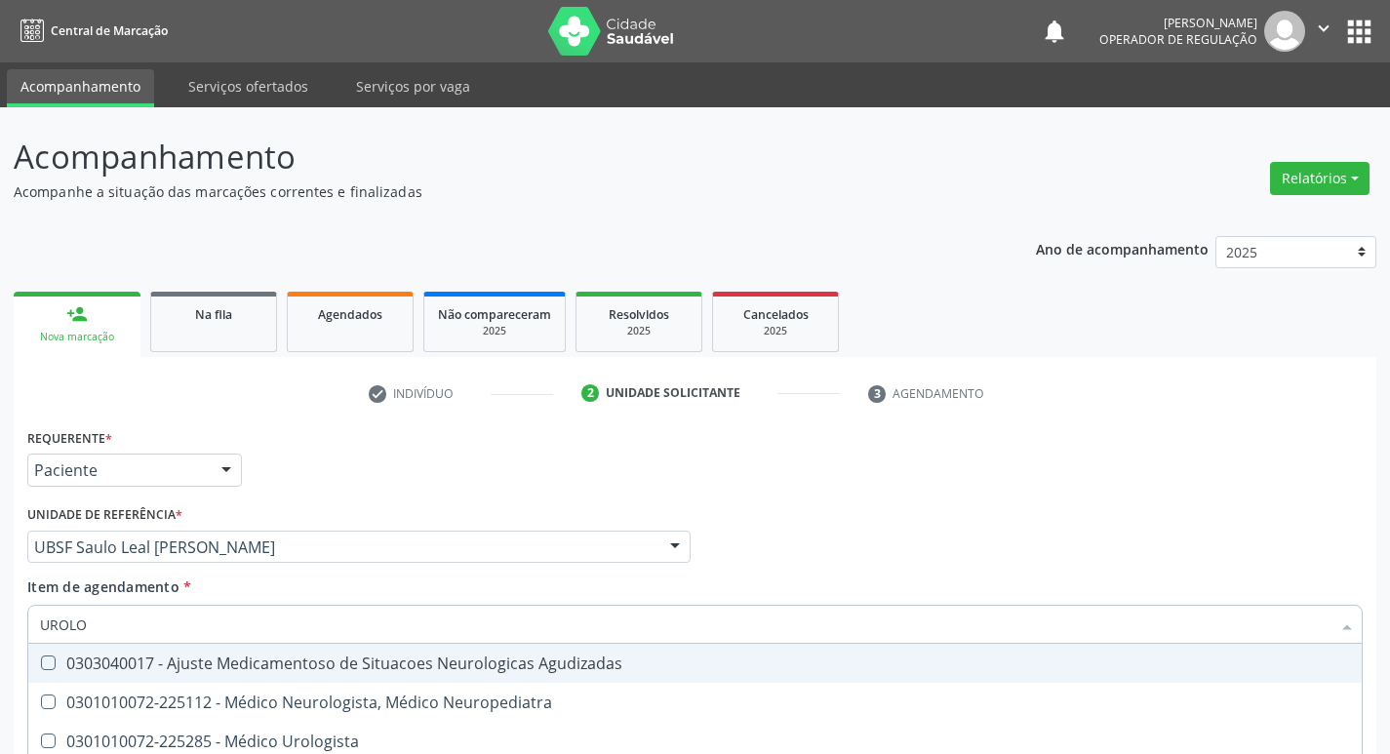
scroll to position [213, 0]
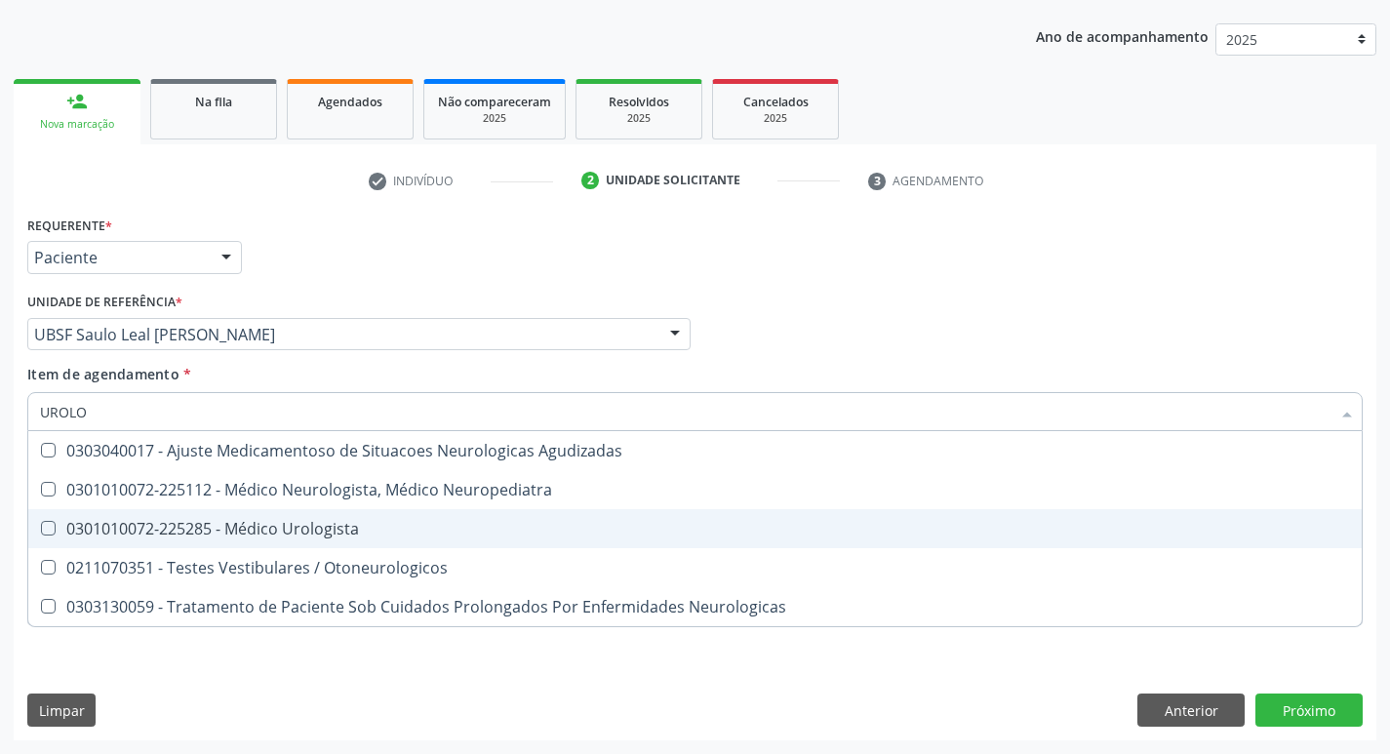
click at [55, 525] on Urologista at bounding box center [48, 528] width 15 height 15
click at [41, 525] on Urologista "checkbox" at bounding box center [34, 528] width 13 height 13
checkbox Urologista "true"
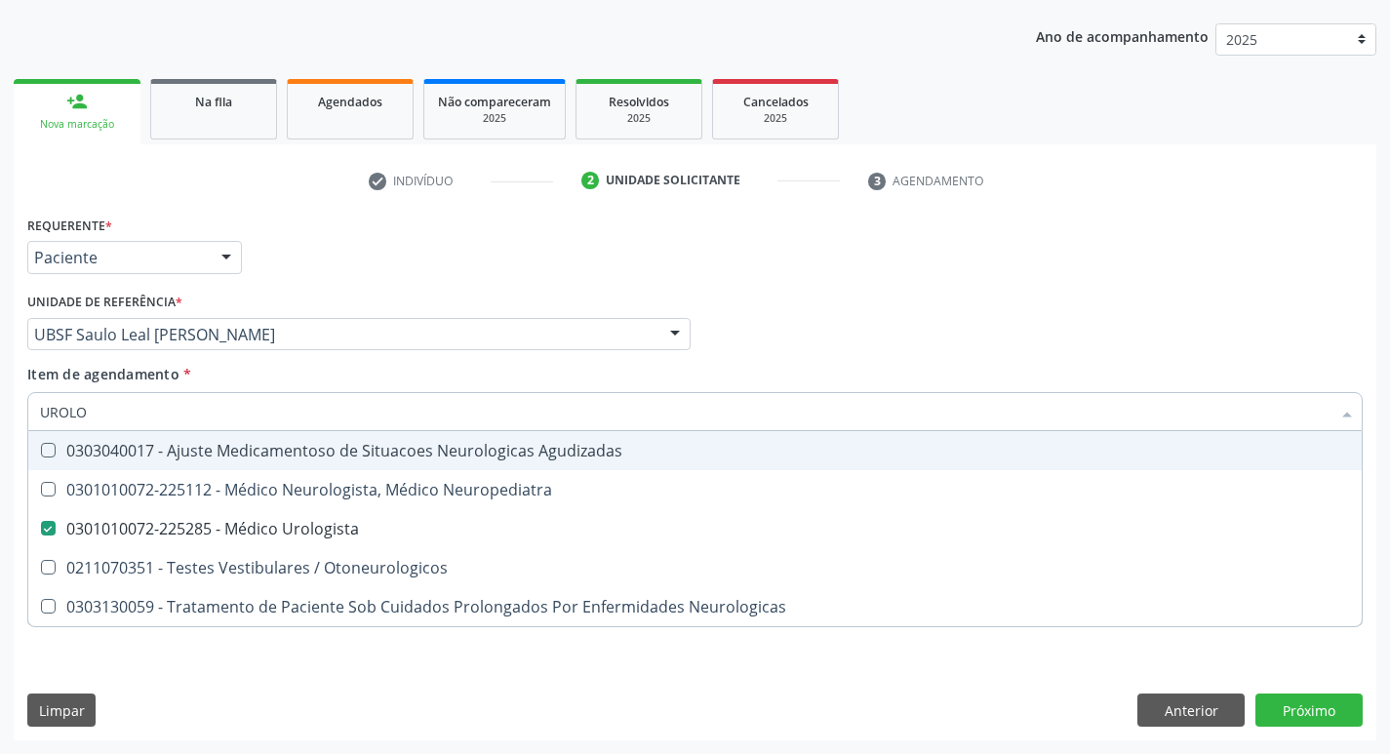
click at [790, 375] on div "Item de agendamento * [PERSON_NAME] seleção 0303040017 - Ajuste Medicamentoso d…" at bounding box center [694, 394] width 1335 height 61
checkbox Neuropediatra "true"
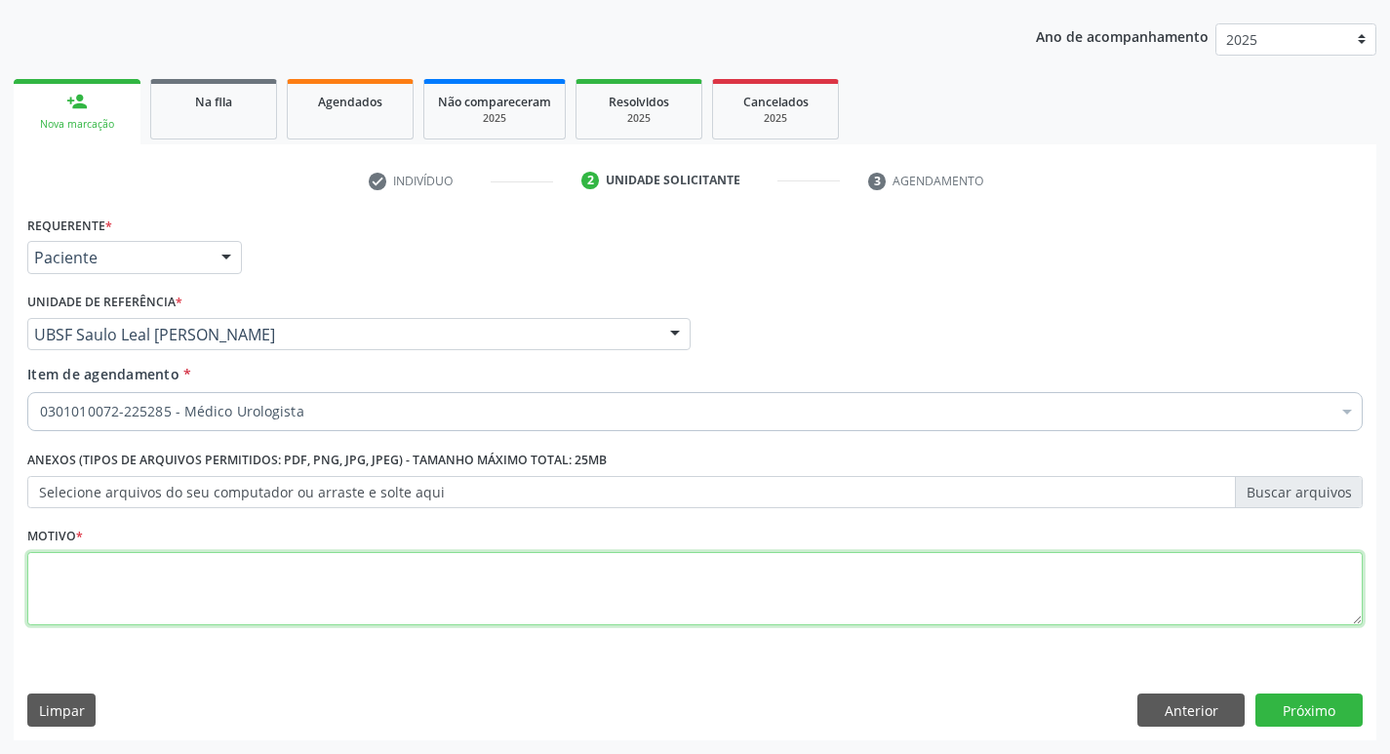
click at [148, 564] on textarea at bounding box center [694, 589] width 1335 height 74
type textarea "AVALIACAO"
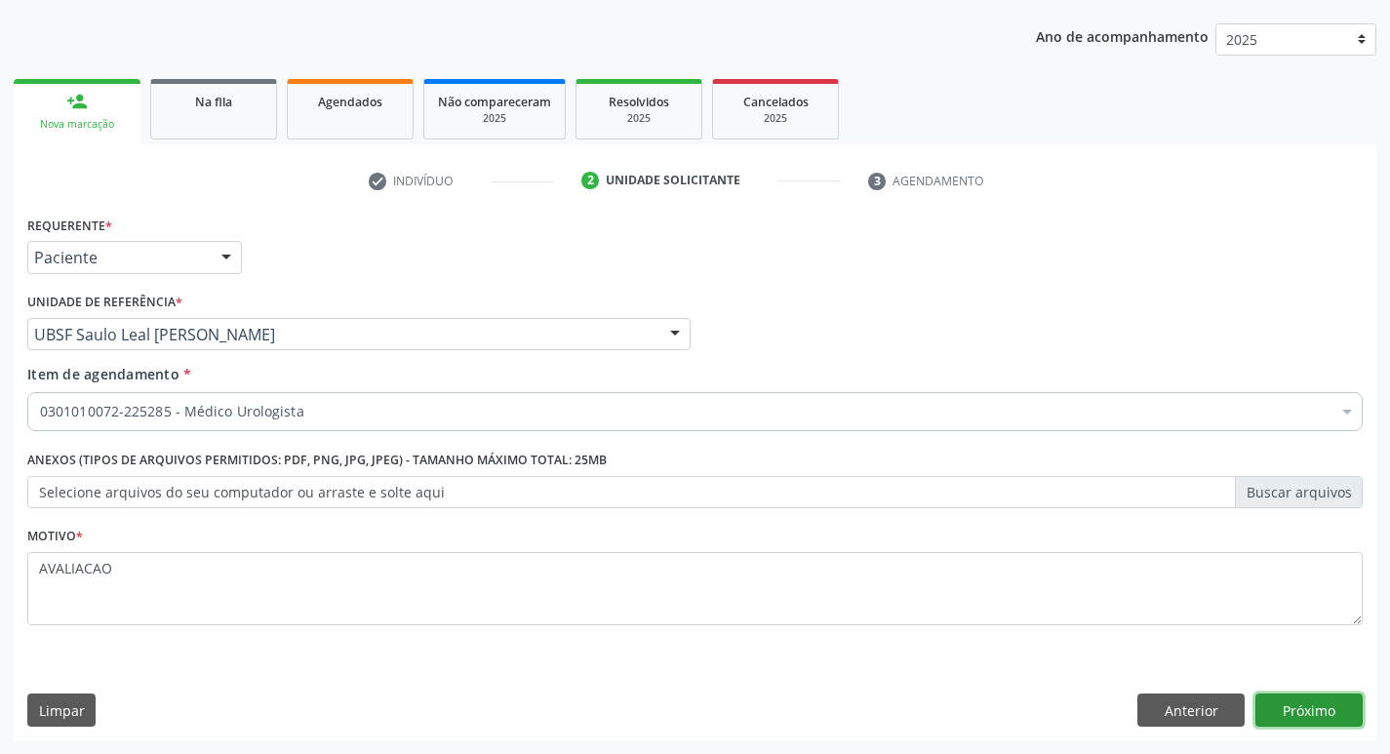
click at [1285, 713] on button "Próximo" at bounding box center [1308, 710] width 107 height 33
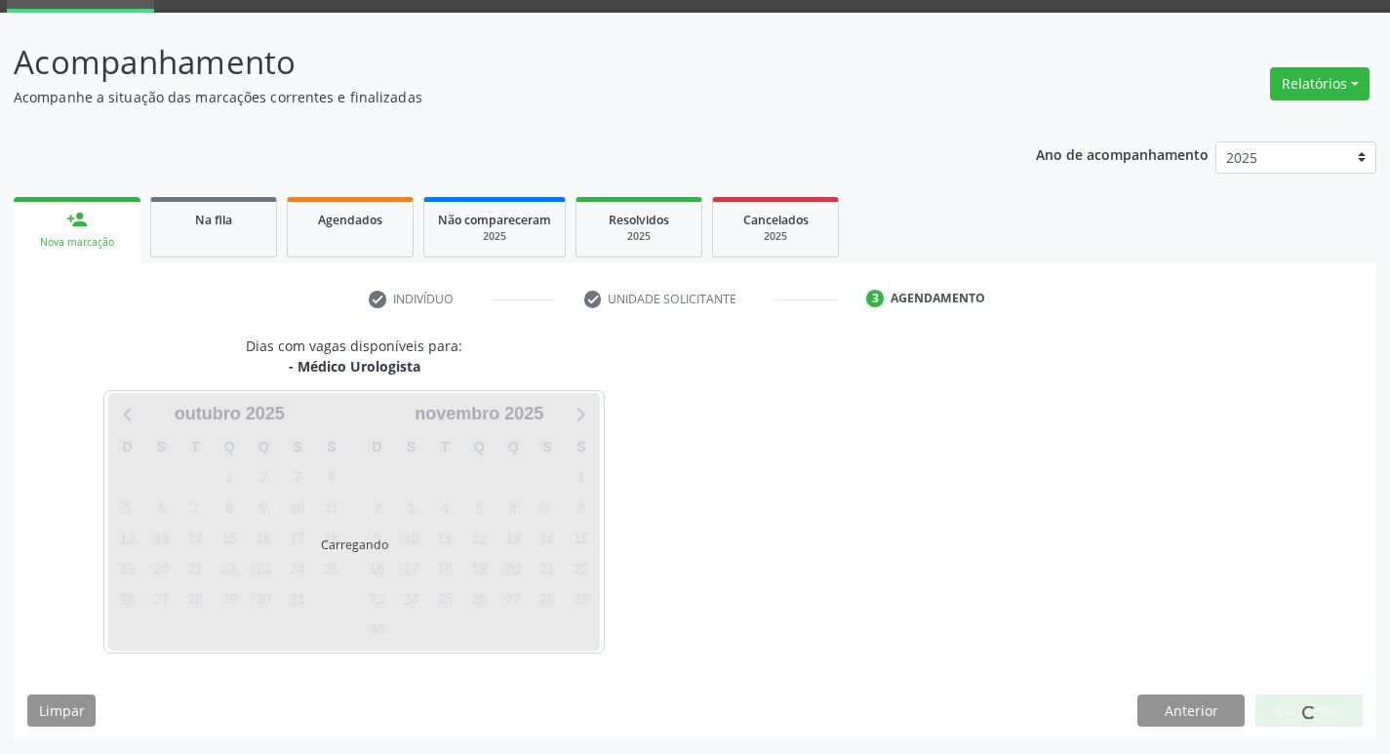
scroll to position [152, 0]
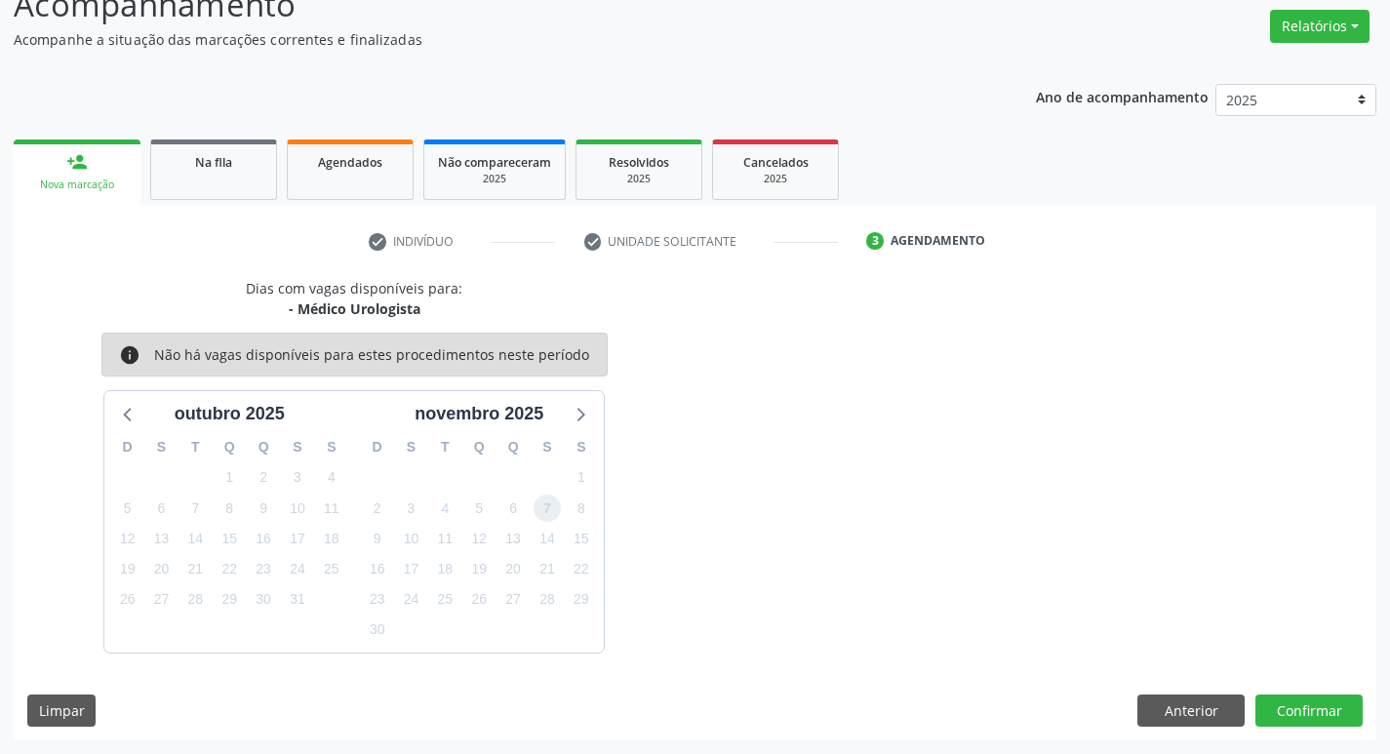
click at [540, 507] on span "7" at bounding box center [547, 508] width 27 height 27
click at [1303, 711] on button "Confirmar" at bounding box center [1308, 710] width 107 height 33
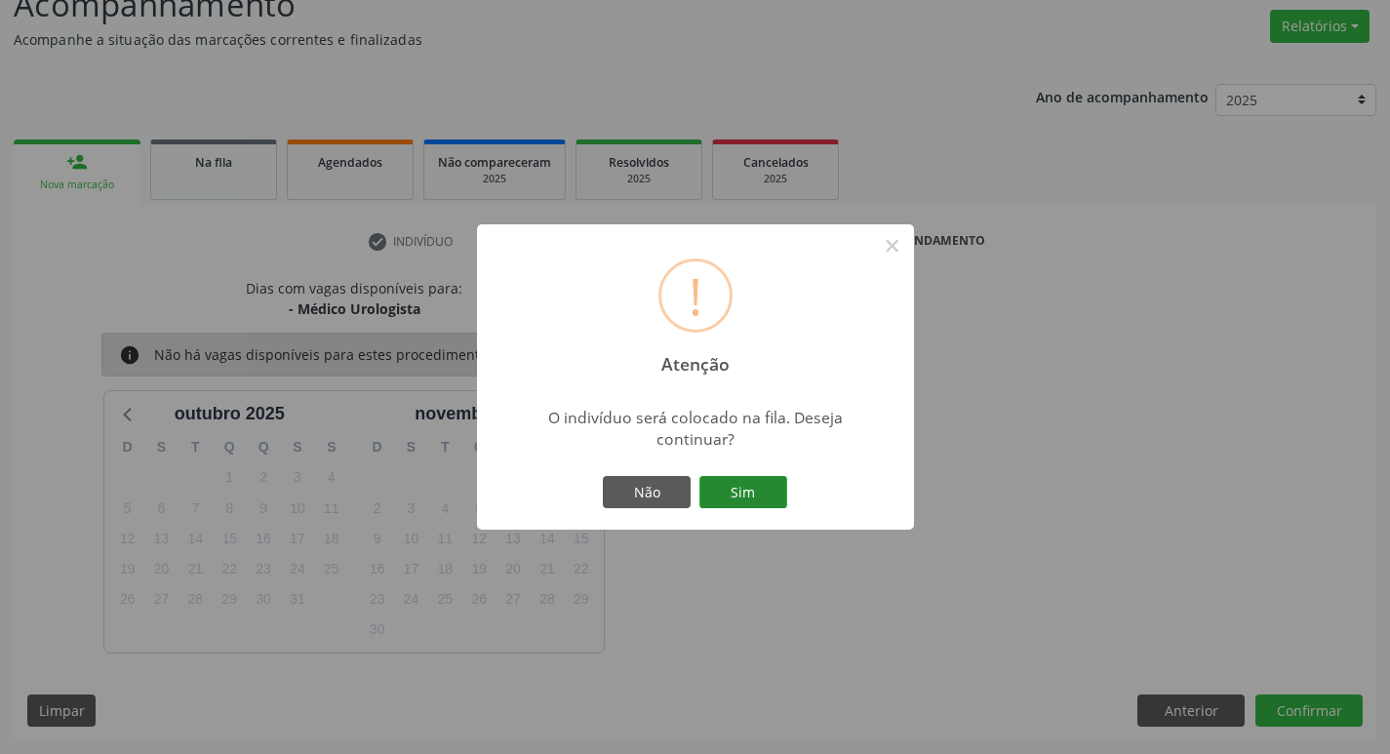
click at [716, 488] on button "Sim" at bounding box center [743, 492] width 88 height 33
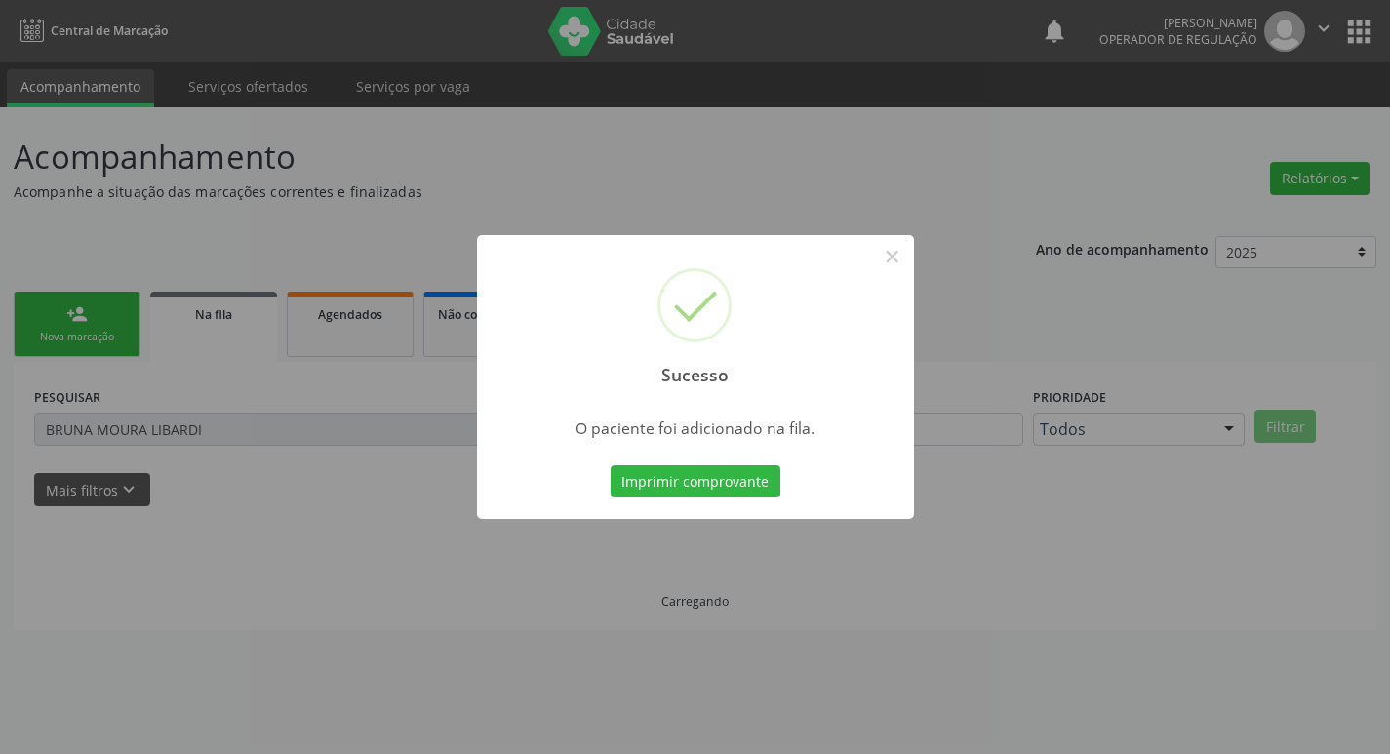
scroll to position [0, 0]
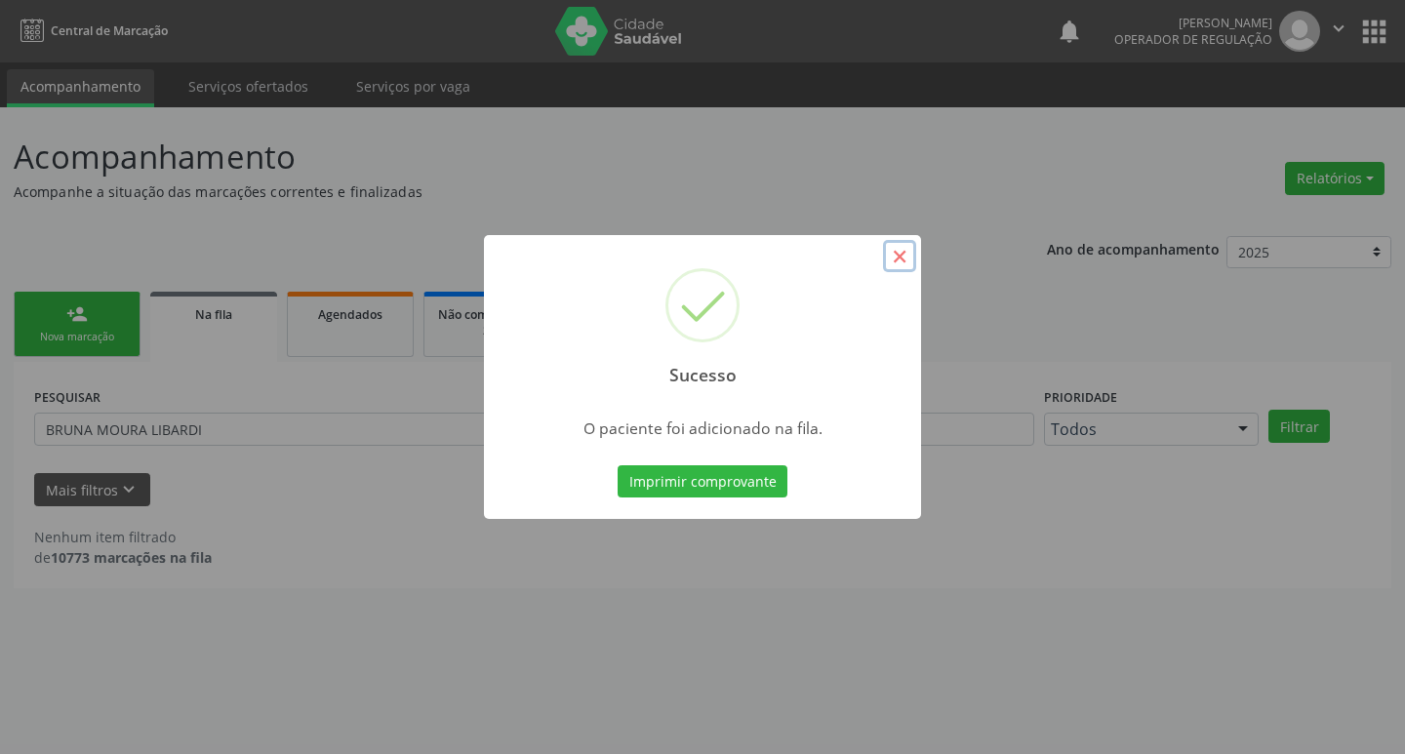
click at [893, 264] on button "×" at bounding box center [899, 256] width 33 height 33
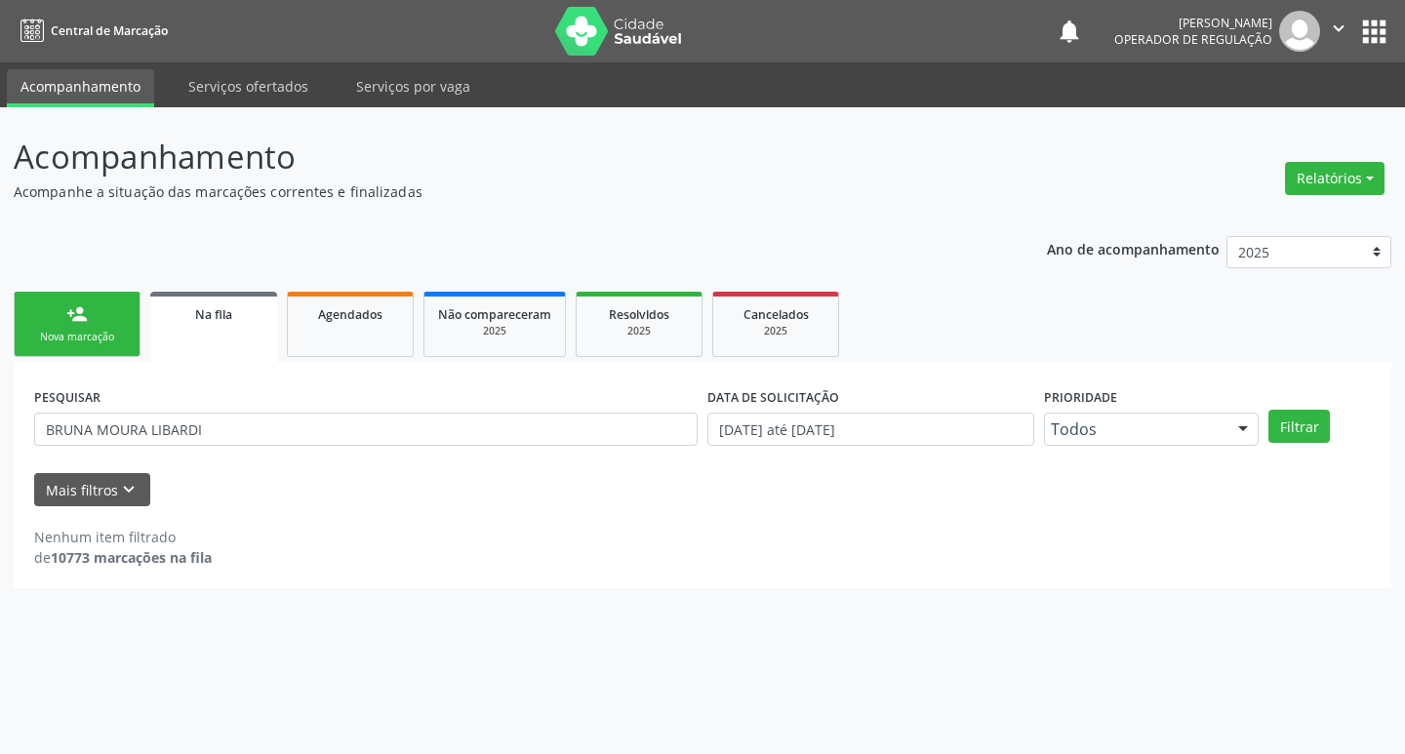
click at [116, 317] on link "person_add Nova marcação" at bounding box center [77, 324] width 127 height 65
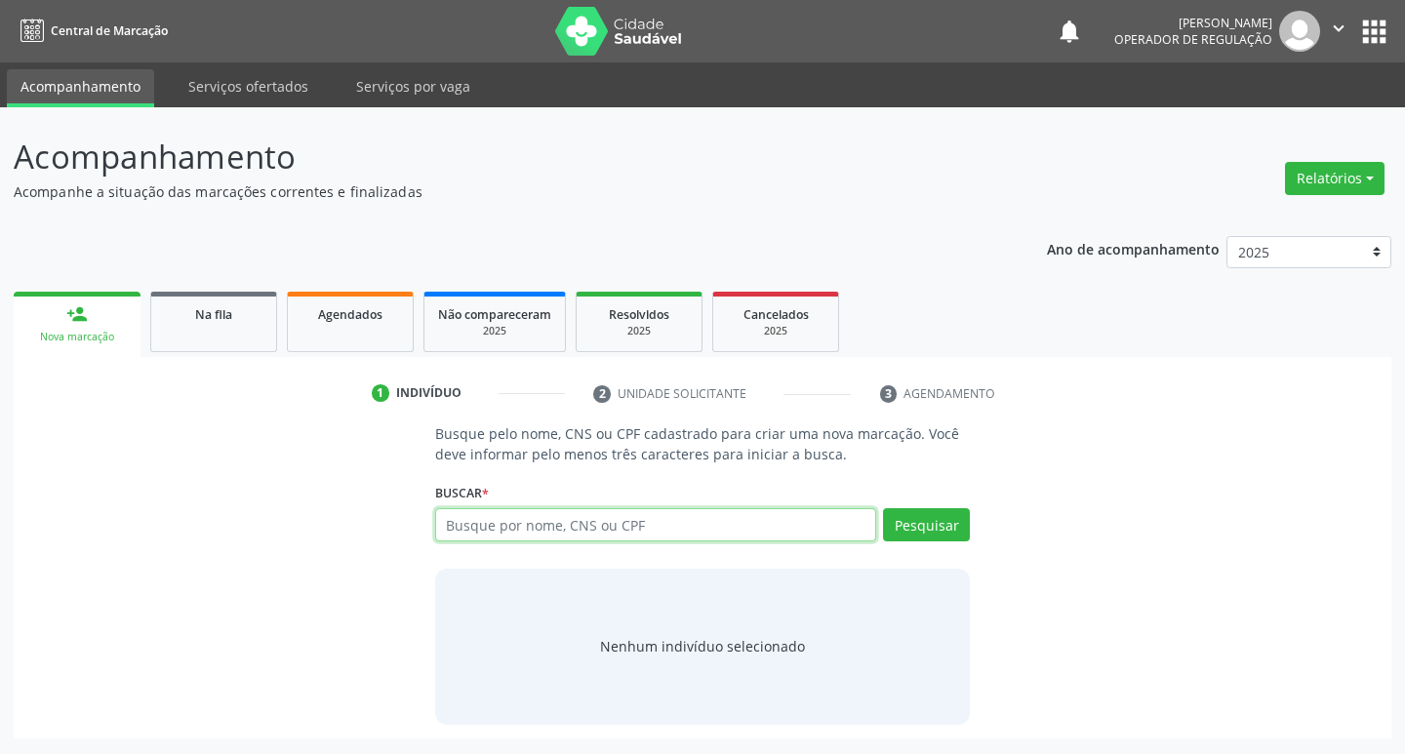
click at [481, 523] on input "text" at bounding box center [656, 524] width 442 height 33
click at [564, 521] on input "text" at bounding box center [656, 524] width 442 height 33
click at [551, 527] on input "text" at bounding box center [656, 524] width 442 height 33
type input "704706060520740"
click at [917, 521] on button "Pesquisar" at bounding box center [926, 524] width 87 height 33
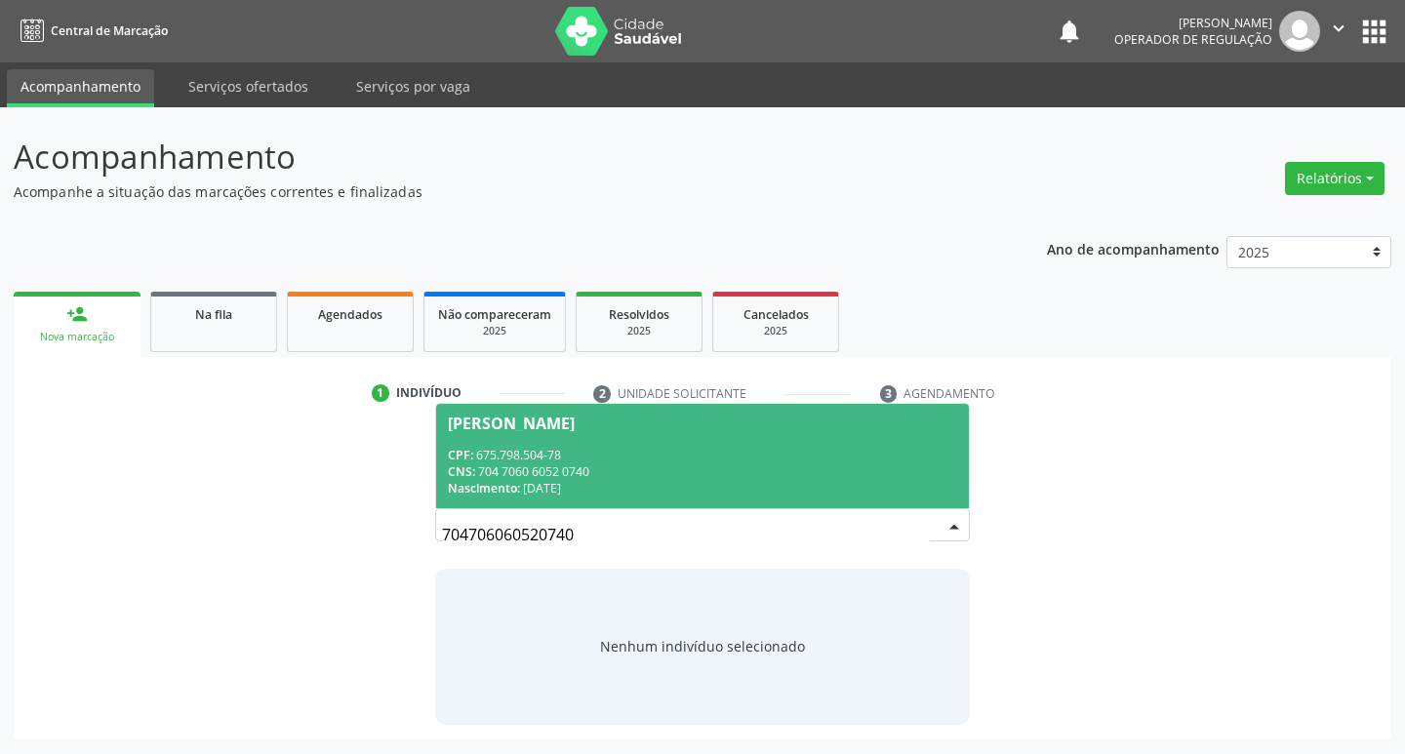
click at [556, 419] on div "Reginaldo Xavier" at bounding box center [511, 424] width 127 height 16
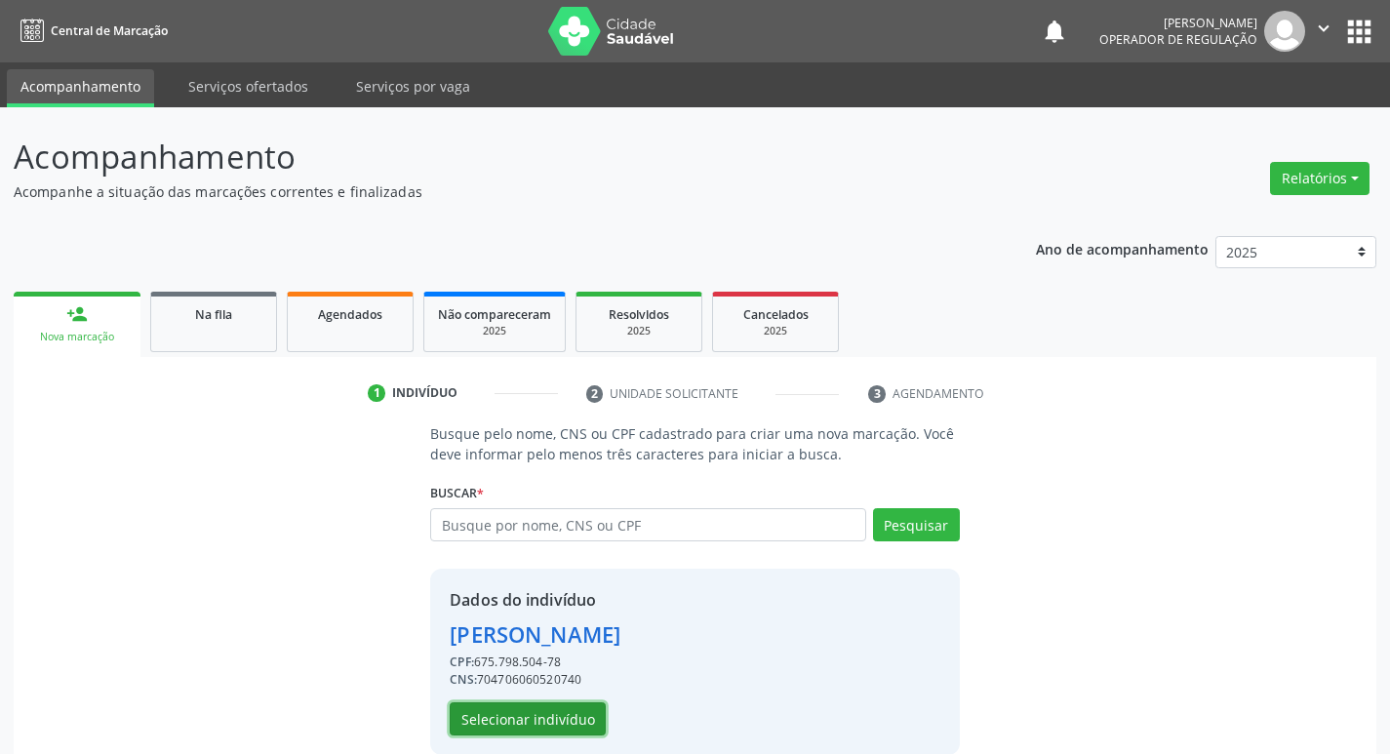
click at [527, 713] on button "Selecionar indivíduo" at bounding box center [528, 718] width 156 height 33
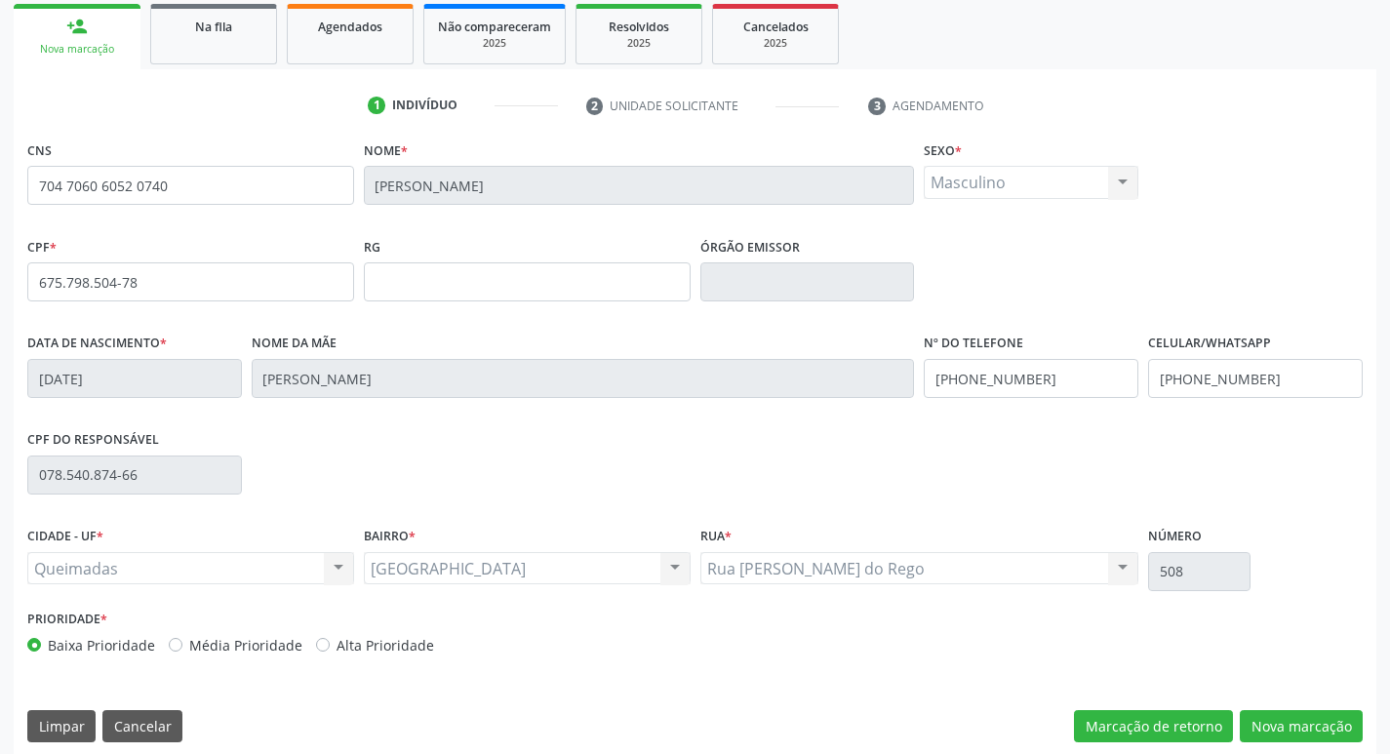
scroll to position [303, 0]
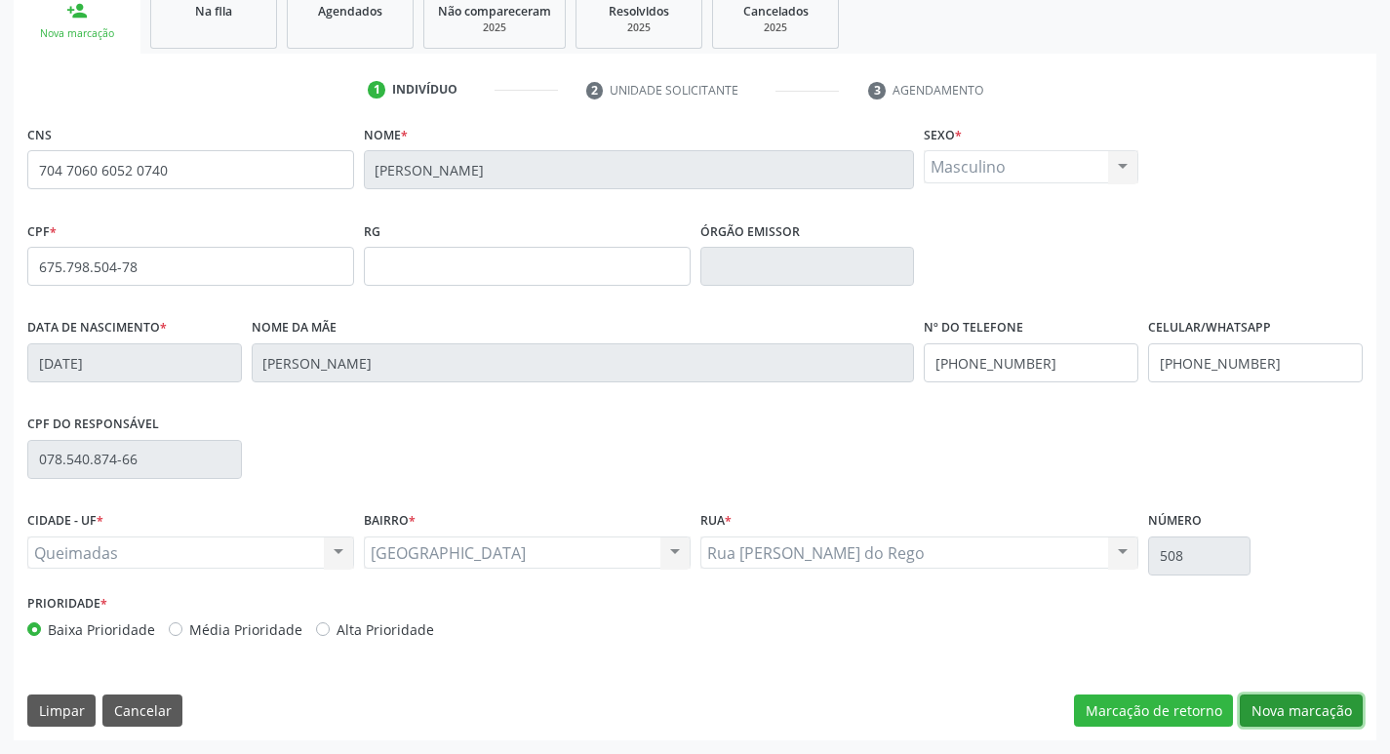
click at [1303, 697] on button "Nova marcação" at bounding box center [1301, 710] width 123 height 33
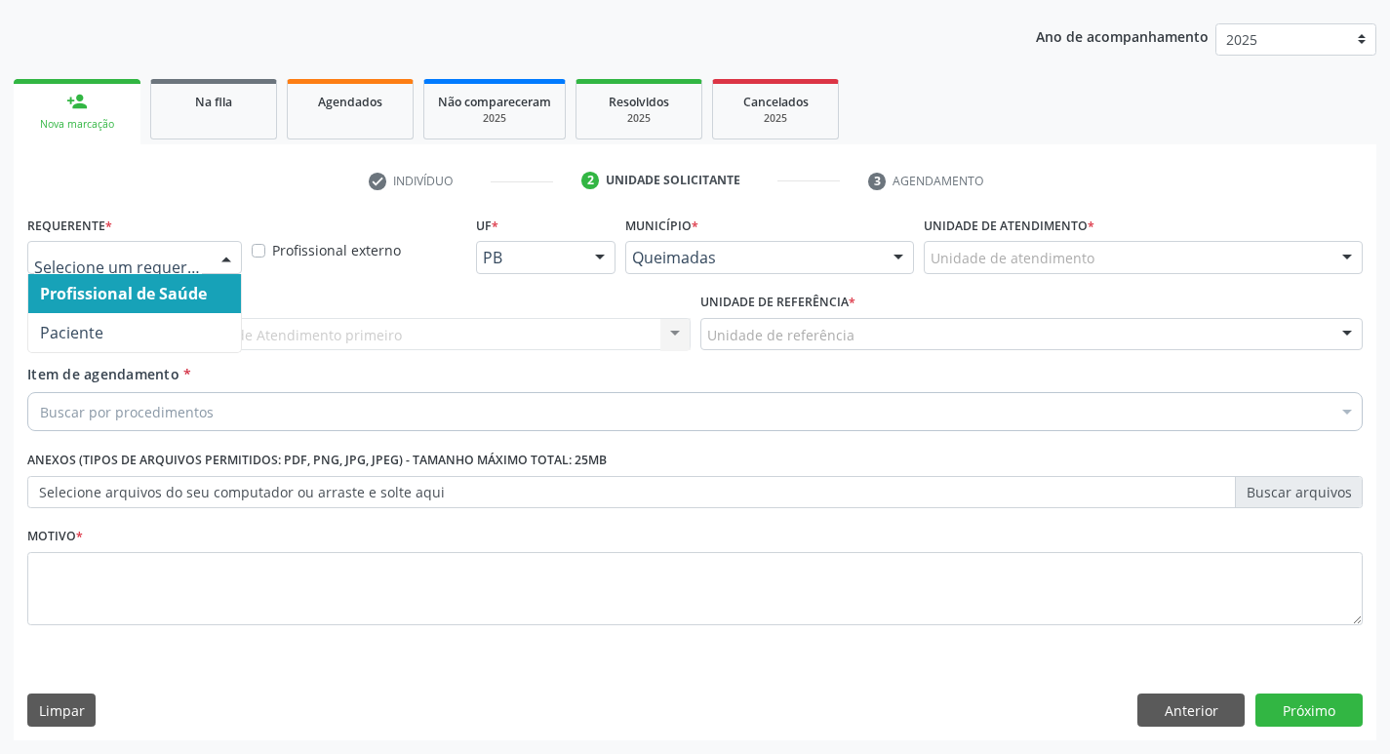
click at [233, 258] on div at bounding box center [226, 258] width 29 height 33
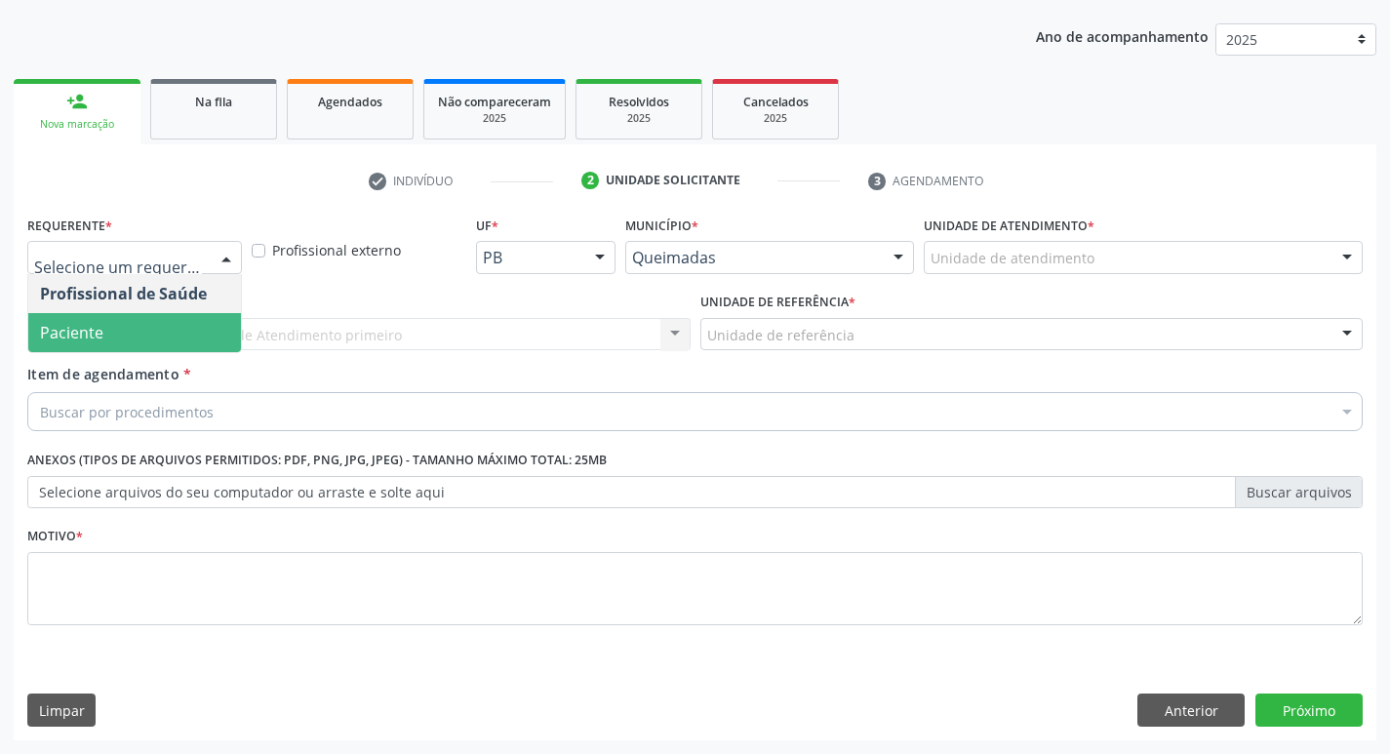
click at [193, 315] on span "Paciente" at bounding box center [134, 332] width 213 height 39
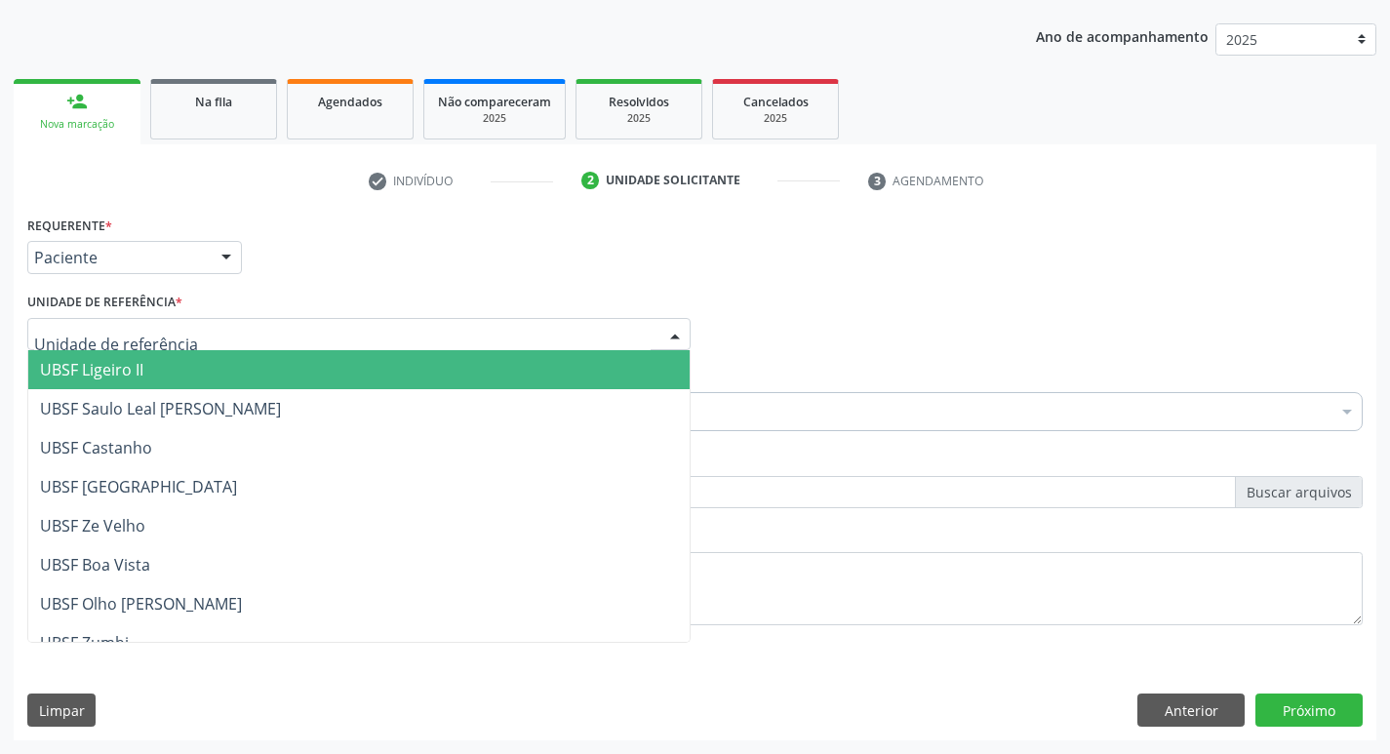
click at [192, 318] on div at bounding box center [358, 334] width 663 height 33
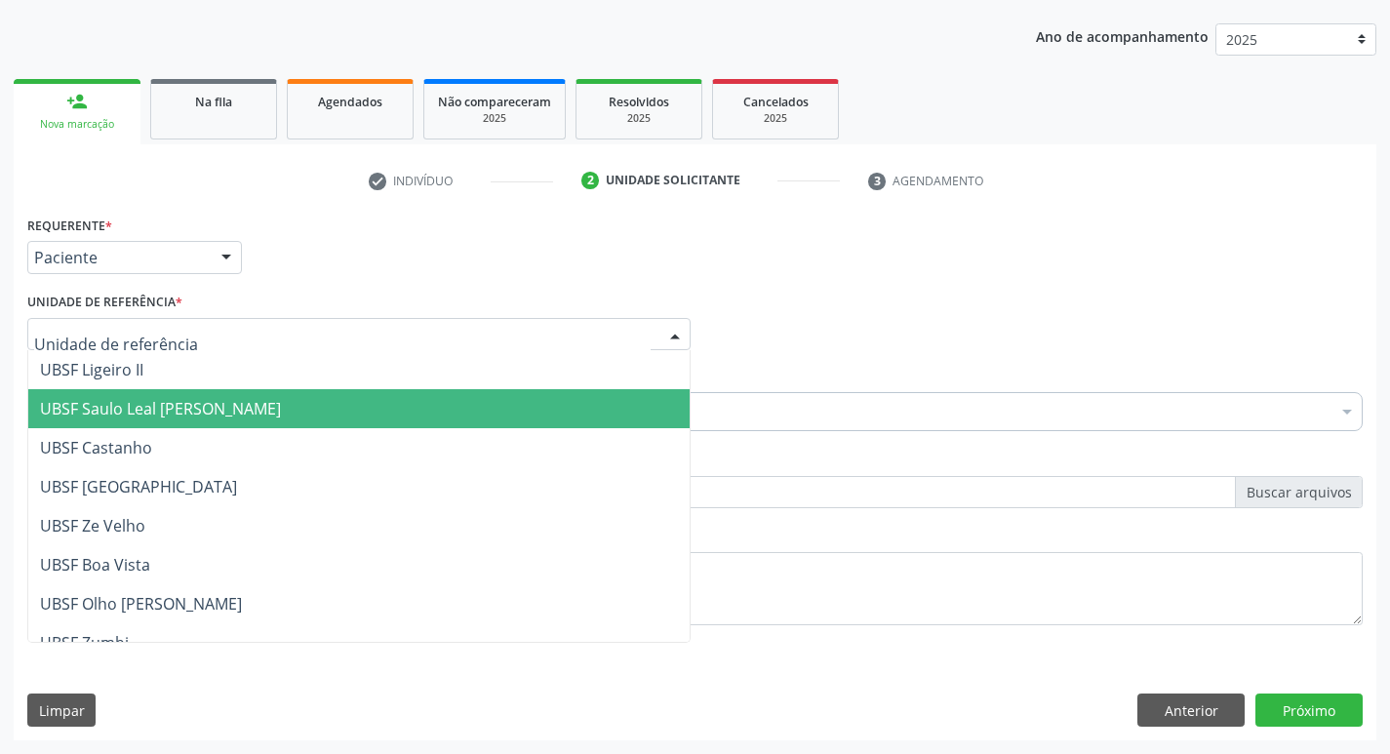
click at [176, 392] on span "UBSF Saulo Leal [PERSON_NAME]" at bounding box center [358, 408] width 661 height 39
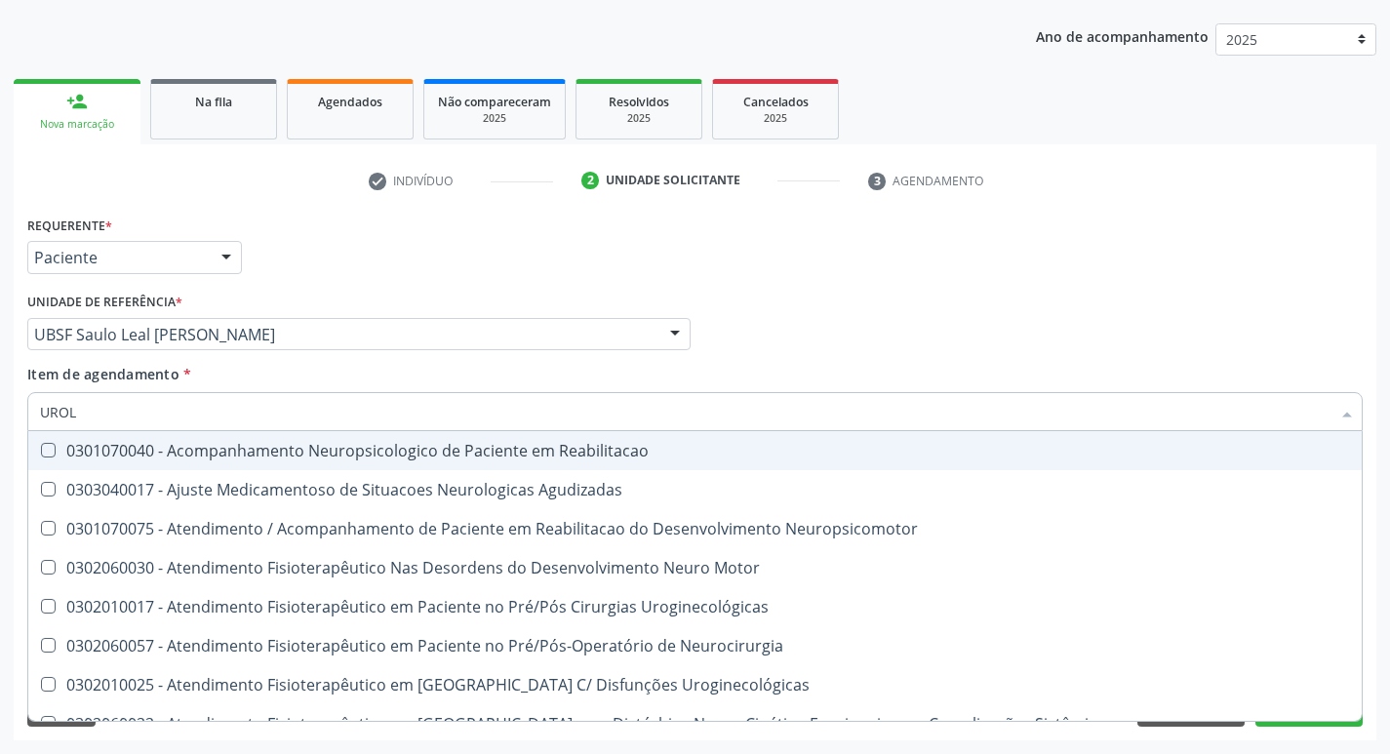
type input "UROLO"
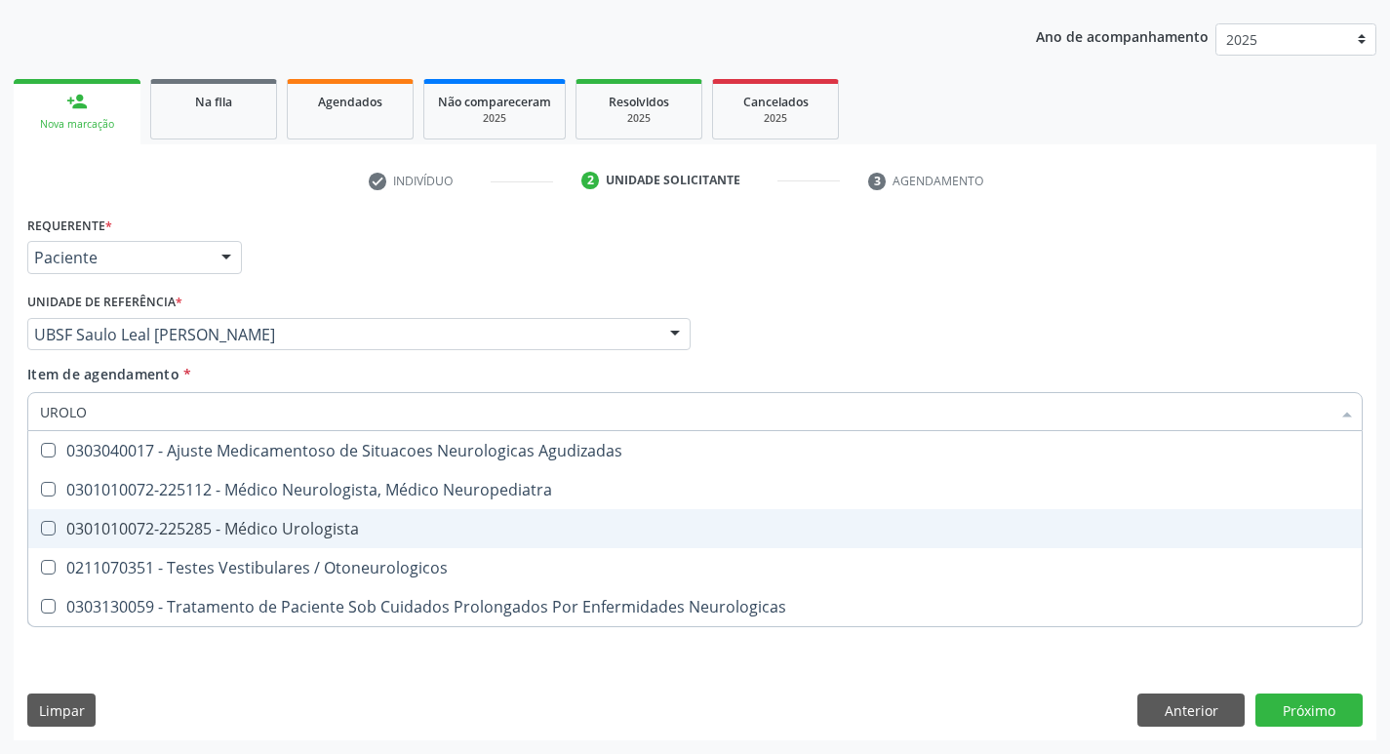
click at [45, 531] on Urologista at bounding box center [48, 528] width 15 height 15
click at [41, 531] on Urologista "checkbox" at bounding box center [34, 528] width 13 height 13
checkbox Urologista "true"
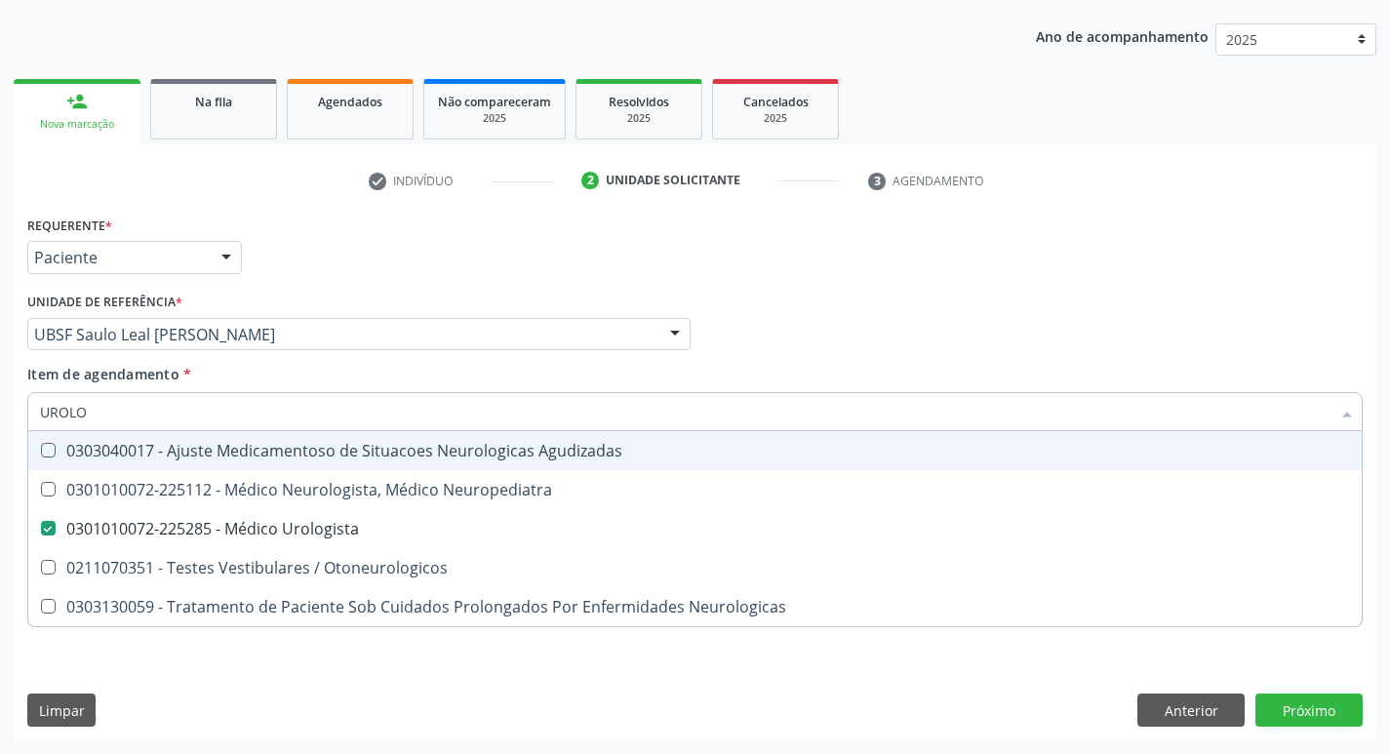
click at [992, 293] on div "Profissional Solicitante Por favor, selecione a Unidade de Atendimento primeiro…" at bounding box center [694, 326] width 1345 height 76
checkbox Neuropediatra "true"
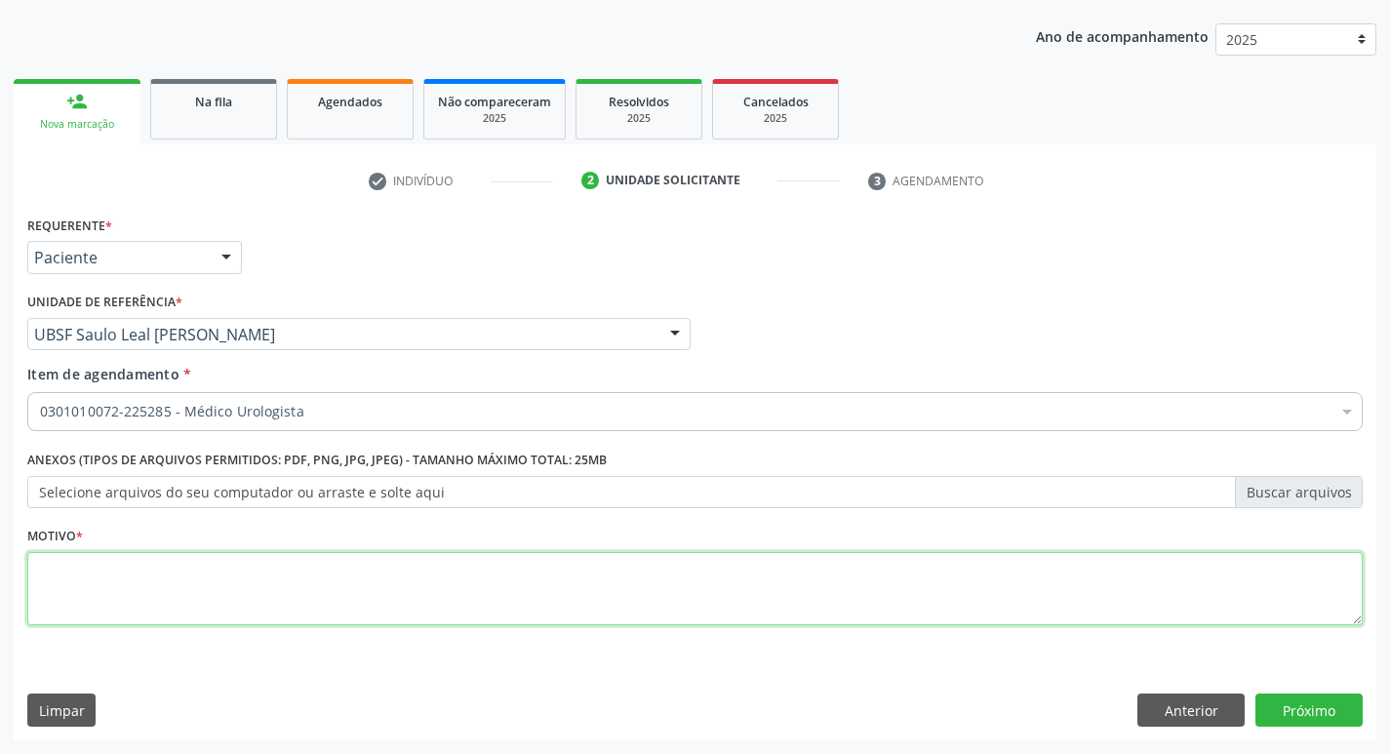
click at [145, 579] on textarea at bounding box center [694, 589] width 1335 height 74
click at [82, 569] on textarea at bounding box center [694, 589] width 1335 height 74
type textarea "AVALIACAO"
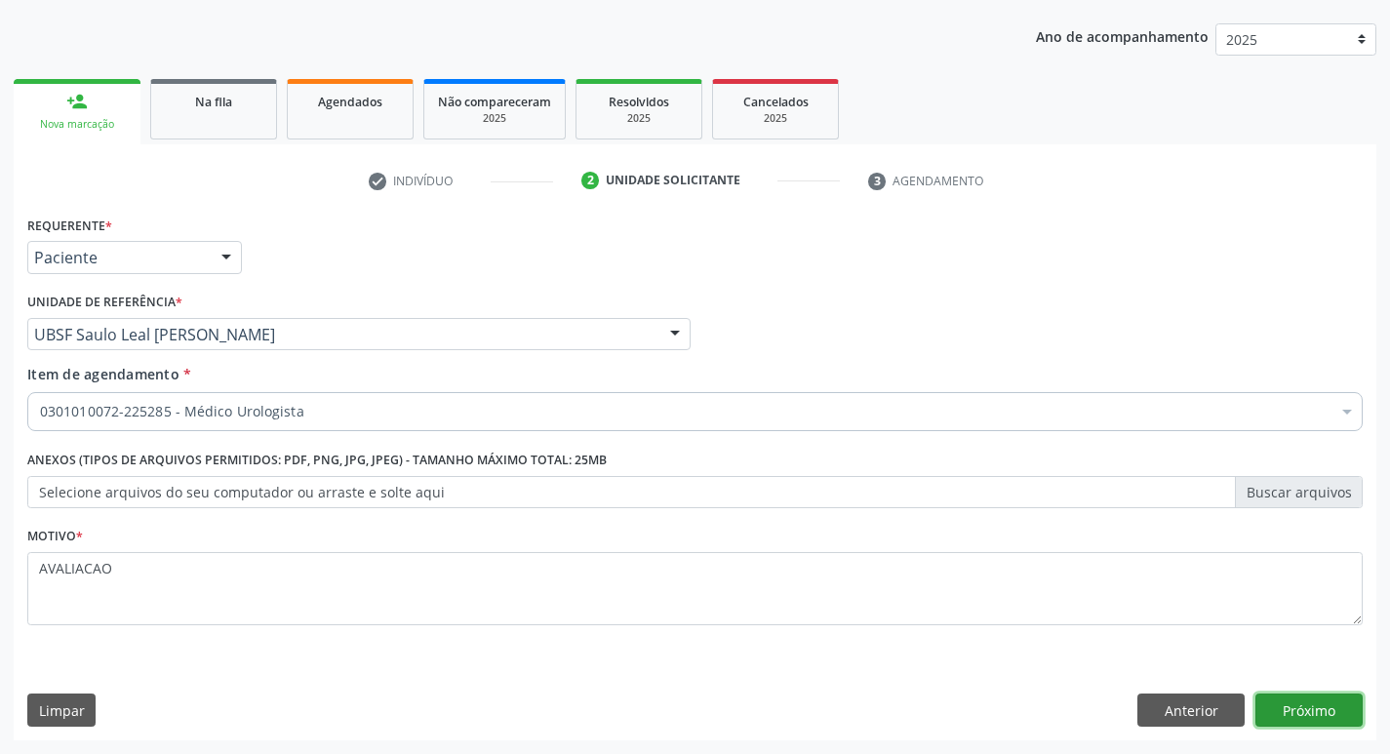
click at [1331, 706] on button "Próximo" at bounding box center [1308, 710] width 107 height 33
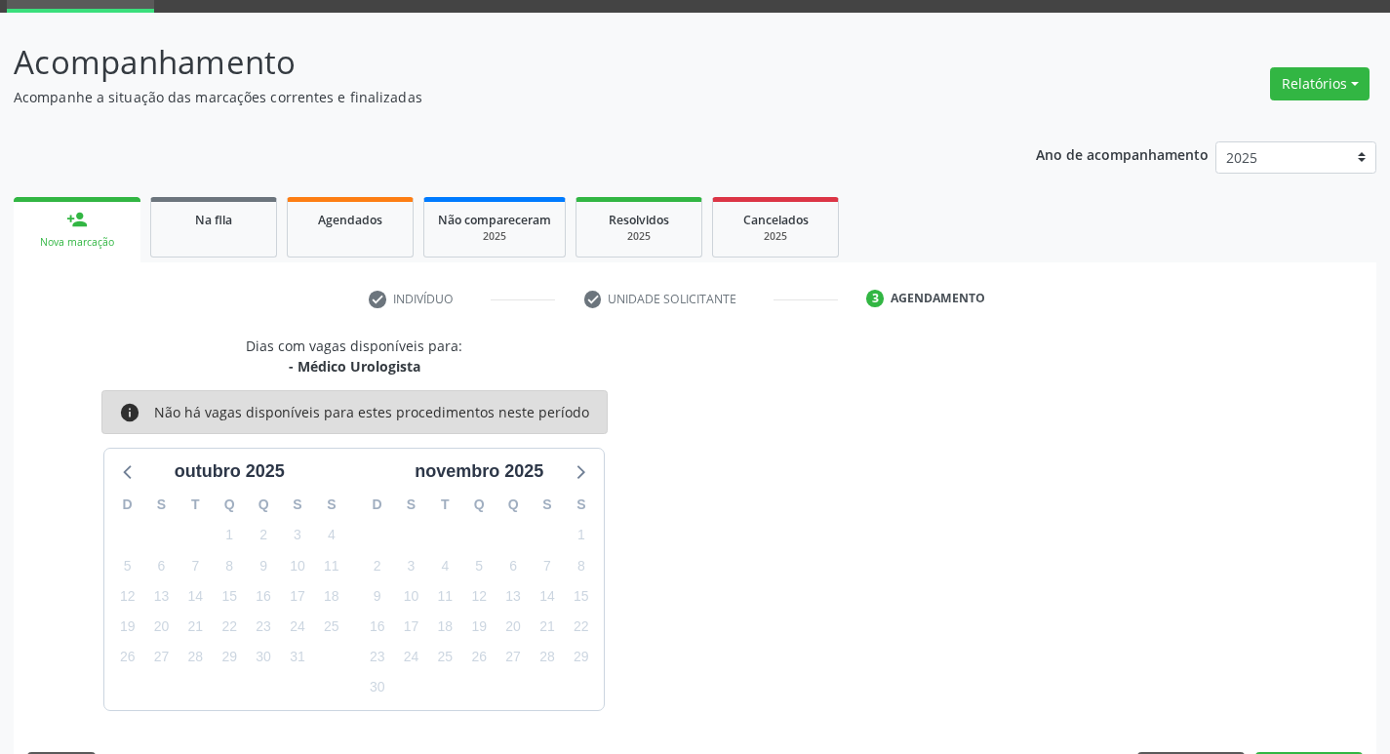
scroll to position [152, 0]
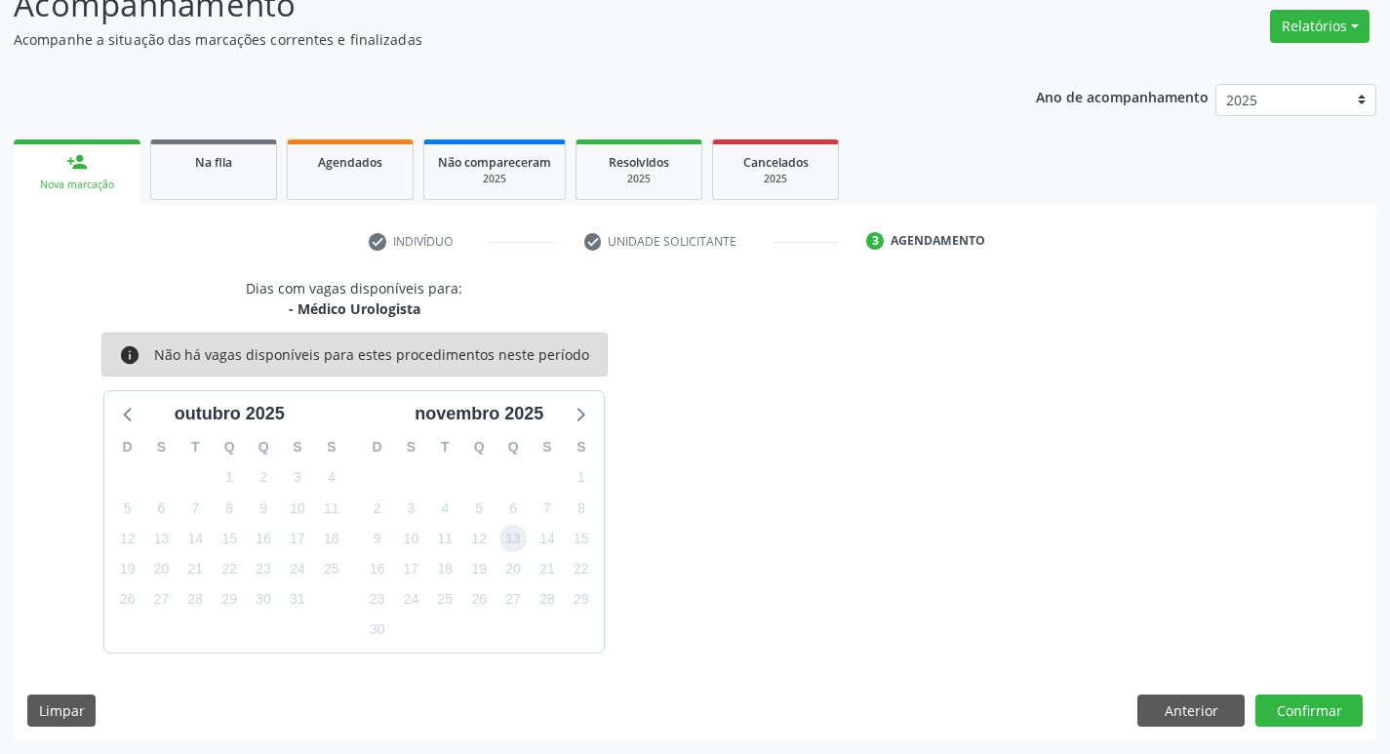
click at [512, 538] on span "13" at bounding box center [512, 538] width 27 height 27
click at [1280, 711] on button "Confirmar" at bounding box center [1308, 710] width 107 height 33
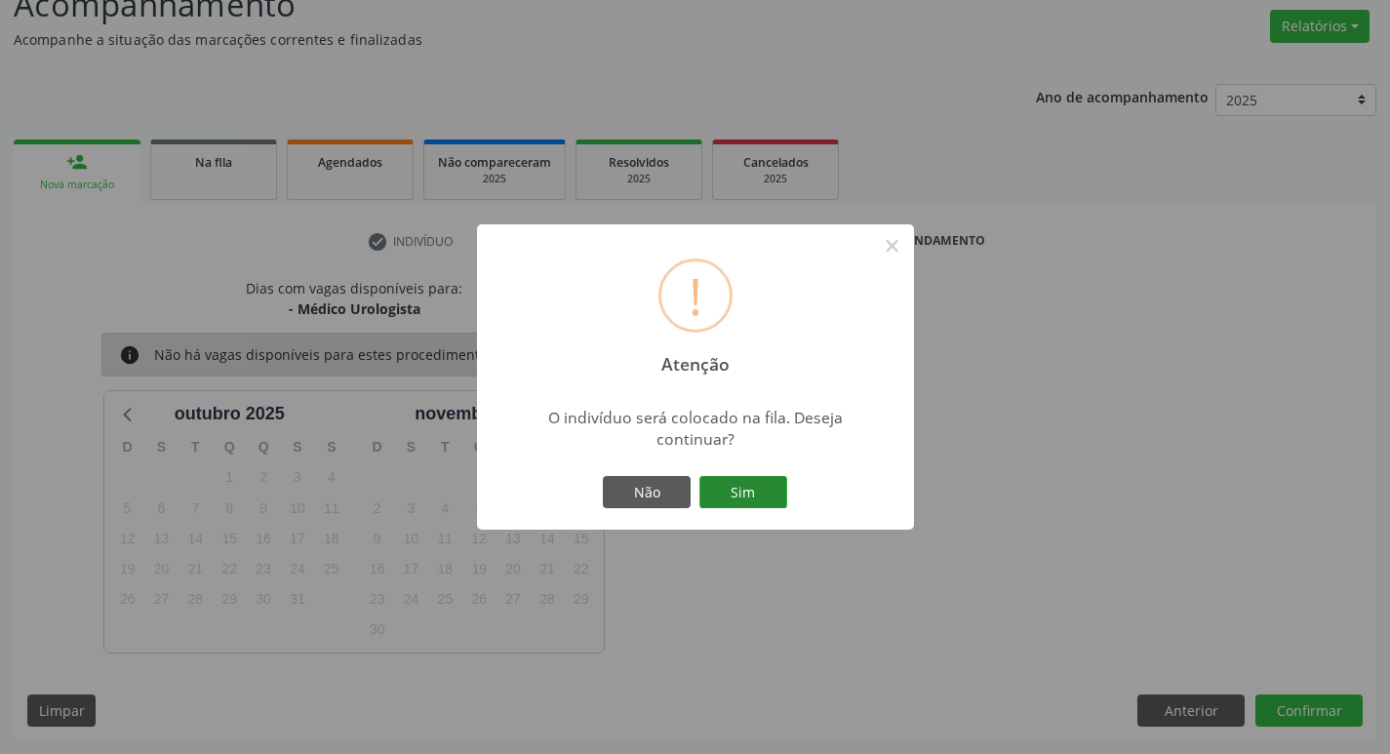
click at [761, 494] on button "Sim" at bounding box center [743, 492] width 88 height 33
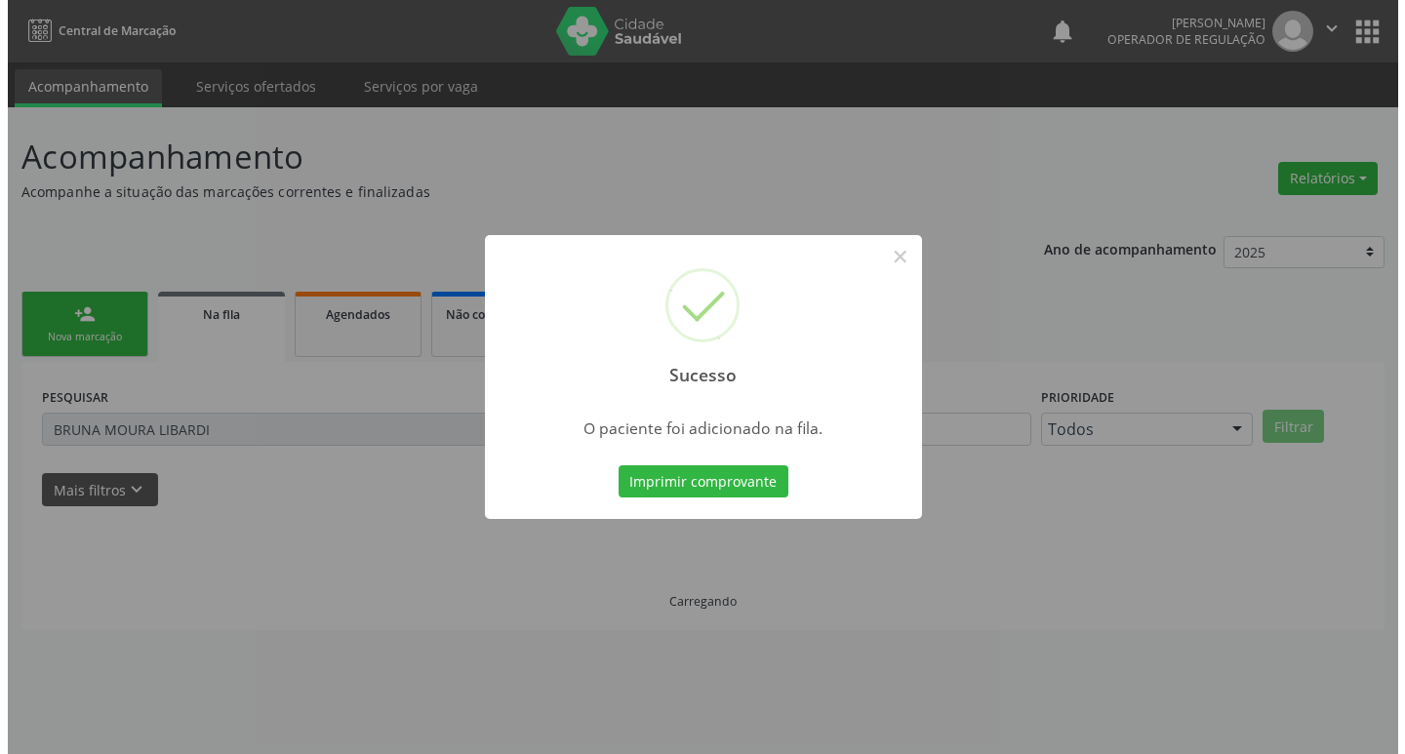
scroll to position [0, 0]
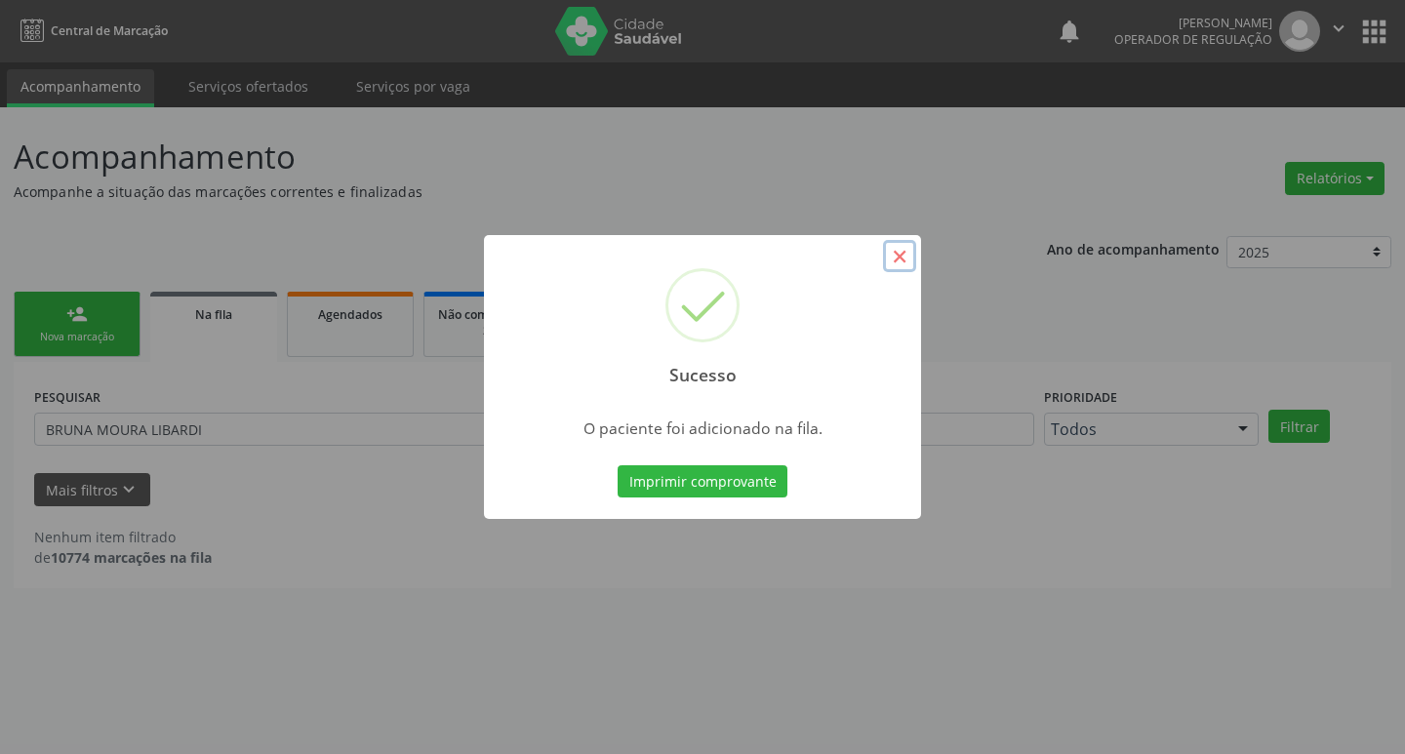
click at [890, 252] on button "×" at bounding box center [899, 256] width 33 height 33
